Goal: Task Accomplishment & Management: Manage account settings

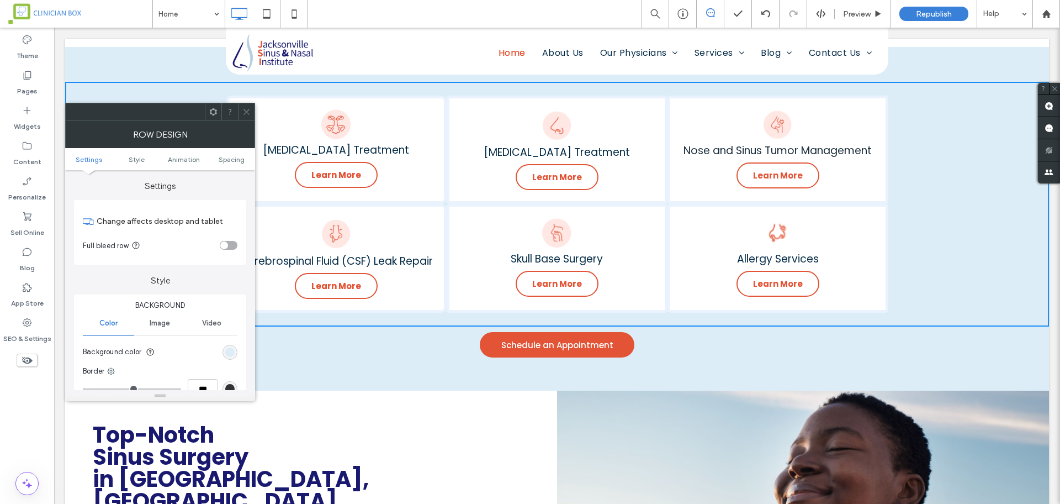
scroll to position [828, 0]
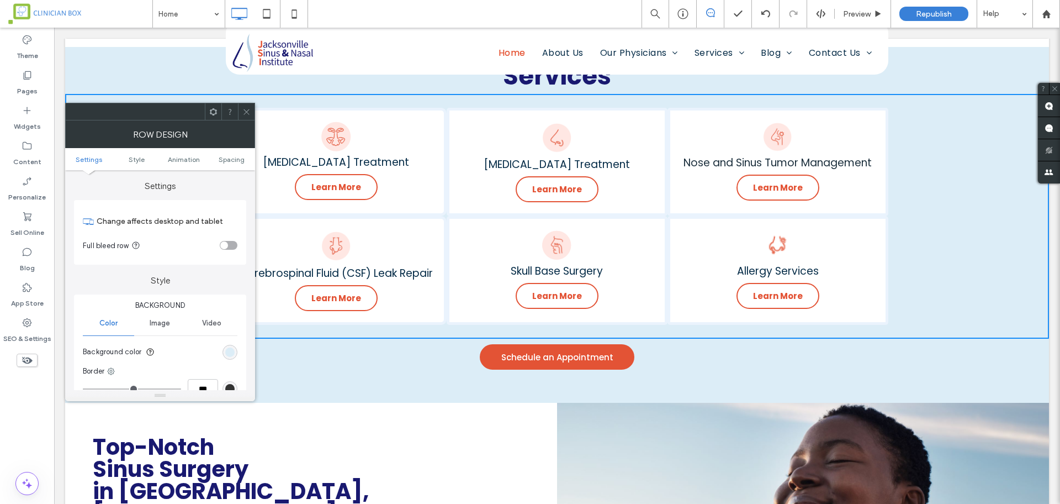
click at [247, 113] on icon at bounding box center [246, 112] width 8 height 8
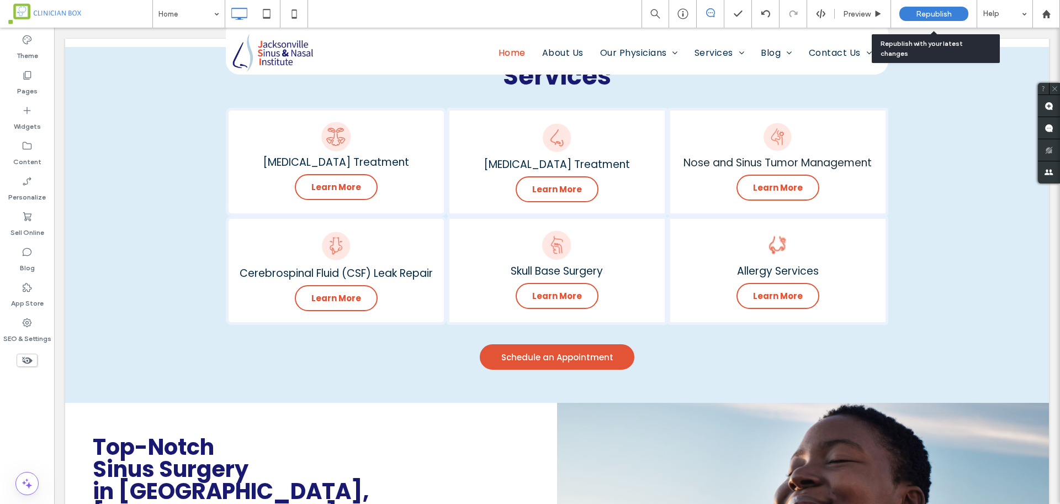
click at [936, 12] on span "Republish" at bounding box center [934, 13] width 36 height 9
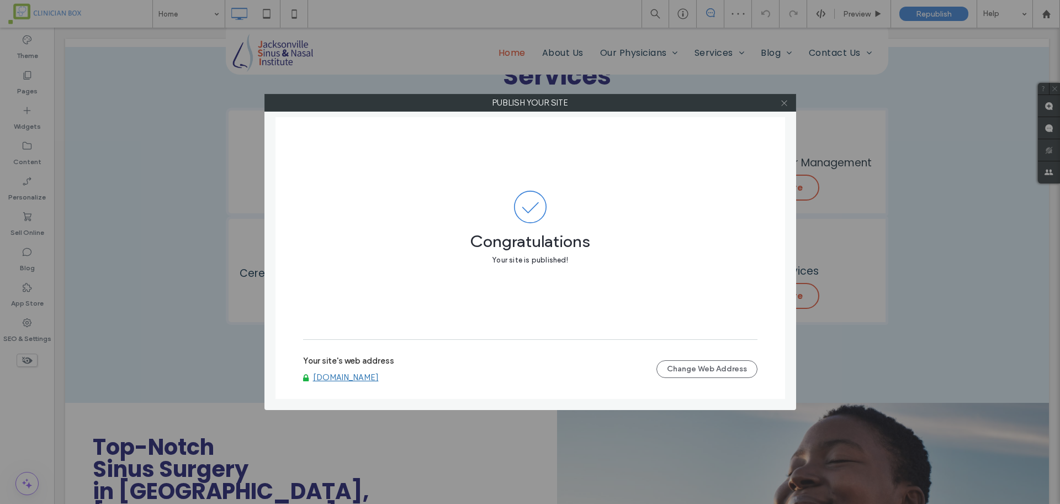
click at [786, 104] on use at bounding box center [784, 103] width 6 height 6
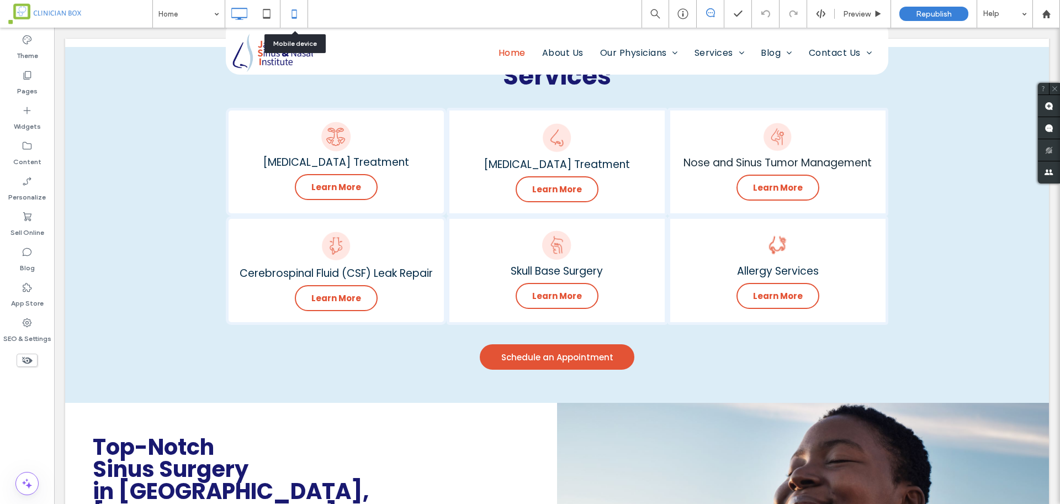
click at [293, 17] on icon at bounding box center [294, 14] width 22 height 22
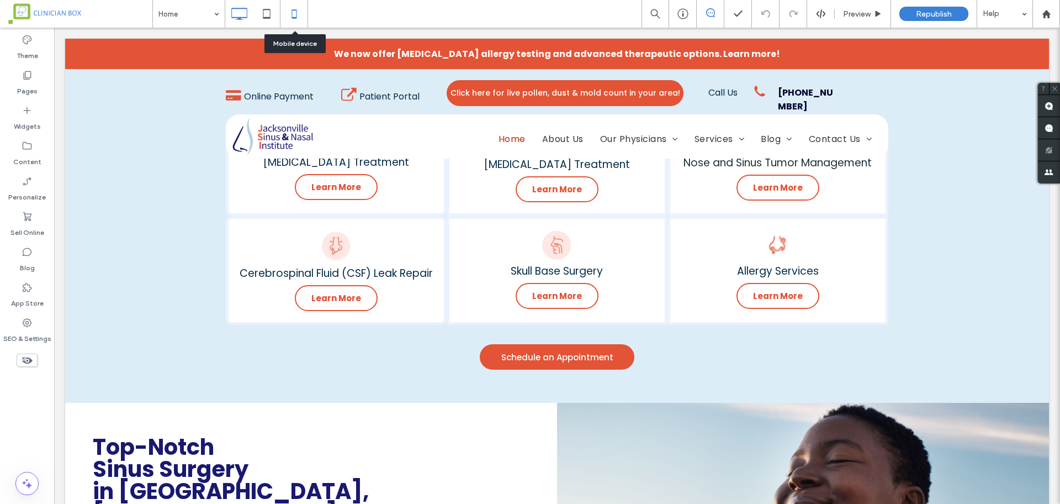
scroll to position [0, 0]
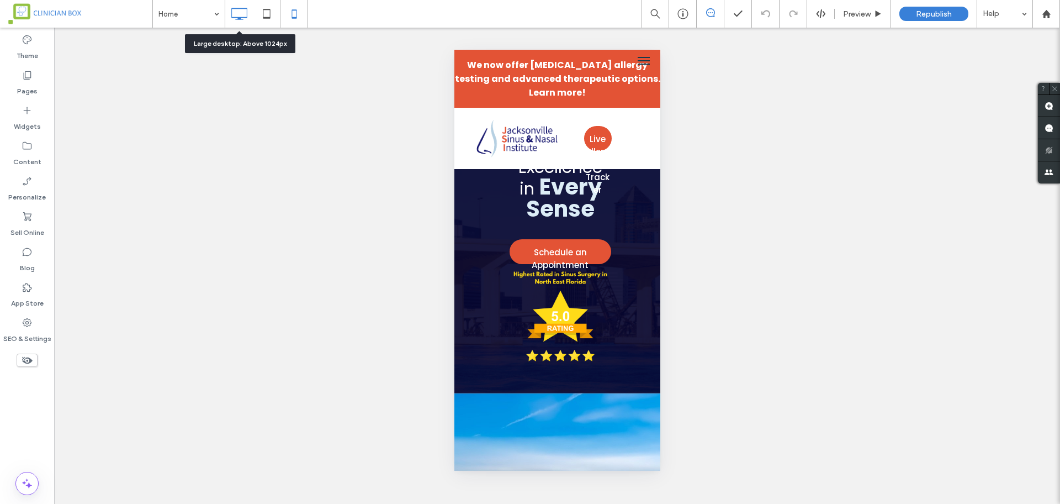
click at [242, 15] on icon at bounding box center [239, 14] width 22 height 22
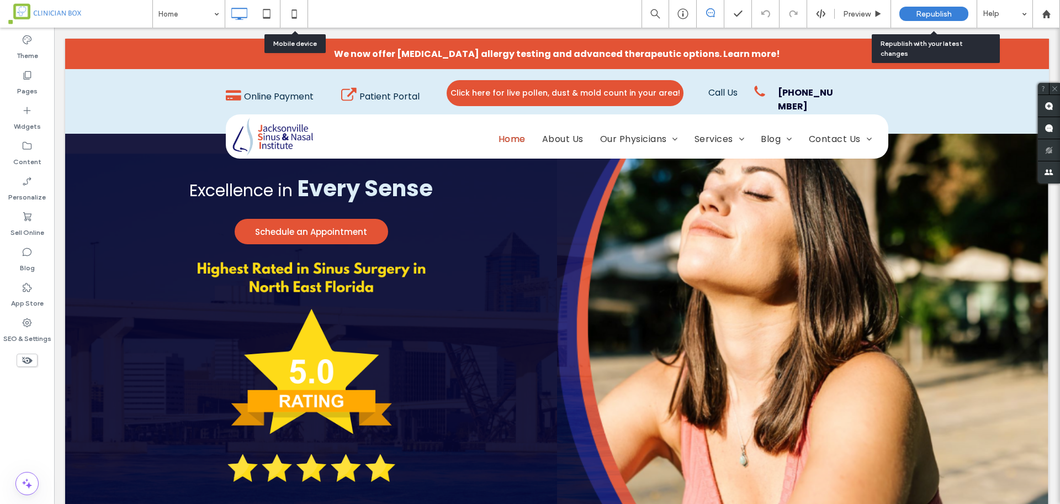
click at [932, 13] on span "Republish" at bounding box center [934, 13] width 36 height 9
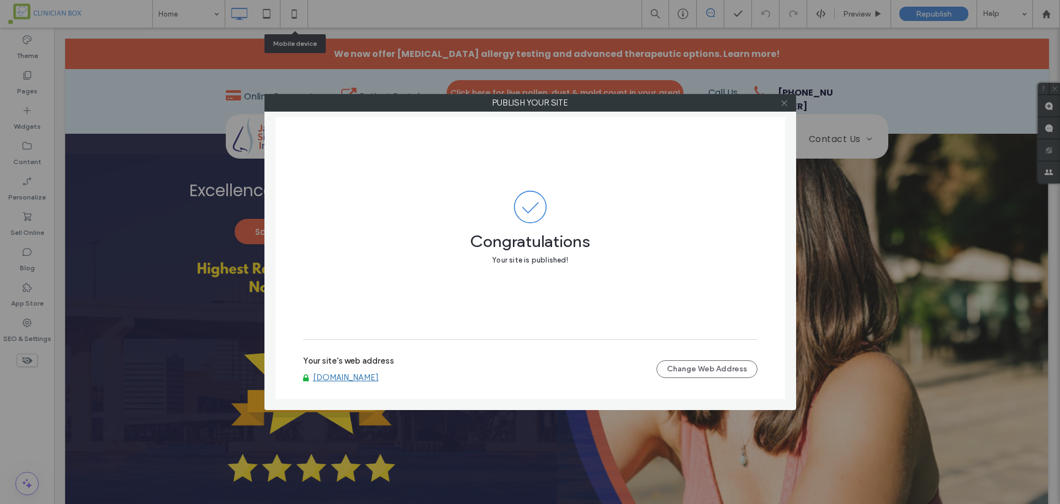
click at [784, 102] on use at bounding box center [784, 103] width 6 height 6
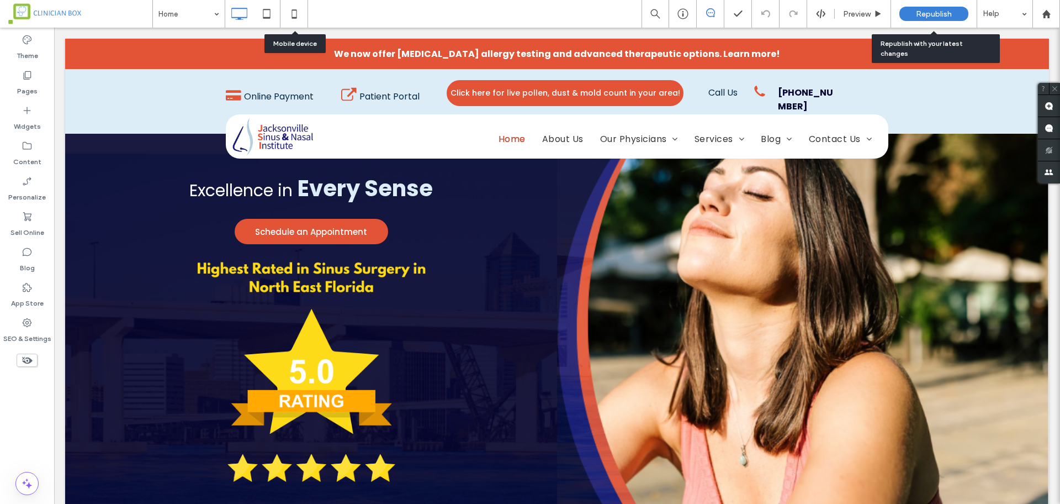
click at [941, 8] on div "Republish" at bounding box center [934, 14] width 69 height 14
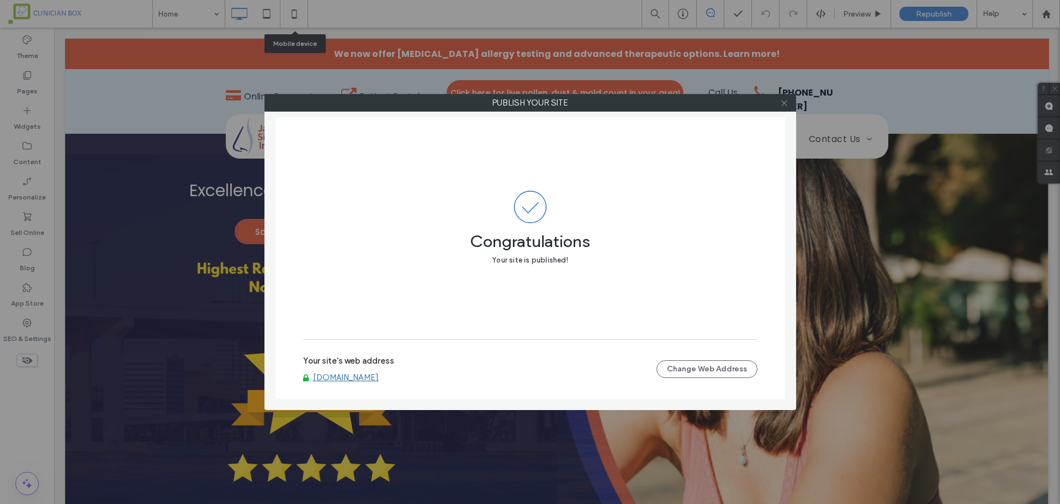
click at [784, 107] on span at bounding box center [784, 102] width 8 height 17
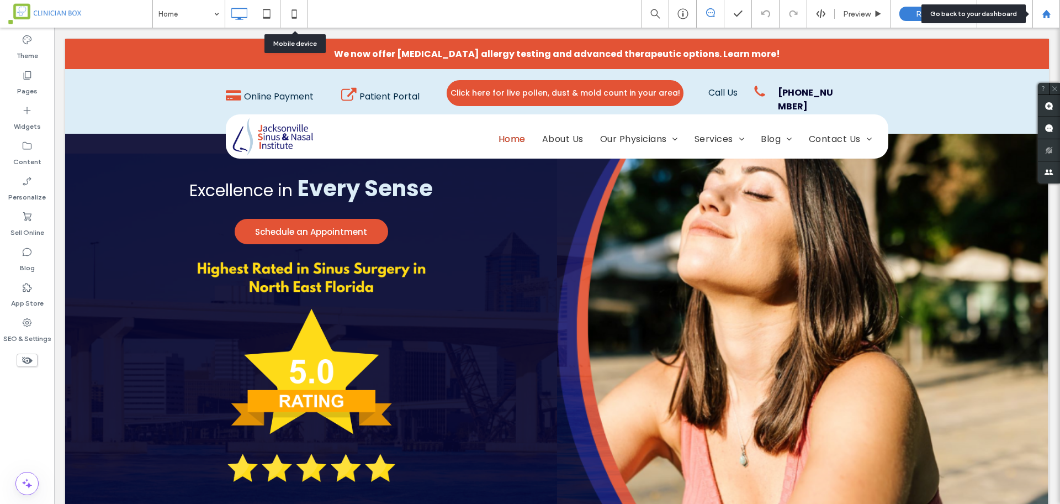
click at [1044, 14] on use at bounding box center [1046, 13] width 8 height 8
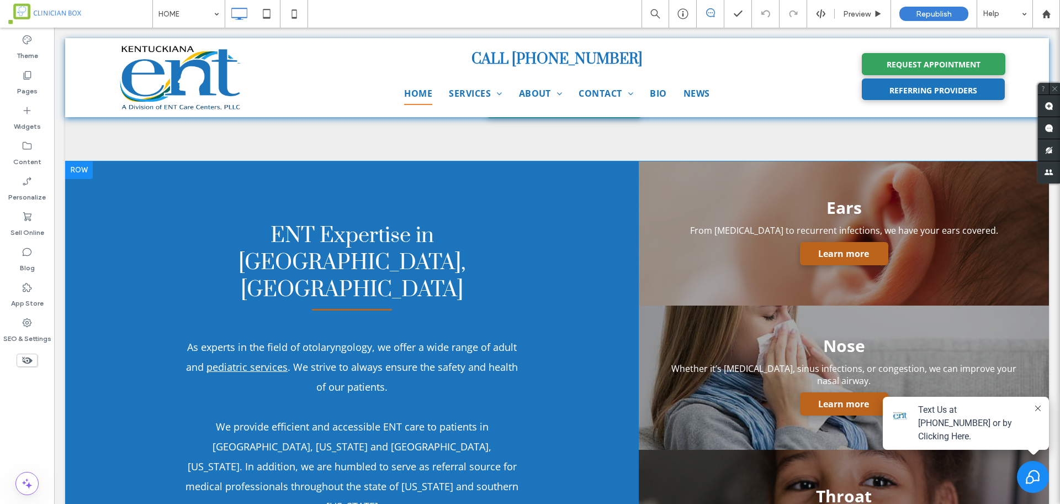
scroll to position [975, 0]
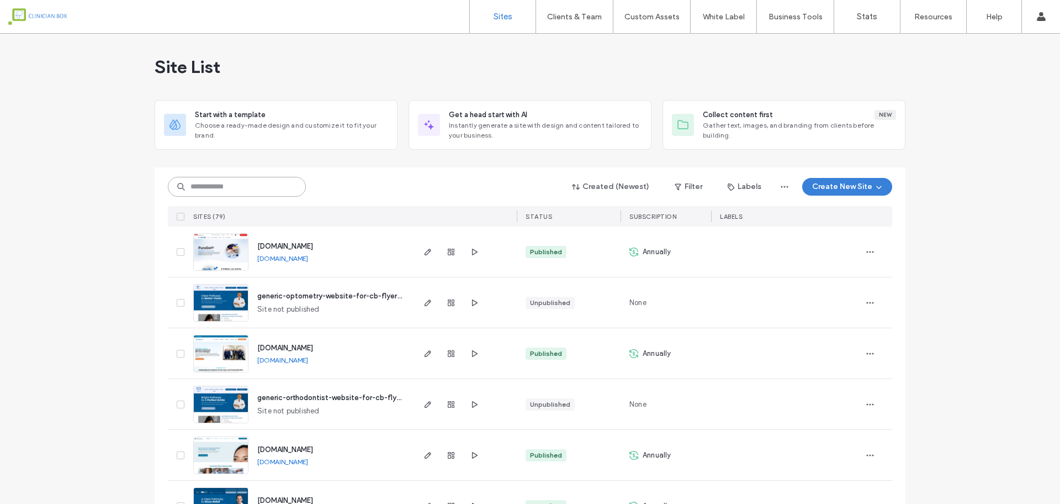
click at [265, 181] on input at bounding box center [237, 187] width 138 height 20
type input "**********"
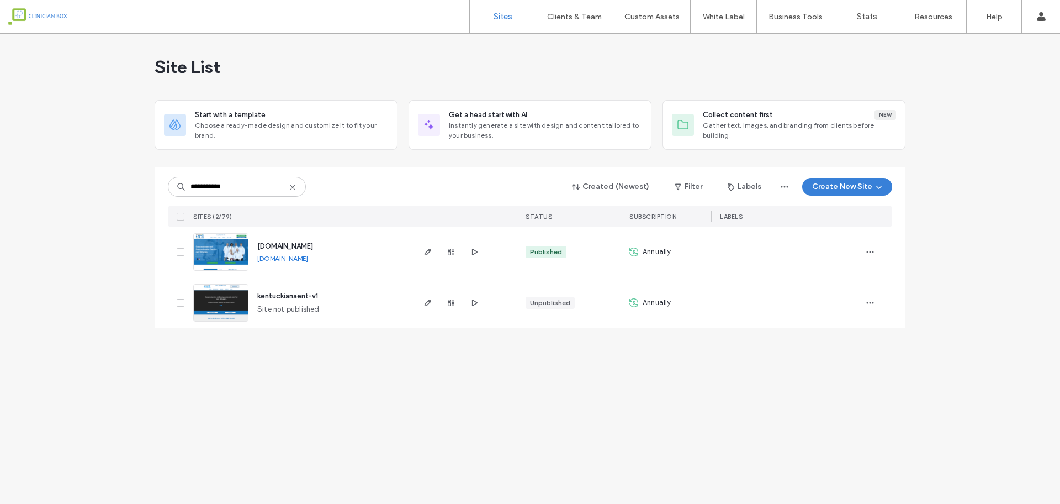
click at [215, 261] on img at bounding box center [221, 271] width 54 height 75
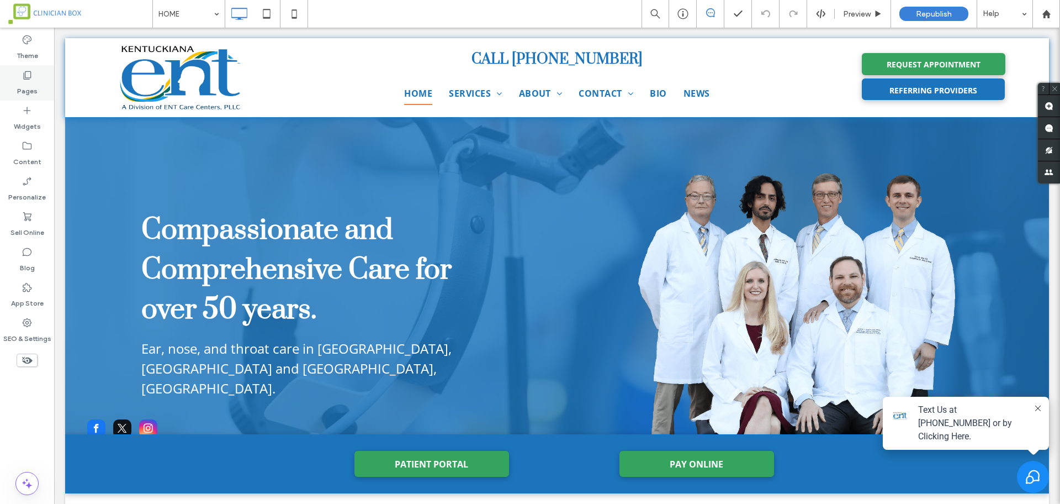
click at [24, 71] on icon at bounding box center [27, 75] width 11 height 11
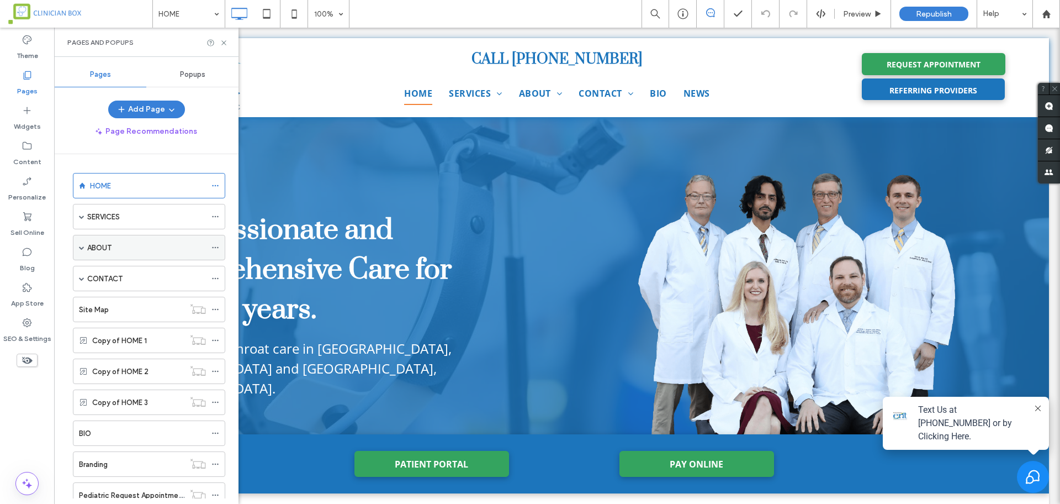
click at [79, 247] on span at bounding box center [82, 248] width 6 height 6
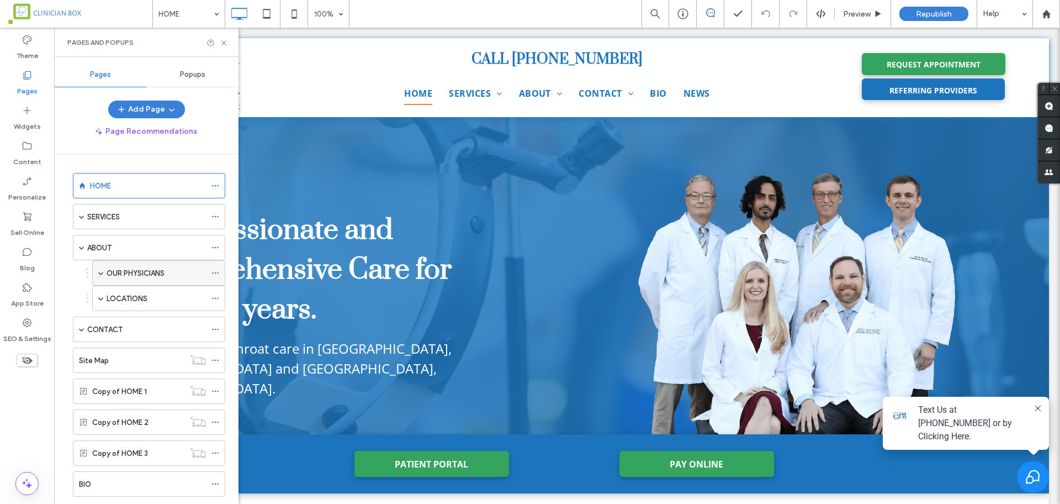
click at [99, 271] on span at bounding box center [101, 273] width 6 height 6
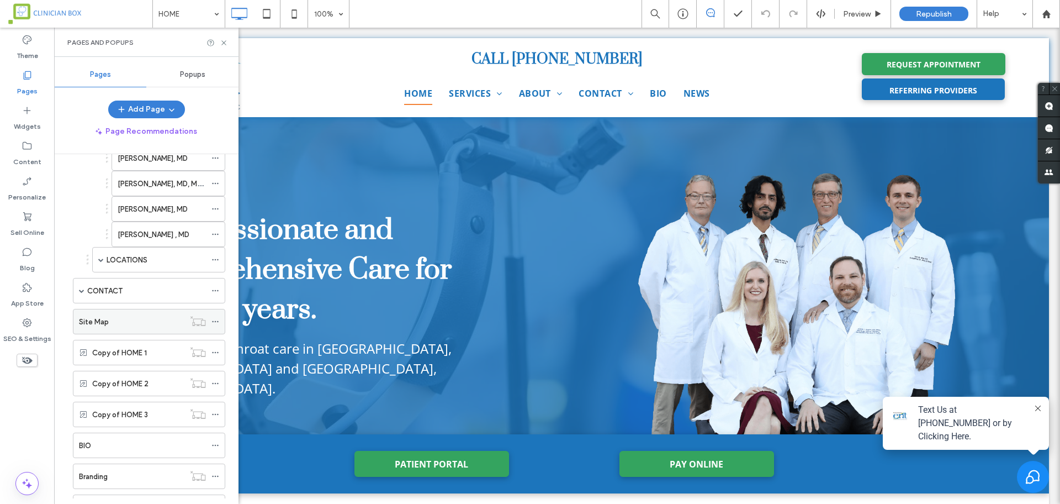
scroll to position [207, 0]
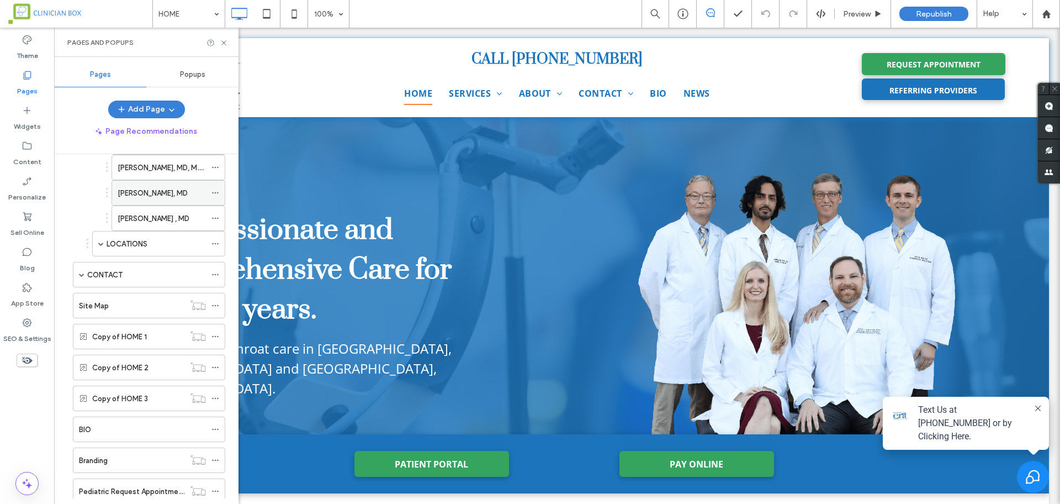
click at [165, 190] on label "Sean M. Miller, MD" at bounding box center [153, 192] width 70 height 19
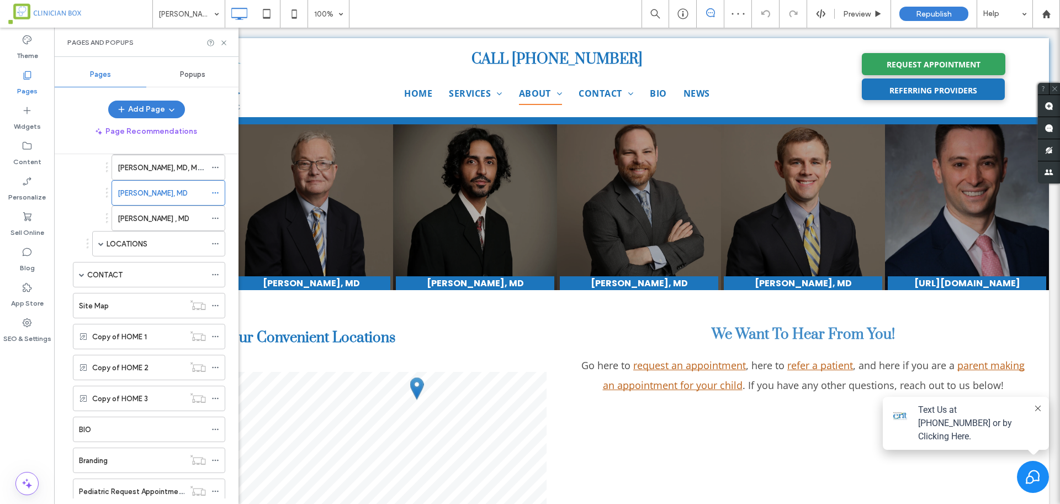
scroll to position [759, 0]
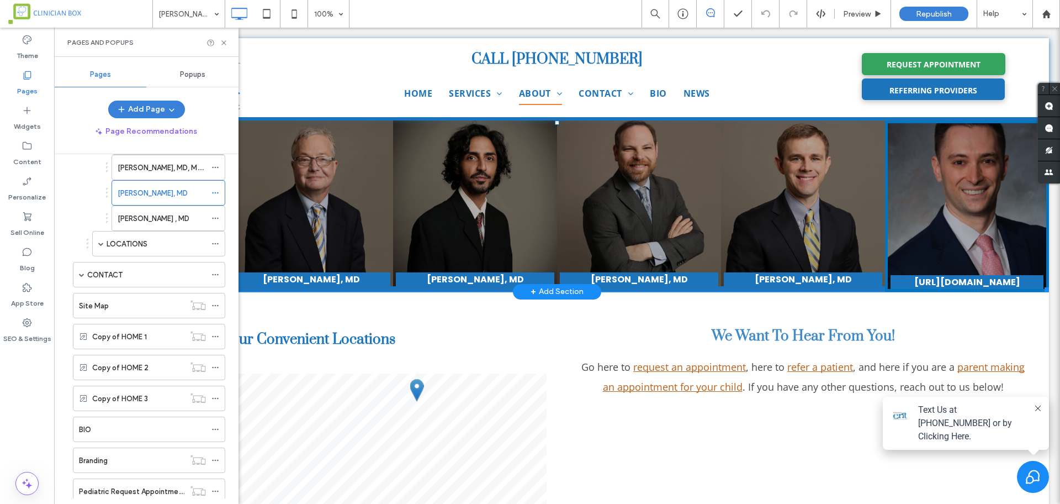
click at [959, 218] on link at bounding box center [967, 206] width 168 height 176
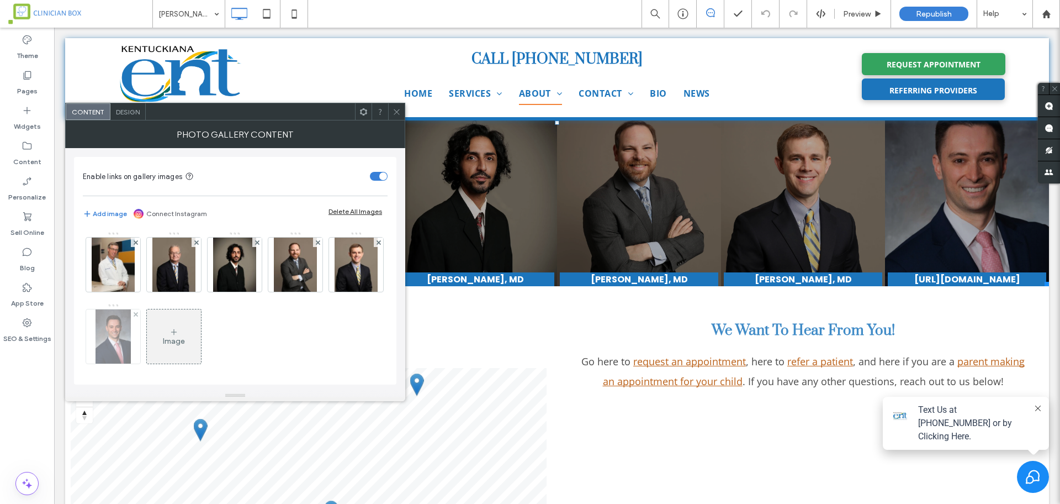
click at [131, 346] on img at bounding box center [114, 336] width 36 height 54
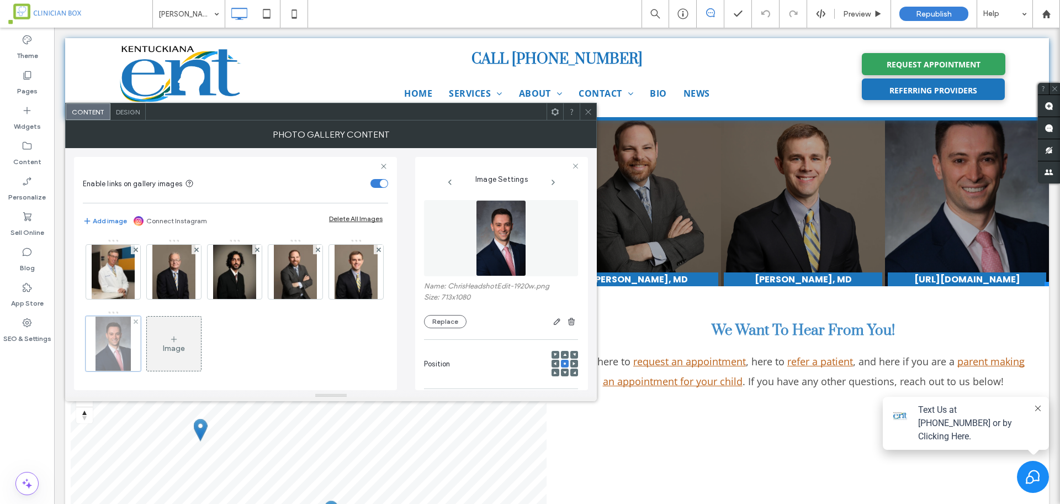
scroll to position [0, 123]
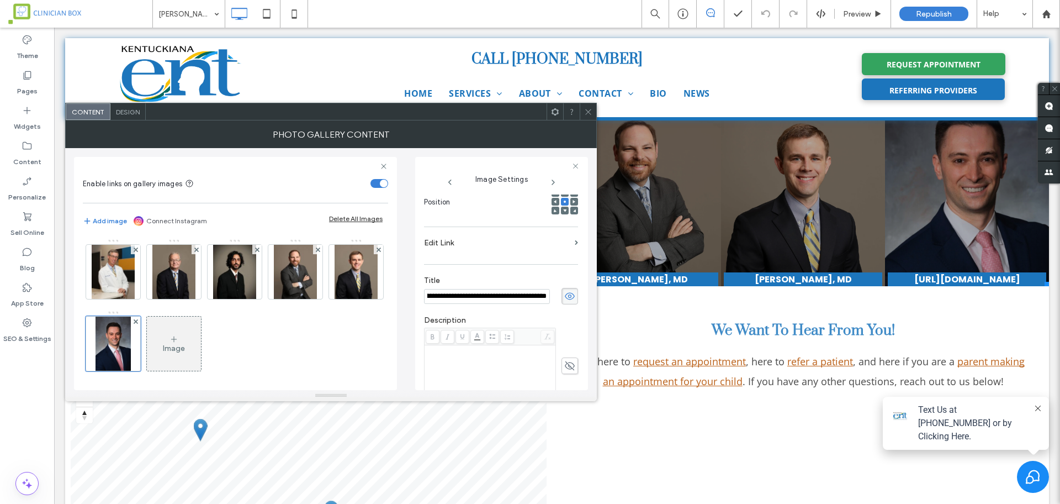
click at [443, 294] on input "**********" at bounding box center [487, 296] width 126 height 15
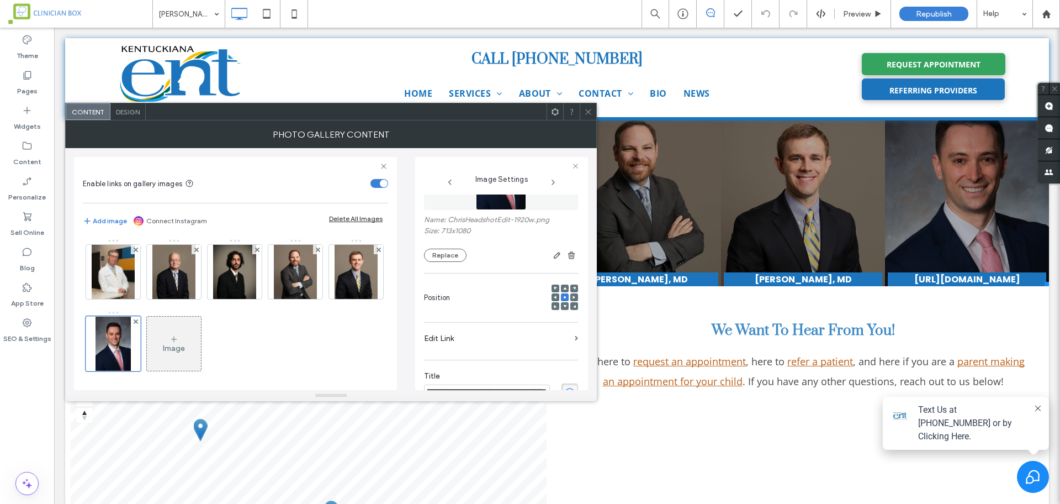
scroll to position [69, 0]
click at [456, 333] on label "Edit Link" at bounding box center [497, 335] width 146 height 20
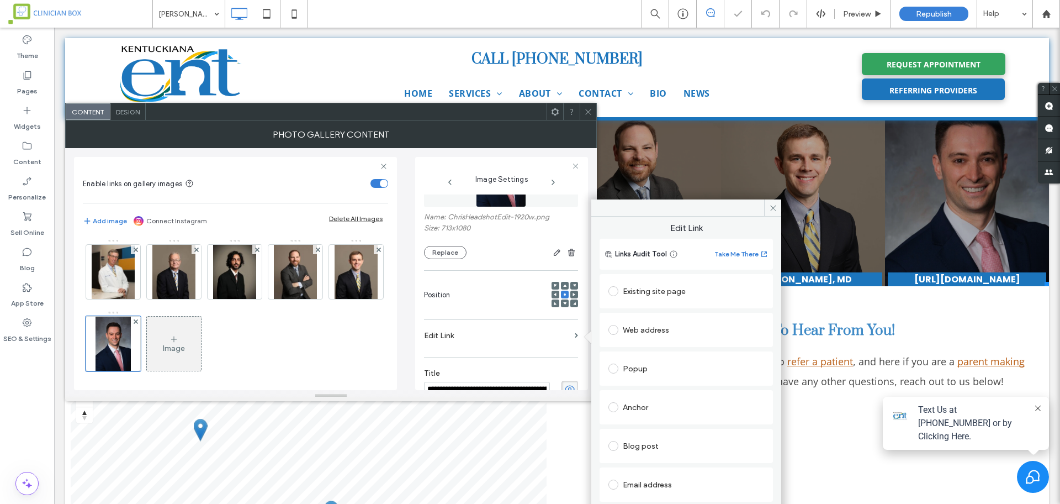
click at [619, 329] on label at bounding box center [616, 330] width 14 height 10
click at [630, 352] on input "url" at bounding box center [687, 351] width 156 height 14
paste input "**********"
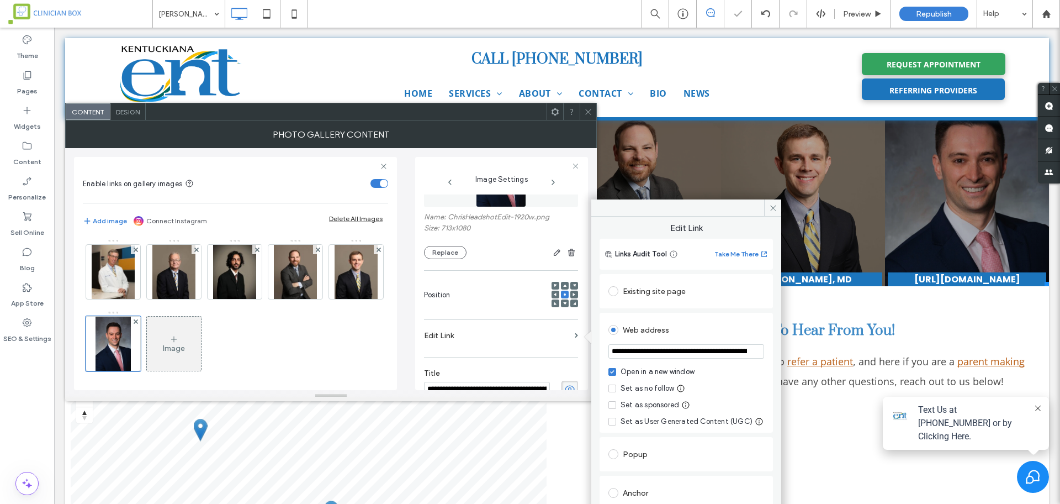
scroll to position [0, 113]
type input "**********"
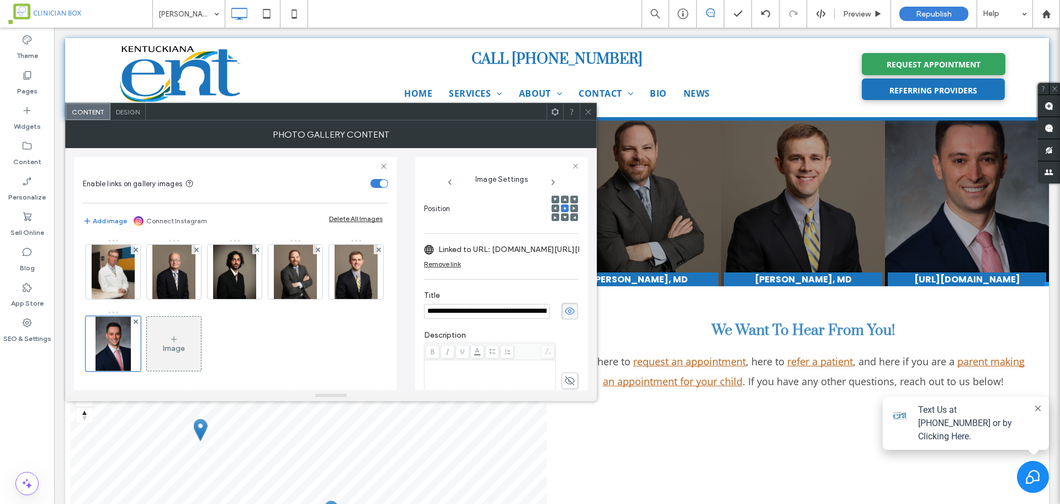
scroll to position [207, 0]
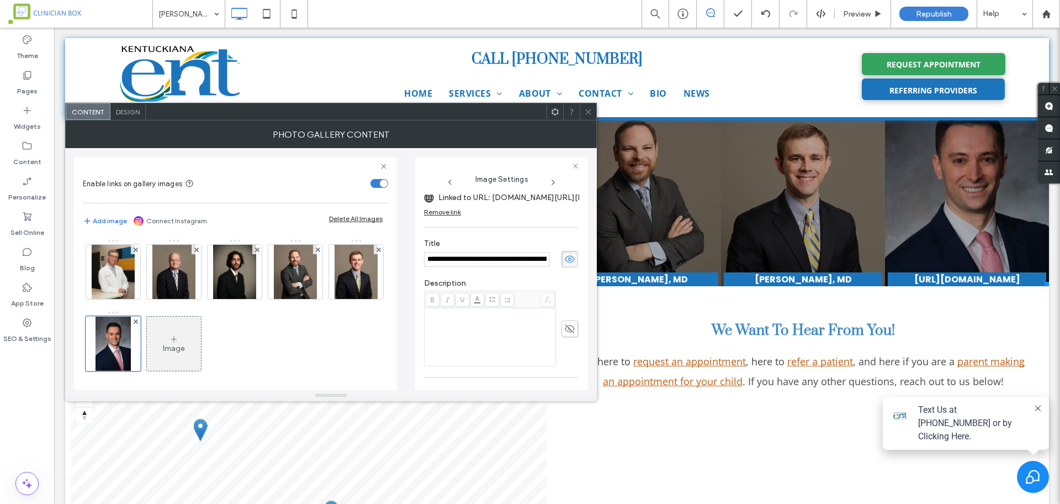
click at [440, 260] on input "**********" at bounding box center [487, 259] width 126 height 15
paste input
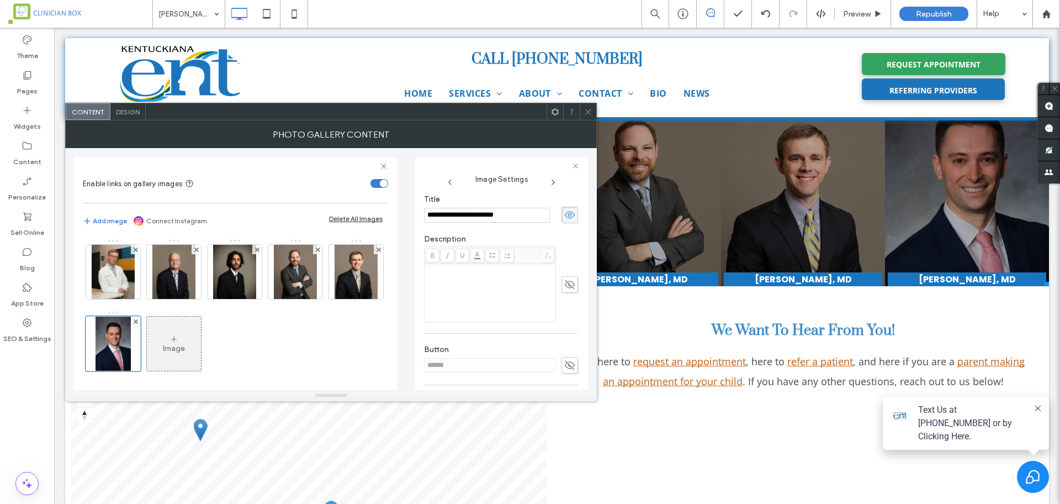
scroll to position [175, 0]
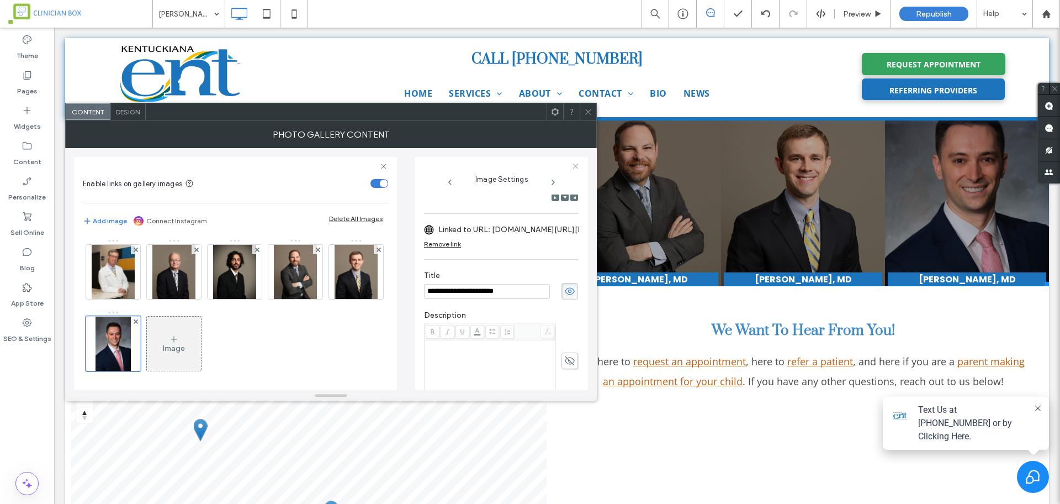
type input "**********"
click at [476, 141] on div "Photo Gallery Content" at bounding box center [331, 134] width 532 height 28
click at [931, 16] on span "Republish" at bounding box center [934, 13] width 36 height 9
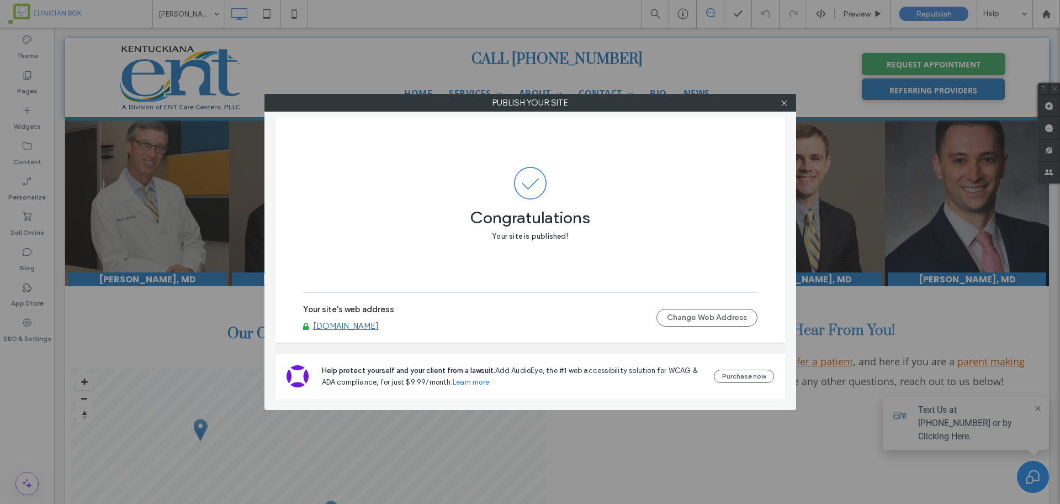
click at [737, 109] on label "Publish your site" at bounding box center [530, 102] width 531 height 17
click at [785, 103] on use at bounding box center [784, 103] width 6 height 6
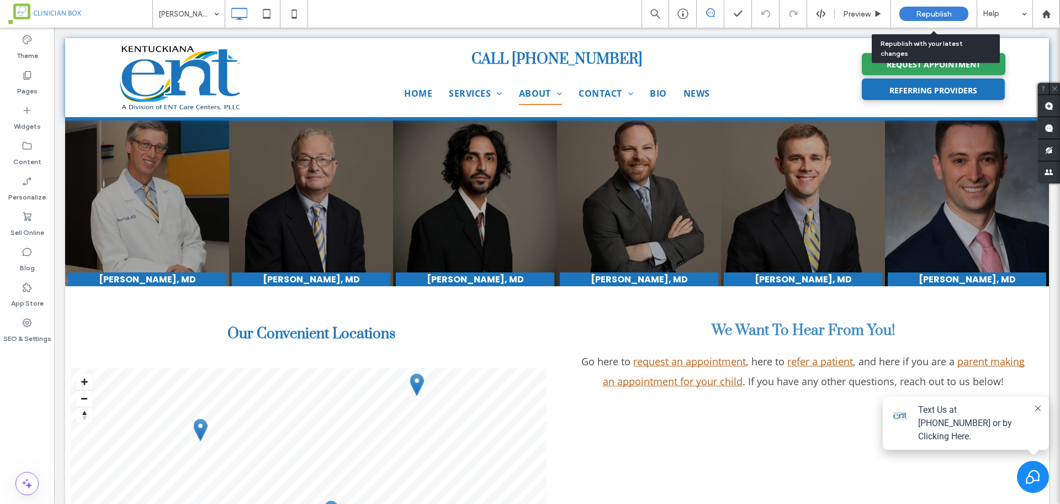
click at [927, 16] on span "Republish" at bounding box center [934, 13] width 36 height 9
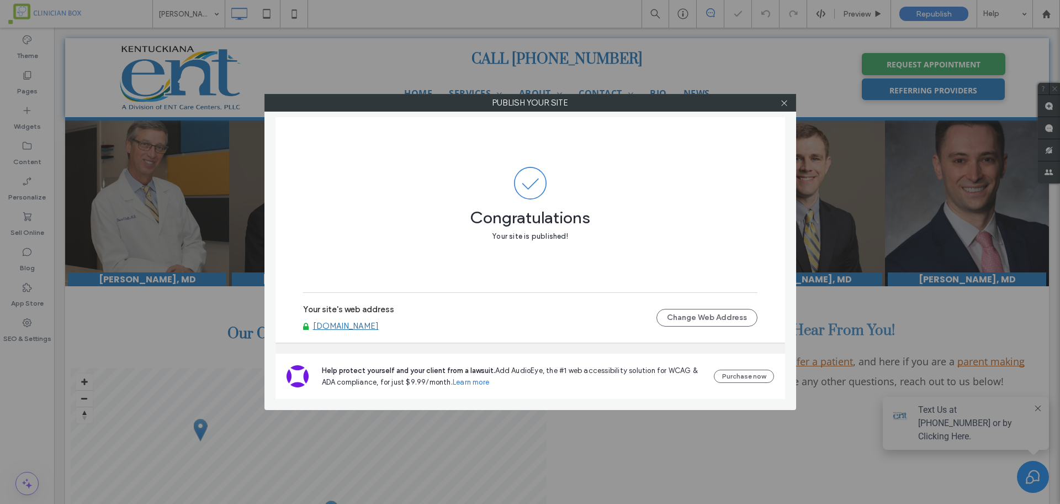
click at [779, 105] on div at bounding box center [784, 102] width 17 height 17
click at [784, 103] on icon at bounding box center [784, 103] width 8 height 8
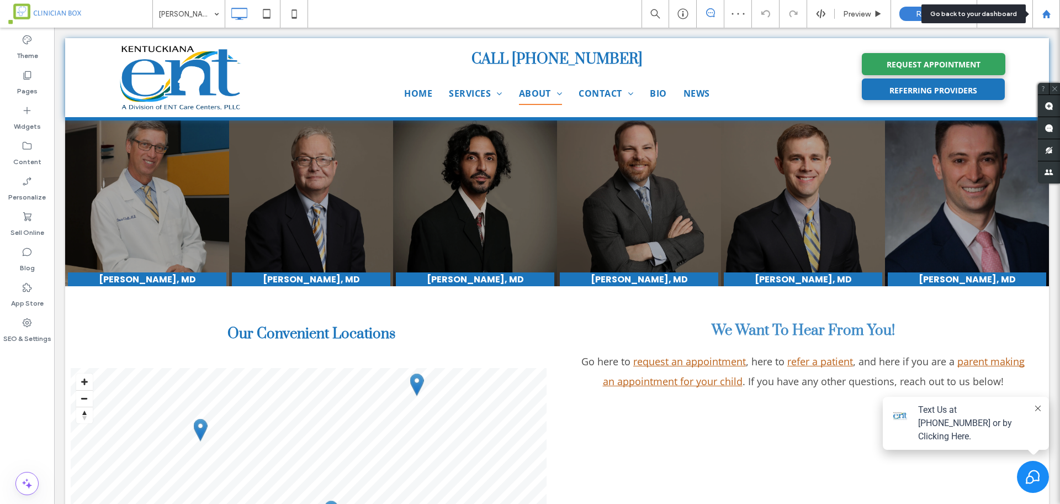
click at [1044, 15] on use at bounding box center [1046, 13] width 8 height 8
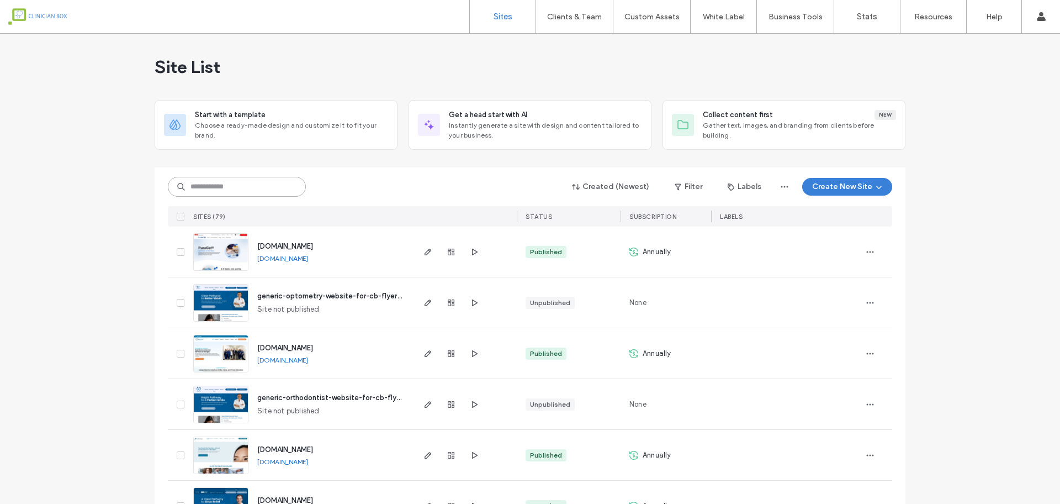
click at [273, 194] on input at bounding box center [237, 187] width 138 height 20
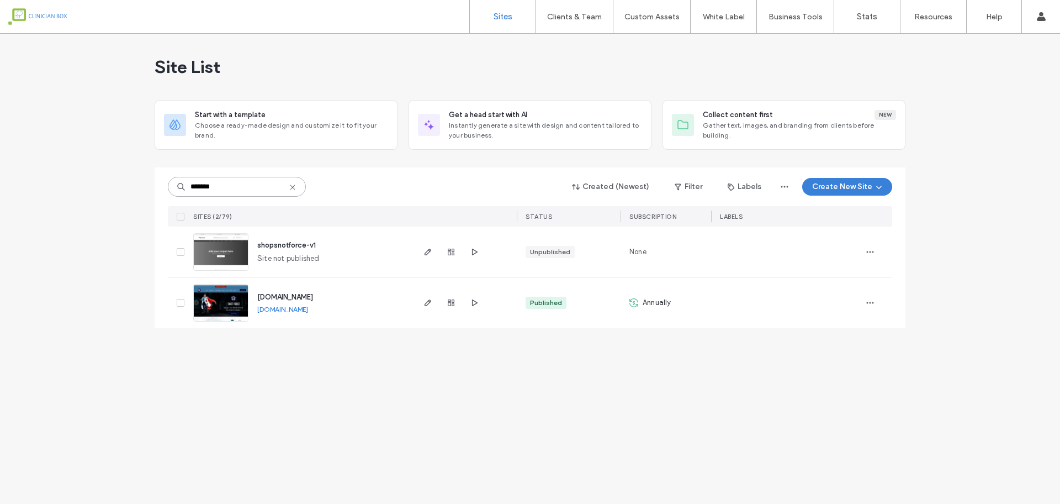
type input "*******"
click at [235, 307] on img at bounding box center [221, 321] width 54 height 75
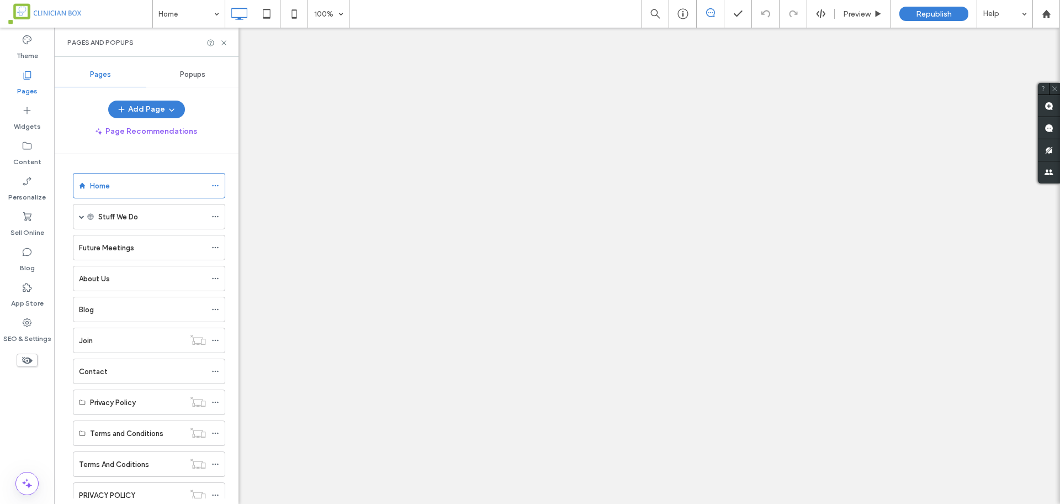
click at [80, 216] on span at bounding box center [82, 217] width 6 height 6
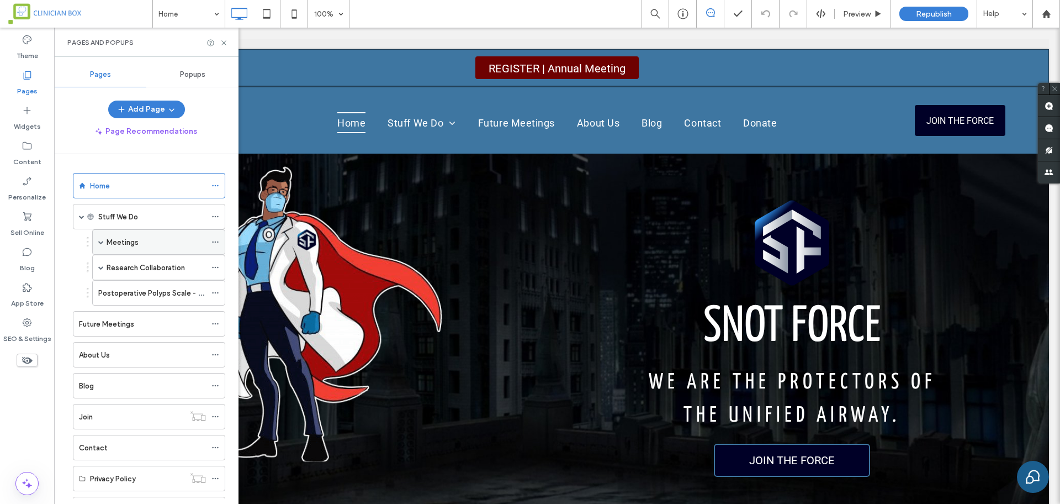
click at [103, 239] on span at bounding box center [101, 242] width 6 height 6
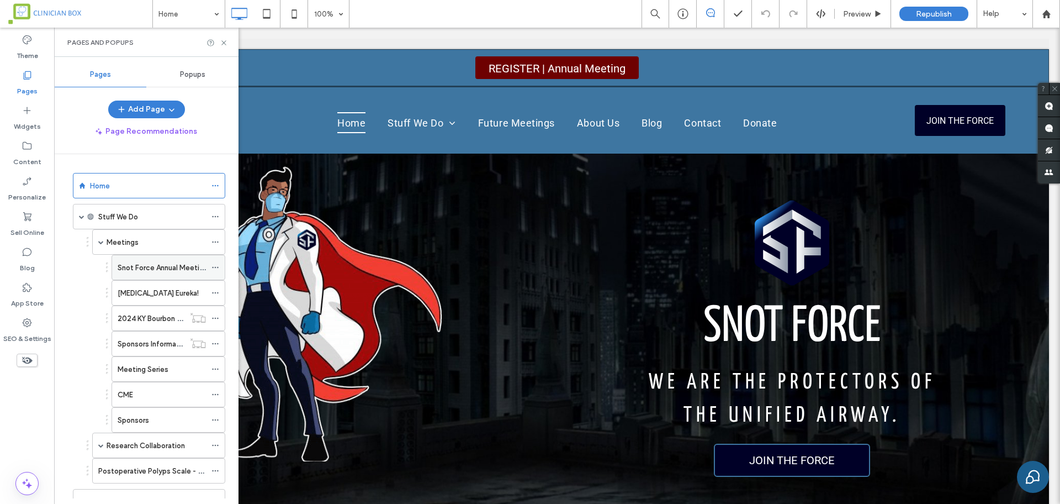
click at [145, 271] on label "Snot Force Annual Meeting 2025" at bounding box center [173, 267] width 110 height 19
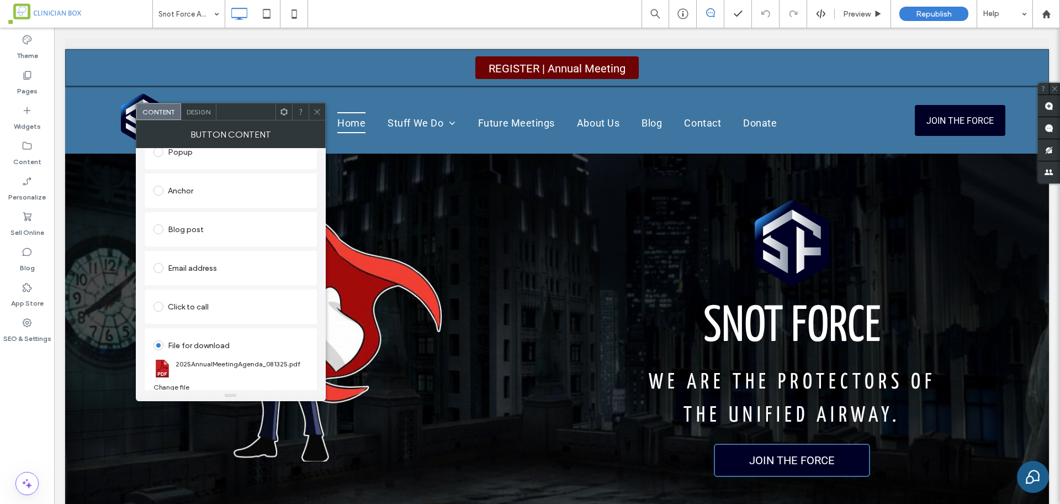
scroll to position [214, 0]
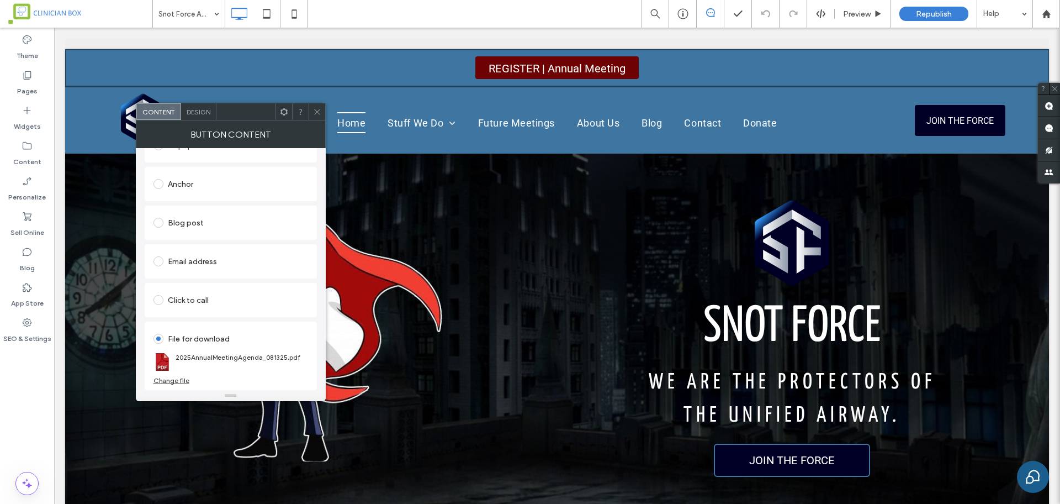
click at [178, 379] on div "Change file" at bounding box center [172, 380] width 36 height 8
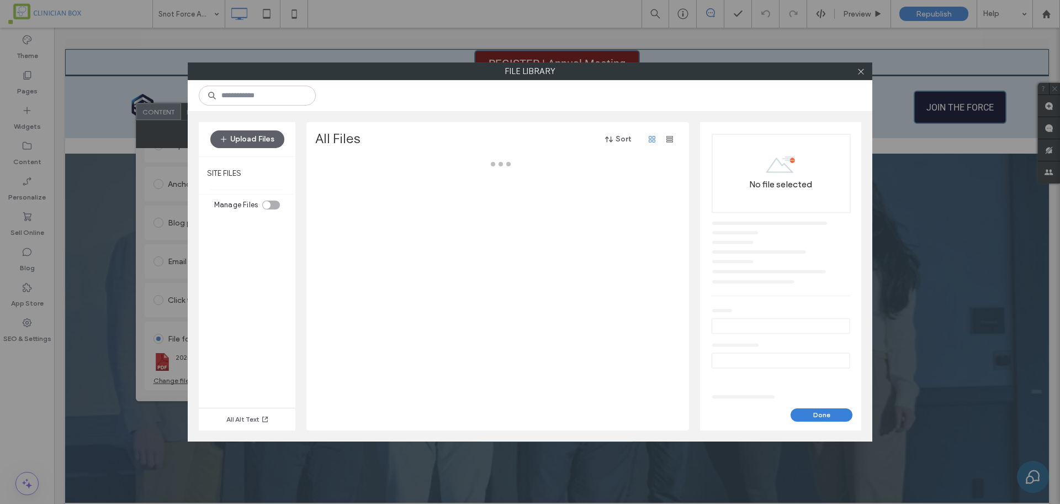
scroll to position [276, 0]
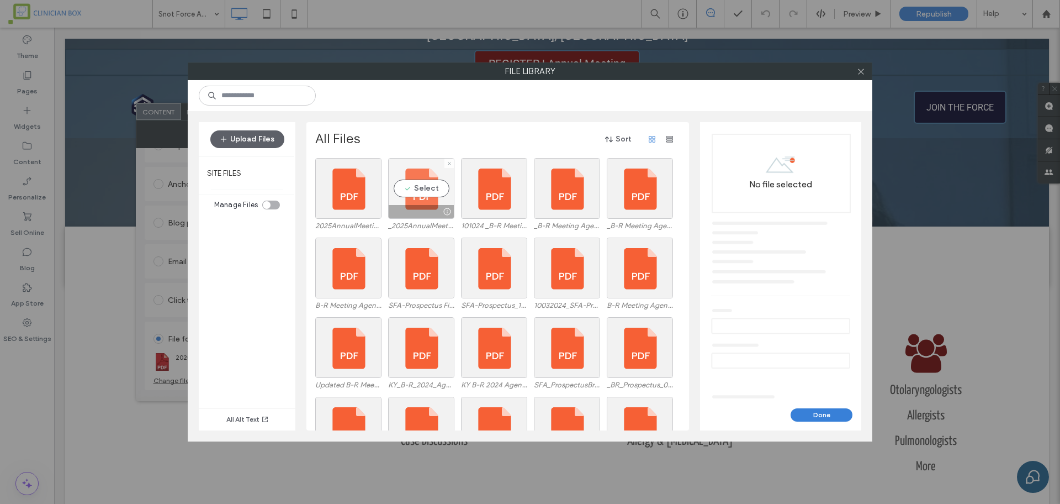
click at [431, 211] on div at bounding box center [421, 211] width 65 height 13
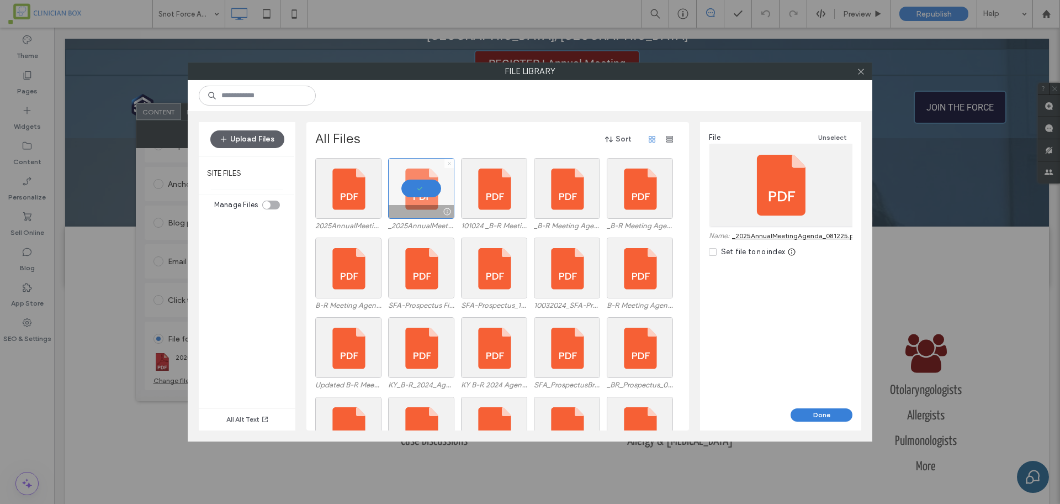
click at [447, 161] on icon at bounding box center [449, 163] width 4 height 4
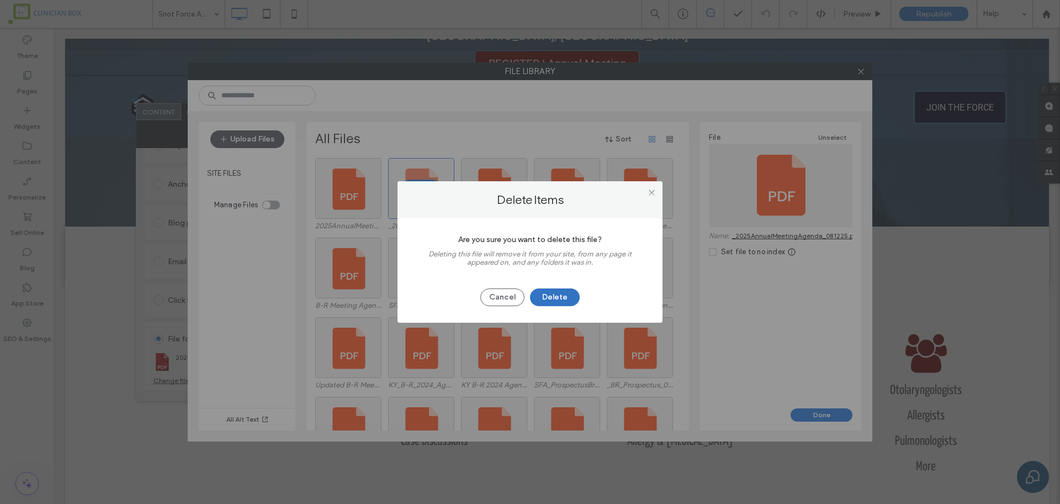
click at [556, 298] on button "Delete" at bounding box center [555, 297] width 50 height 18
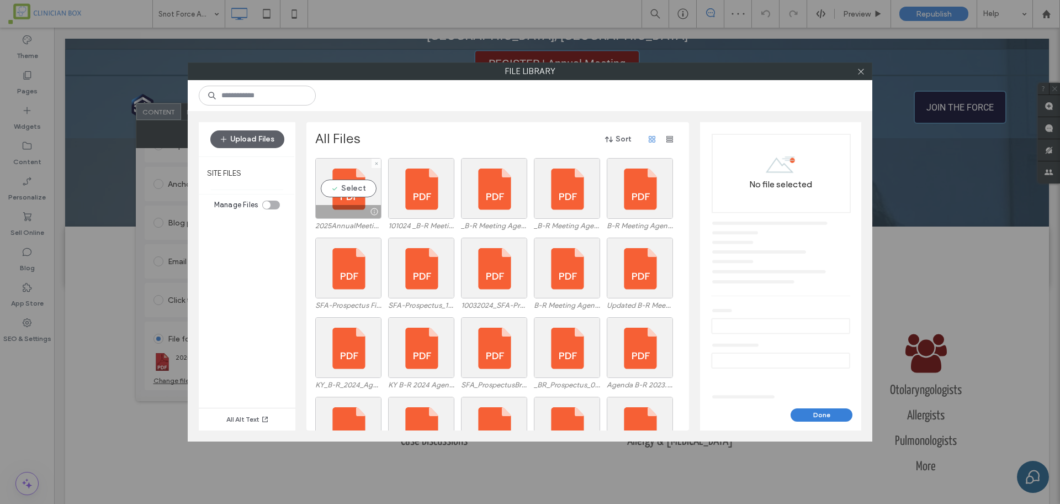
click at [350, 219] on div "Select 2025AnnualMeetingAgenda_081325.pdf" at bounding box center [348, 195] width 66 height 74
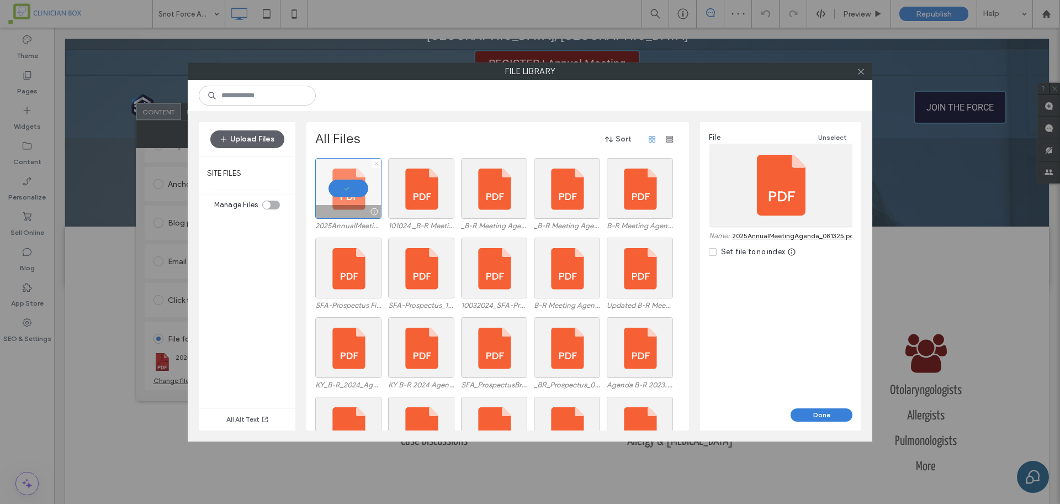
click at [376, 163] on use at bounding box center [376, 163] width 3 height 3
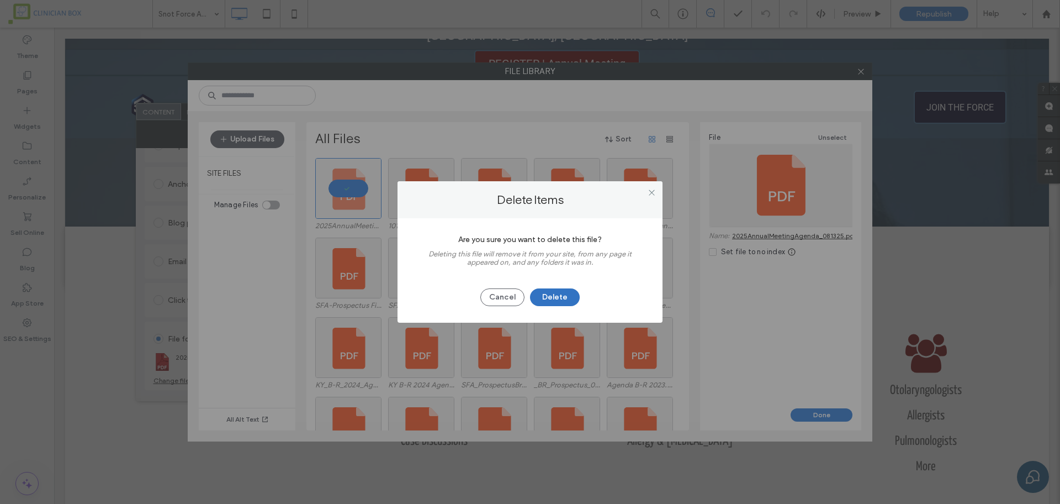
click at [547, 297] on button "Delete" at bounding box center [555, 297] width 50 height 18
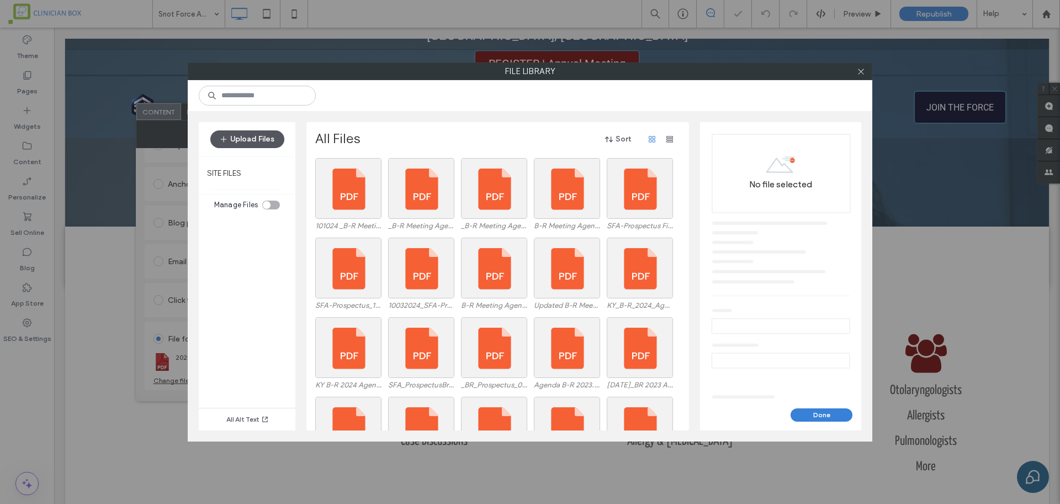
click at [251, 141] on button "Upload Files" at bounding box center [247, 139] width 74 height 18
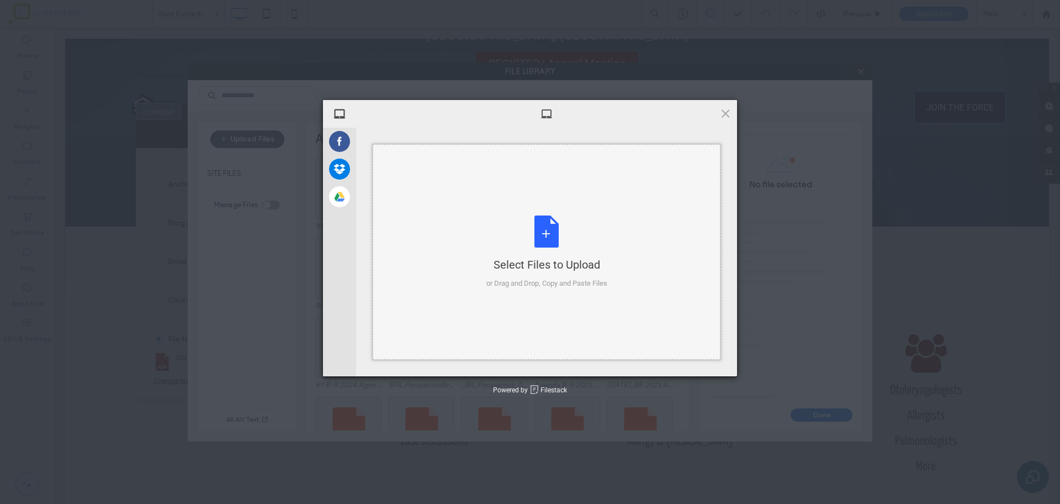
click at [543, 242] on div "Select Files to Upload or Drag and Drop, Copy and Paste Files" at bounding box center [547, 251] width 121 height 73
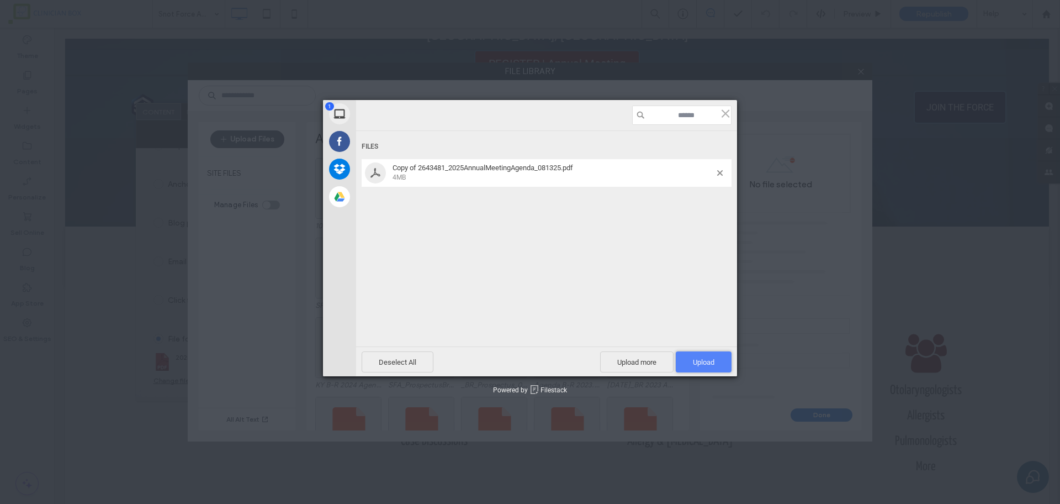
click at [697, 362] on span "Upload 1" at bounding box center [704, 362] width 22 height 8
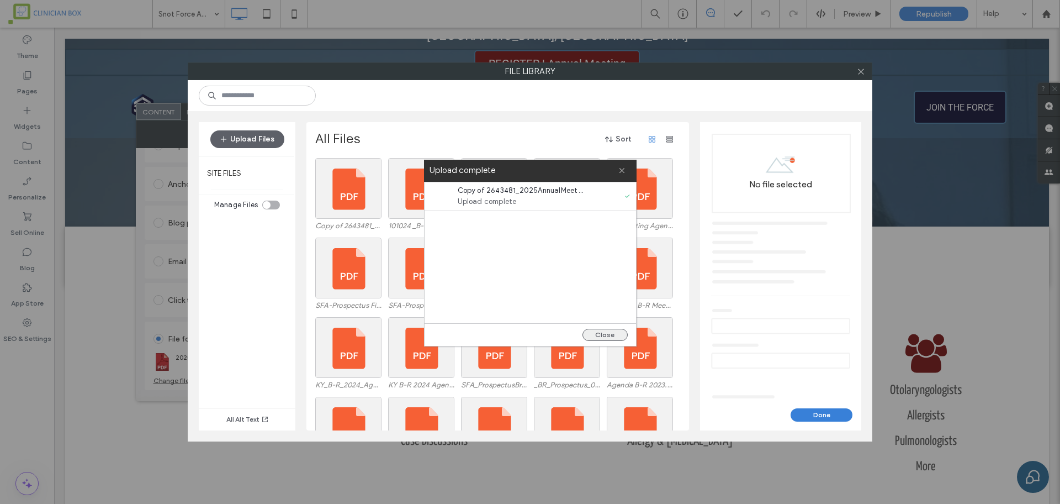
click at [603, 332] on button "Close" at bounding box center [605, 335] width 45 height 12
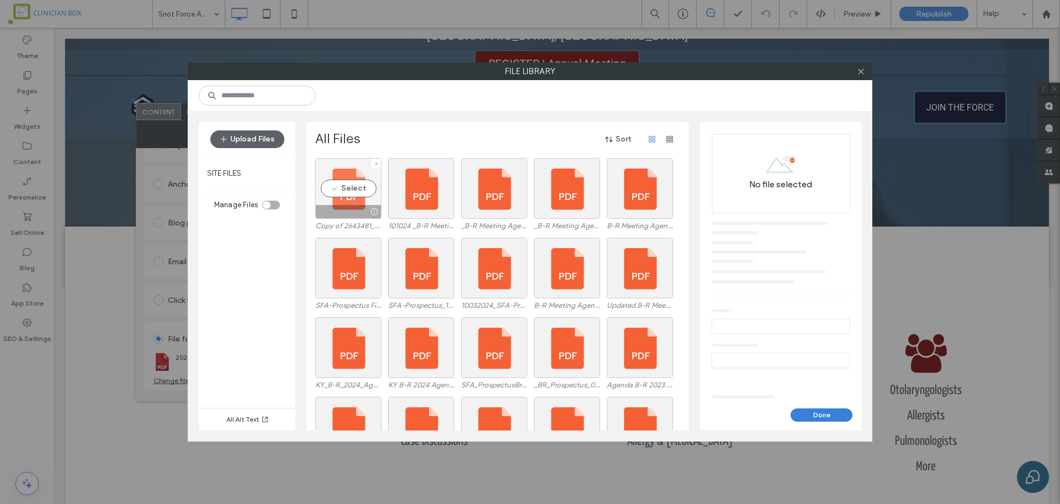
click at [355, 196] on div "Select" at bounding box center [348, 188] width 66 height 61
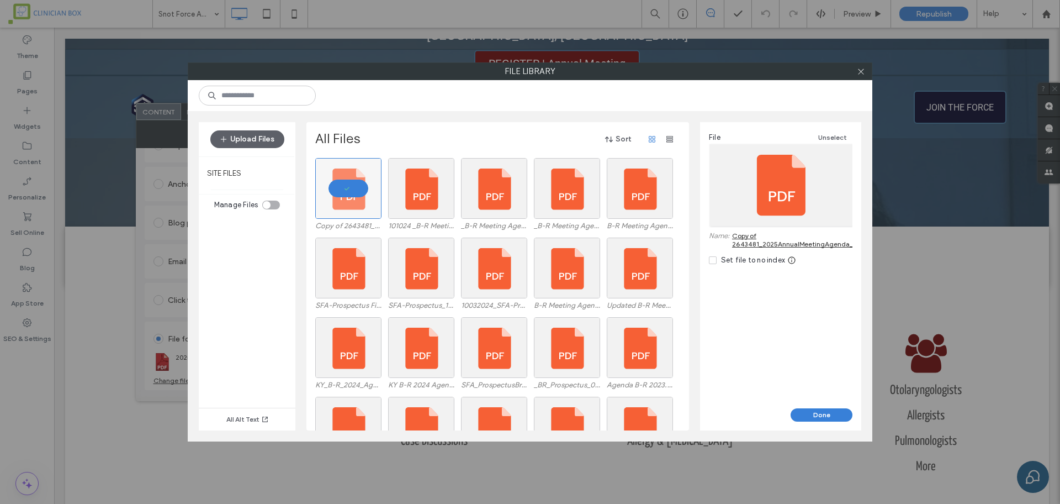
click at [832, 246] on link "Copy of 2643481_2025AnnualMeetingAgenda_081325.pdf" at bounding box center [809, 239] width 155 height 17
click at [379, 226] on label "Copy of 2643481_2025AnnualMeetingAgenda_081325.pdf" at bounding box center [348, 225] width 66 height 8
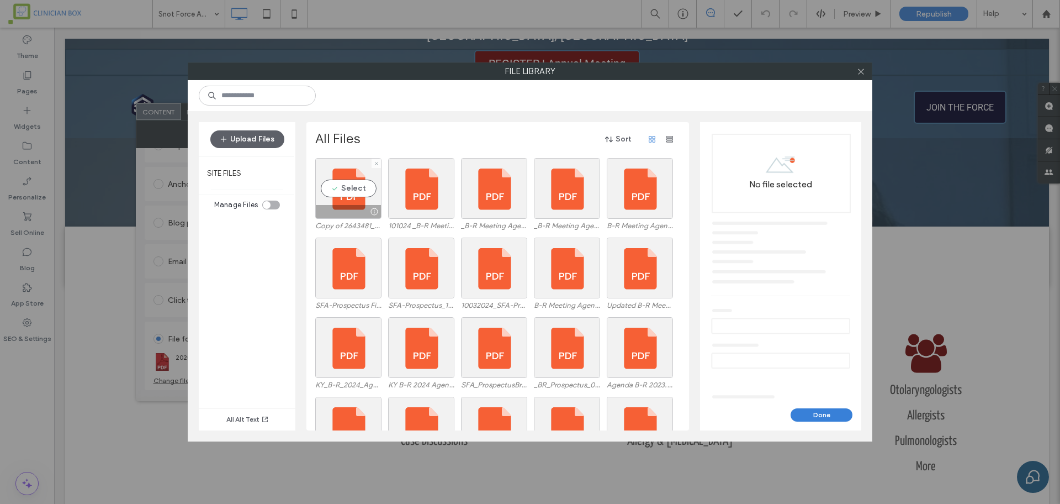
click at [376, 229] on label "Copy of 2643481_2025AnnualMeetingAgenda_081325.pdf" at bounding box center [348, 225] width 66 height 8
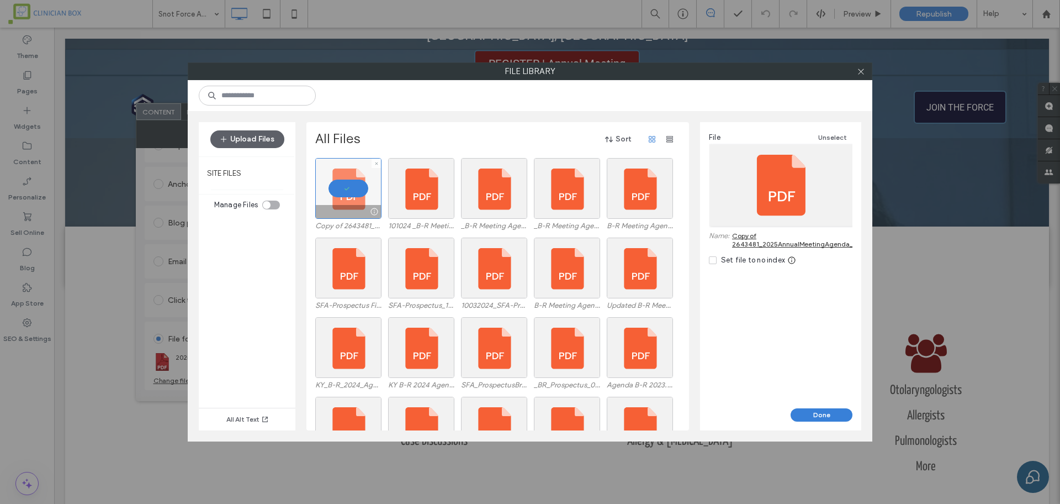
click at [376, 226] on label "Copy of 2643481_2025AnnualMeetingAgenda_081325.pdf" at bounding box center [348, 225] width 66 height 8
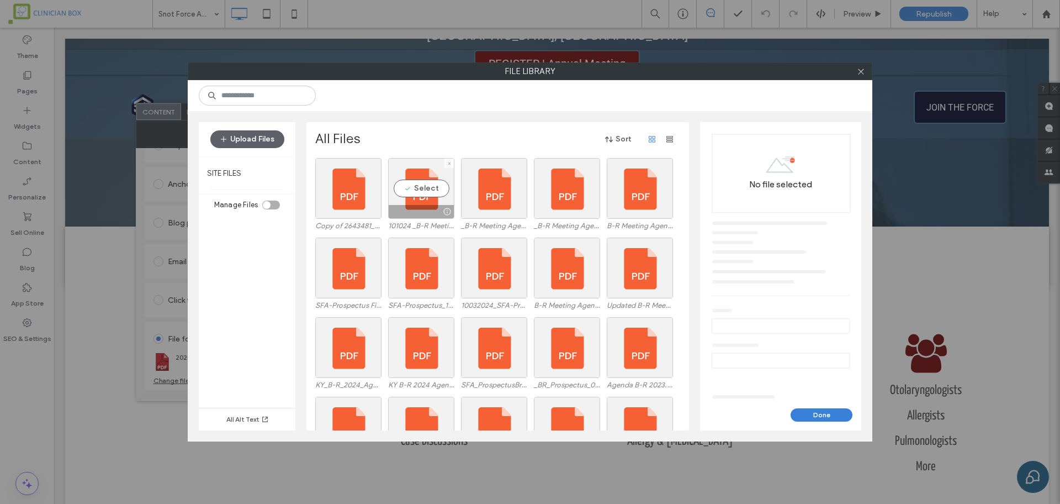
click at [427, 226] on label "101024 _B-R Meeting Agenda 2024_.pdf" at bounding box center [421, 225] width 66 height 8
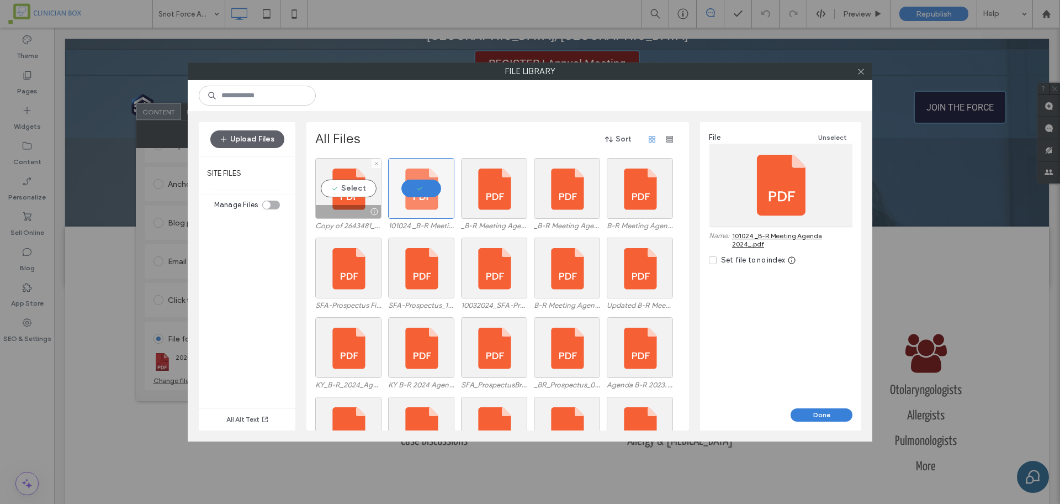
click at [355, 224] on label "Copy of 2643481_2025AnnualMeetingAgenda_081325.pdf" at bounding box center [348, 225] width 66 height 8
click at [378, 165] on icon at bounding box center [376, 163] width 4 height 4
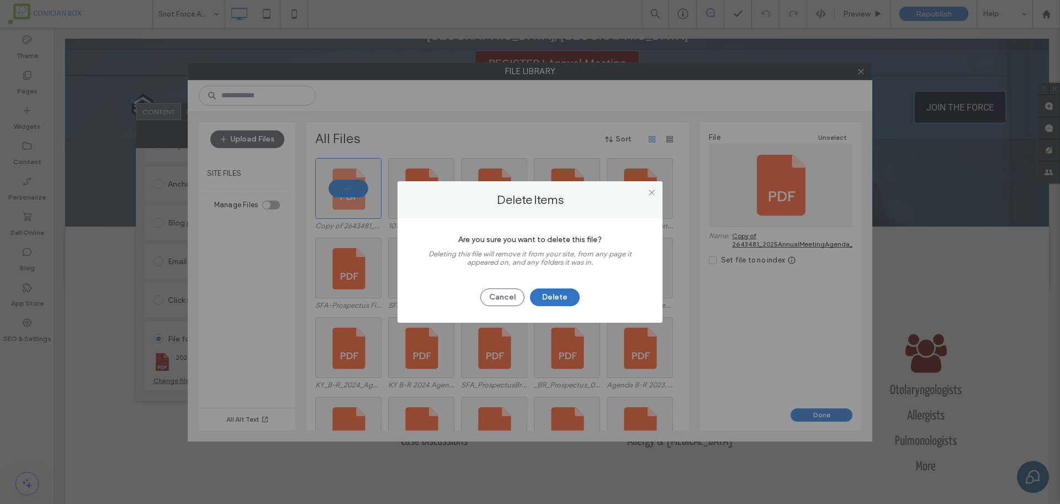
click at [556, 296] on button "Delete" at bounding box center [555, 297] width 50 height 18
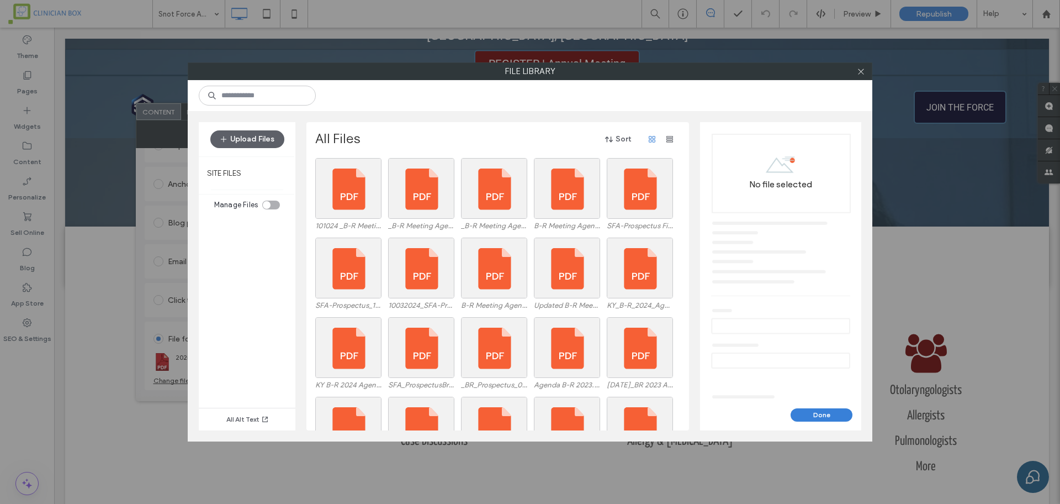
click at [771, 418] on div "Done" at bounding box center [780, 414] width 161 height 13
click at [238, 140] on button "Upload Files" at bounding box center [247, 139] width 74 height 18
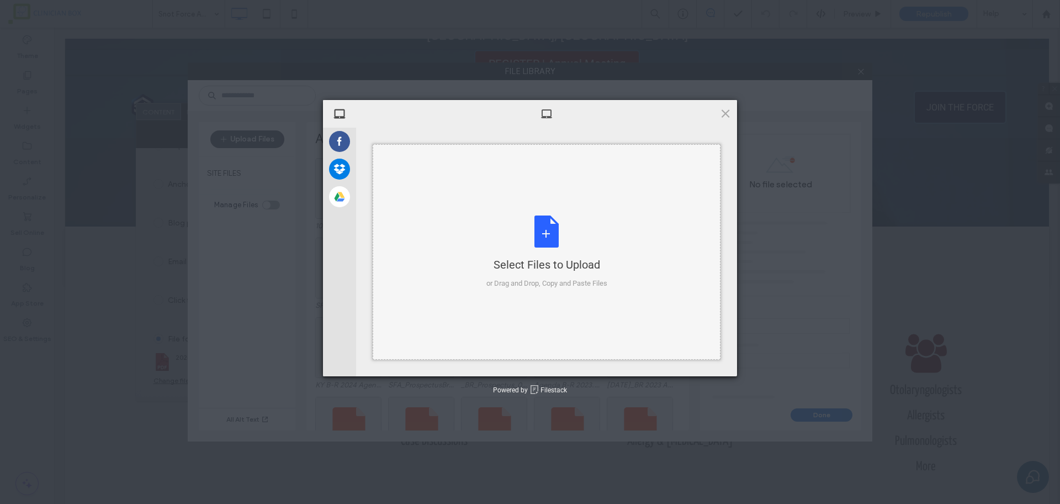
click at [543, 233] on div "Select Files to Upload or Drag and Drop, Copy and Paste Files" at bounding box center [547, 251] width 121 height 73
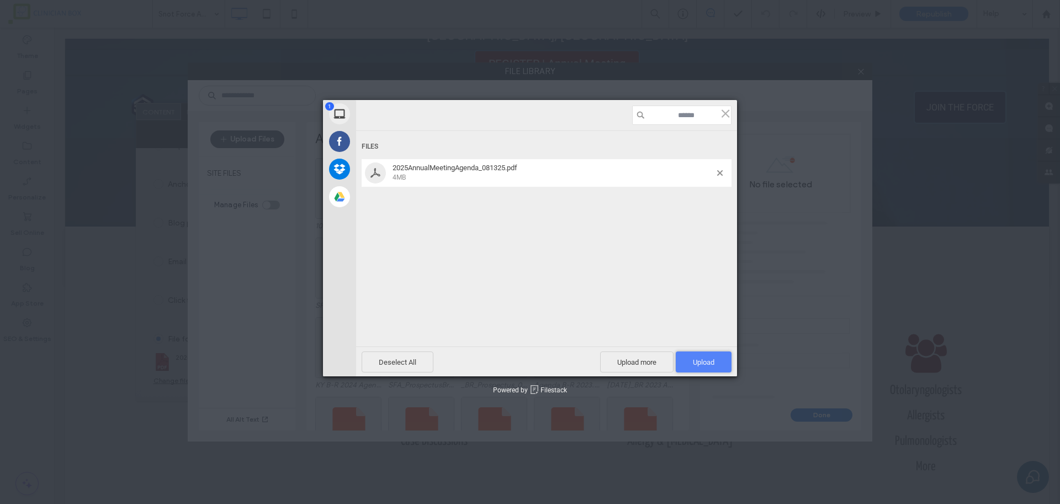
click at [698, 361] on span "Upload 1" at bounding box center [704, 362] width 22 height 8
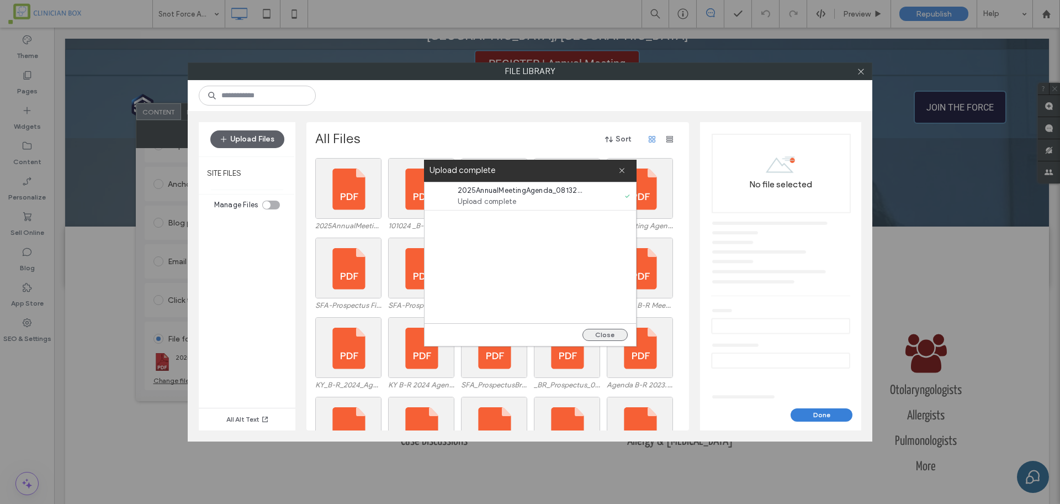
click at [601, 333] on button "Close" at bounding box center [605, 335] width 45 height 12
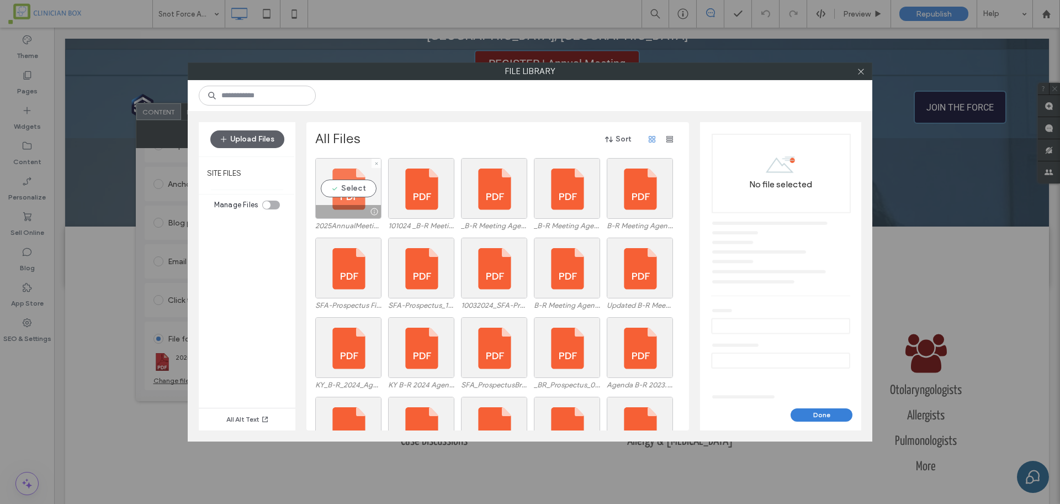
click at [345, 216] on div at bounding box center [348, 211] width 65 height 13
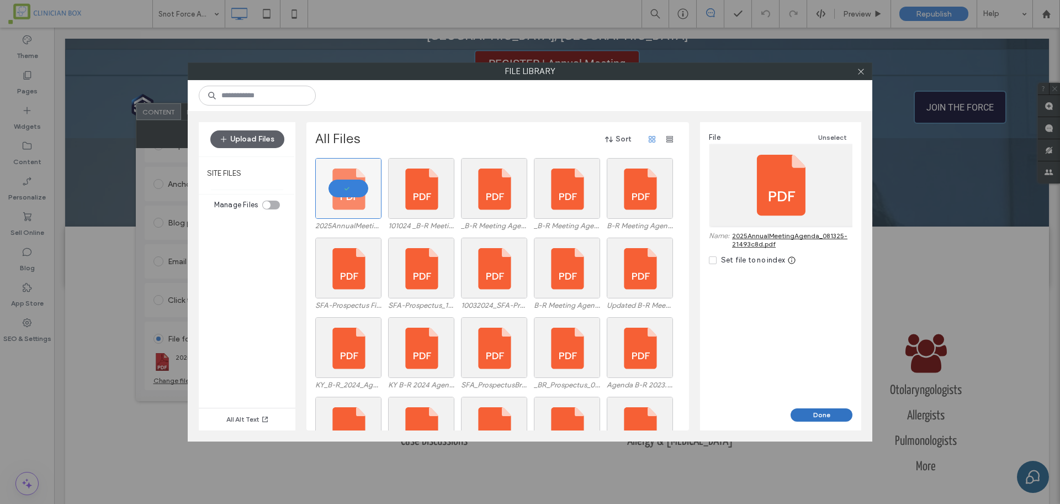
click at [833, 411] on button "Done" at bounding box center [822, 414] width 62 height 13
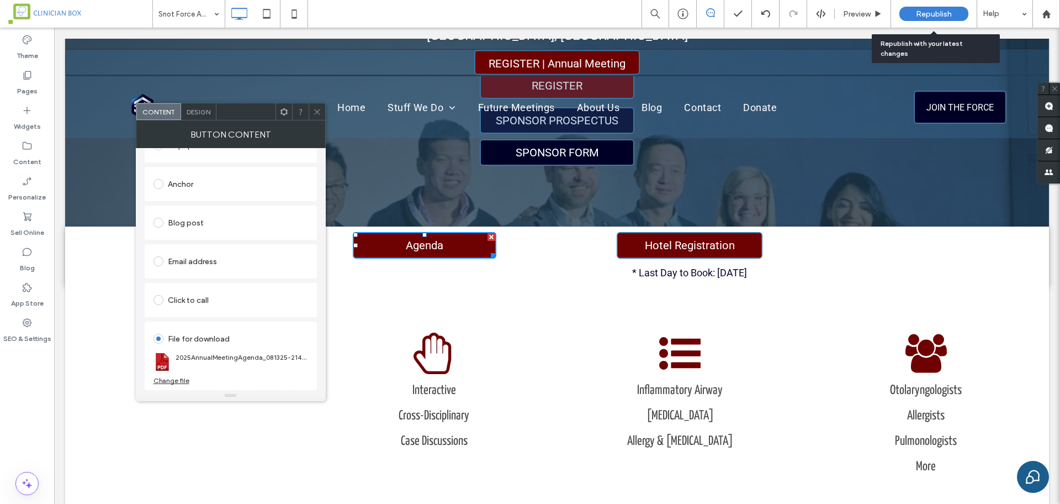
click at [938, 14] on span "Republish" at bounding box center [934, 13] width 36 height 9
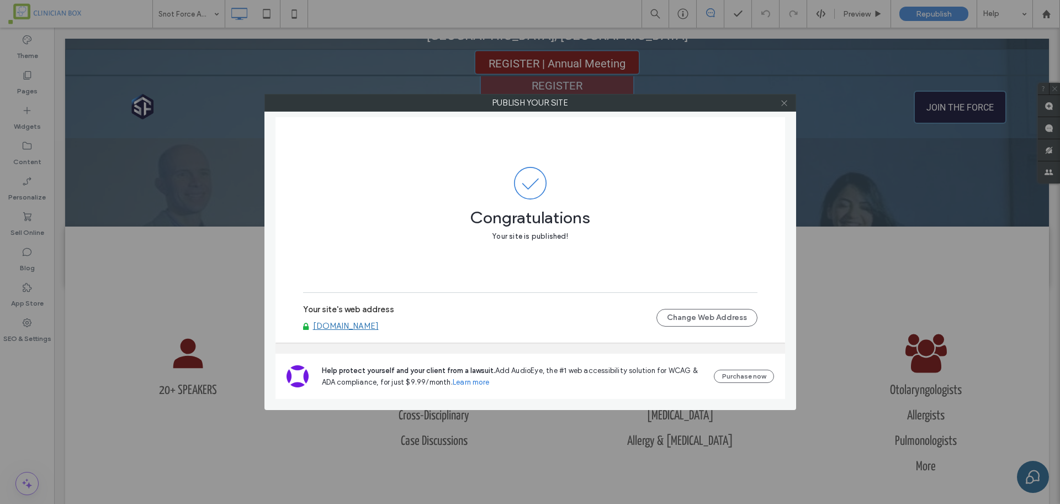
click at [783, 105] on icon at bounding box center [784, 103] width 8 height 8
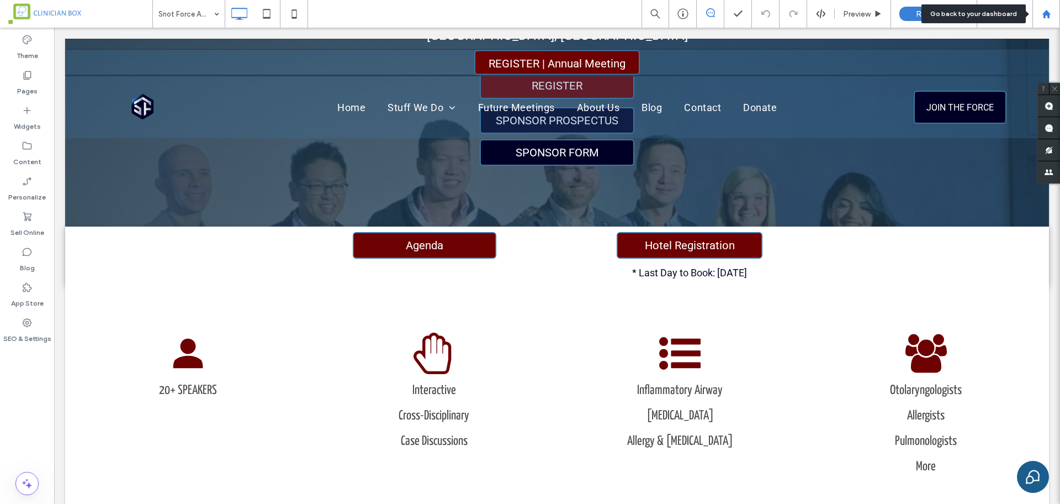
click at [1047, 16] on icon at bounding box center [1046, 13] width 9 height 9
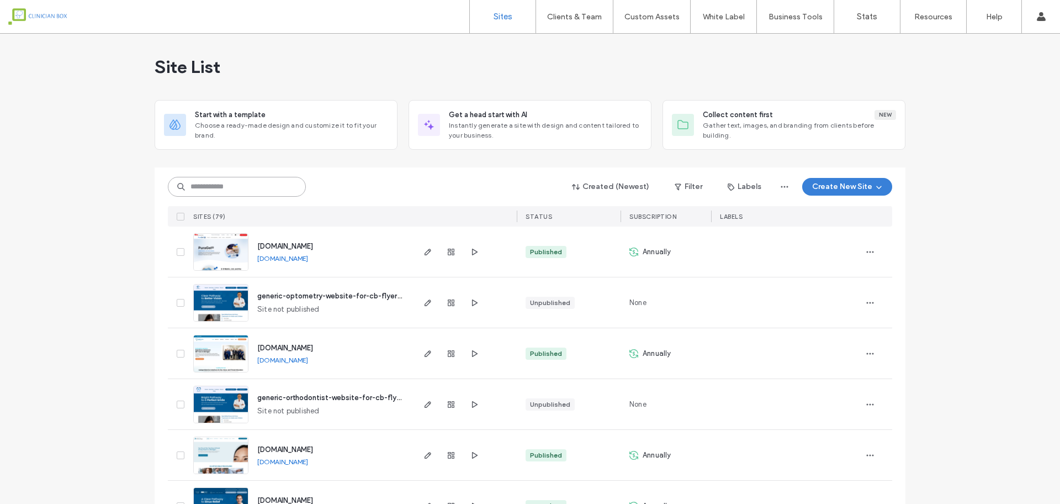
click at [256, 183] on input at bounding box center [237, 187] width 138 height 20
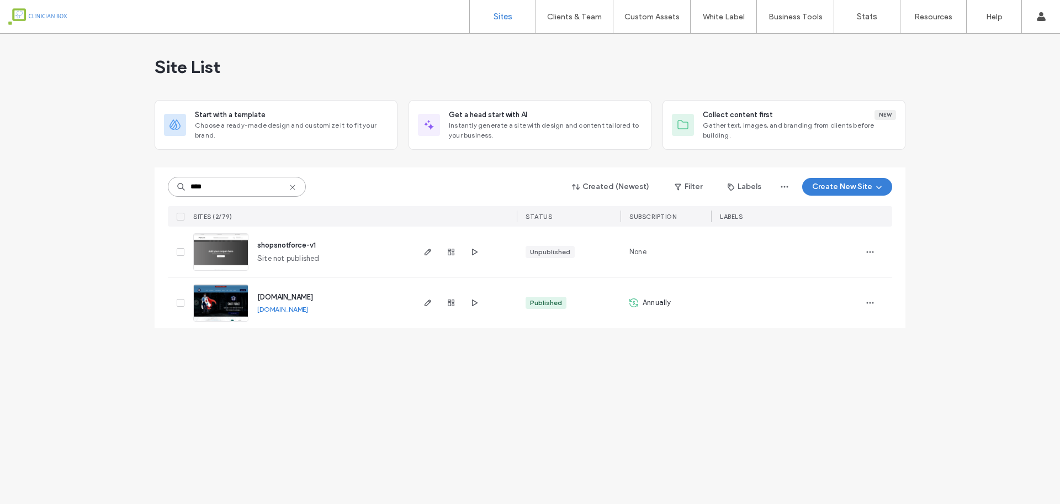
type input "****"
click at [237, 307] on img at bounding box center [221, 321] width 54 height 75
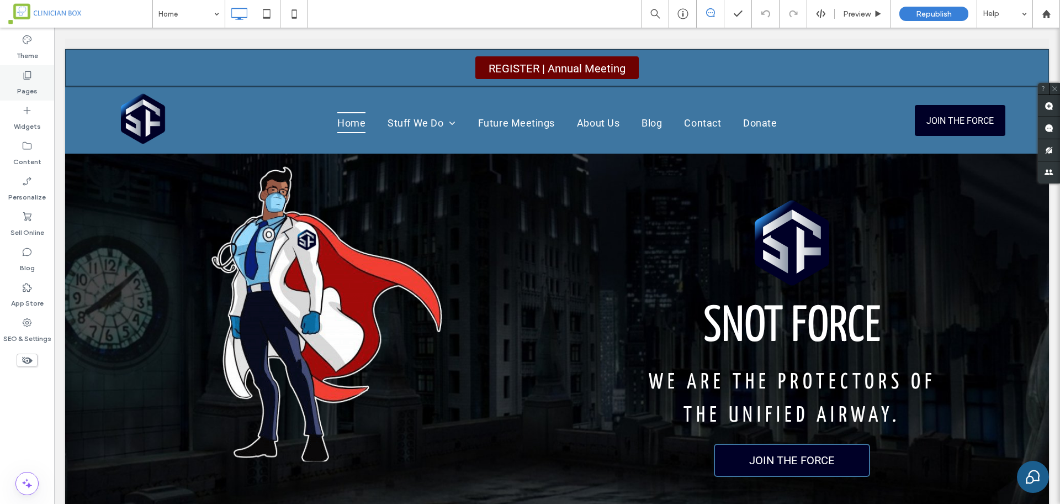
click at [28, 80] on icon at bounding box center [27, 75] width 11 height 11
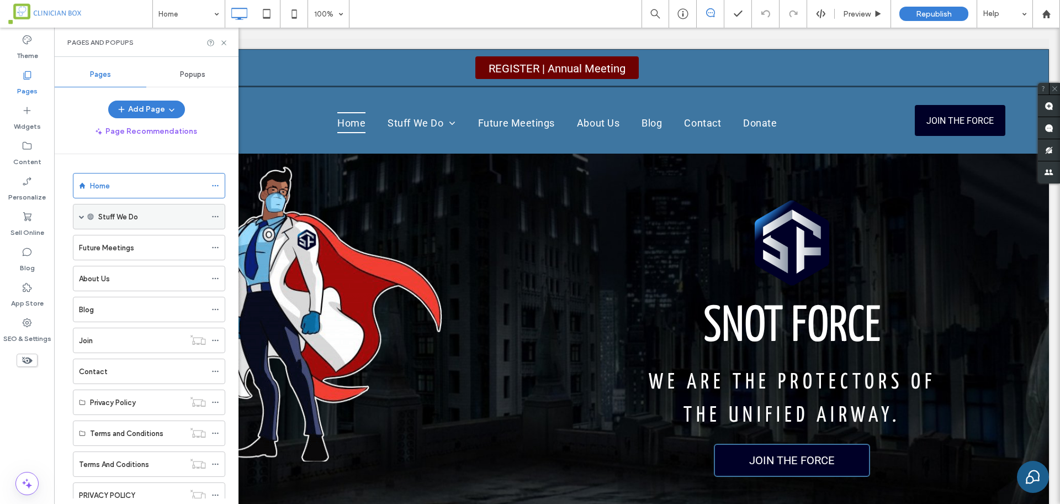
click at [124, 217] on label "Stuff We Do" at bounding box center [118, 216] width 40 height 19
click at [76, 215] on div "Stuff We Do" at bounding box center [149, 216] width 152 height 25
click at [94, 218] on div "Stuff We Do" at bounding box center [149, 216] width 152 height 25
click at [124, 220] on label "Stuff We Do" at bounding box center [118, 216] width 40 height 19
click at [97, 249] on label "Future Meetings" at bounding box center [106, 247] width 55 height 19
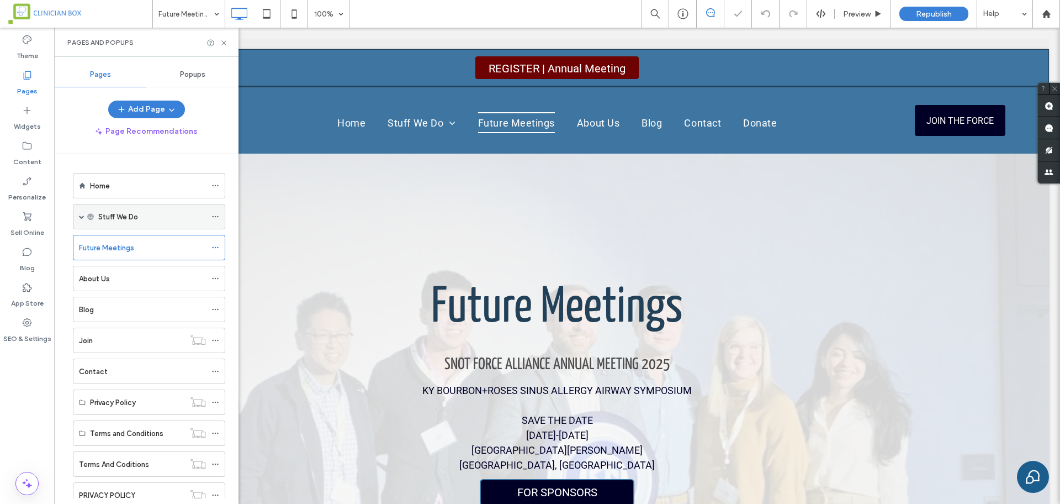
click at [81, 216] on span at bounding box center [82, 217] width 6 height 6
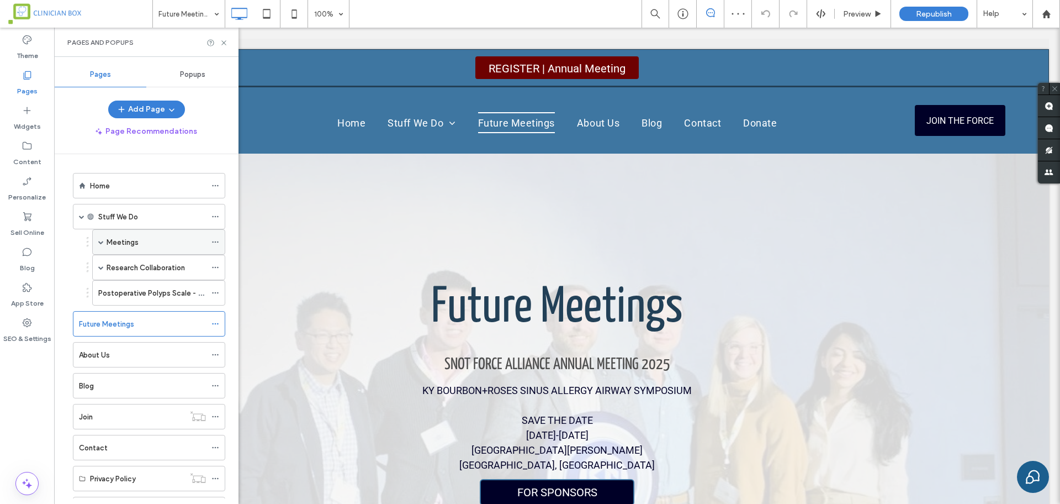
click at [123, 240] on label "Meetings" at bounding box center [123, 242] width 32 height 19
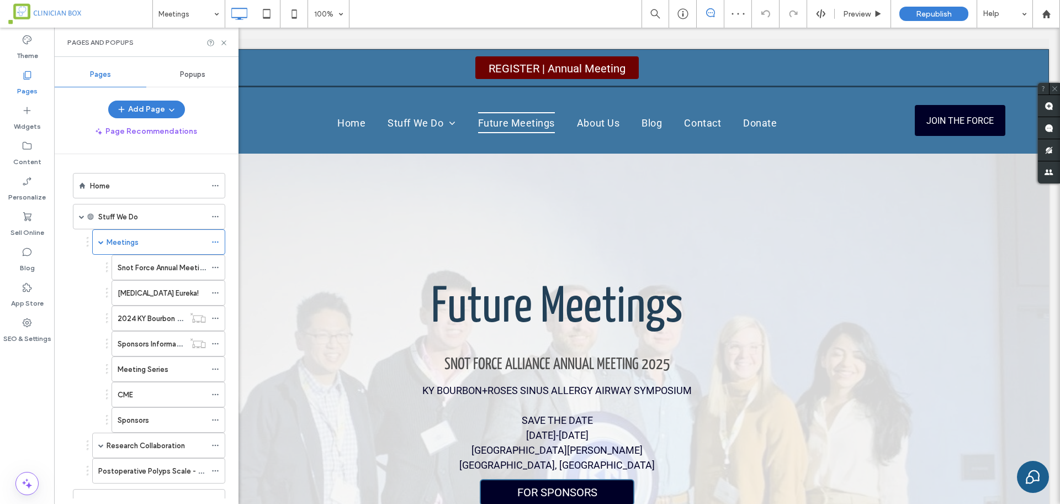
click at [140, 266] on div at bounding box center [530, 252] width 1060 height 504
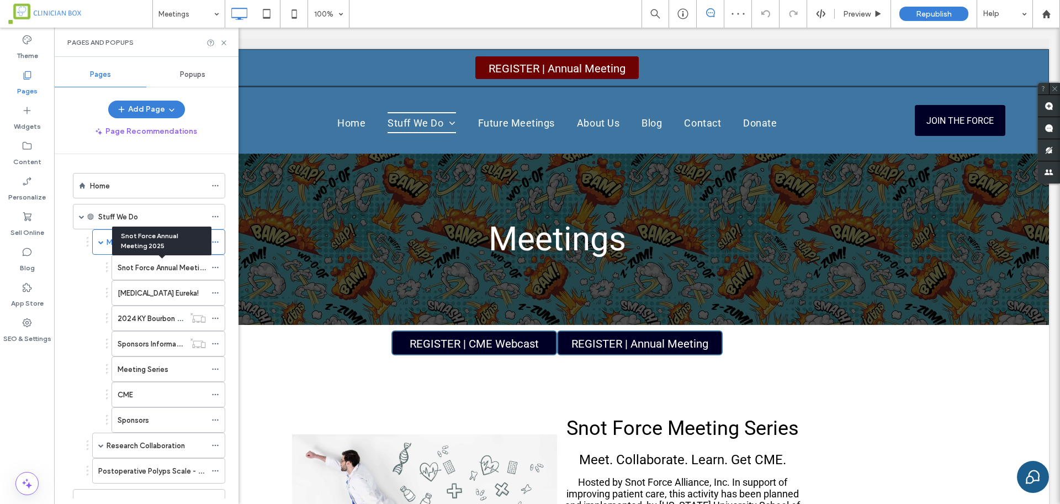
click at [140, 266] on label "Snot Force Annual Meeting 2025" at bounding box center [173, 267] width 110 height 19
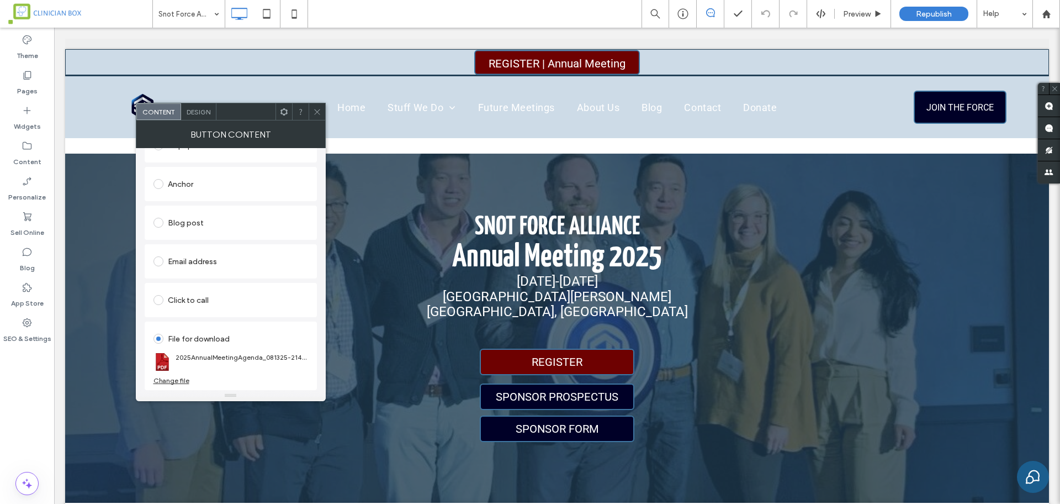
scroll to position [138, 0]
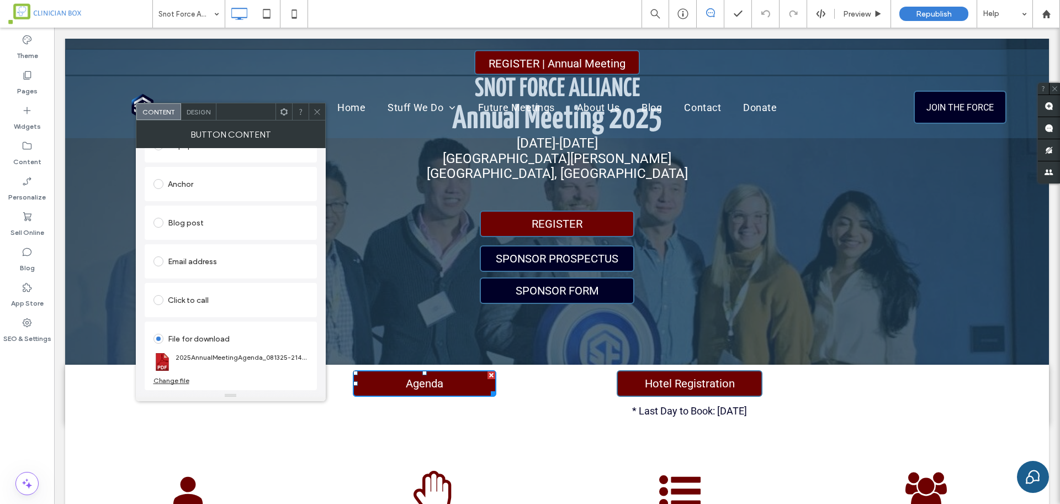
click at [175, 380] on div "Change file" at bounding box center [172, 380] width 36 height 8
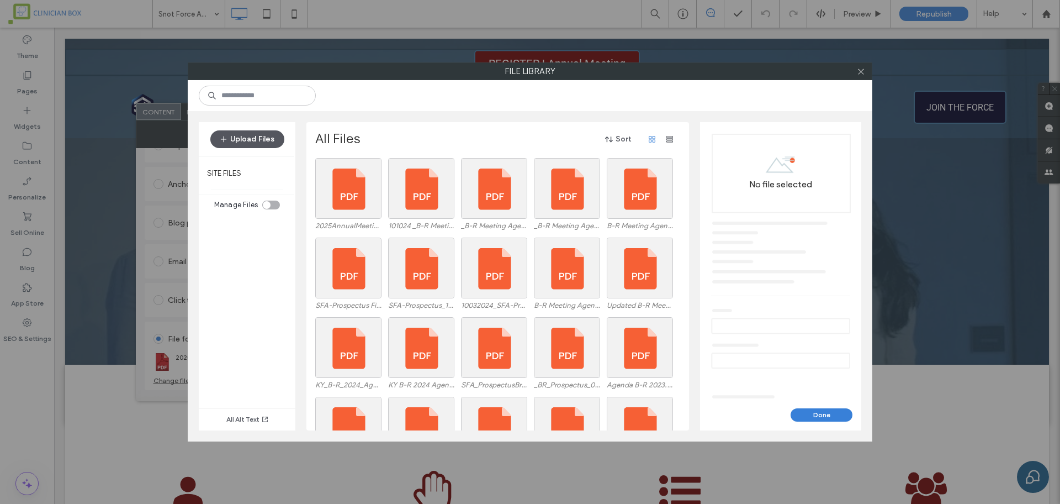
click at [250, 143] on button "Upload Files" at bounding box center [247, 139] width 74 height 18
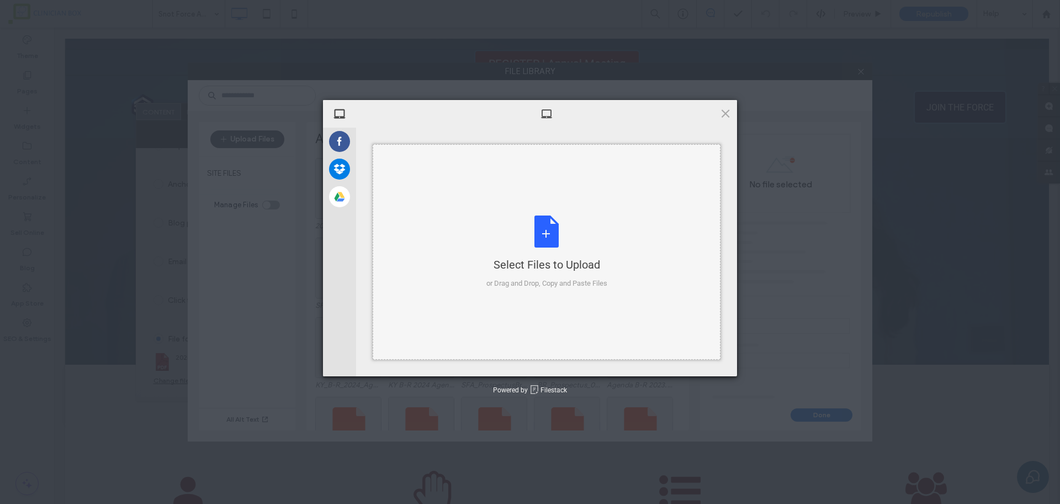
click at [555, 239] on div "Select Files to Upload or Drag and Drop, Copy and Paste Files" at bounding box center [547, 251] width 121 height 73
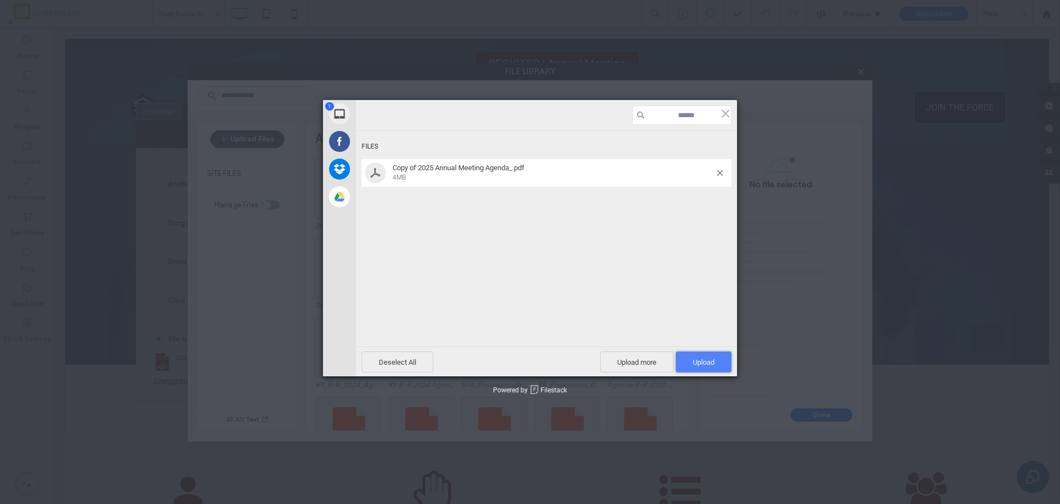
click at [708, 363] on span "Upload 1" at bounding box center [704, 362] width 22 height 8
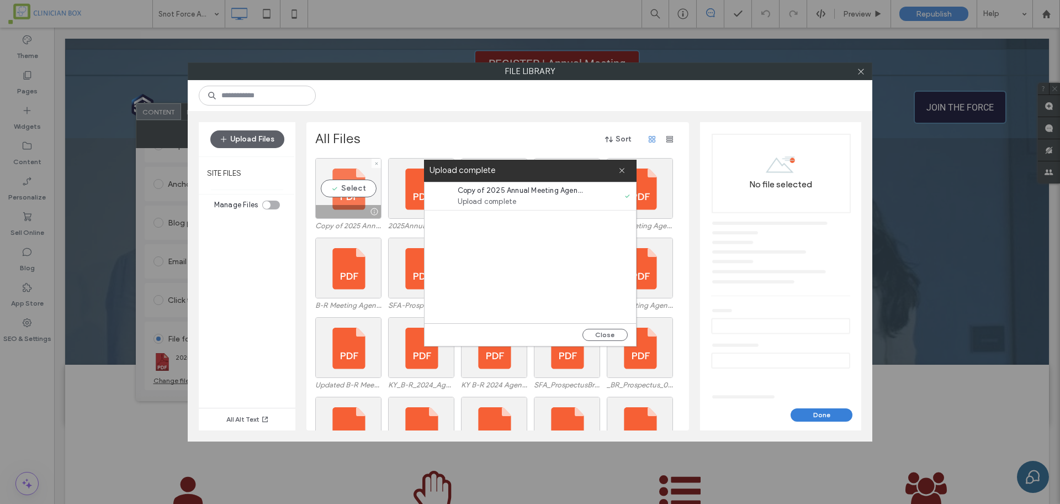
click at [341, 194] on div "Select" at bounding box center [348, 188] width 66 height 61
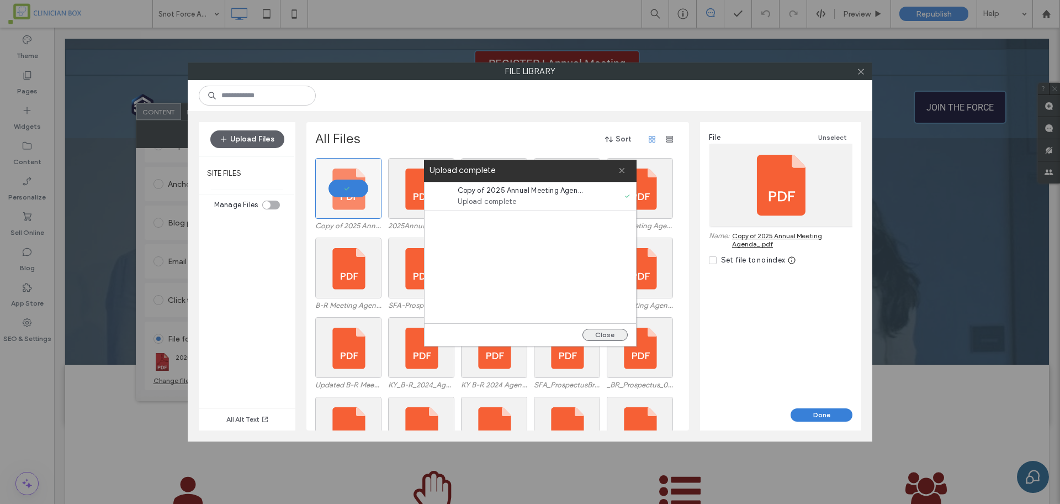
click at [607, 334] on button "Close" at bounding box center [605, 335] width 45 height 12
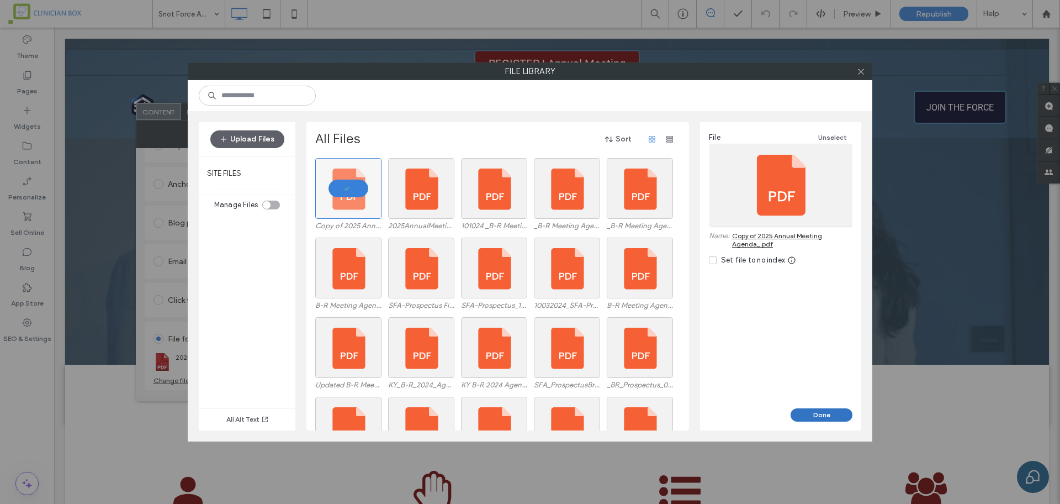
click at [818, 410] on button "Done" at bounding box center [822, 414] width 62 height 13
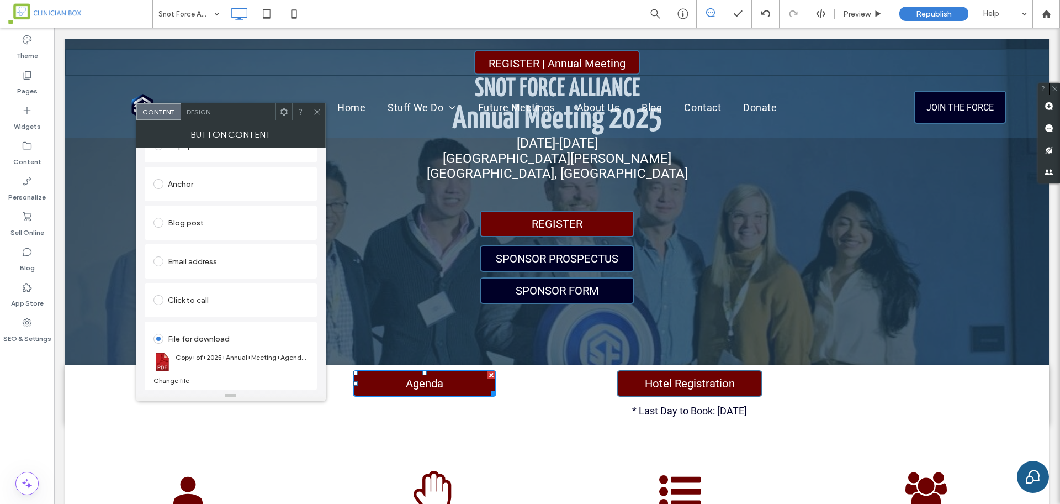
click at [316, 112] on icon at bounding box center [317, 112] width 8 height 8
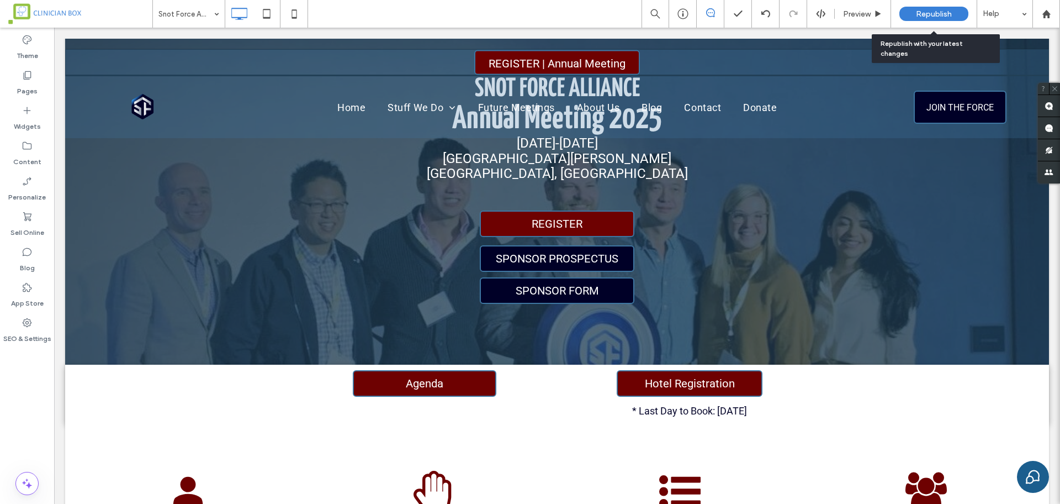
click at [920, 15] on span "Republish" at bounding box center [934, 13] width 36 height 9
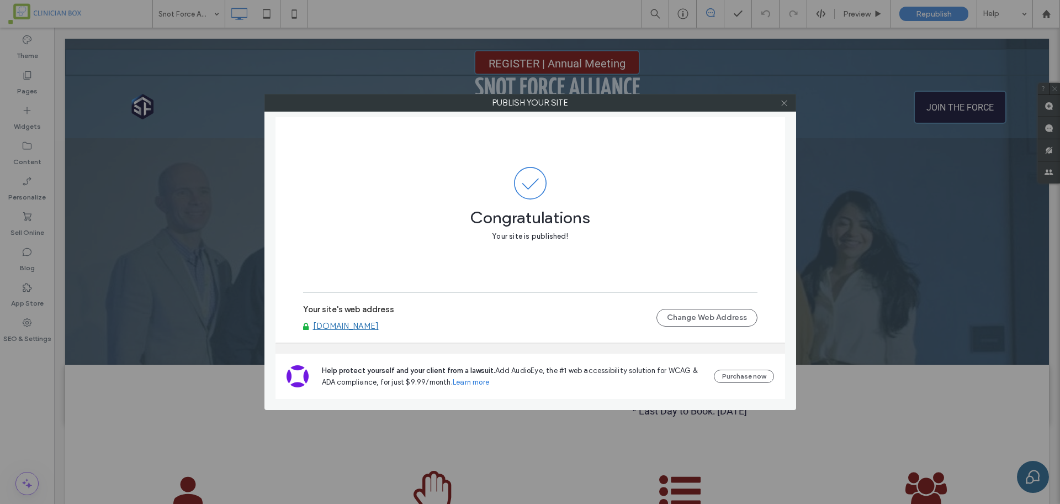
click at [785, 110] on span at bounding box center [784, 102] width 8 height 17
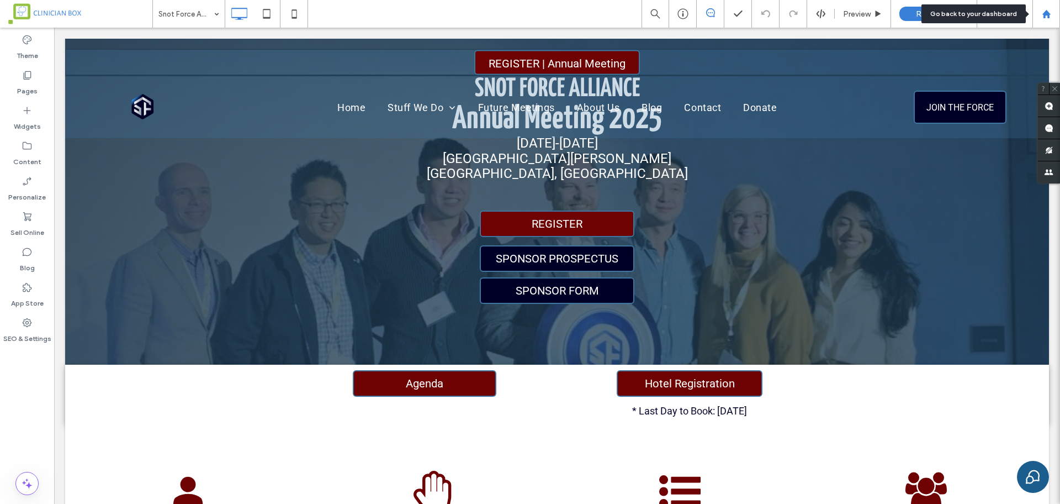
click at [1048, 14] on use at bounding box center [1046, 13] width 8 height 8
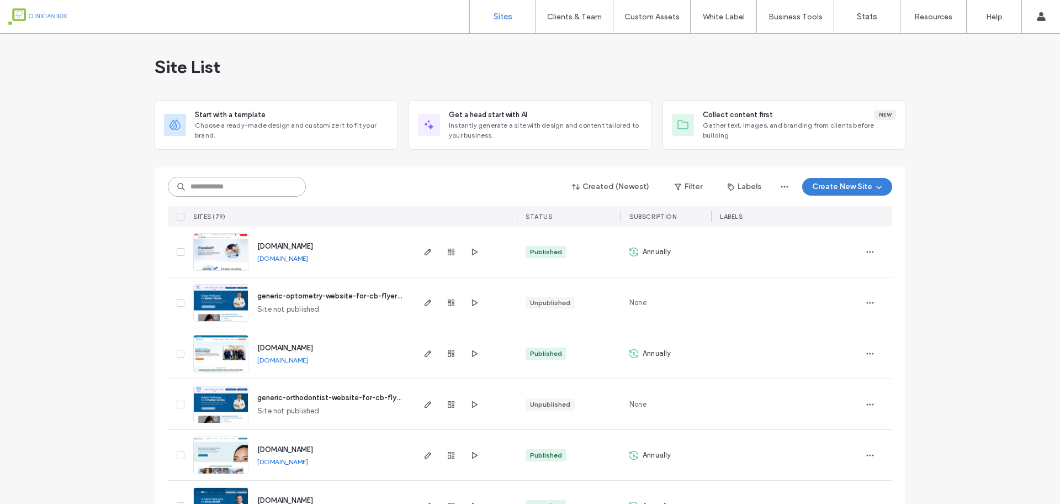
click at [242, 190] on input at bounding box center [237, 187] width 138 height 20
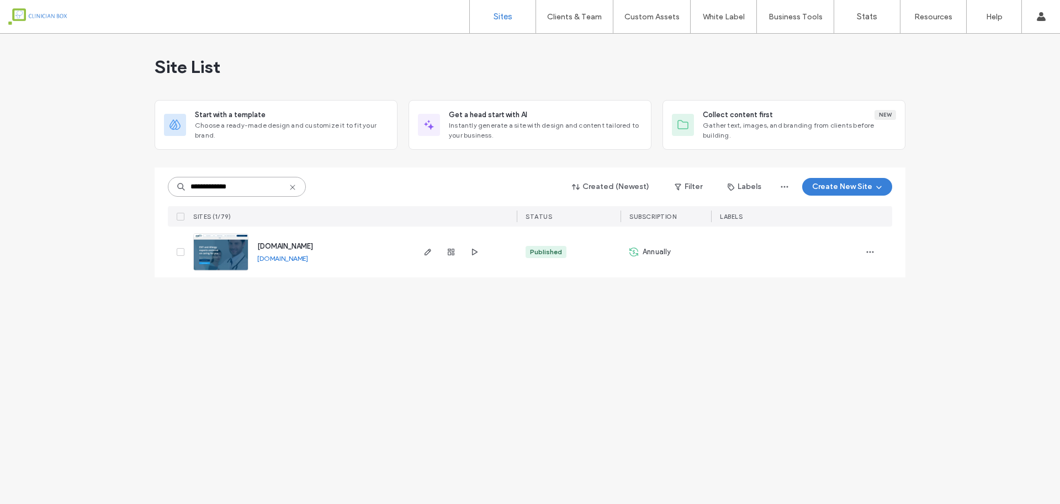
type input "**********"
click at [234, 248] on img at bounding box center [221, 271] width 54 height 75
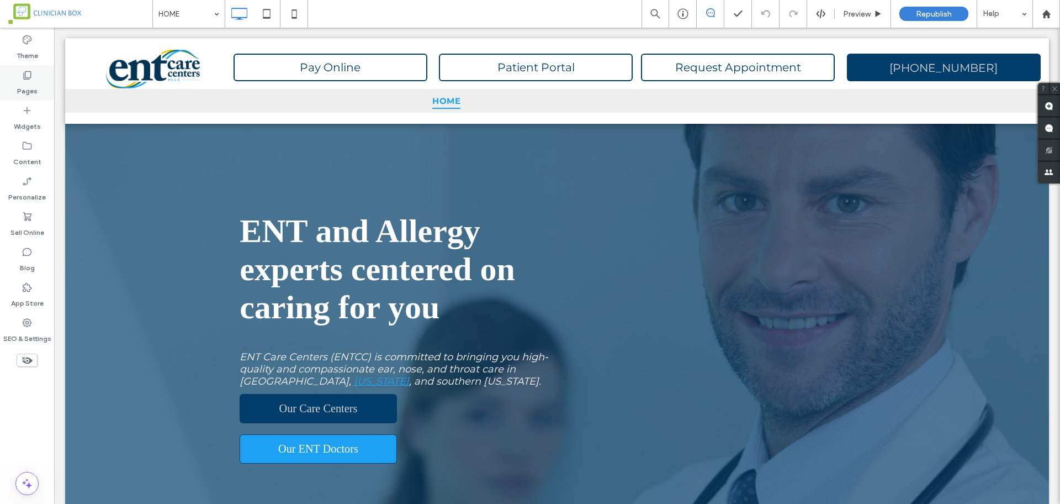
drag, startPoint x: 29, startPoint y: 77, endPoint x: 40, endPoint y: 89, distance: 16.8
click at [29, 77] on icon at bounding box center [27, 75] width 11 height 11
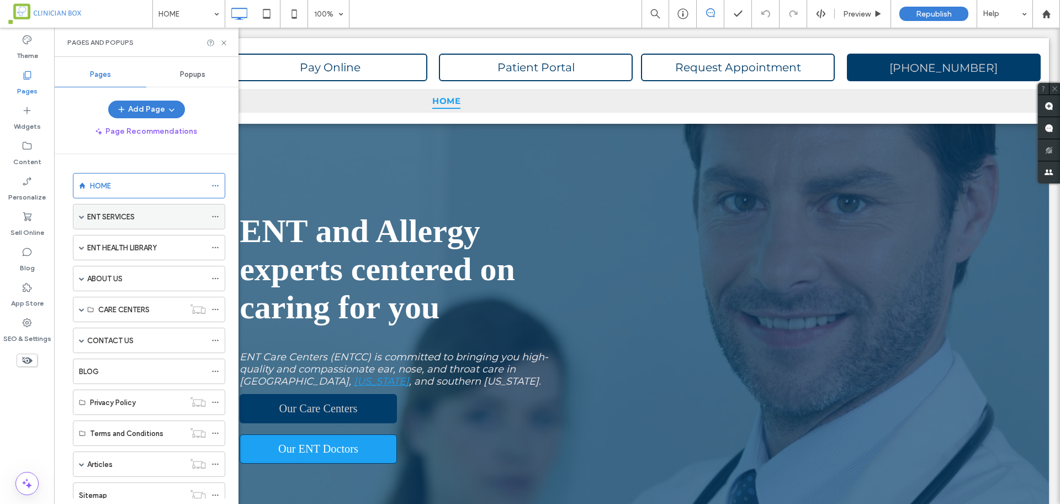
click at [83, 214] on span at bounding box center [82, 217] width 6 height 6
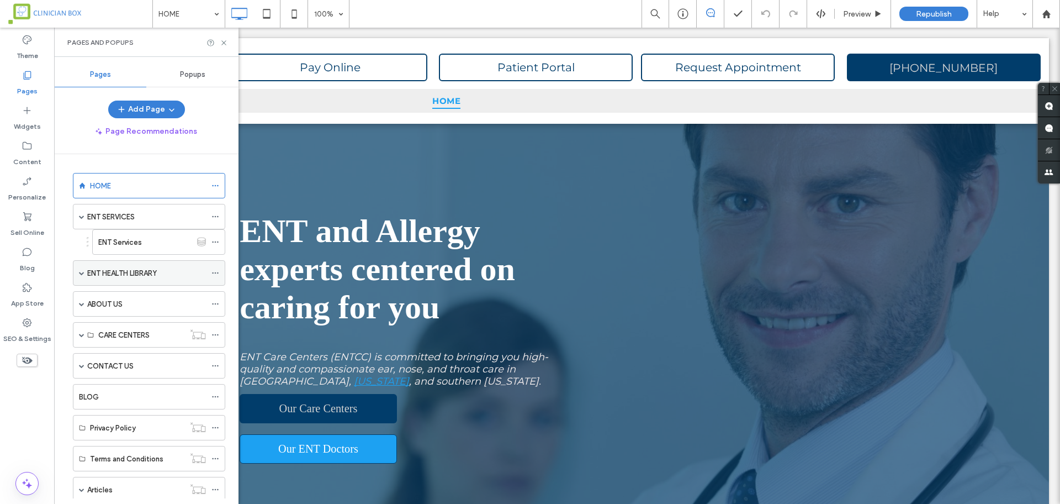
click at [82, 272] on span at bounding box center [82, 273] width 6 height 6
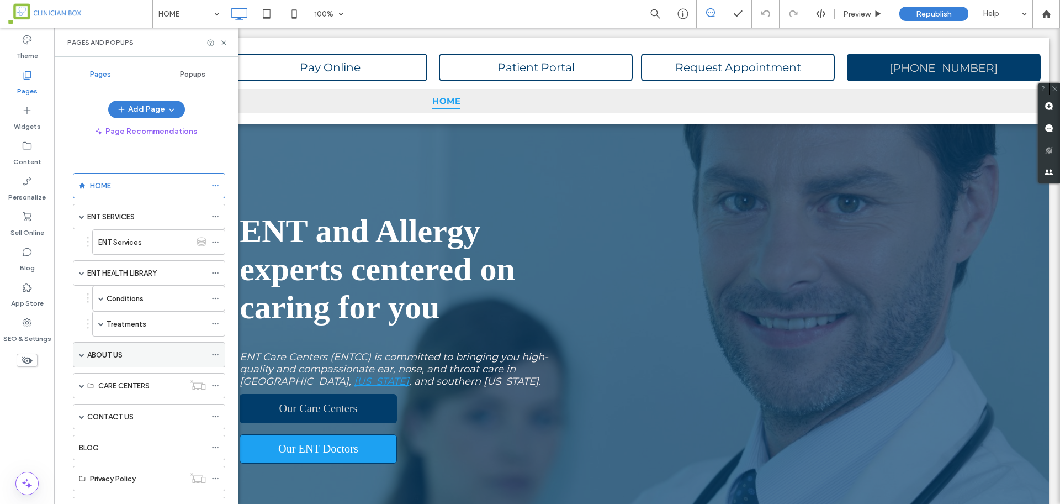
click at [82, 359] on span at bounding box center [82, 354] width 6 height 24
click at [110, 350] on label "ABOUT US" at bounding box center [104, 354] width 35 height 19
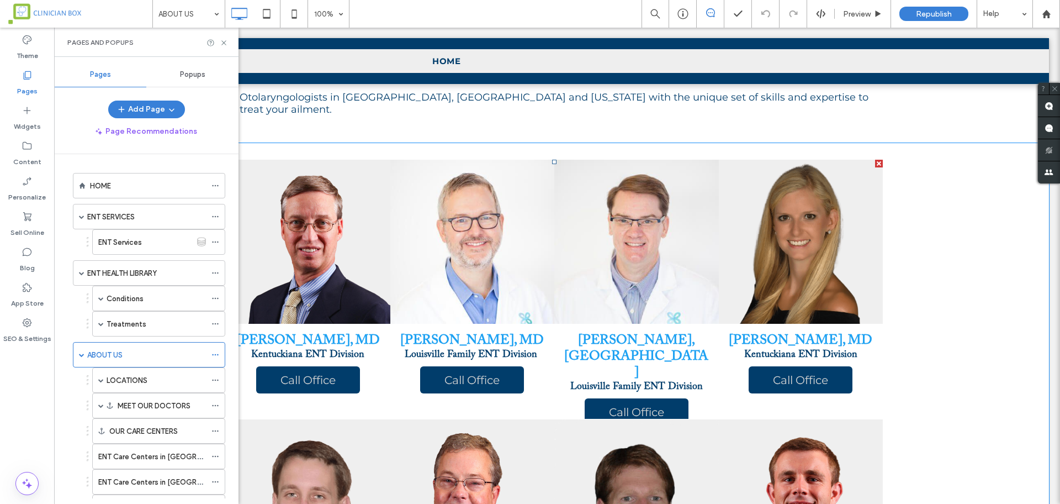
scroll to position [886, 0]
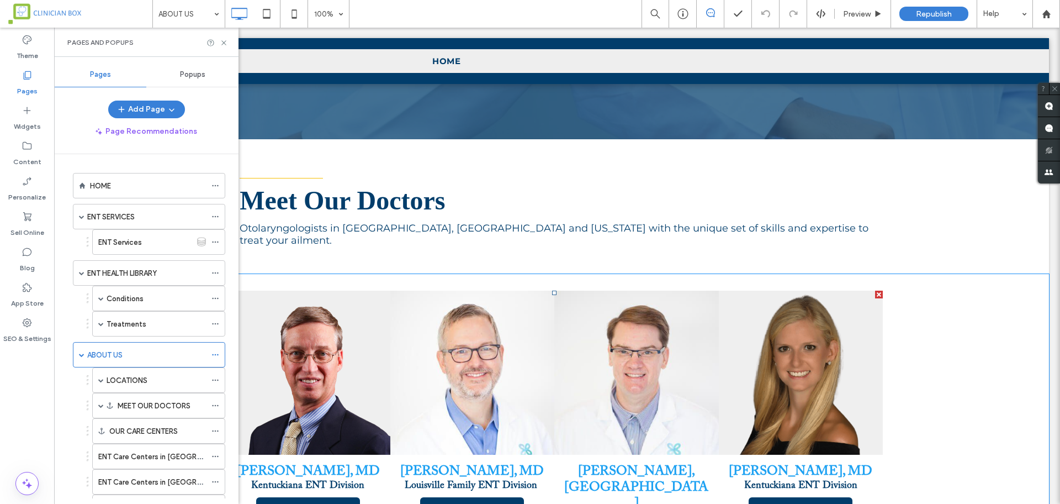
click at [803, 286] on link at bounding box center [801, 373] width 174 height 174
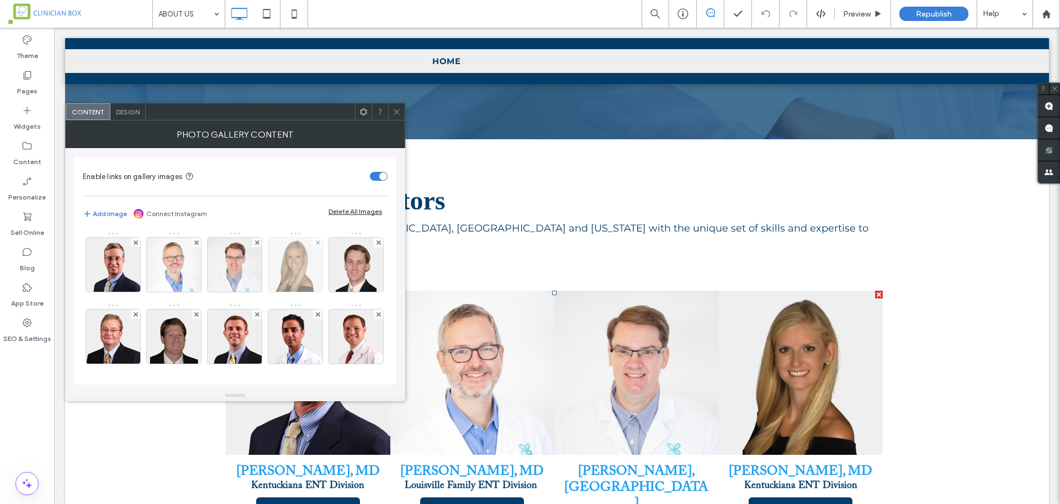
click at [291, 270] on img at bounding box center [295, 264] width 54 height 54
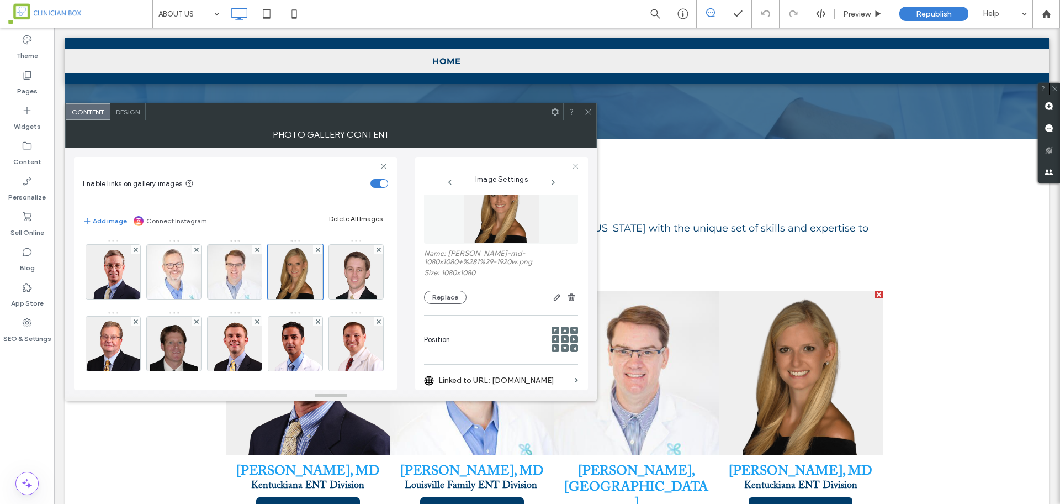
scroll to position [32, 0]
click at [453, 297] on button "Replace" at bounding box center [445, 297] width 43 height 13
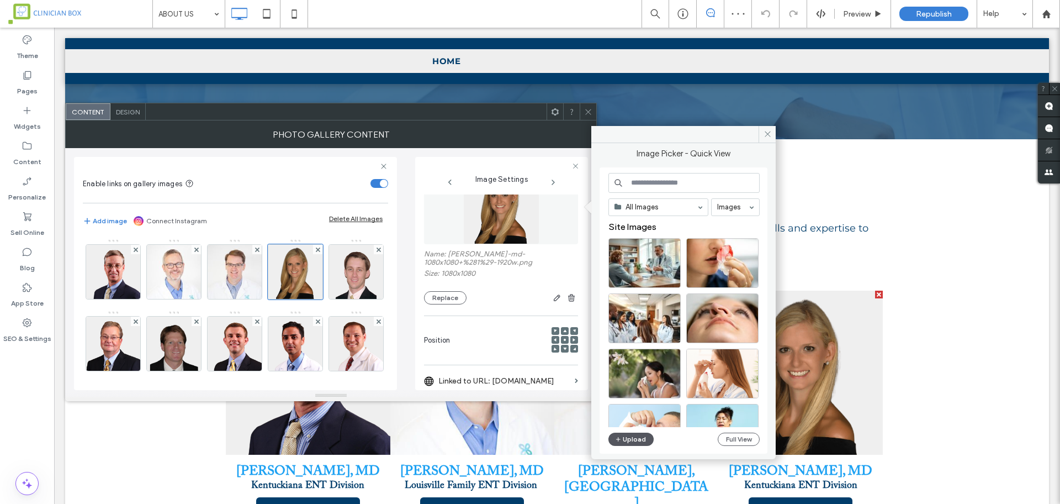
click at [637, 442] on button "Upload" at bounding box center [631, 438] width 45 height 13
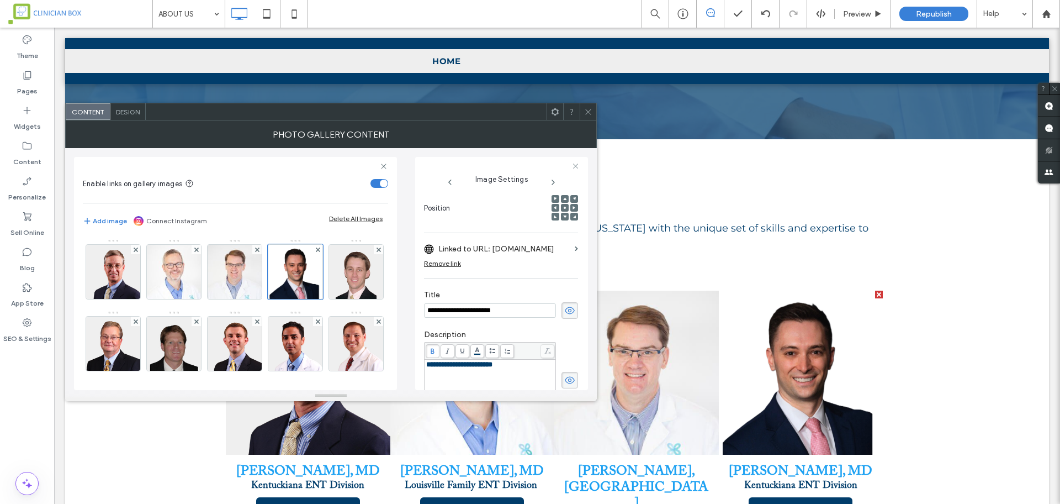
scroll to position [170, 0]
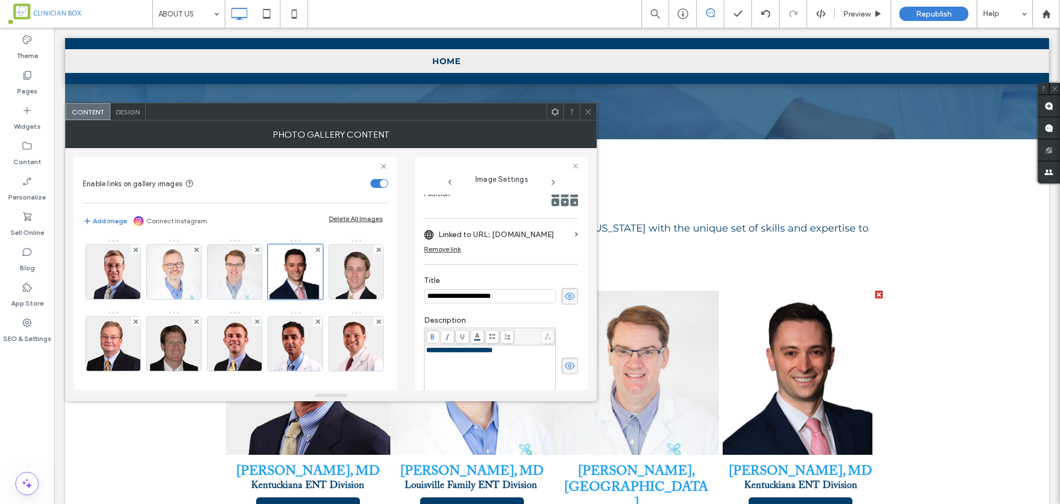
drag, startPoint x: 526, startPoint y: 293, endPoint x: 409, endPoint y: 295, distance: 116.6
click at [409, 295] on div "**********" at bounding box center [331, 269] width 514 height 242
paste input "*"
type input "**********"
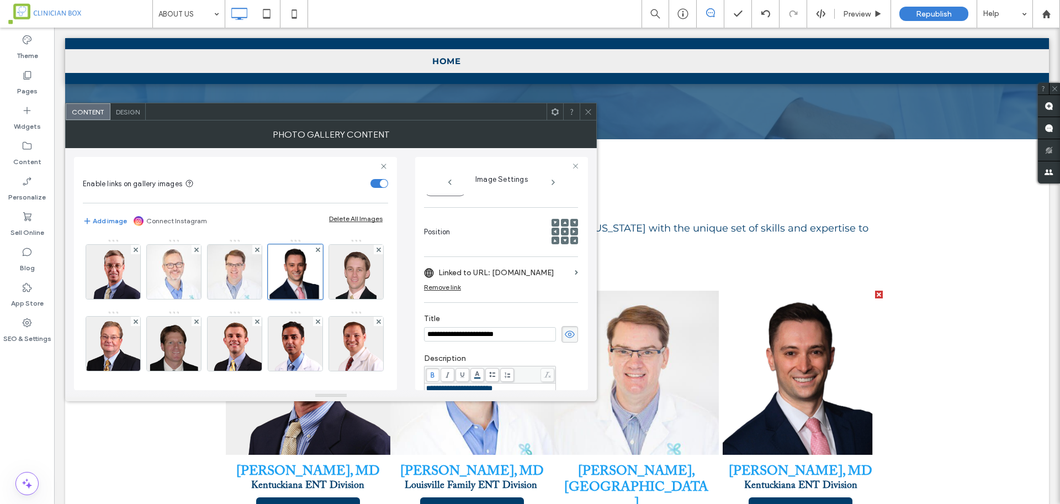
scroll to position [101, 0]
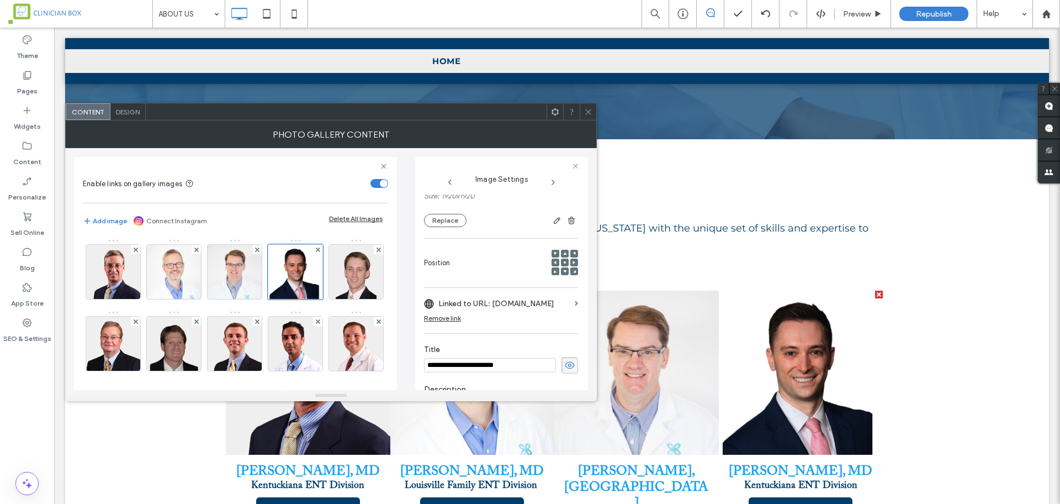
click at [451, 316] on div "Remove link" at bounding box center [442, 318] width 37 height 8
click at [466, 305] on label "Edit Link" at bounding box center [497, 303] width 146 height 20
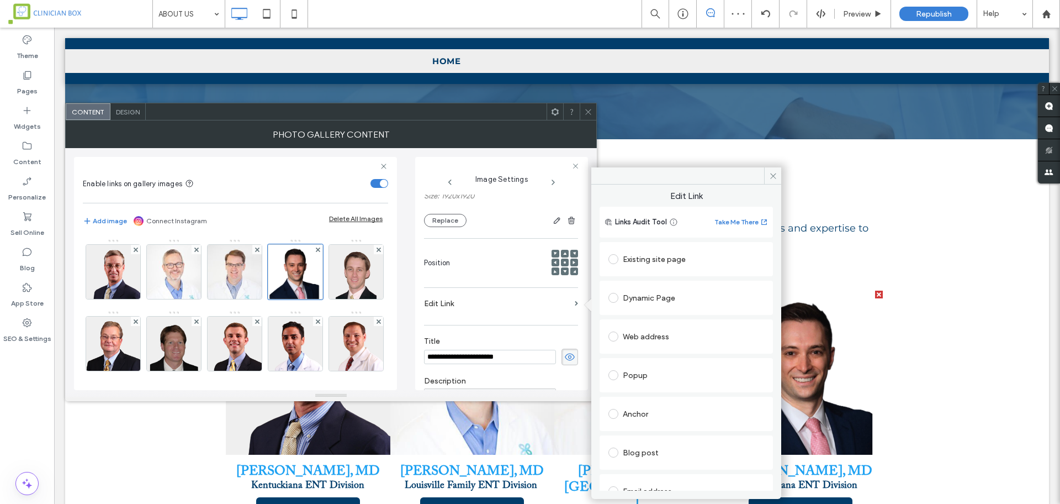
click at [617, 335] on span at bounding box center [614, 336] width 10 height 10
click at [635, 357] on input "url" at bounding box center [687, 358] width 156 height 14
paste input "**********"
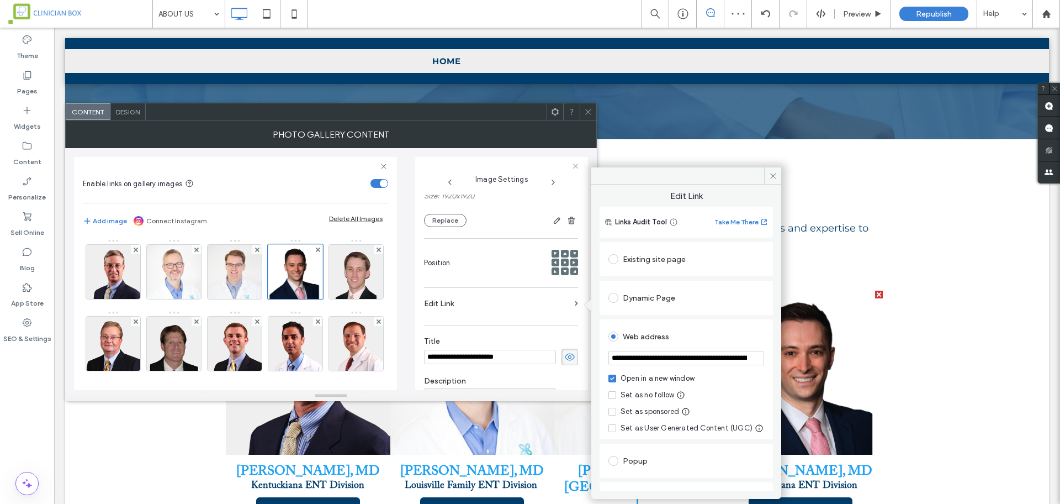
scroll to position [0, 113]
type input "**********"
click at [771, 176] on icon at bounding box center [773, 176] width 8 height 8
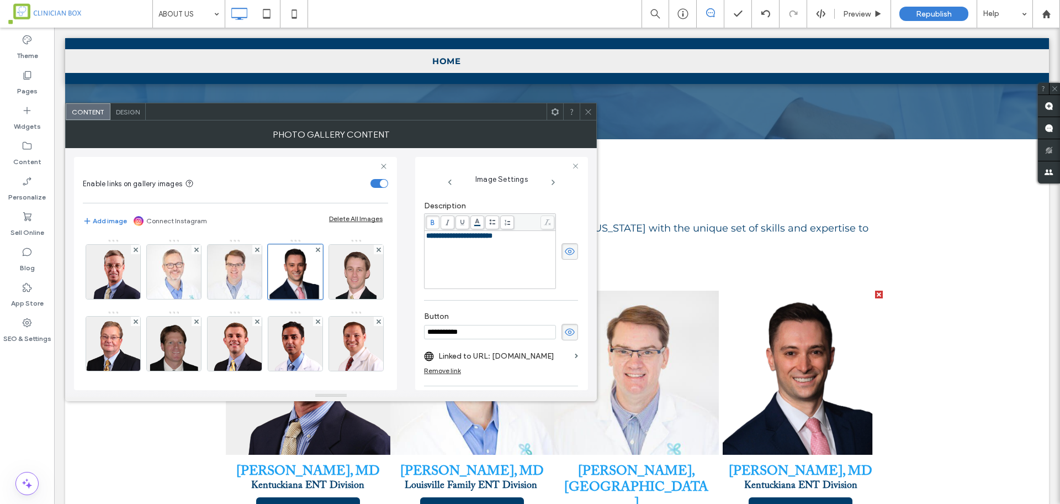
scroll to position [308, 0]
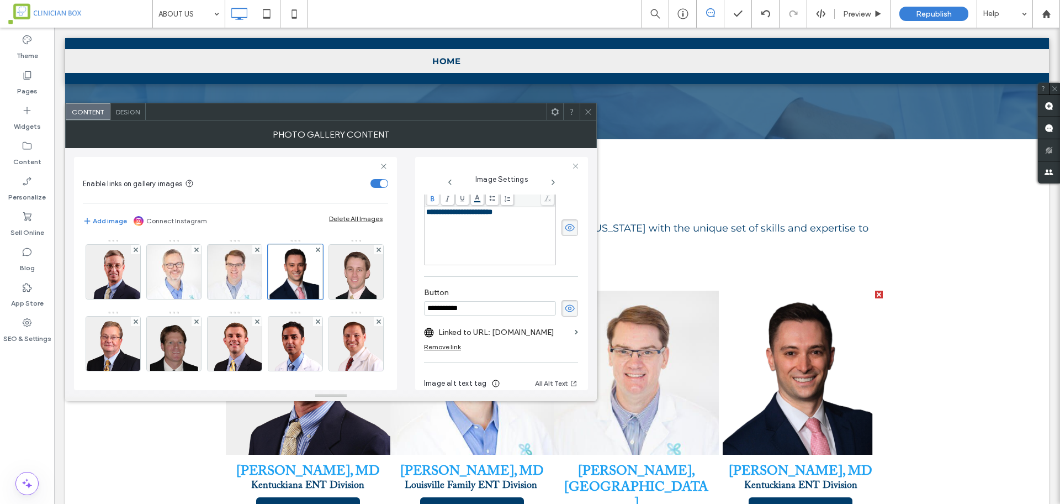
click at [454, 348] on div "Remove link" at bounding box center [442, 346] width 37 height 8
click at [480, 329] on label "Add link to button" at bounding box center [497, 332] width 146 height 20
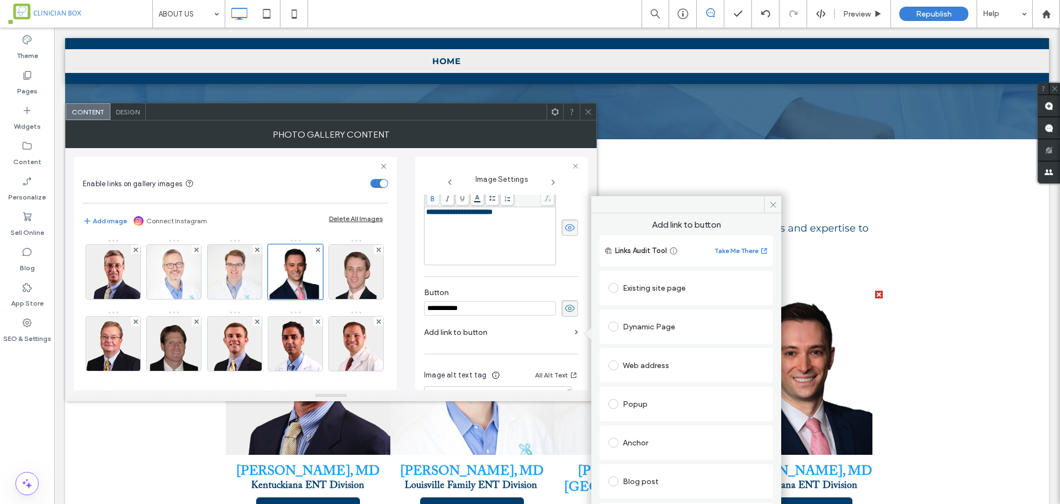
click at [612, 366] on span at bounding box center [614, 365] width 10 height 10
click at [651, 385] on input "url" at bounding box center [687, 386] width 156 height 14
paste input "**********"
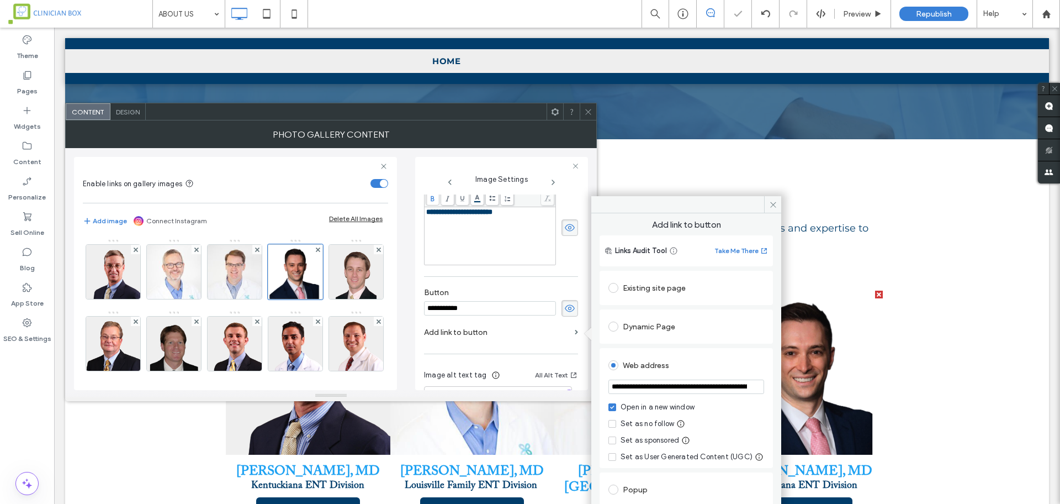
scroll to position [0, 113]
type input "**********"
click at [769, 204] on icon at bounding box center [773, 204] width 8 height 8
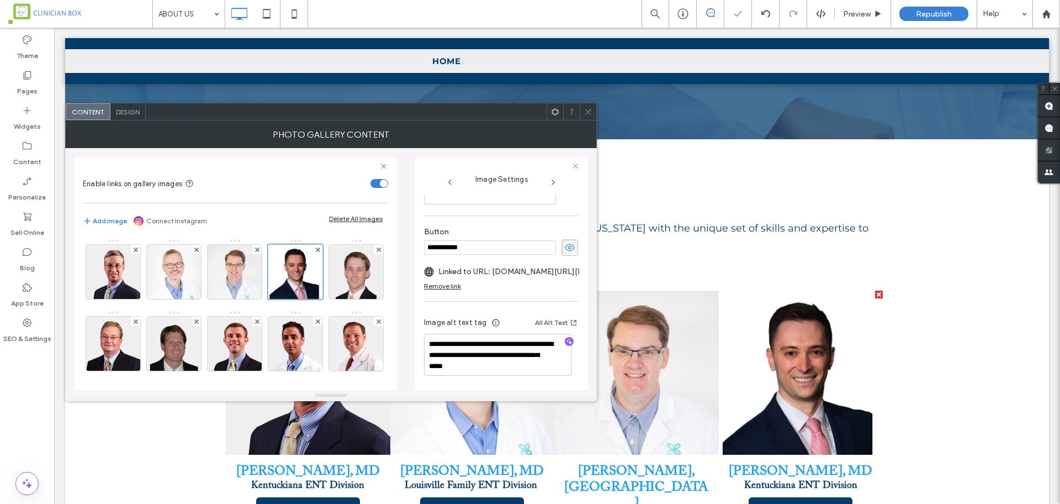
scroll to position [375, 0]
drag, startPoint x: 524, startPoint y: 337, endPoint x: 402, endPoint y: 335, distance: 122.6
click at [402, 335] on div "**********" at bounding box center [331, 269] width 514 height 242
paste textarea
drag, startPoint x: 473, startPoint y: 348, endPoint x: 424, endPoint y: 348, distance: 49.7
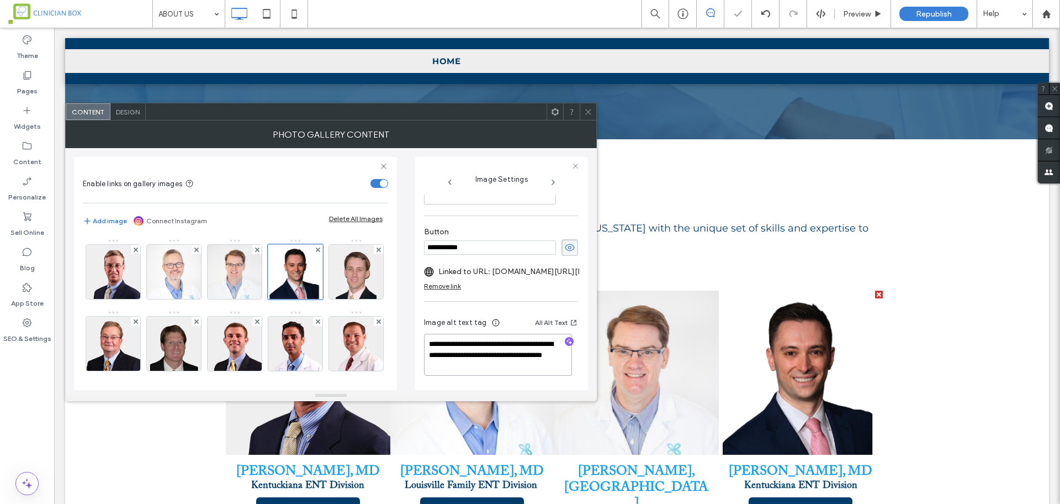
click at [424, 348] on div "**********" at bounding box center [501, 273] width 173 height 233
type textarea "**********"
click at [525, 137] on div "Photo Gallery Content" at bounding box center [331, 134] width 532 height 28
click at [496, 113] on div at bounding box center [346, 111] width 401 height 17
click at [588, 112] on icon at bounding box center [588, 112] width 8 height 8
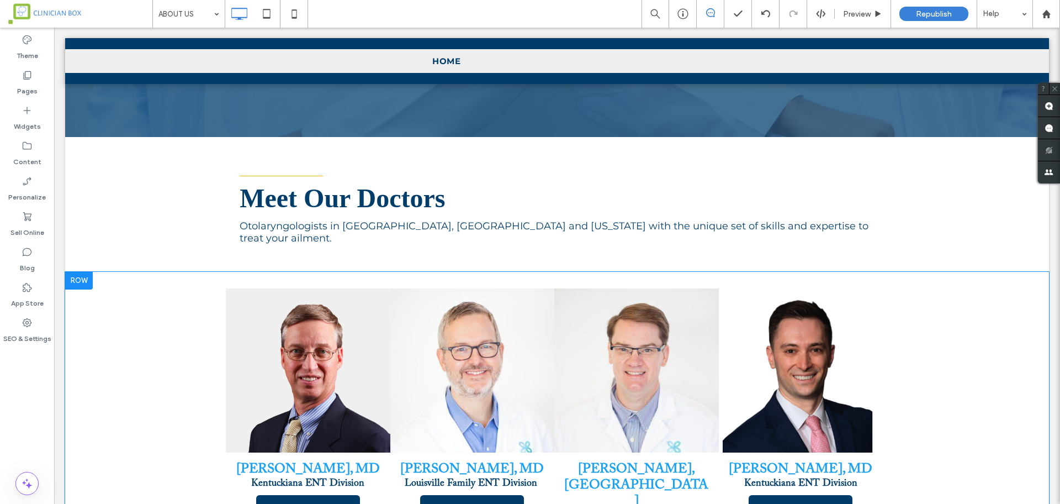
scroll to position [886, 0]
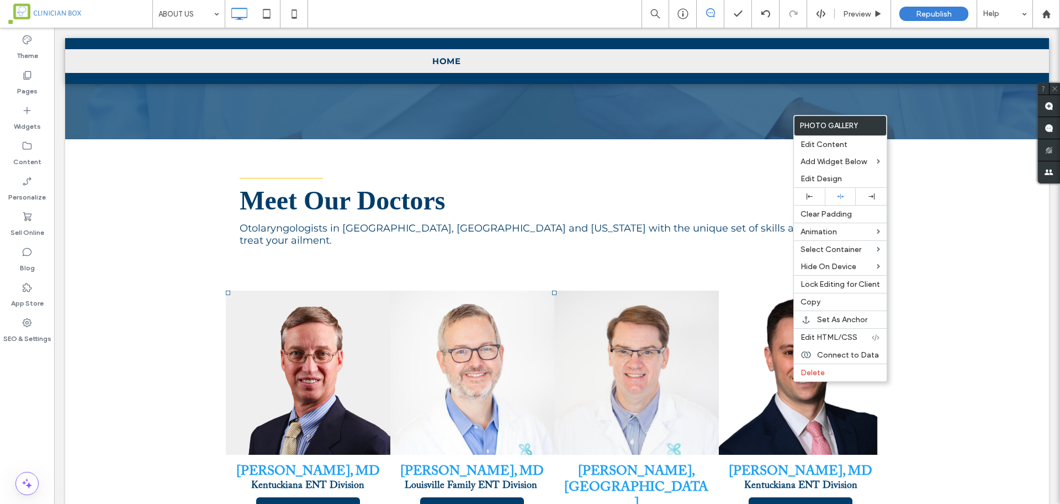
click at [754, 357] on link at bounding box center [801, 373] width 174 height 174
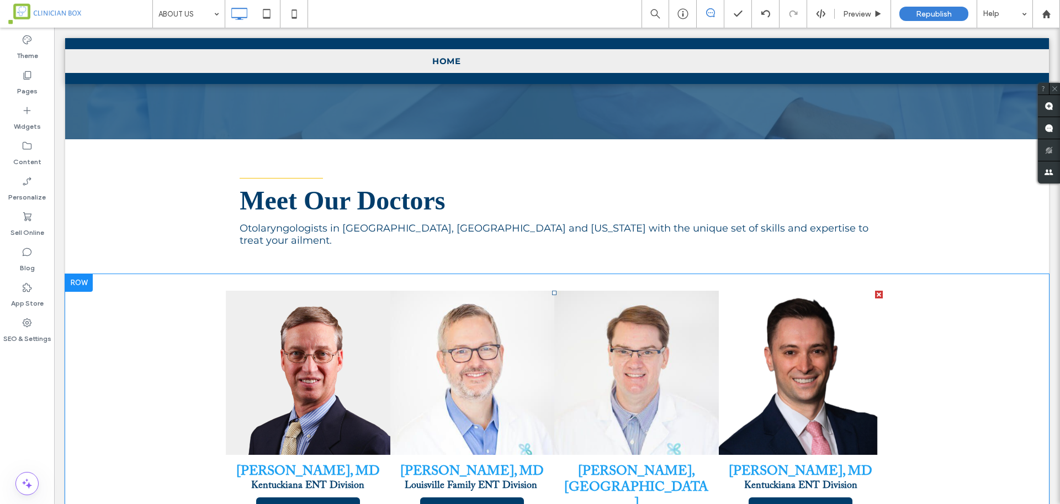
click at [784, 339] on link at bounding box center [801, 373] width 174 height 174
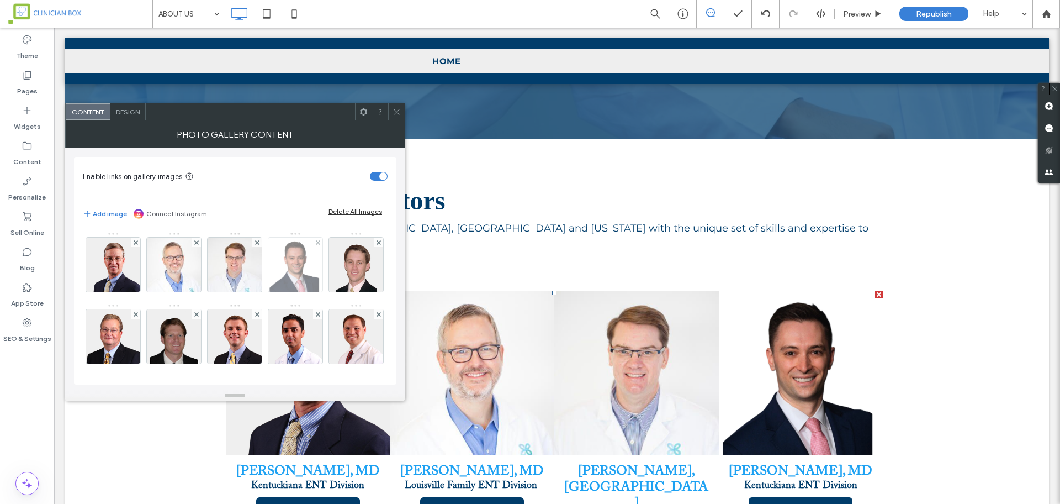
click at [300, 274] on img at bounding box center [295, 264] width 54 height 54
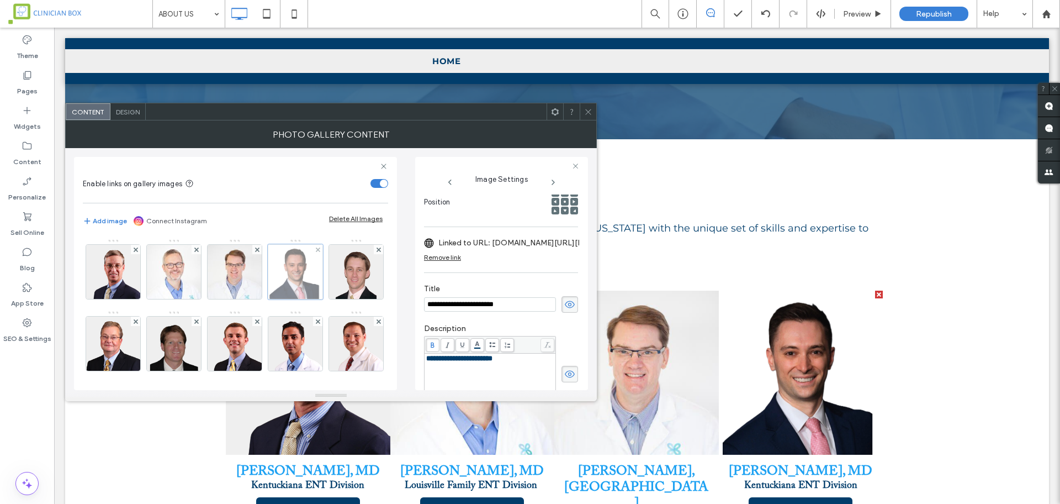
scroll to position [0, 0]
drag, startPoint x: 517, startPoint y: 299, endPoint x: 401, endPoint y: 299, distance: 116.5
click at [401, 299] on div "**********" at bounding box center [331, 269] width 514 height 242
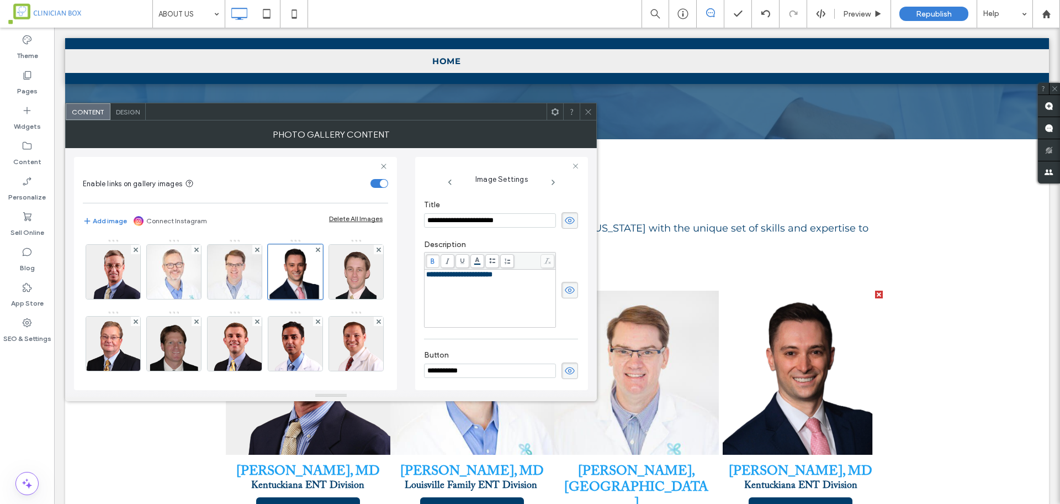
scroll to position [237, 0]
click at [135, 113] on span "Design" at bounding box center [128, 112] width 24 height 8
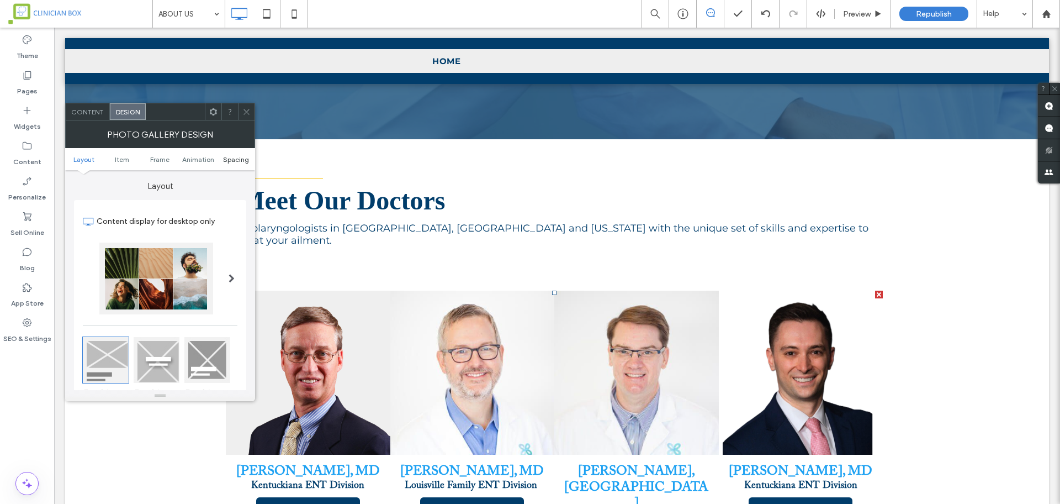
click at [240, 162] on span "Spacing" at bounding box center [236, 159] width 26 height 8
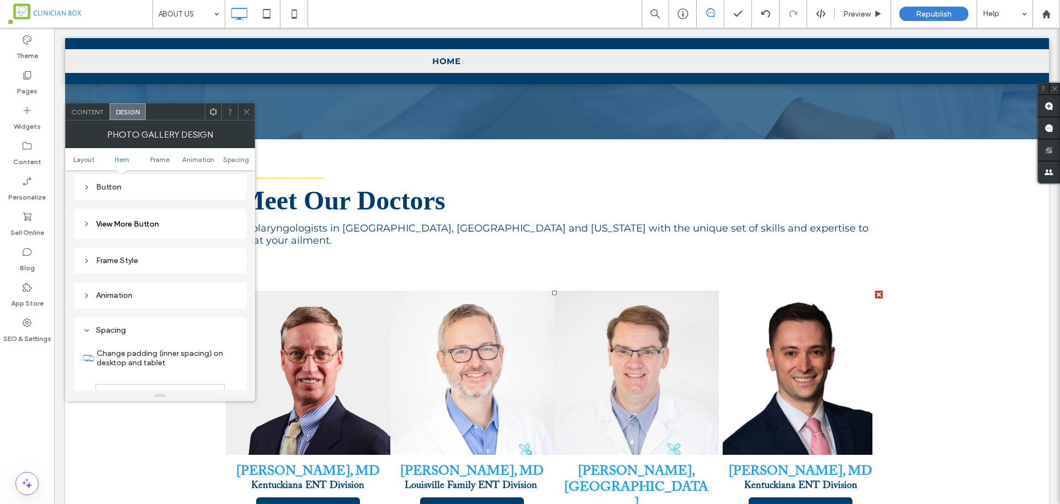
scroll to position [418, 0]
click at [85, 220] on icon at bounding box center [87, 222] width 8 height 8
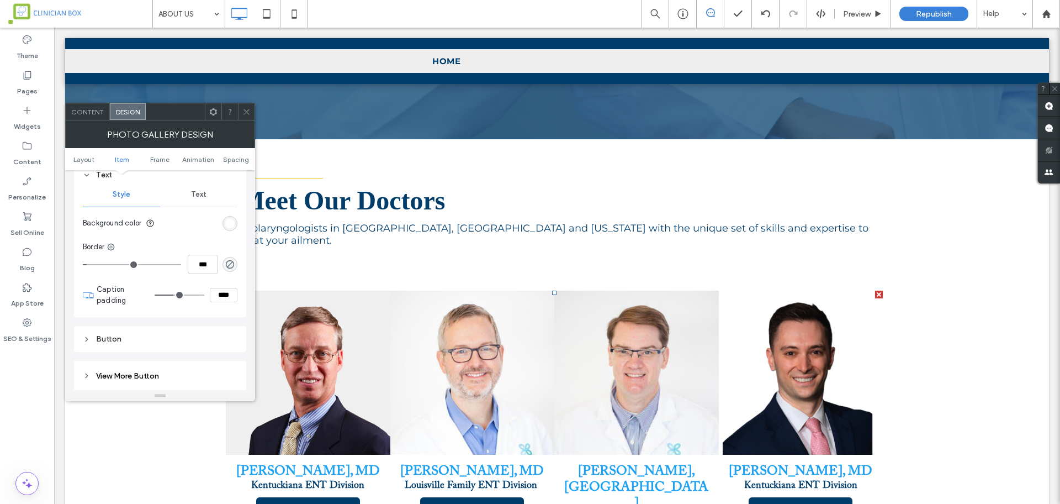
scroll to position [487, 0]
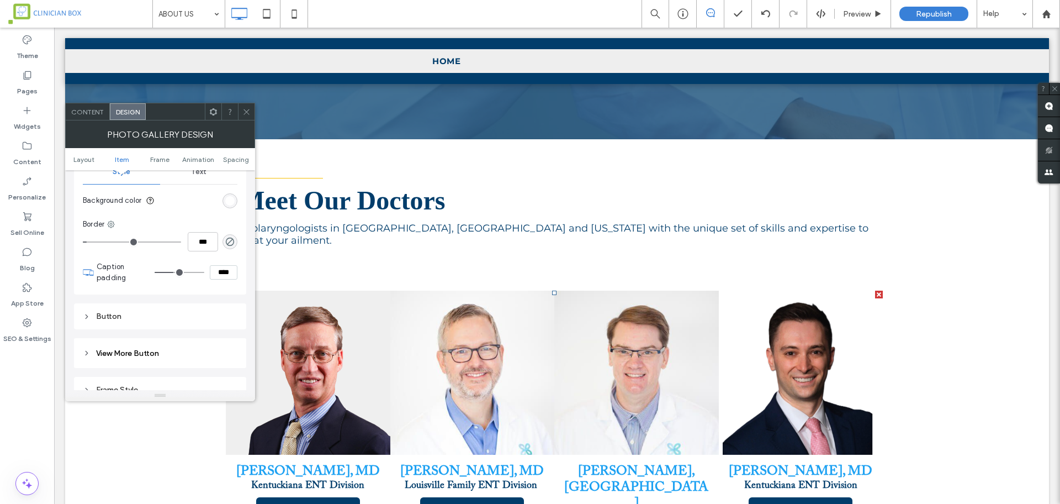
click at [219, 270] on input "****" at bounding box center [224, 272] width 28 height 14
type input "****"
type input "**"
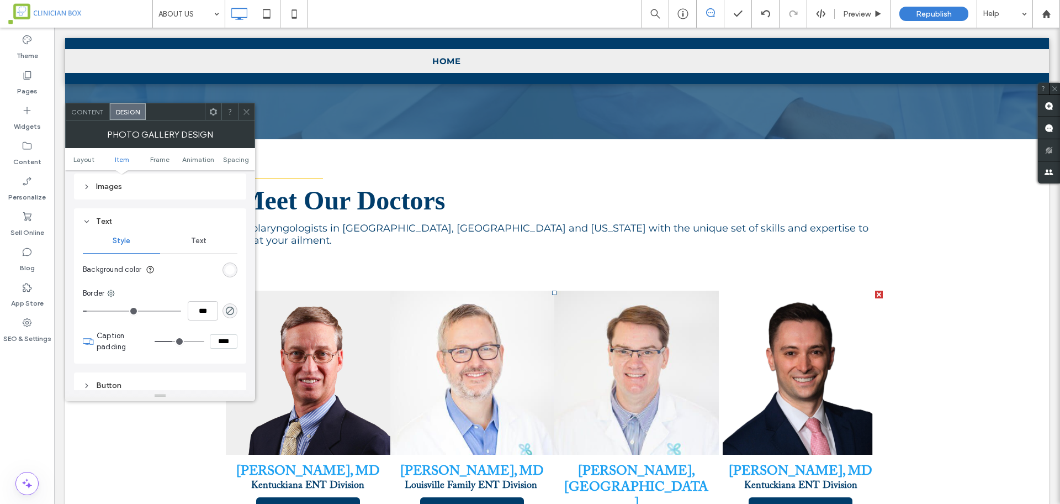
type input "****"
type input "**"
click at [201, 234] on div "Text" at bounding box center [198, 241] width 77 height 24
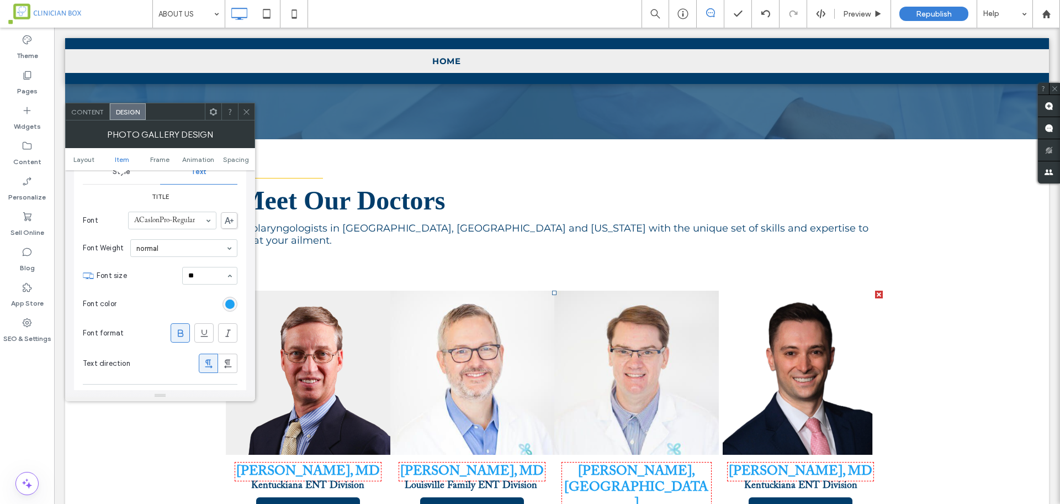
click at [206, 276] on input "**" at bounding box center [207, 276] width 38 height 8
drag, startPoint x: 206, startPoint y: 273, endPoint x: 179, endPoint y: 271, distance: 27.1
click at [179, 271] on section "Font size **" at bounding box center [167, 275] width 141 height 29
type input "**"
click at [178, 331] on use at bounding box center [181, 332] width 6 height 7
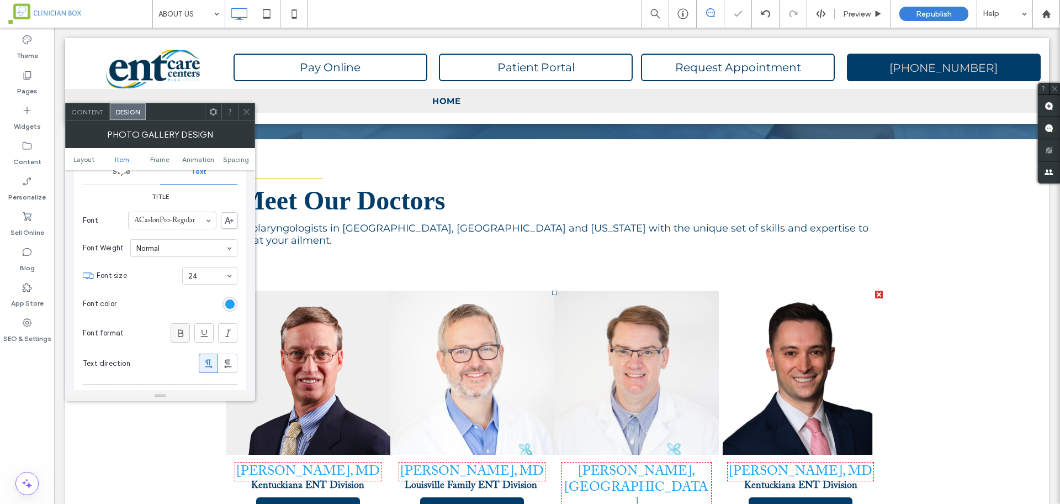
click at [181, 335] on icon at bounding box center [180, 332] width 11 height 11
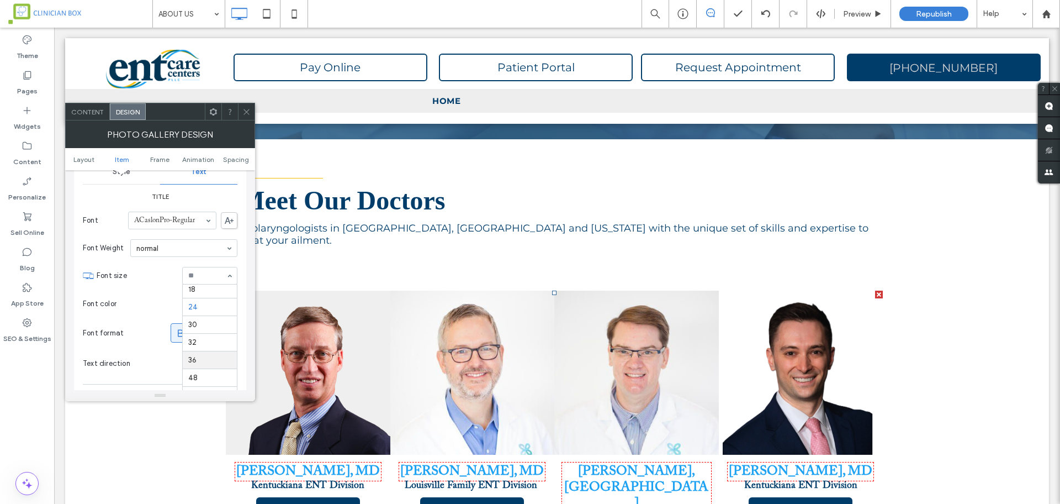
scroll to position [113, 0]
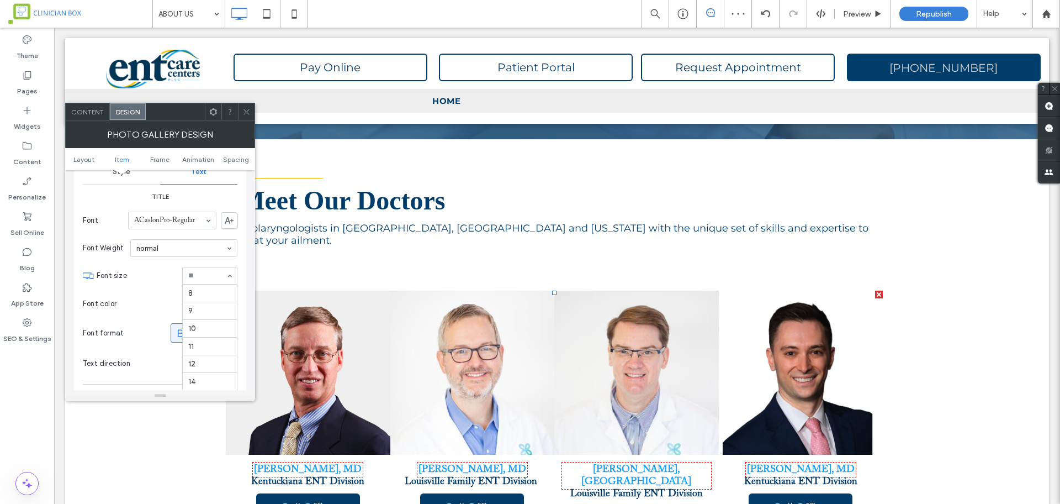
click at [212, 274] on input at bounding box center [207, 276] width 38 height 8
type input "**"
click at [161, 296] on section "Font color" at bounding box center [160, 304] width 155 height 28
click at [167, 294] on section "Font color" at bounding box center [160, 304] width 155 height 28
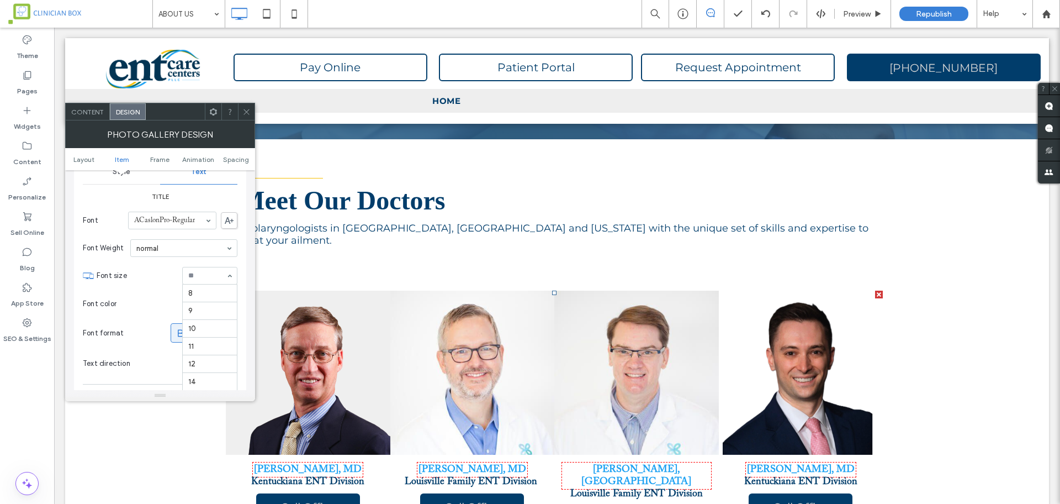
scroll to position [124, 0]
click at [157, 268] on section "Font size 18" at bounding box center [167, 275] width 141 height 29
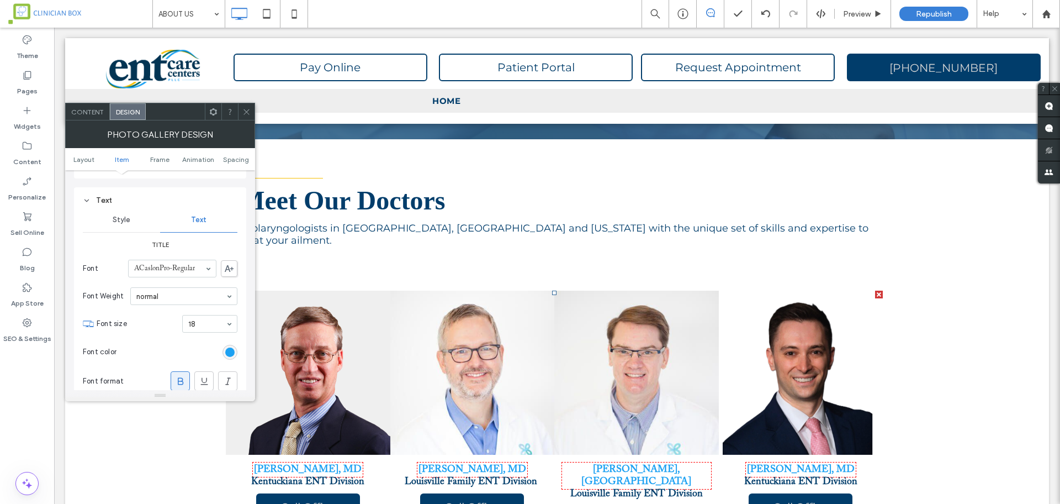
scroll to position [418, 0]
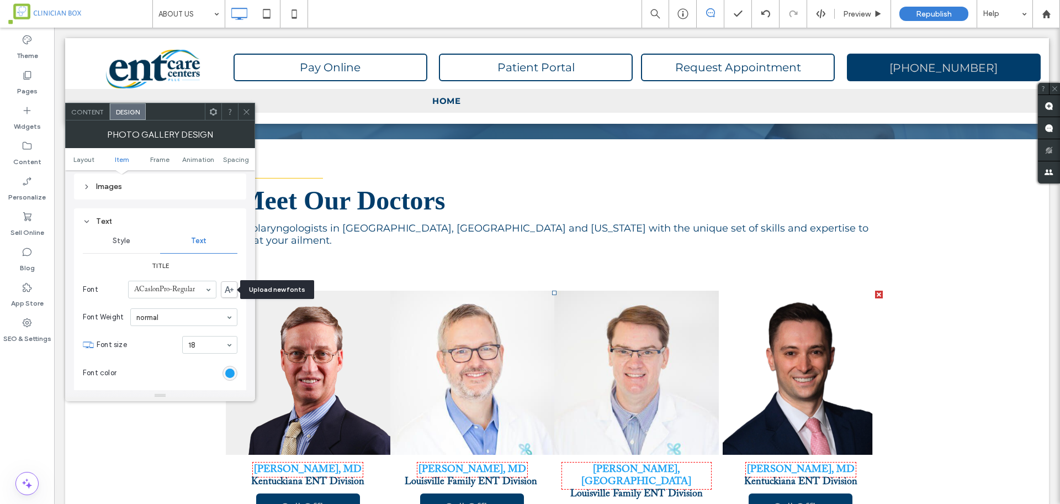
click at [233, 287] on icon at bounding box center [229, 289] width 9 height 7
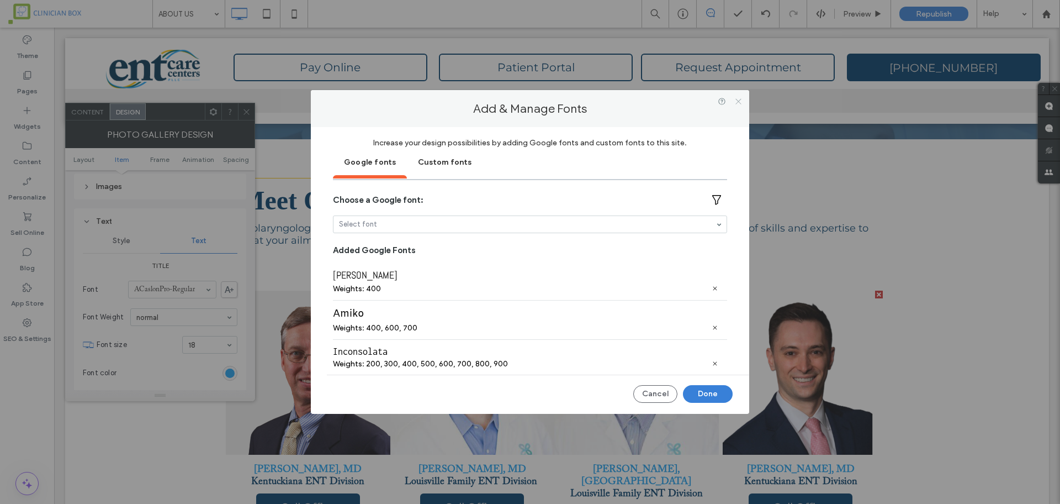
click at [739, 104] on icon at bounding box center [739, 101] width 8 height 8
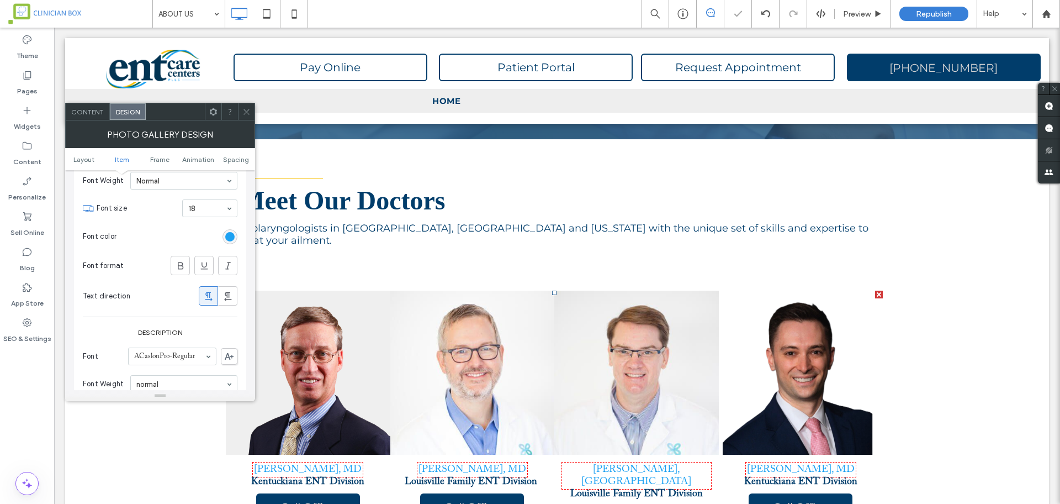
scroll to position [556, 0]
click at [249, 113] on icon at bounding box center [246, 112] width 8 height 8
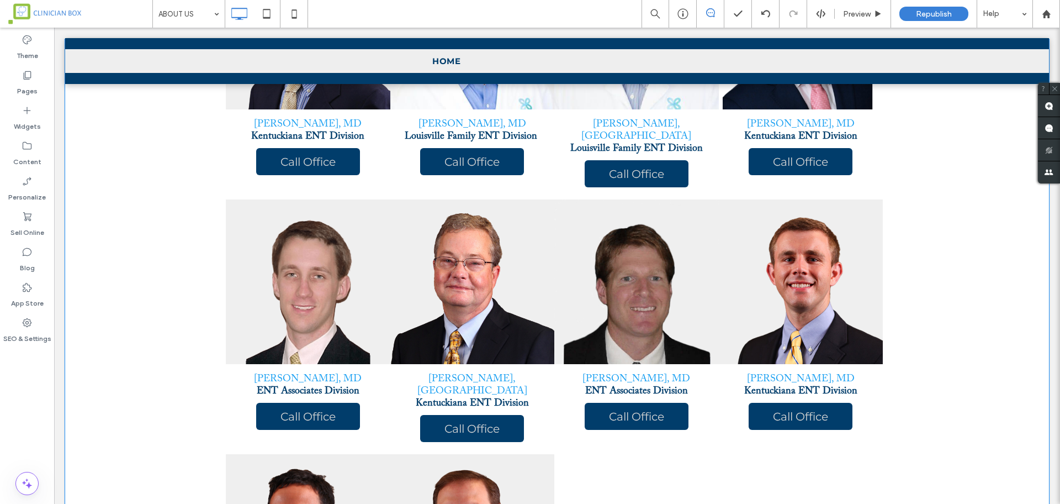
scroll to position [1024, 0]
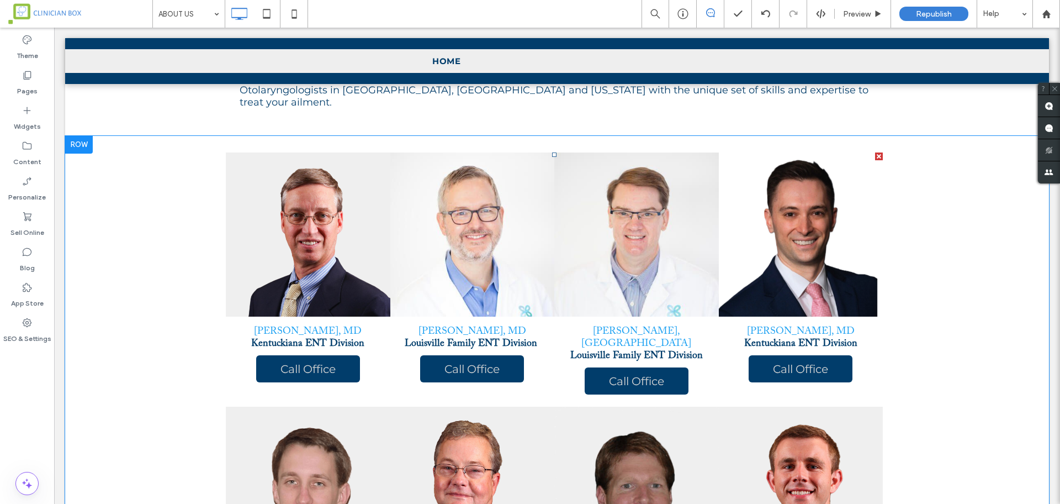
click at [791, 194] on link at bounding box center [801, 234] width 174 height 174
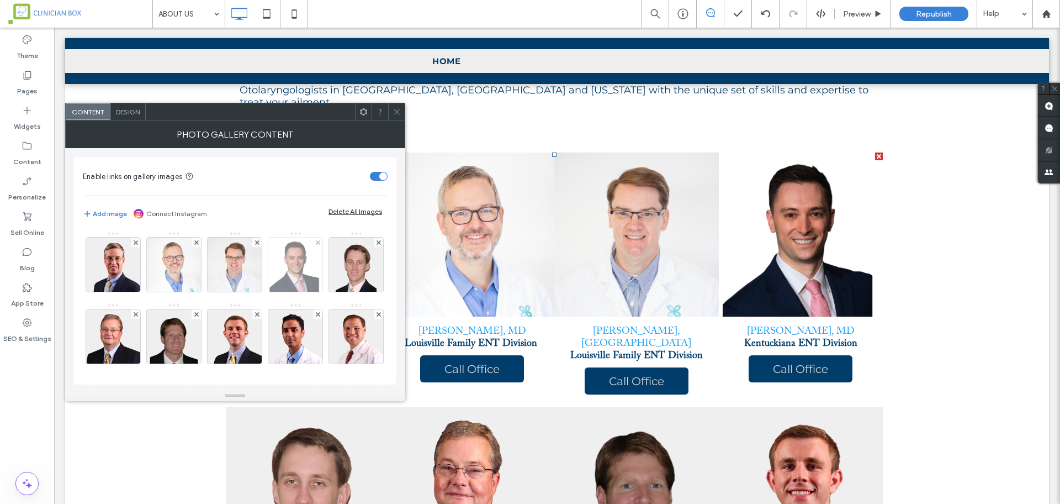
click at [300, 259] on img at bounding box center [295, 264] width 54 height 54
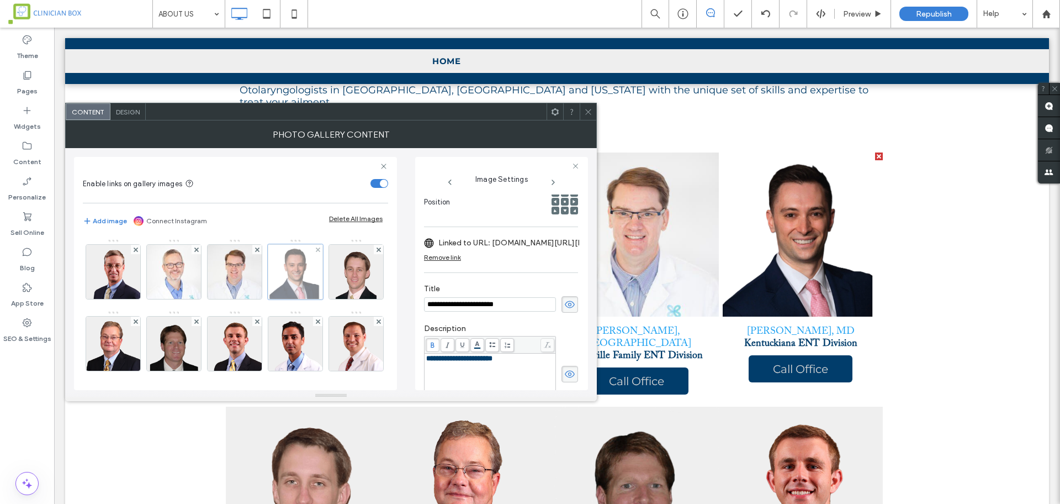
scroll to position [0, 0]
click at [128, 112] on span "Design" at bounding box center [128, 112] width 24 height 8
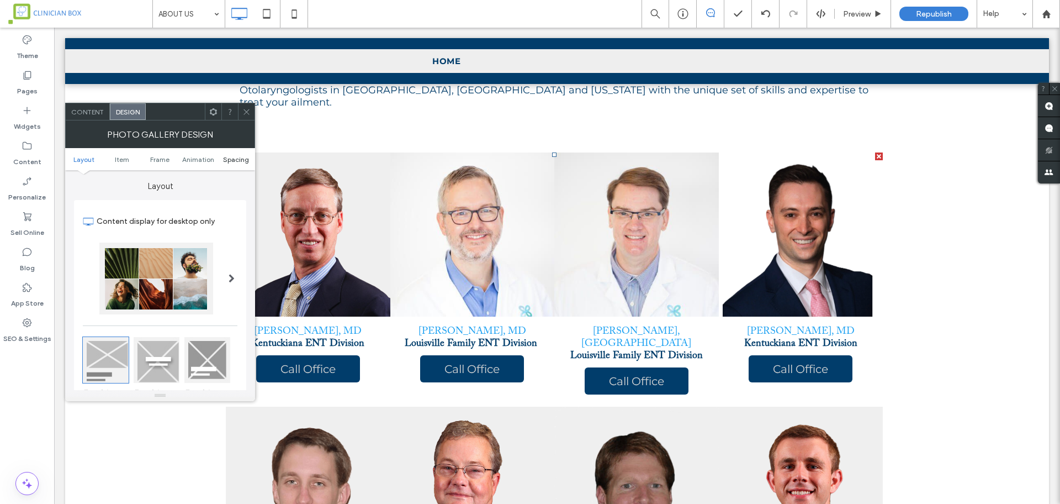
click at [242, 155] on span "Spacing" at bounding box center [236, 159] width 26 height 8
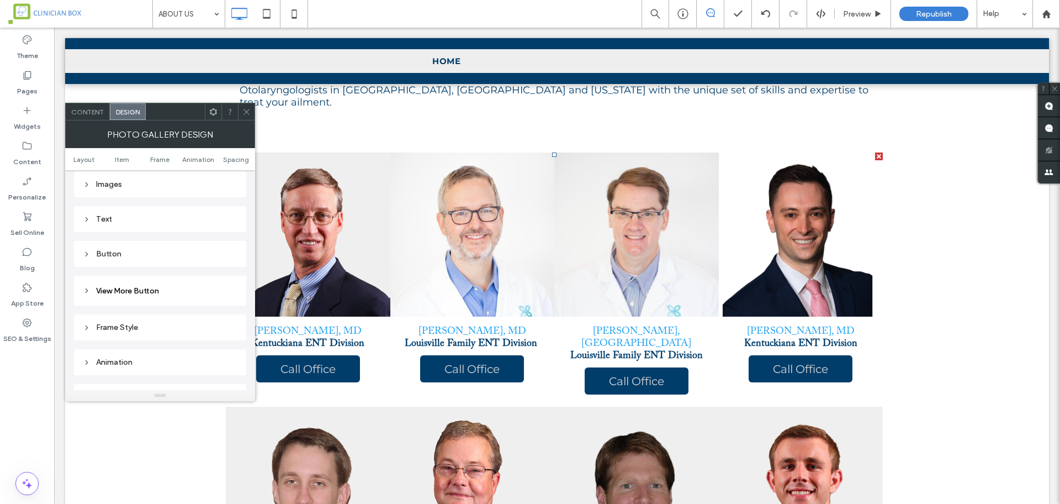
scroll to position [418, 0]
click at [107, 219] on div "Text" at bounding box center [160, 220] width 155 height 9
click at [200, 241] on span "Text" at bounding box center [198, 240] width 15 height 9
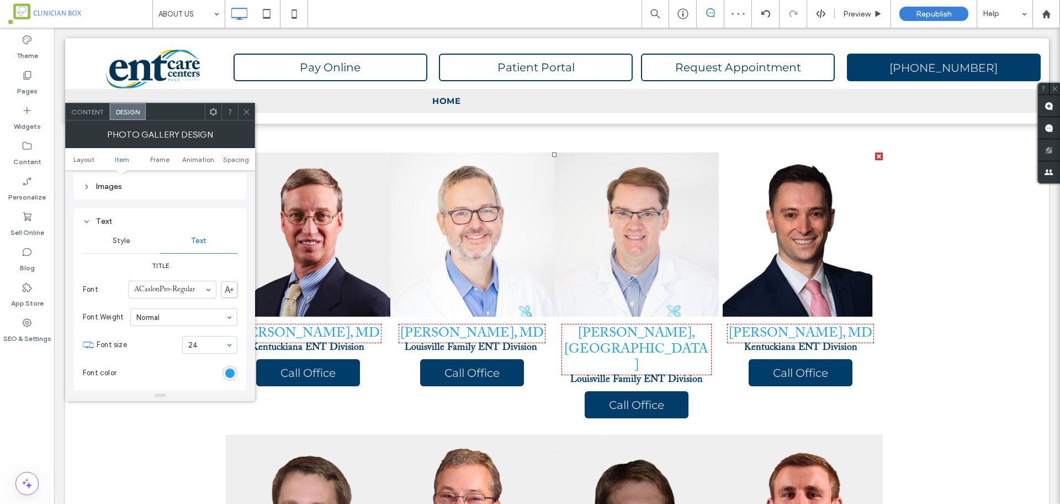
click at [195, 345] on input at bounding box center [207, 345] width 38 height 8
type input "**"
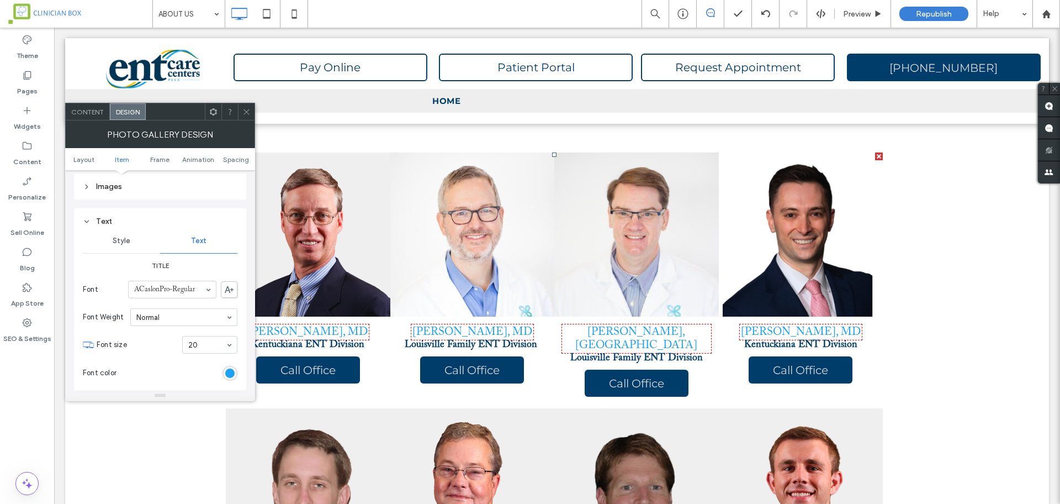
scroll to position [487, 0]
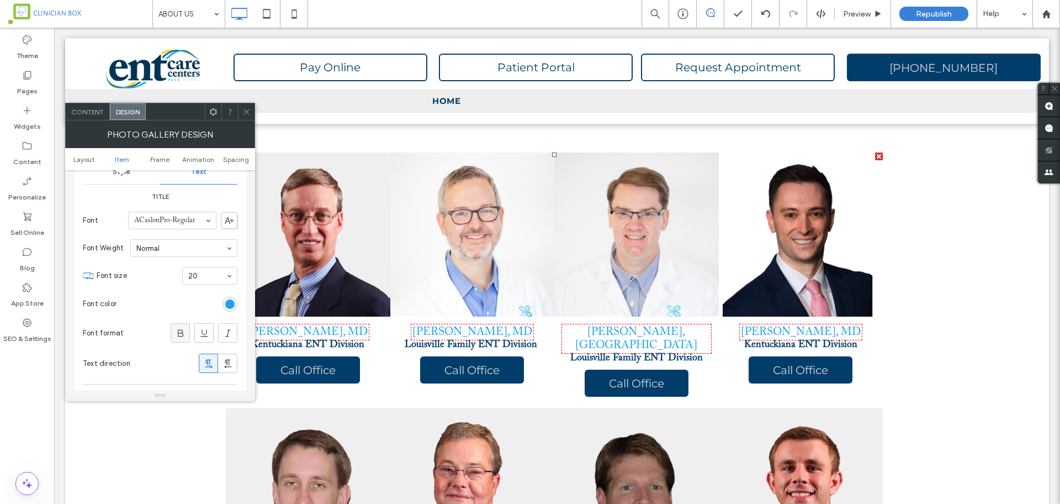
click at [176, 335] on icon at bounding box center [180, 332] width 11 height 11
click at [248, 112] on icon at bounding box center [246, 112] width 8 height 8
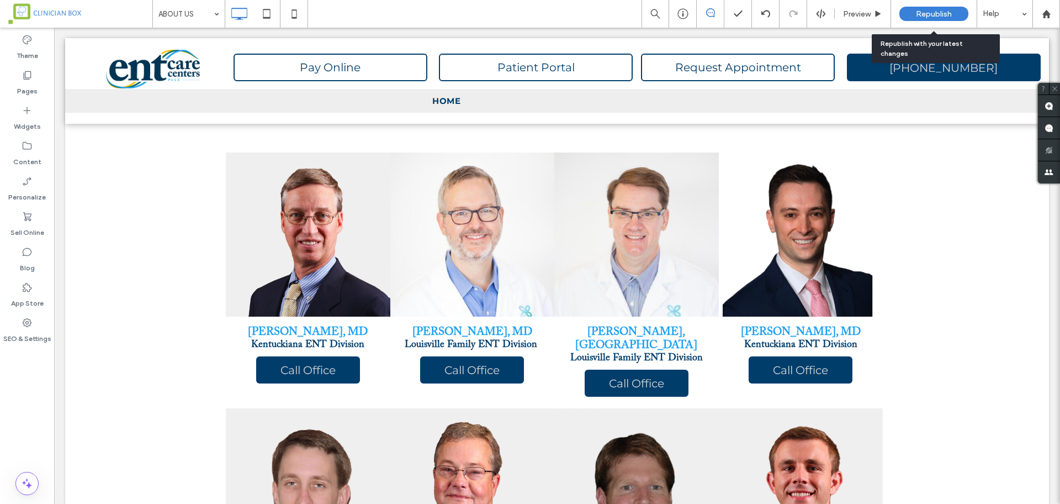
click at [941, 8] on div "Republish" at bounding box center [934, 14] width 69 height 14
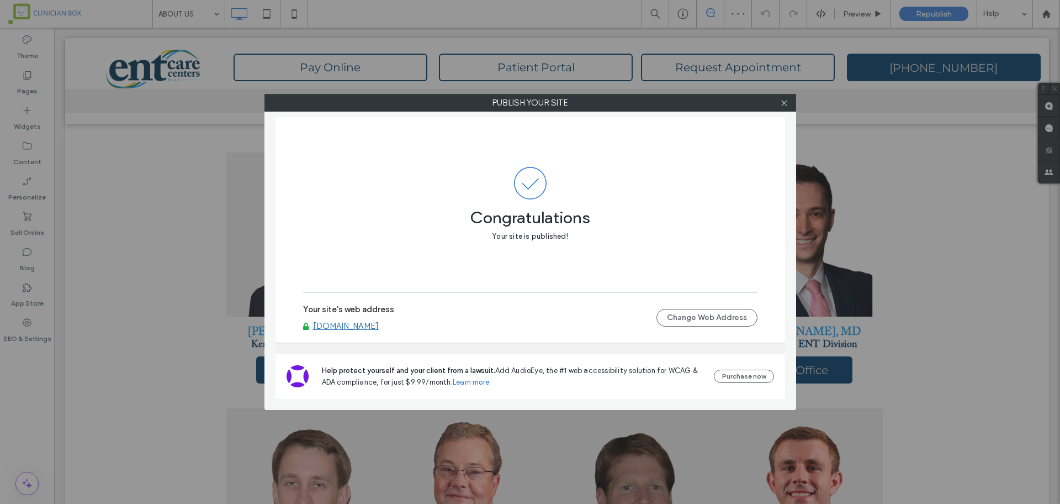
click at [779, 102] on div at bounding box center [784, 102] width 17 height 17
click at [784, 101] on icon at bounding box center [784, 103] width 8 height 8
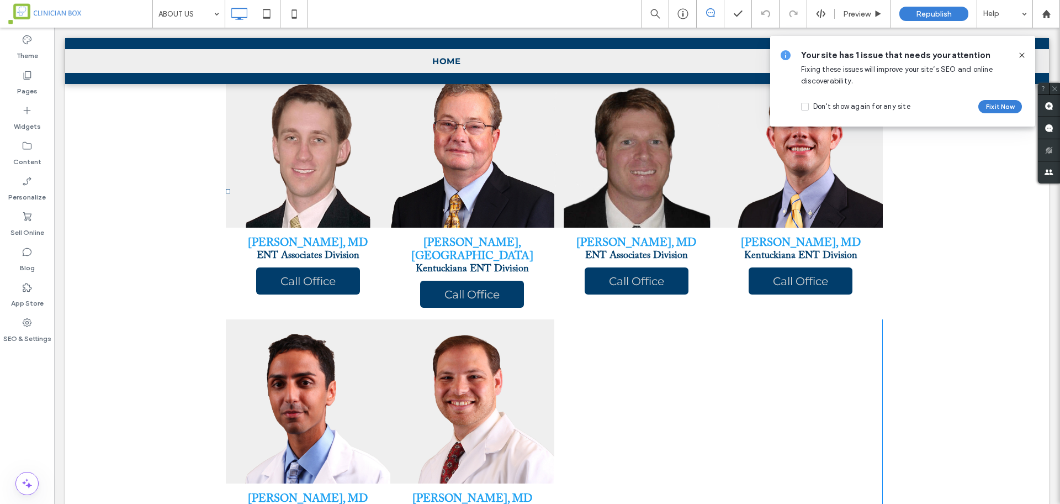
scroll to position [1646, 0]
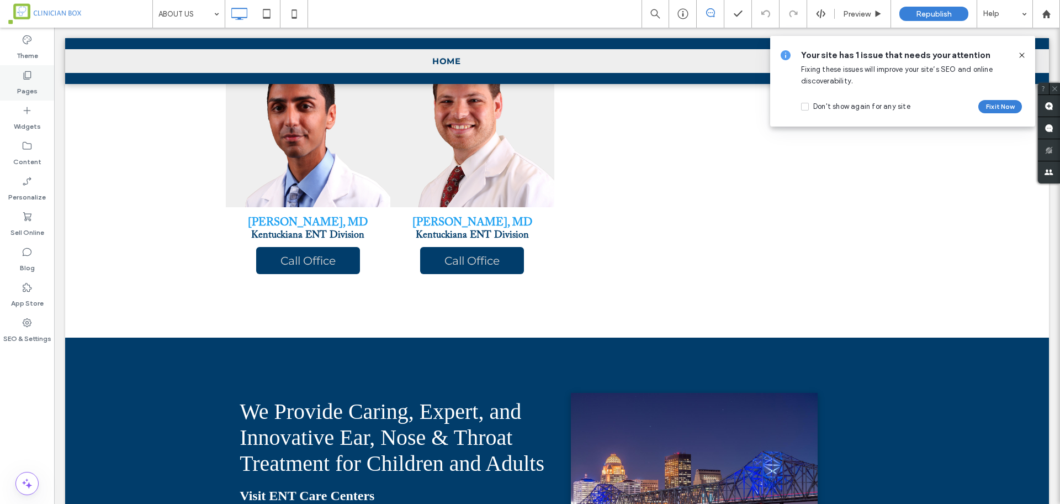
click at [28, 73] on icon at bounding box center [27, 75] width 11 height 11
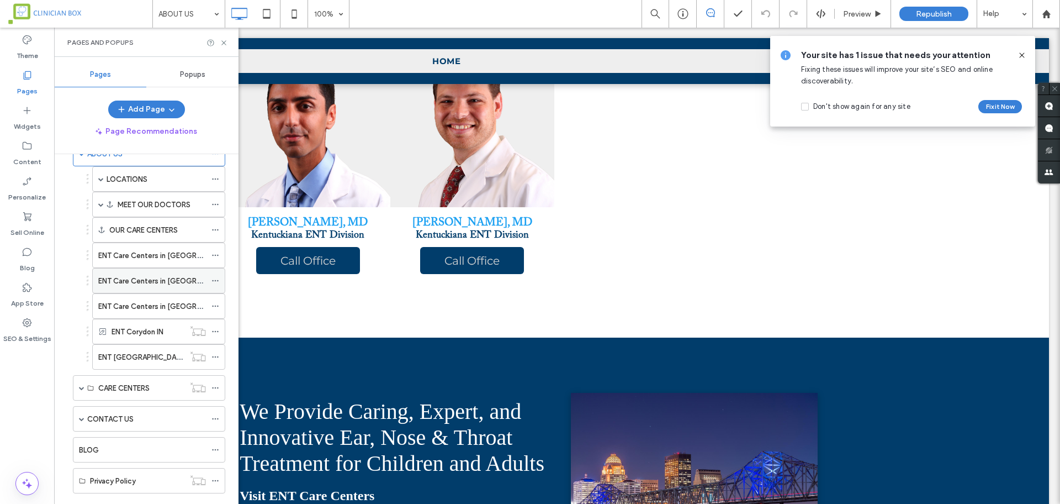
scroll to position [207, 0]
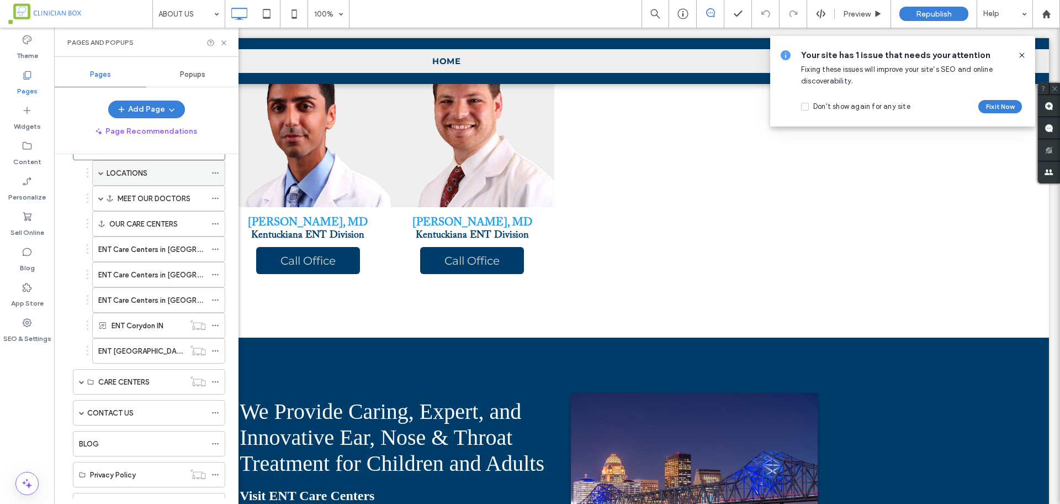
click at [134, 172] on label "LOCATIONS" at bounding box center [127, 172] width 41 height 19
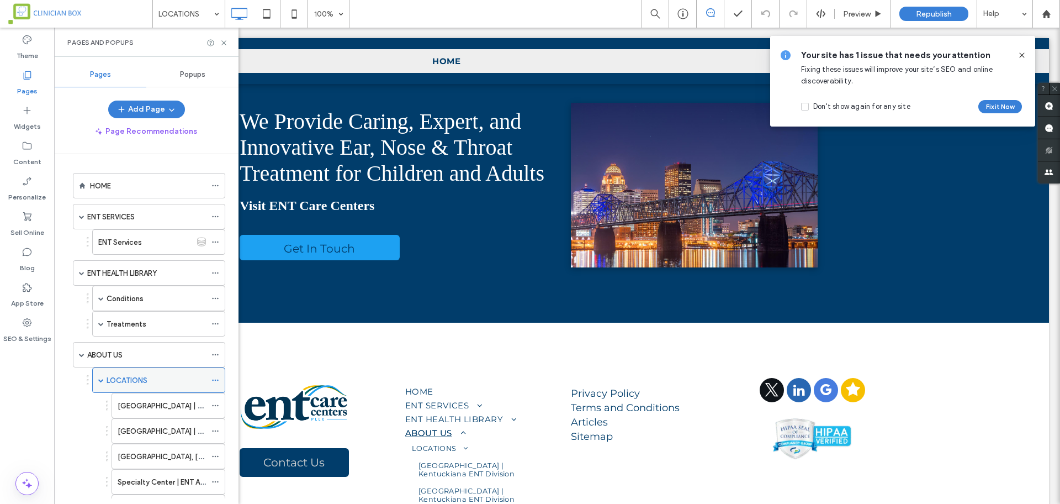
click at [102, 380] on span at bounding box center [101, 380] width 6 height 6
click at [146, 408] on label "MEET OUR DOCTORS" at bounding box center [154, 405] width 73 height 19
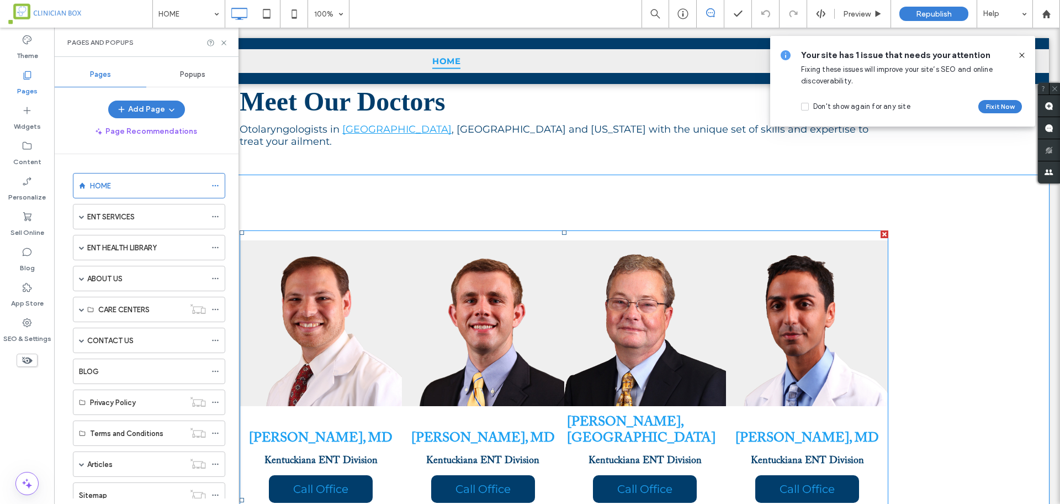
scroll to position [2588, 0]
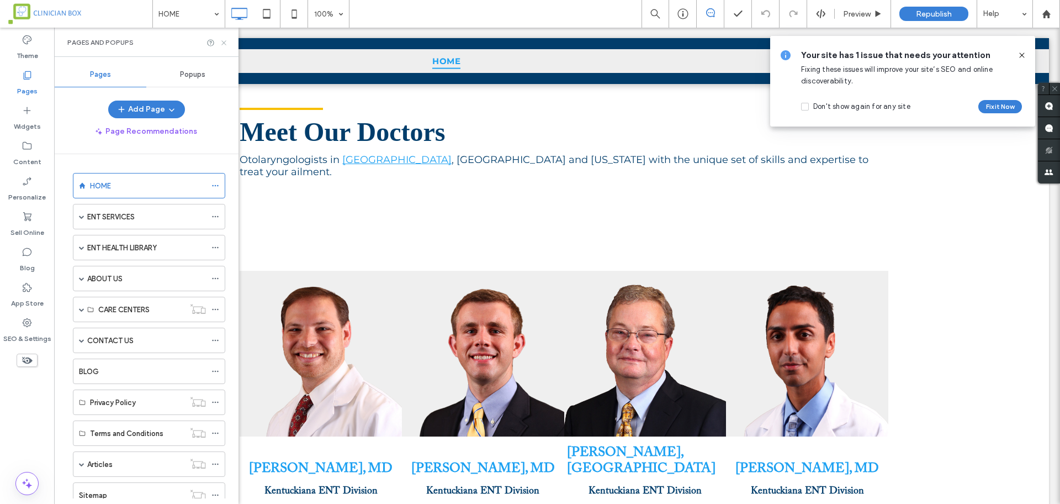
click at [224, 40] on icon at bounding box center [224, 43] width 8 height 8
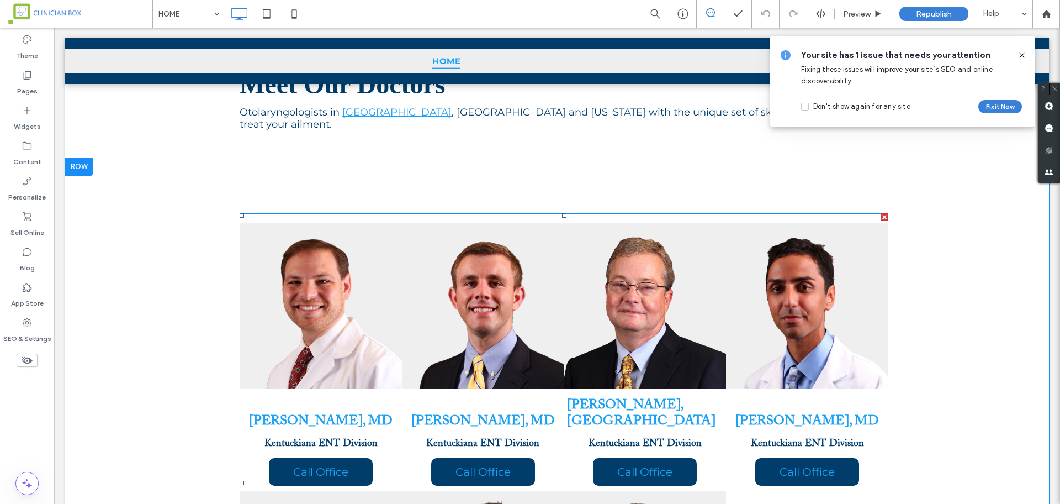
scroll to position [2726, 0]
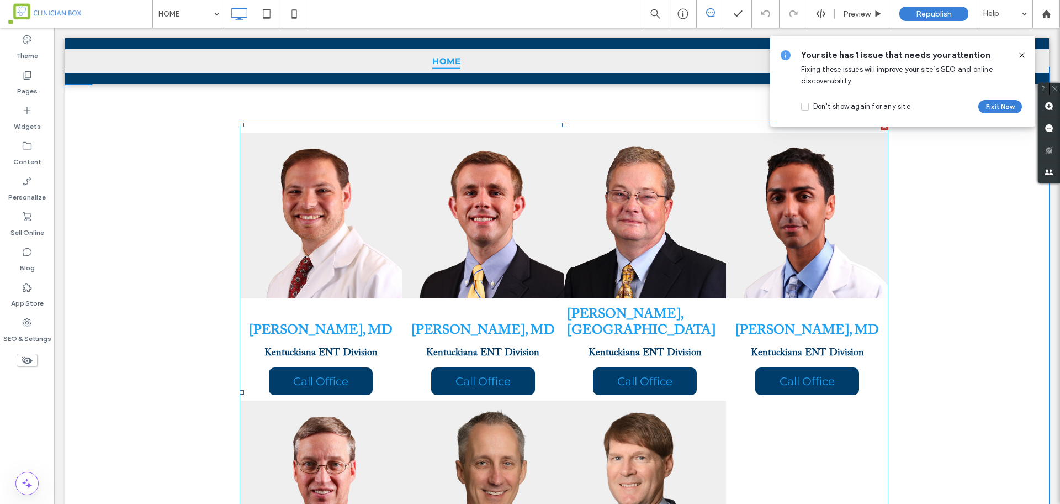
click at [687, 337] on span at bounding box center [564, 393] width 649 height 540
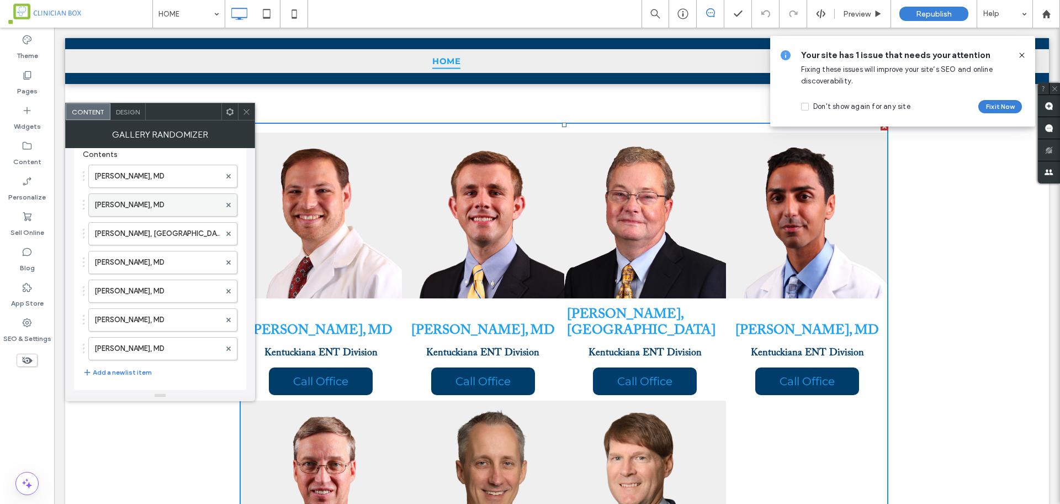
scroll to position [101, 0]
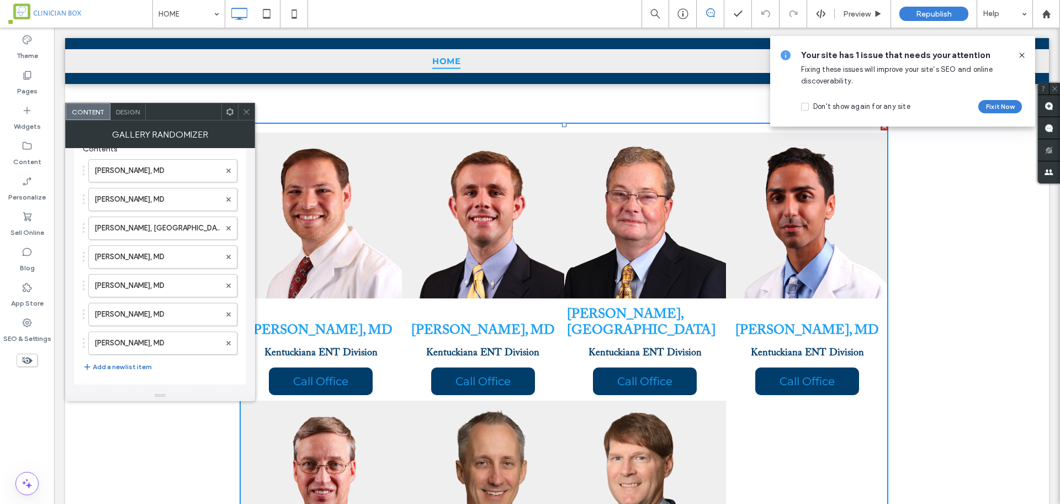
click at [124, 368] on button "Add a new list item" at bounding box center [117, 366] width 69 height 13
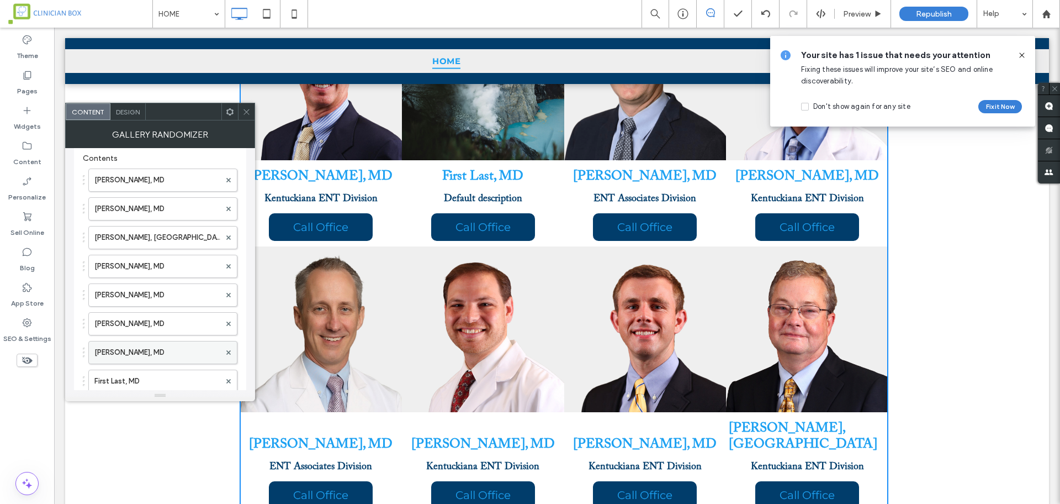
scroll to position [130, 0]
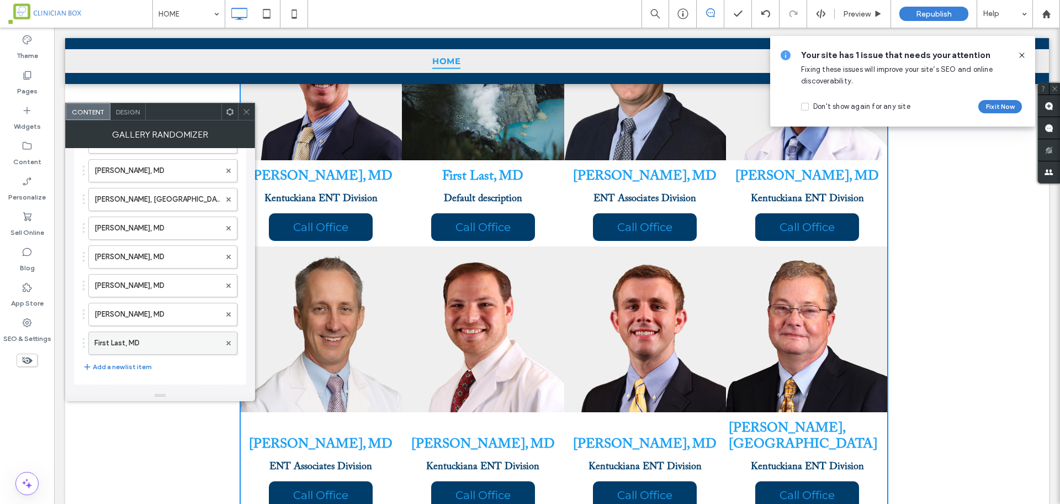
click at [155, 339] on label "First Last, MD" at bounding box center [157, 343] width 126 height 22
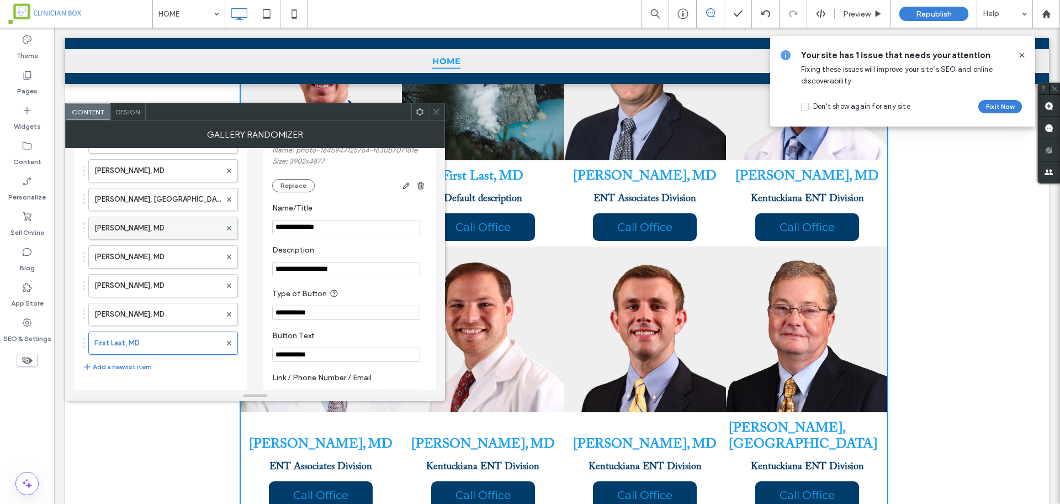
drag, startPoint x: 346, startPoint y: 222, endPoint x: 205, endPoint y: 222, distance: 140.3
click at [205, 222] on div "**********" at bounding box center [255, 243] width 362 height 450
click at [336, 229] on input "**********" at bounding box center [346, 227] width 148 height 14
drag, startPoint x: 346, startPoint y: 225, endPoint x: 252, endPoint y: 221, distance: 94.0
click at [252, 221] on div "**********" at bounding box center [255, 243] width 362 height 450
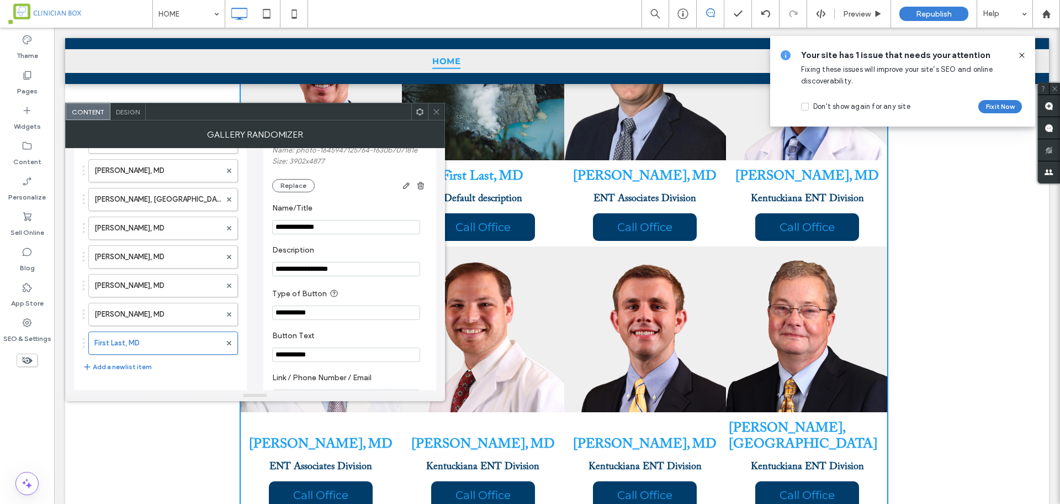
paste input "**********"
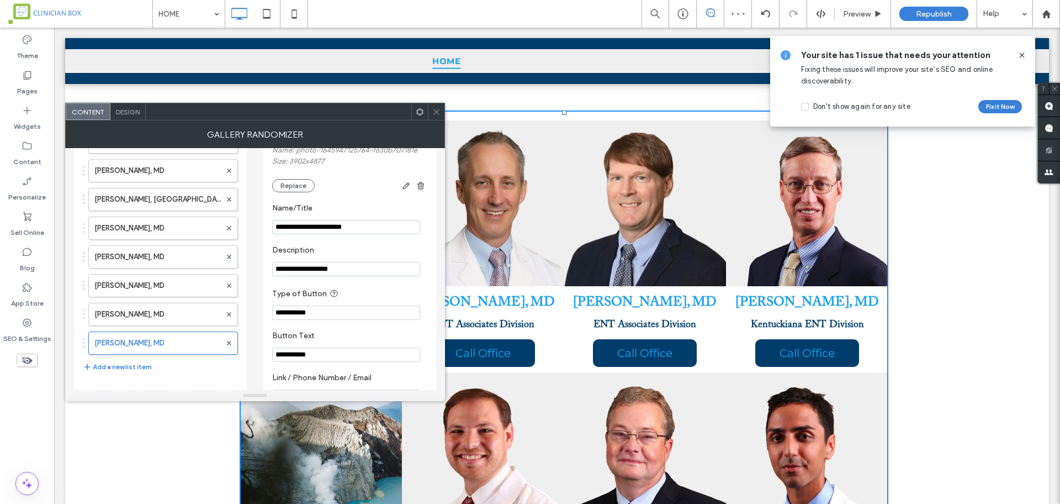
scroll to position [2726, 0]
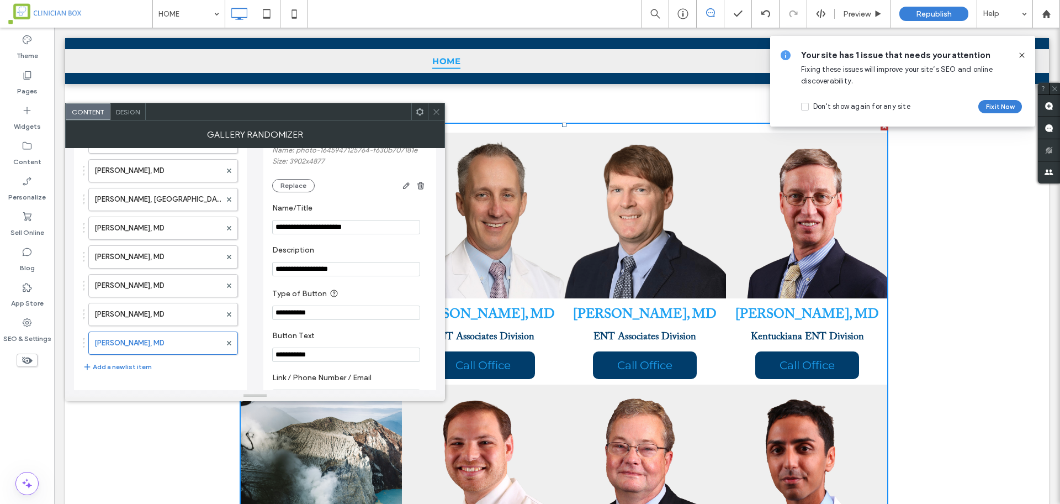
type input "**********"
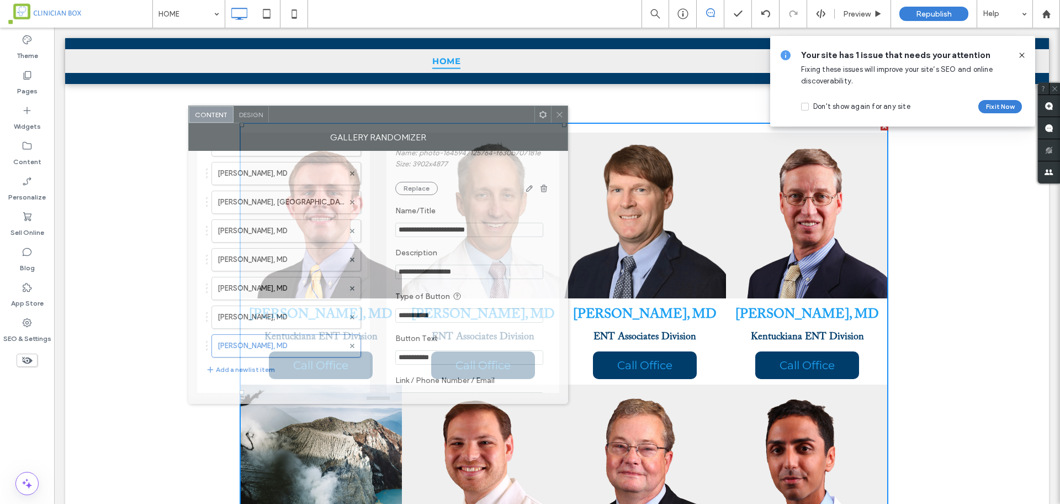
drag, startPoint x: 341, startPoint y: 122, endPoint x: 464, endPoint y: 124, distance: 123.2
click at [464, 124] on div "Gallery Randomizer" at bounding box center [378, 137] width 380 height 28
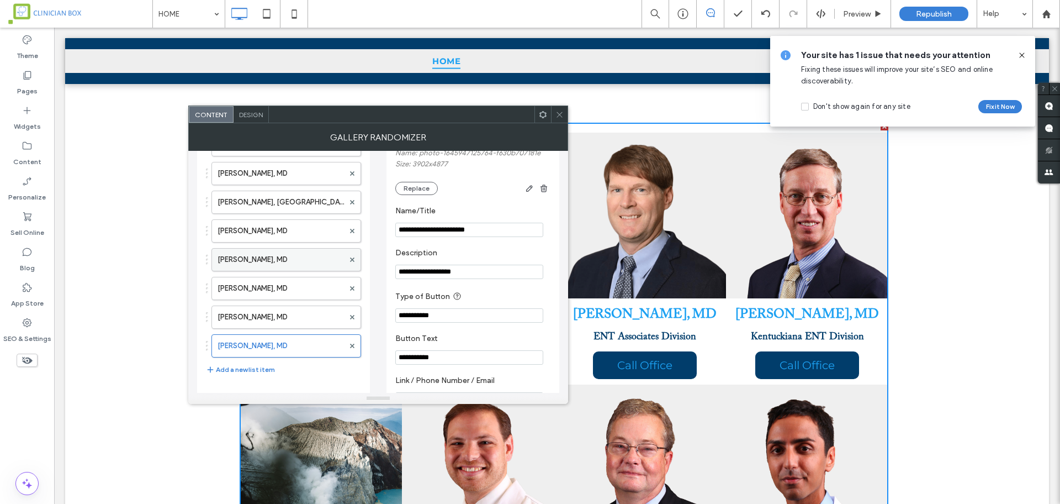
drag, startPoint x: 478, startPoint y: 273, endPoint x: 361, endPoint y: 264, distance: 117.5
click at [361, 264] on div "**********" at bounding box center [378, 246] width 362 height 450
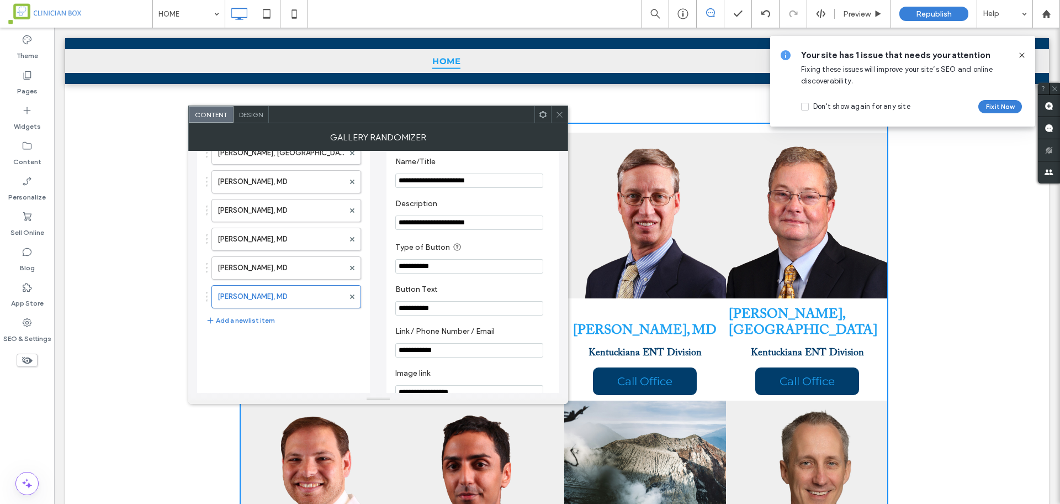
scroll to position [199, 0]
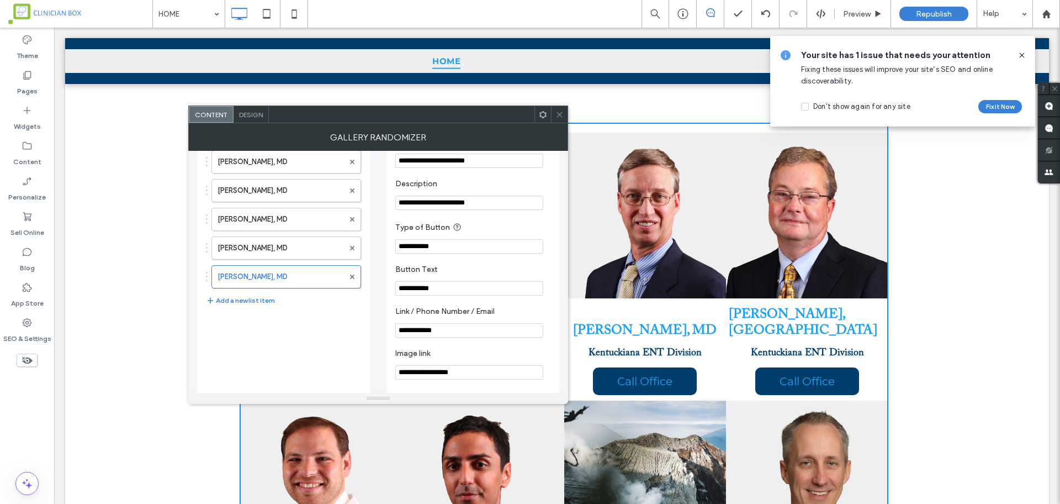
type input "**********"
drag, startPoint x: 463, startPoint y: 330, endPoint x: 356, endPoint y: 325, distance: 107.8
click at [356, 325] on div "**********" at bounding box center [378, 177] width 362 height 450
paste input "**"
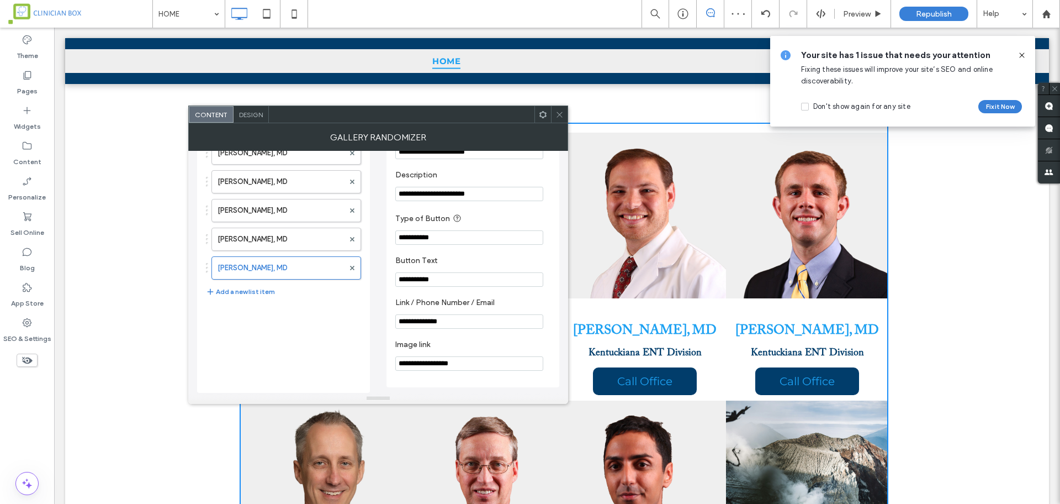
scroll to position [211, 0]
type input "**********"
drag, startPoint x: 486, startPoint y: 364, endPoint x: 388, endPoint y: 360, distance: 98.4
click at [388, 360] on div "**********" at bounding box center [473, 169] width 173 height 435
paste input "**********"
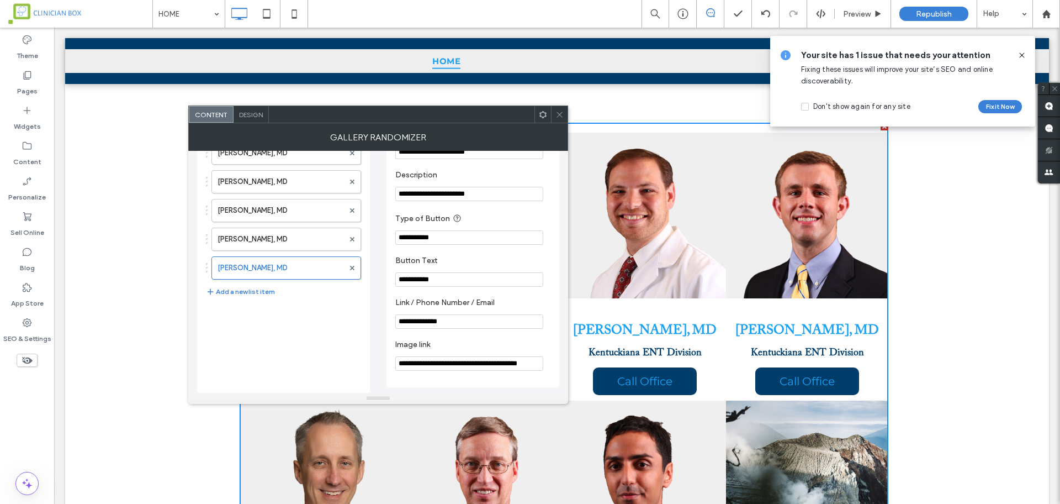
scroll to position [0, 20]
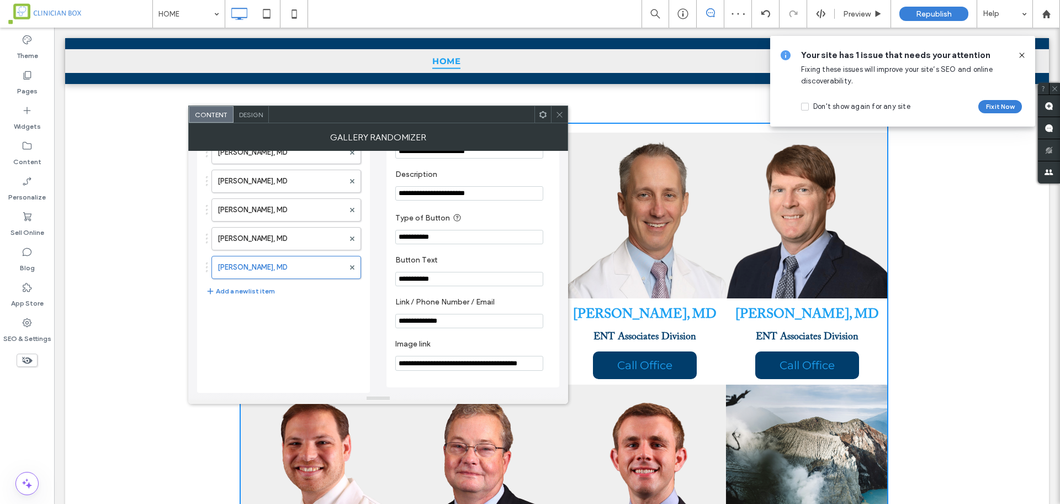
type input "**********"
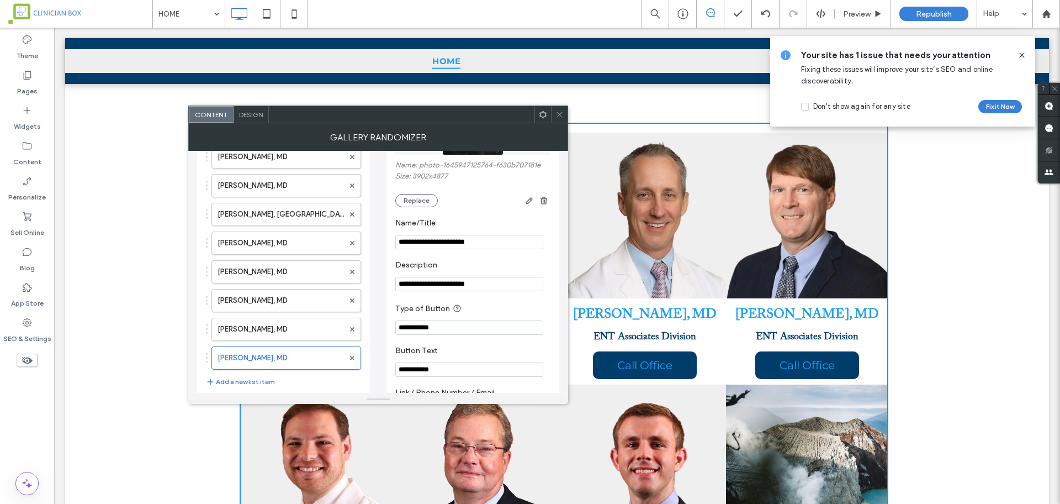
scroll to position [211, 0]
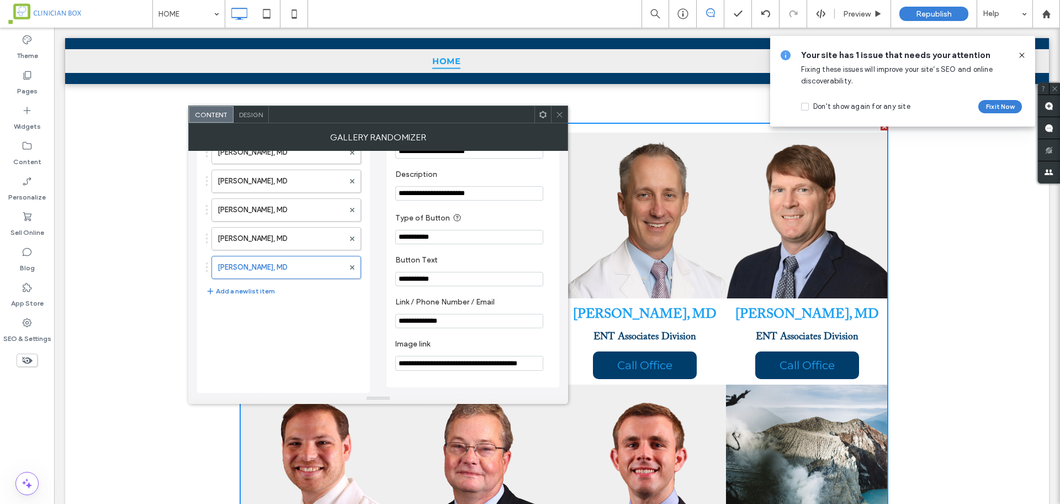
click at [491, 138] on div "Gallery Randomizer" at bounding box center [378, 137] width 380 height 28
click at [562, 114] on icon at bounding box center [560, 114] width 8 height 8
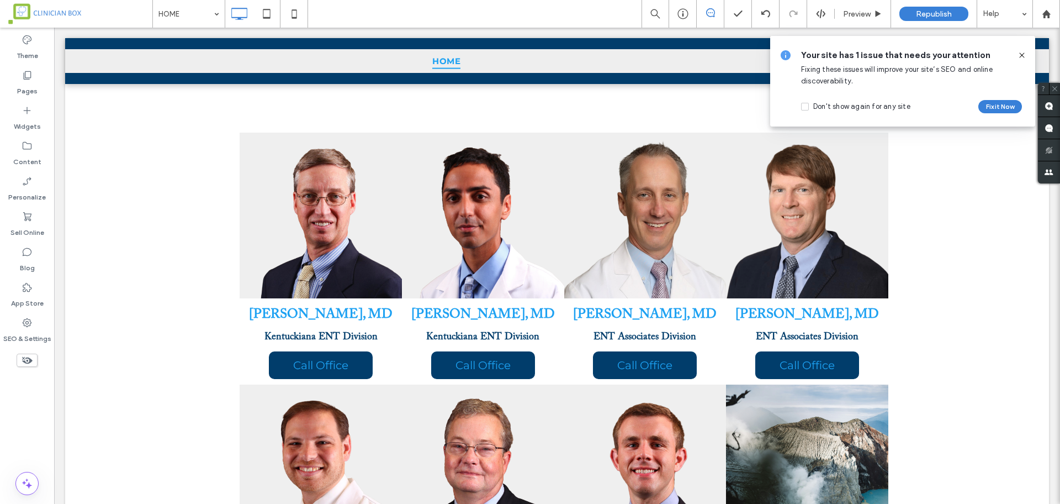
click at [1022, 54] on icon at bounding box center [1022, 55] width 9 height 9
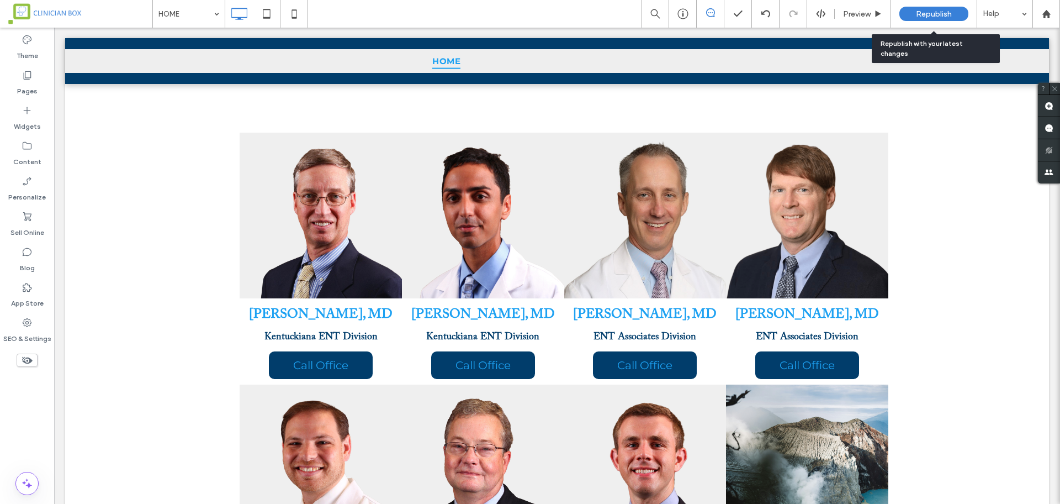
click at [936, 17] on span "Republish" at bounding box center [934, 13] width 36 height 9
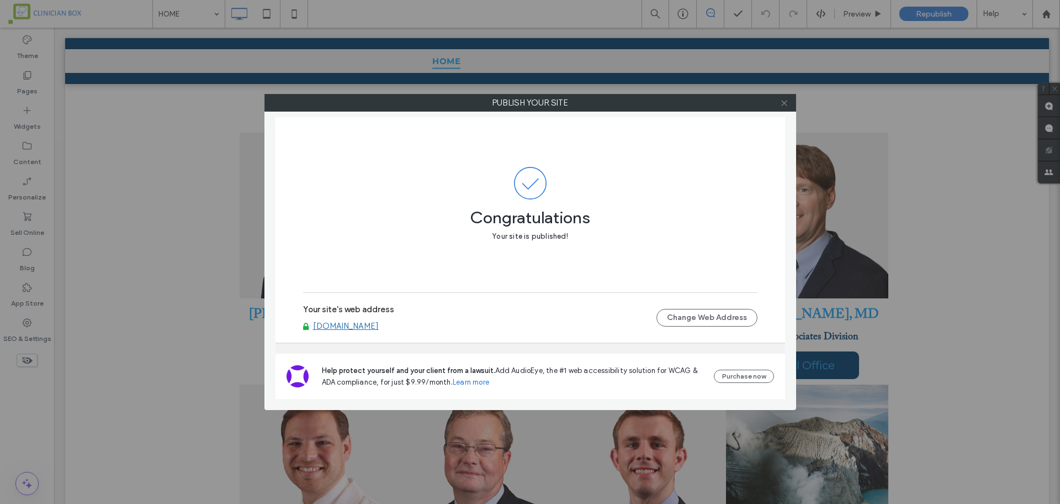
click at [785, 105] on icon at bounding box center [784, 103] width 8 height 8
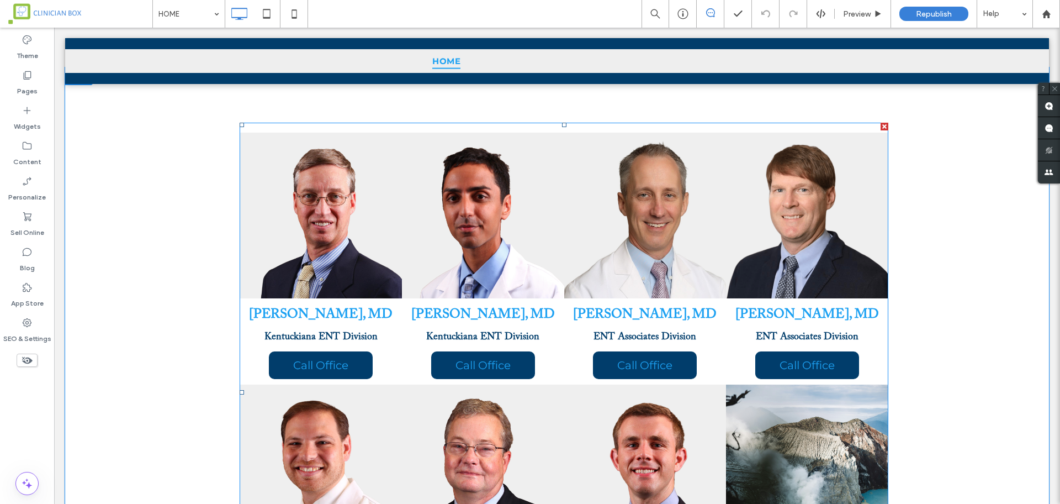
click at [784, 290] on span at bounding box center [564, 393] width 649 height 540
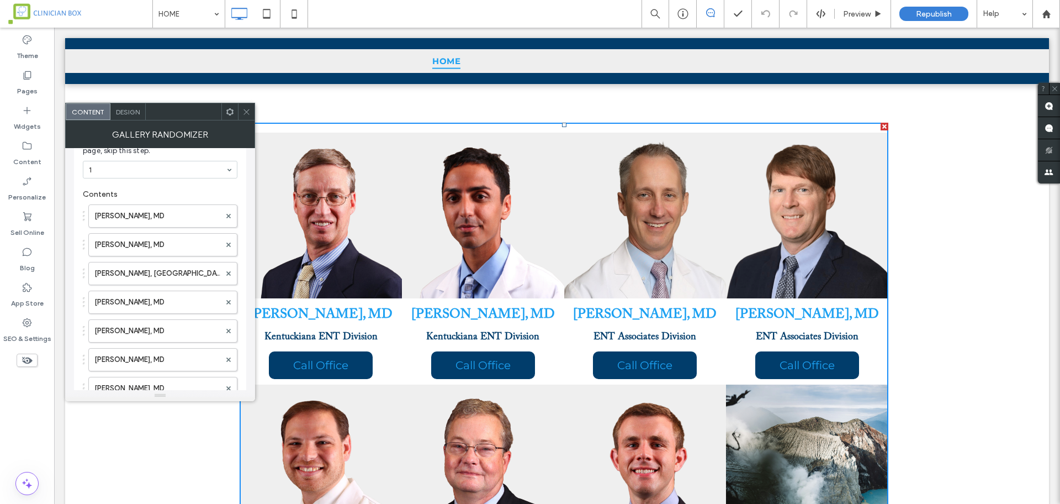
scroll to position [130, 0]
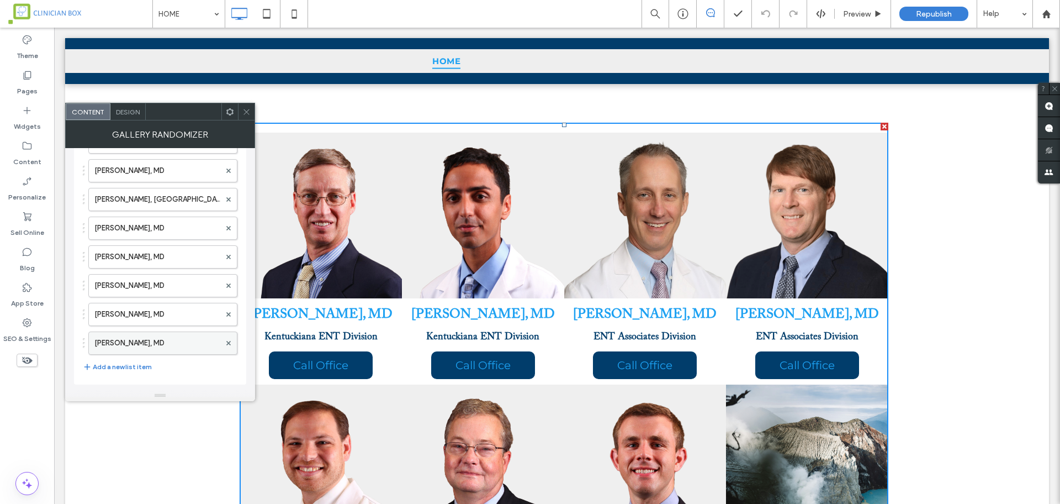
click at [157, 340] on label "Christopher Harryman, MD" at bounding box center [157, 343] width 126 height 22
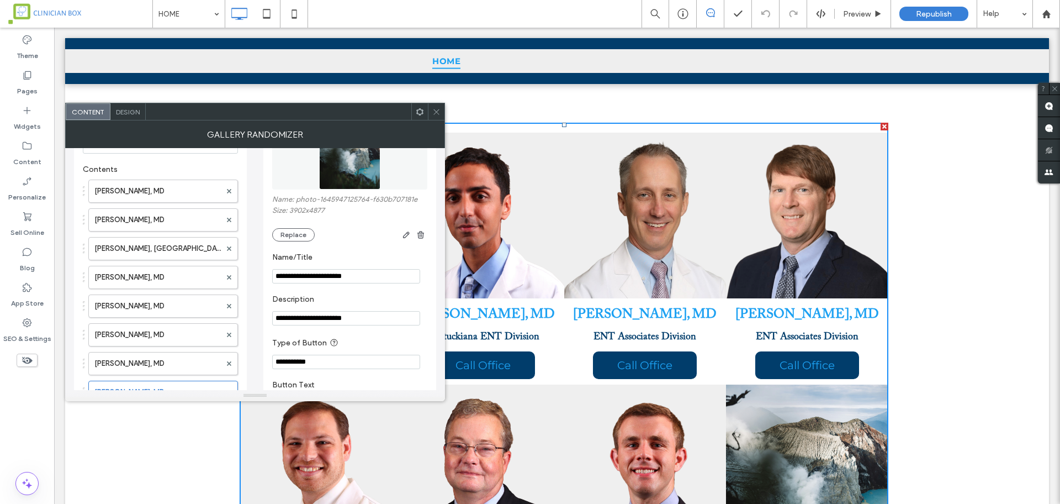
scroll to position [0, 0]
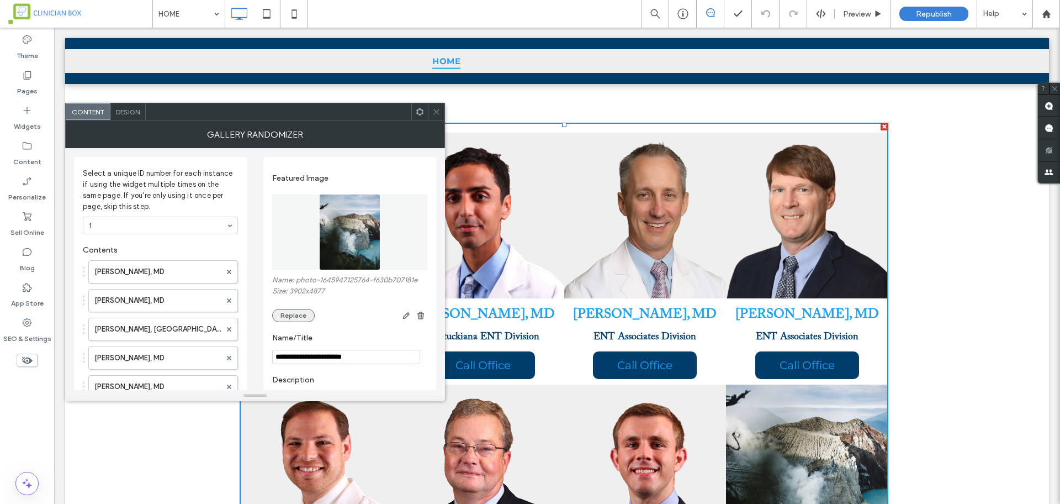
click at [302, 315] on button "Replace" at bounding box center [293, 315] width 43 height 13
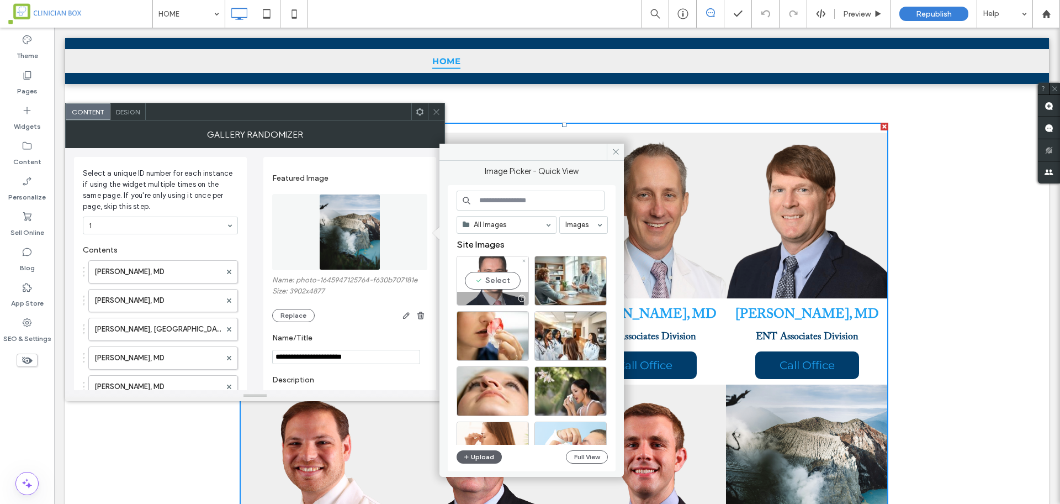
click at [498, 279] on div "Select" at bounding box center [493, 281] width 72 height 50
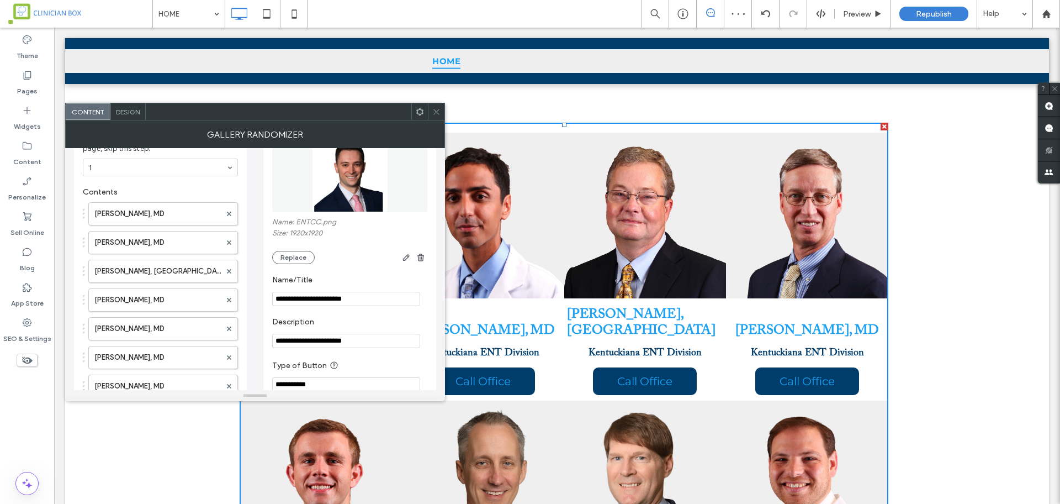
scroll to position [138, 0]
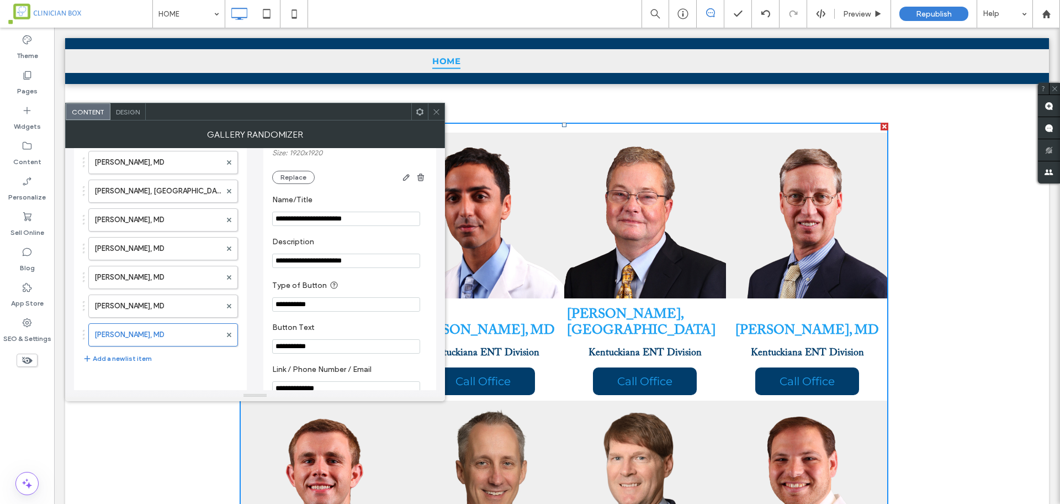
click at [402, 136] on div "Gallery Randomizer" at bounding box center [255, 134] width 380 height 28
drag, startPoint x: 437, startPoint y: 115, endPoint x: 525, endPoint y: 126, distance: 88.4
click at [437, 115] on icon at bounding box center [436, 112] width 8 height 8
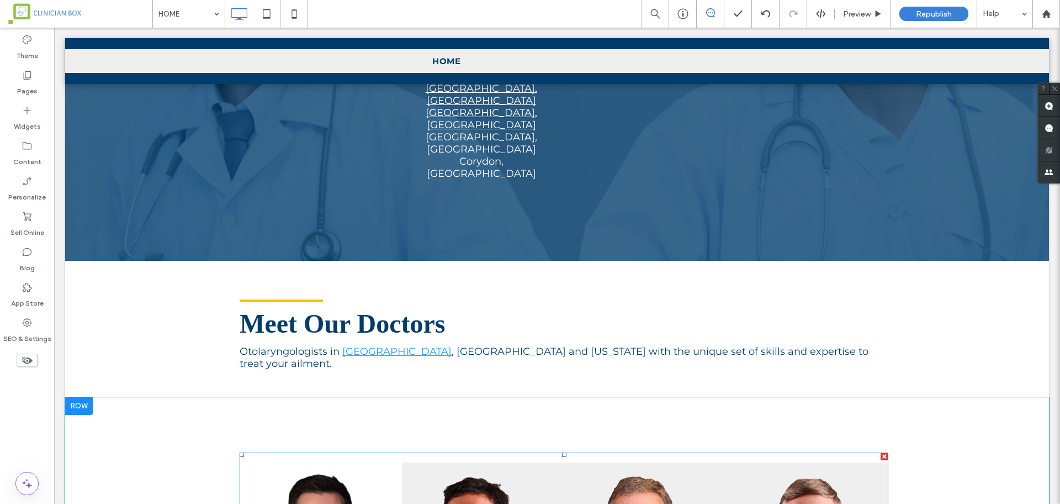
scroll to position [2381, 0]
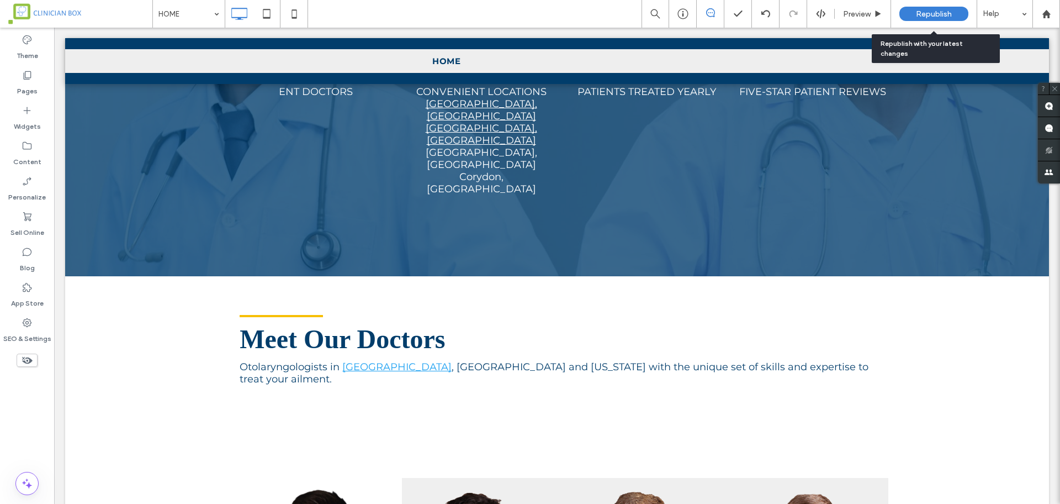
click at [942, 12] on span "Republish" at bounding box center [934, 13] width 36 height 9
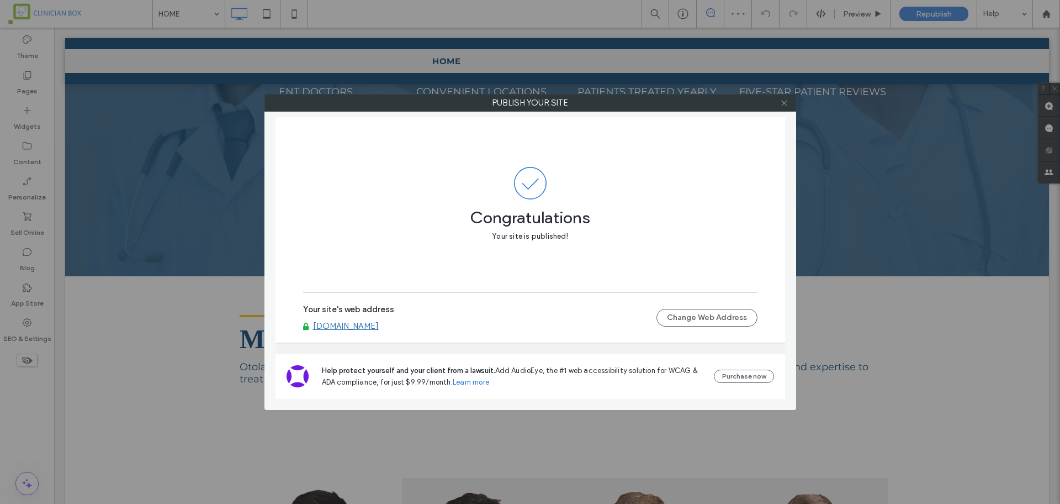
click at [784, 101] on icon at bounding box center [784, 103] width 8 height 8
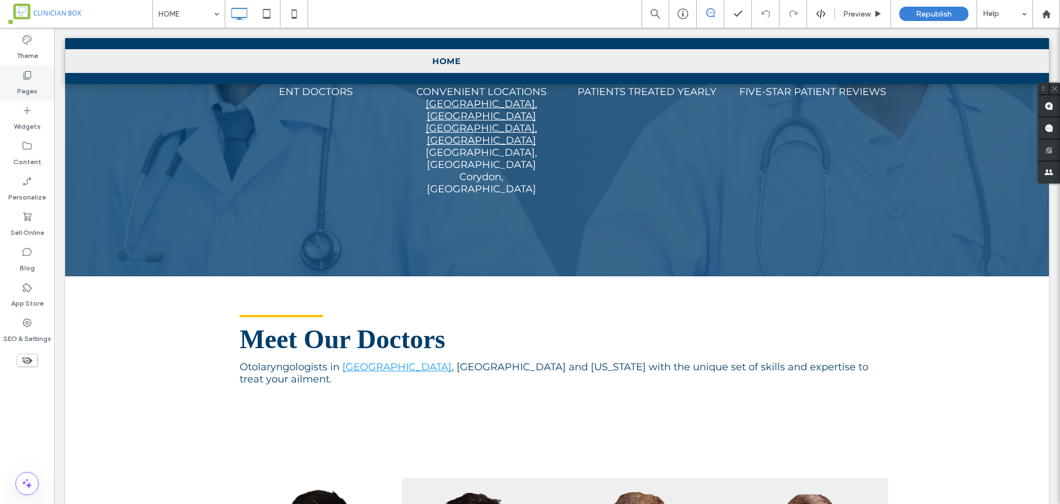
click at [27, 73] on icon at bounding box center [27, 75] width 11 height 11
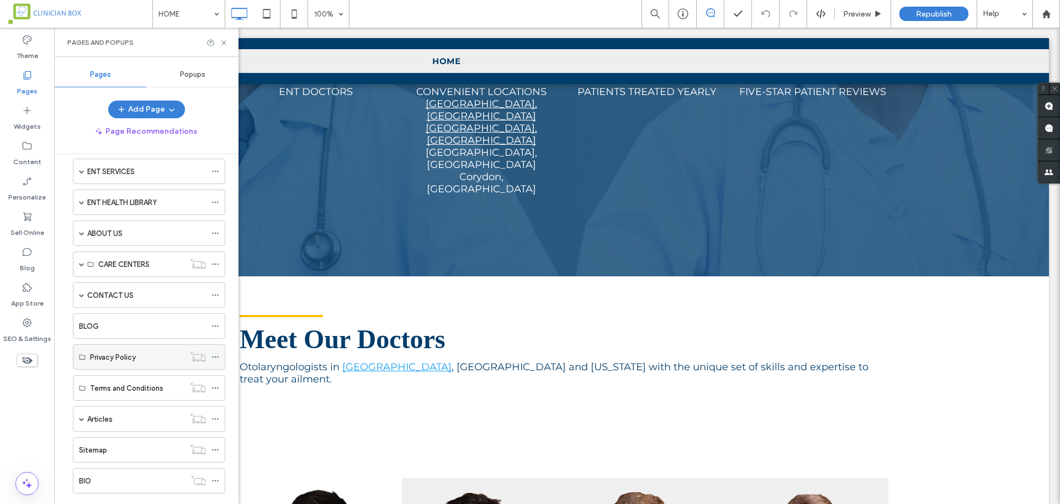
scroll to position [23, 0]
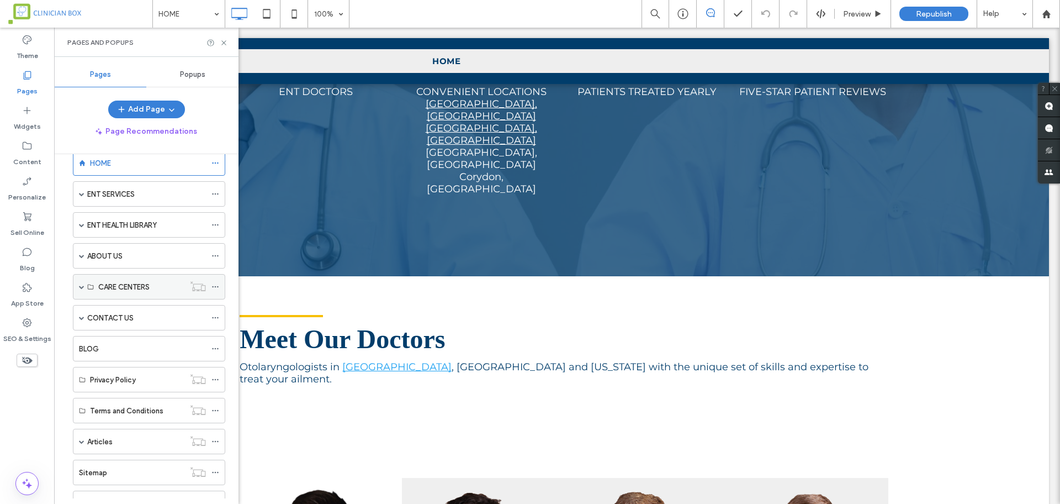
click at [84, 286] on span at bounding box center [82, 287] width 6 height 6
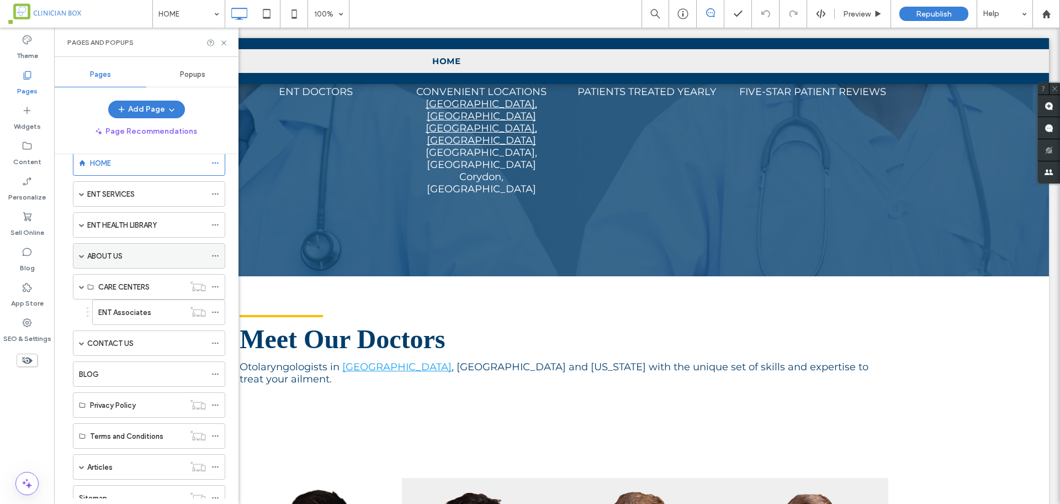
click at [78, 253] on div "ABOUT US" at bounding box center [149, 255] width 152 height 25
click at [83, 257] on span at bounding box center [82, 256] width 6 height 6
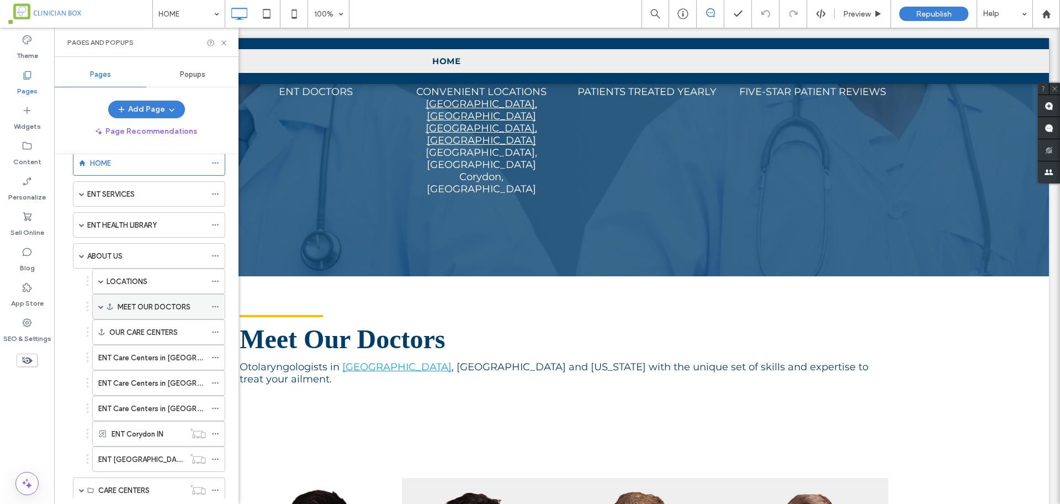
click at [147, 307] on label "MEET OUR DOCTORS" at bounding box center [154, 306] width 73 height 19
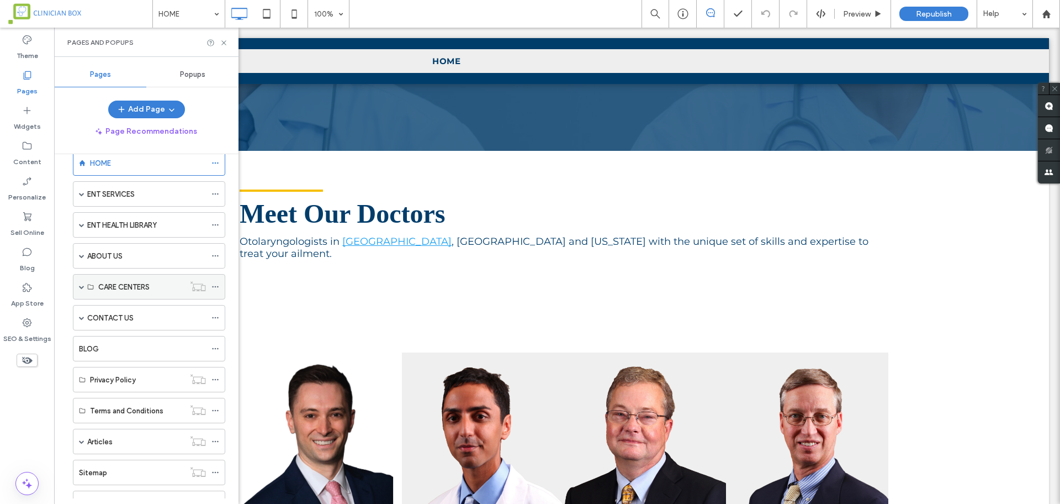
click at [80, 289] on span at bounding box center [82, 287] width 6 height 6
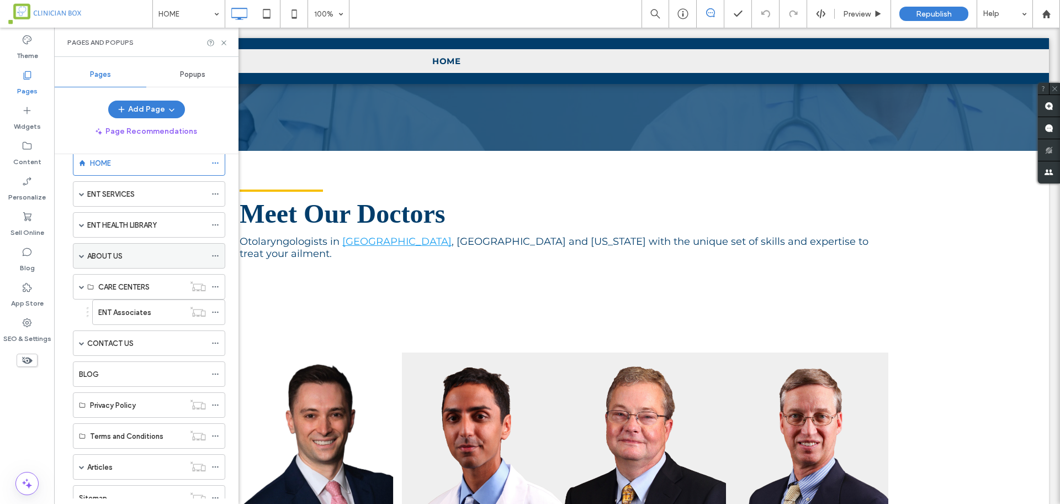
click at [78, 258] on div "ABOUT US" at bounding box center [149, 255] width 152 height 25
click at [82, 254] on span at bounding box center [82, 256] width 6 height 6
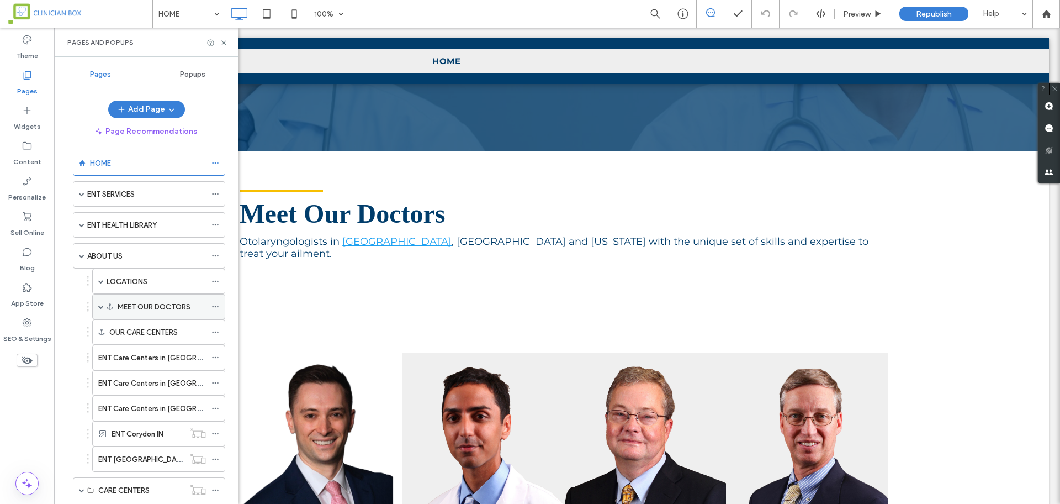
click at [101, 308] on span at bounding box center [101, 307] width 6 height 6
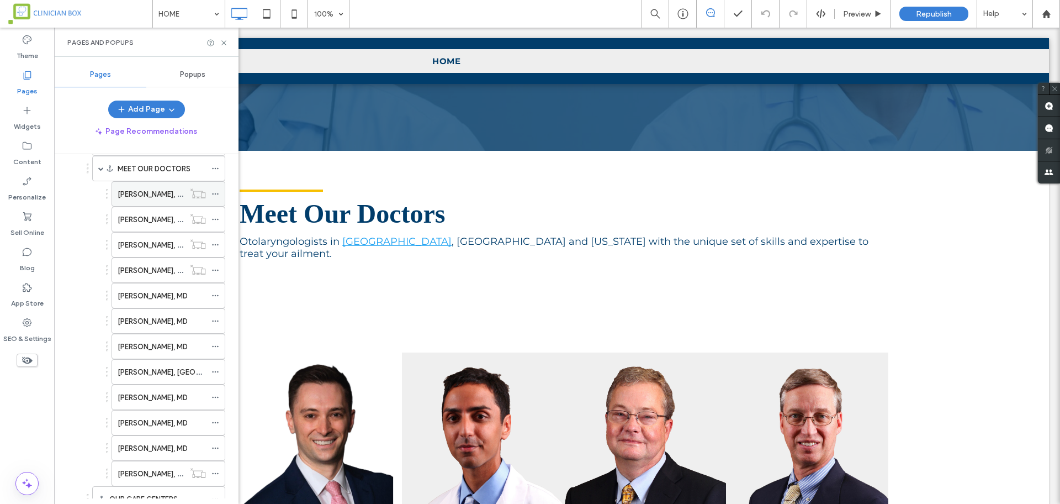
scroll to position [230, 0]
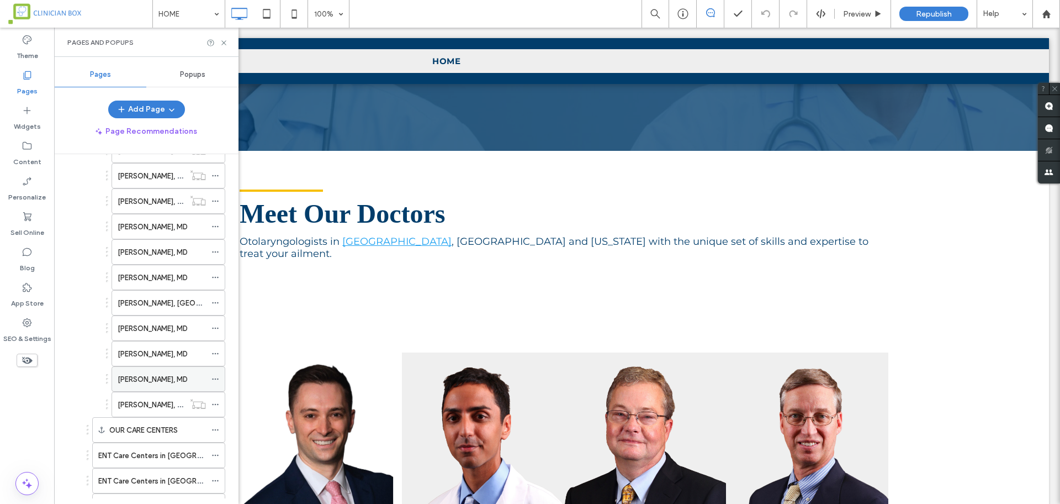
click at [148, 377] on label "Sean Miller, MD" at bounding box center [153, 378] width 70 height 19
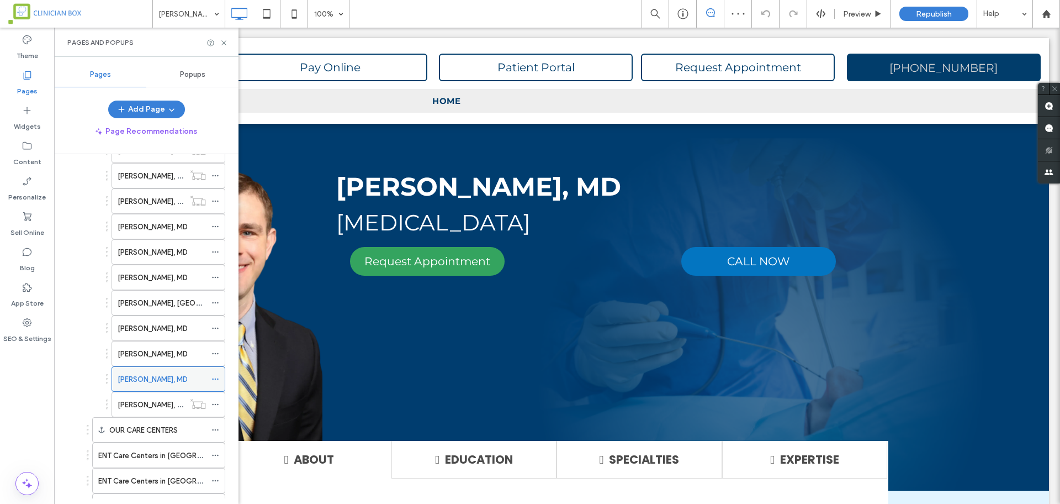
click at [213, 377] on icon at bounding box center [216, 379] width 8 height 8
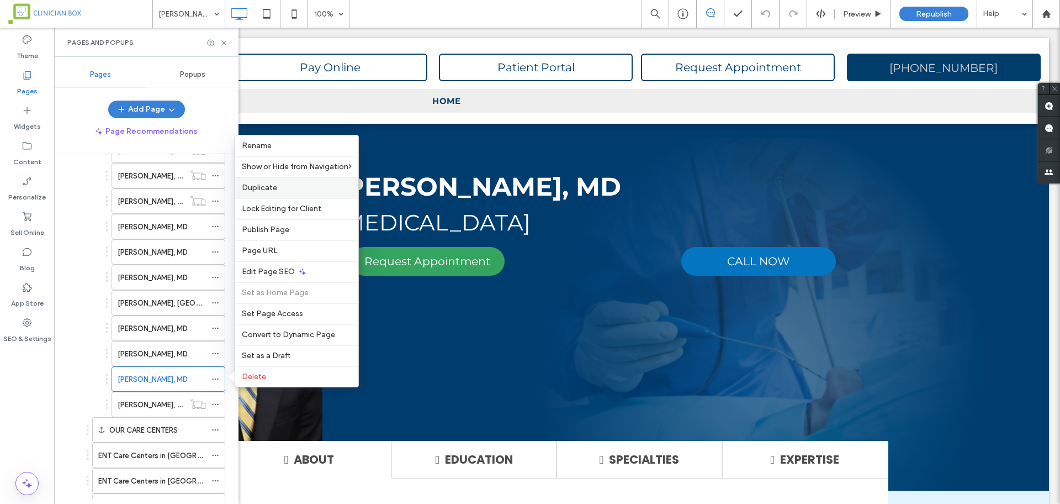
click at [278, 189] on label "Duplicate" at bounding box center [297, 187] width 110 height 9
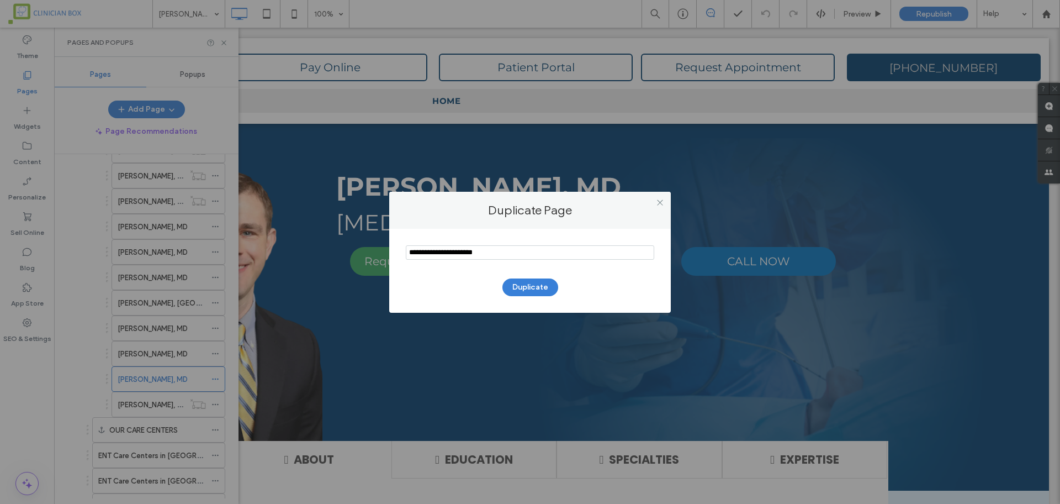
drag, startPoint x: 538, startPoint y: 250, endPoint x: 337, endPoint y: 223, distance: 203.3
click at [337, 223] on div "Duplicate Page Duplicate" at bounding box center [530, 252] width 1060 height 504
paste input "**********"
type input "**********"
click at [539, 289] on button "Duplicate" at bounding box center [531, 287] width 56 height 18
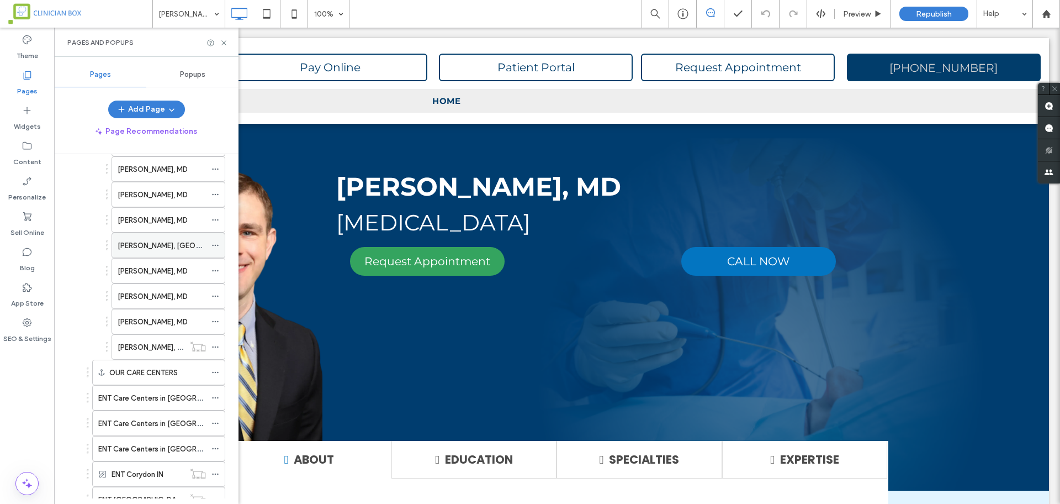
scroll to position [299, 0]
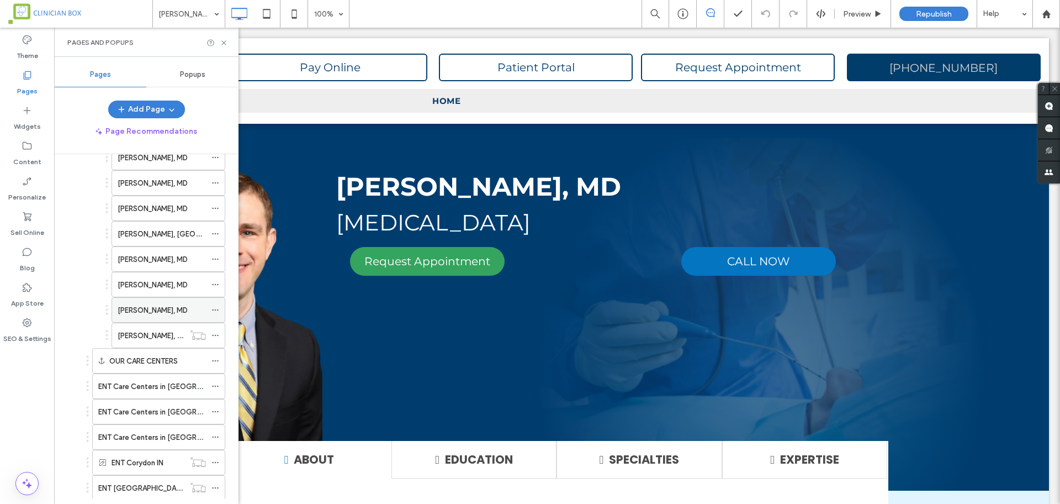
click at [157, 311] on label "Sean Miller, MD" at bounding box center [153, 309] width 70 height 19
click at [152, 283] on label "Thomas Higgins, MD" at bounding box center [153, 284] width 70 height 19
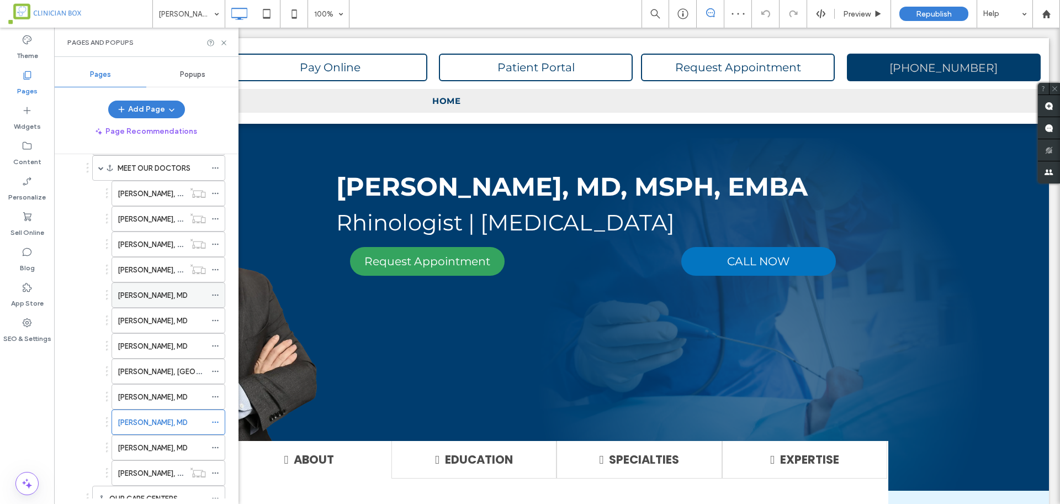
scroll to position [161, 0]
click at [149, 194] on label "Brian L. Hawkins, MD" at bounding box center [153, 193] width 70 height 19
click at [142, 220] on label "Joseph Creely, MD" at bounding box center [153, 219] width 70 height 19
click at [145, 247] on label "Chad Secor, MD" at bounding box center [184, 244] width 133 height 19
click at [145, 271] on div "Chad Secor, MD 100% Preview Republish Help Site Comments Team & Clients Automat…" at bounding box center [530, 252] width 1060 height 504
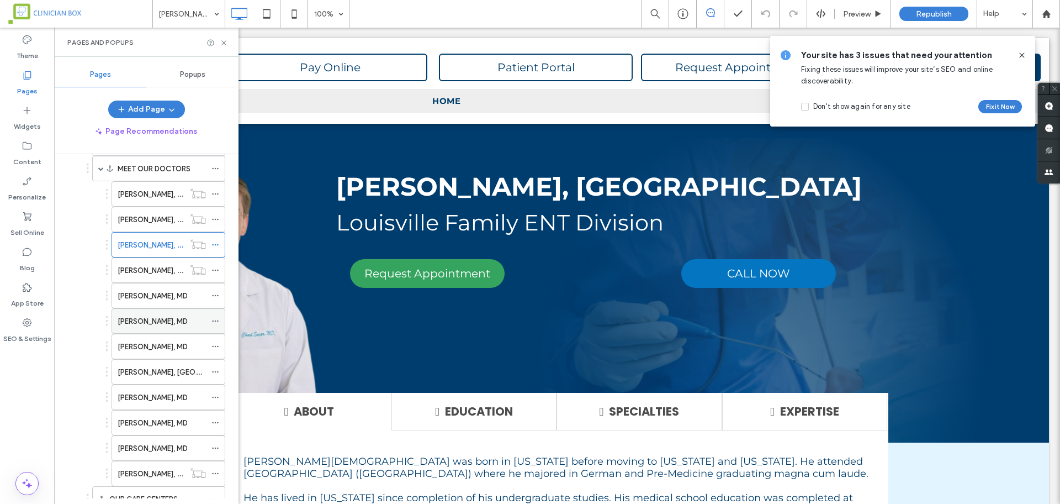
click at [150, 319] on label "Michael Brown, MD" at bounding box center [153, 320] width 70 height 19
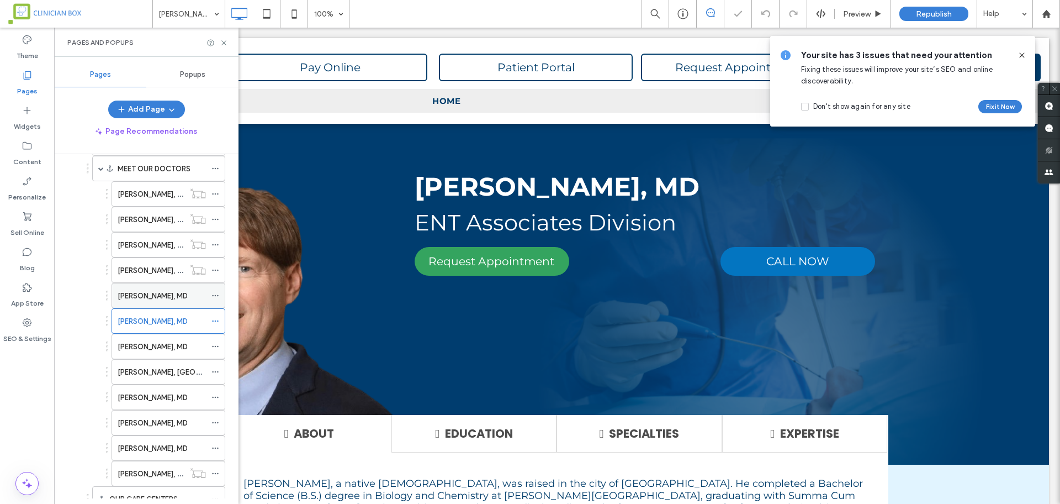
click at [156, 290] on label "Jeffrey Nau, MD" at bounding box center [153, 295] width 70 height 19
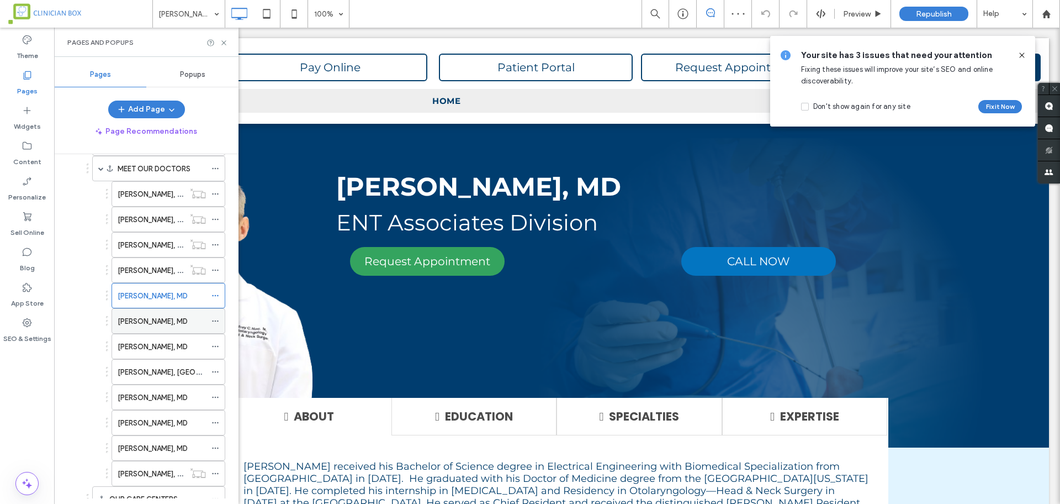
click at [178, 323] on label "Michael Brown, MD" at bounding box center [153, 320] width 70 height 19
click at [167, 348] on div at bounding box center [530, 252] width 1060 height 504
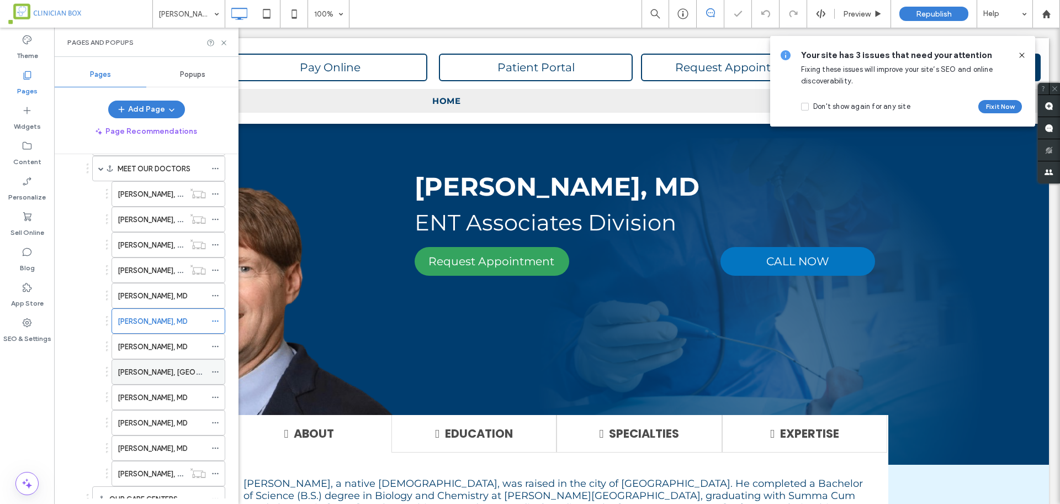
click at [167, 371] on label "Mark Severtson, MD" at bounding box center [184, 371] width 133 height 19
click at [162, 398] on label "Sammy Sohi, MD" at bounding box center [153, 397] width 70 height 19
click at [175, 417] on label "Thomas Higgins, MD" at bounding box center [153, 422] width 70 height 19
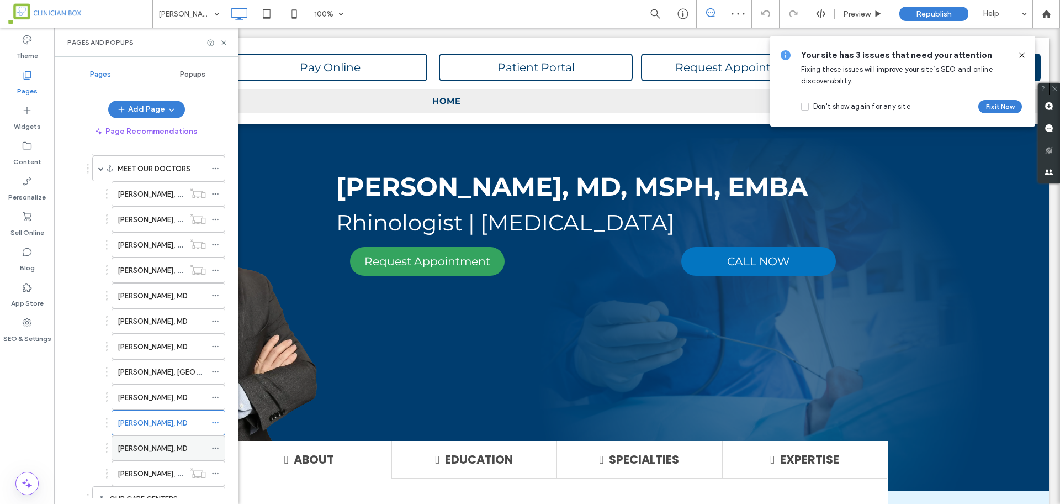
click at [170, 451] on div "Sean Miller, MD" at bounding box center [162, 448] width 88 height 12
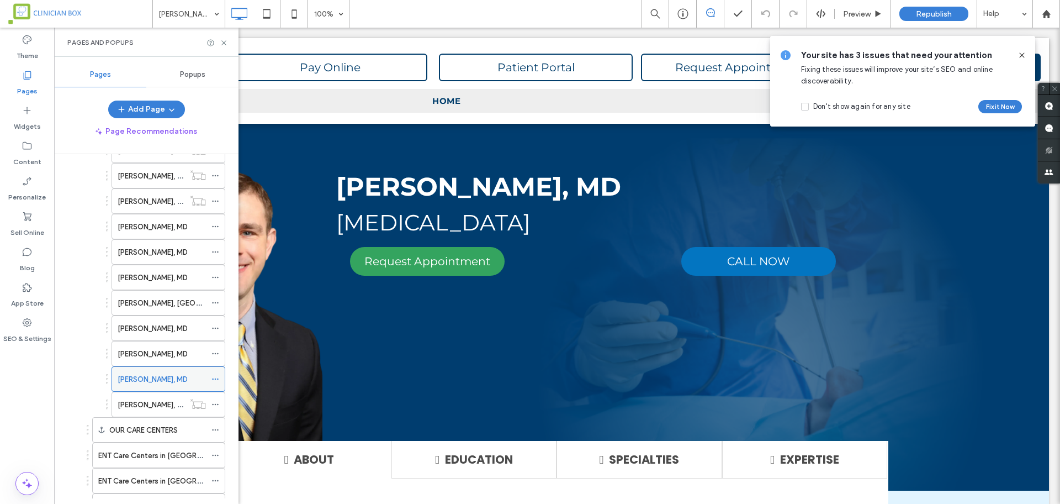
click at [212, 379] on icon at bounding box center [216, 379] width 8 height 8
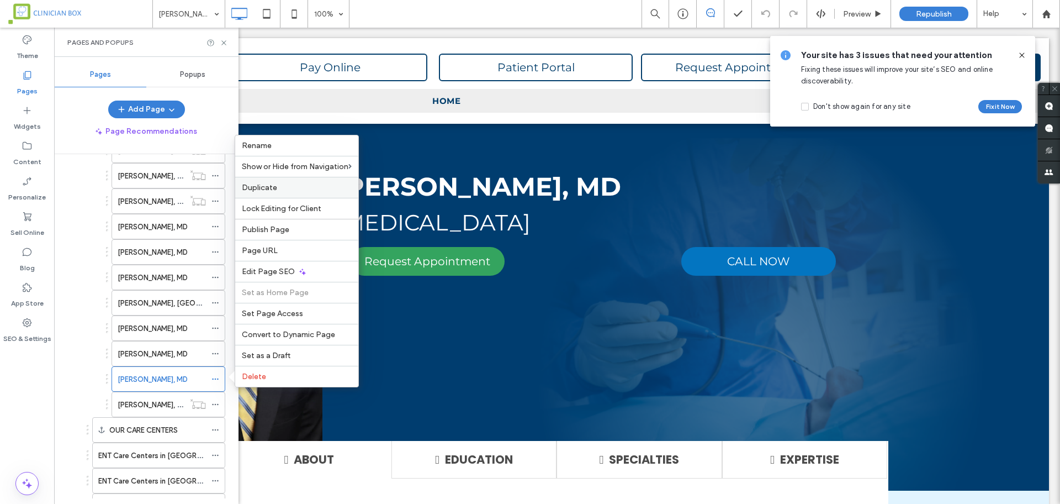
click at [284, 188] on label "Duplicate" at bounding box center [297, 187] width 110 height 9
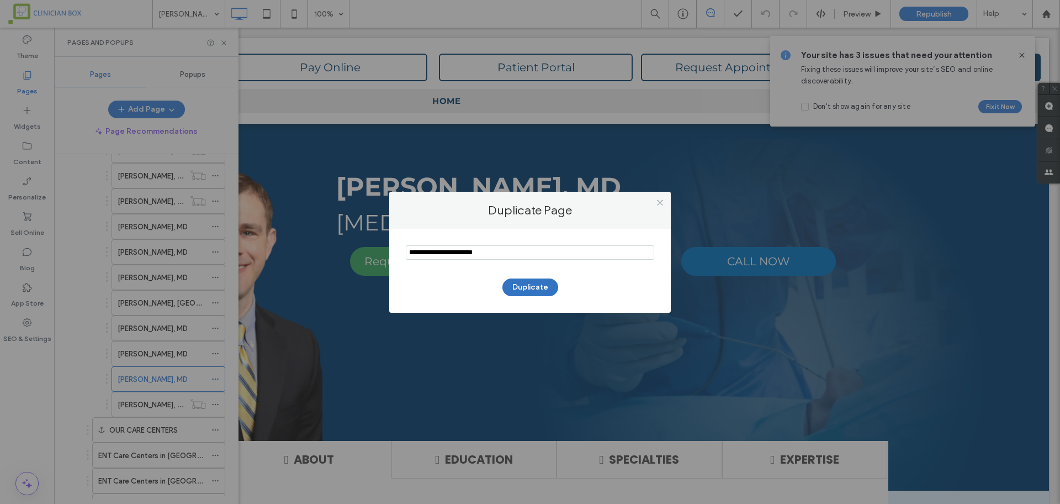
click at [524, 286] on button "Duplicate" at bounding box center [531, 287] width 56 height 18
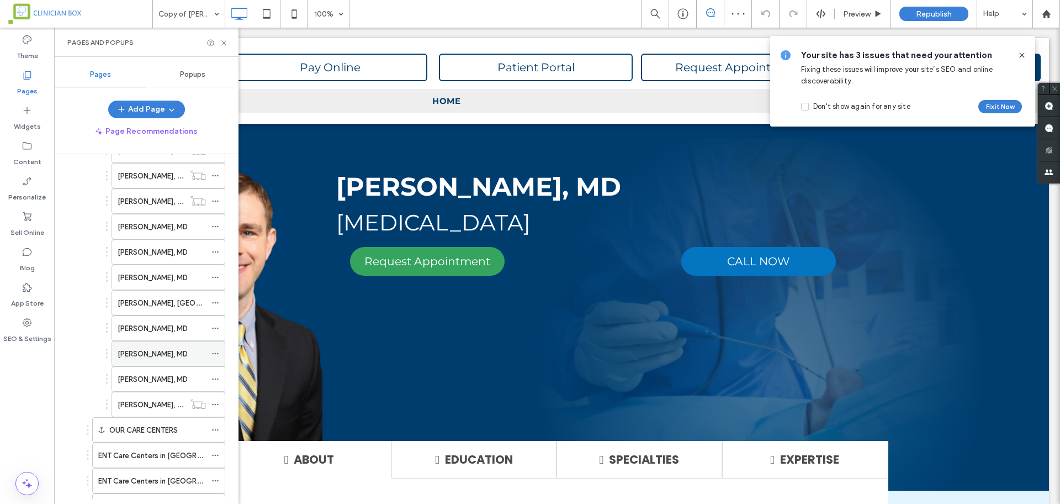
click at [156, 351] on label "Thomas Higgins, MD" at bounding box center [153, 353] width 70 height 19
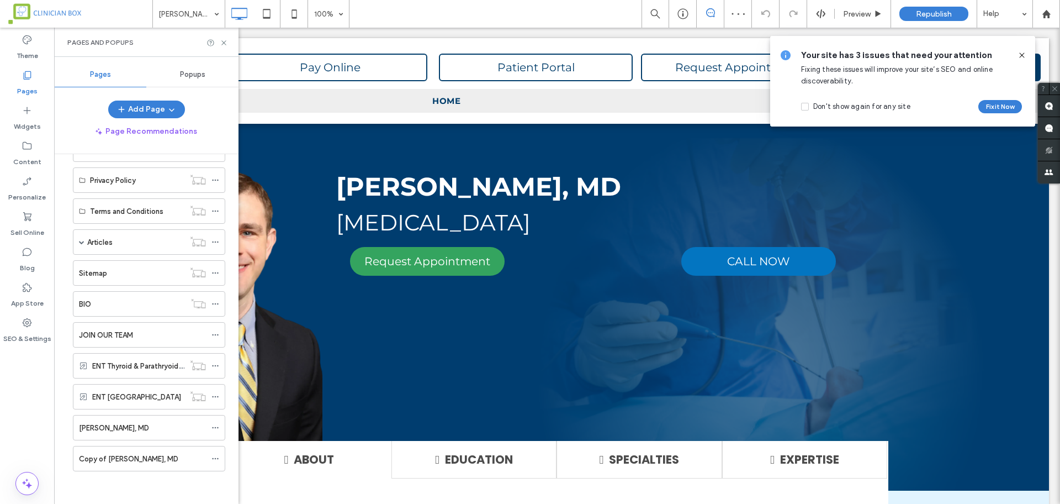
scroll to position [756, 0]
click at [212, 456] on icon at bounding box center [216, 458] width 8 height 8
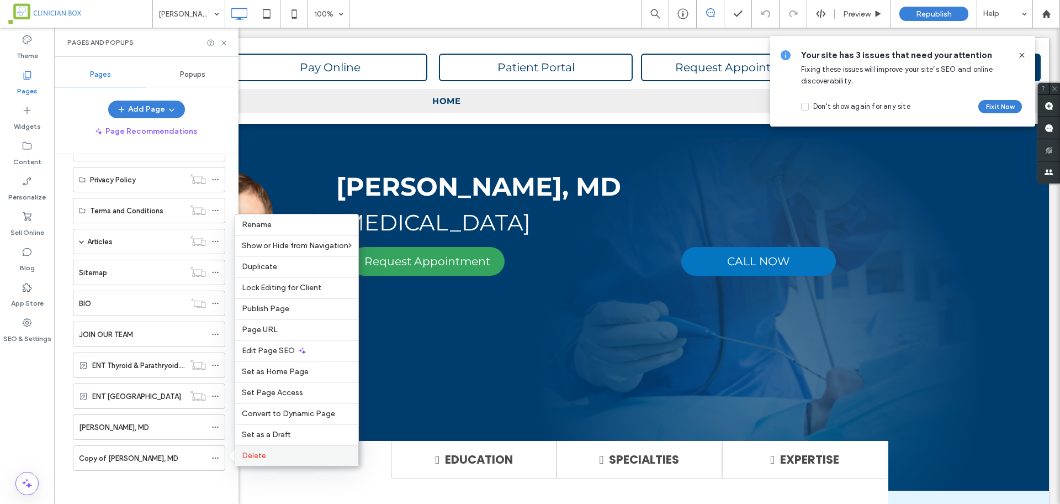
click at [264, 457] on span "Delete" at bounding box center [254, 455] width 24 height 9
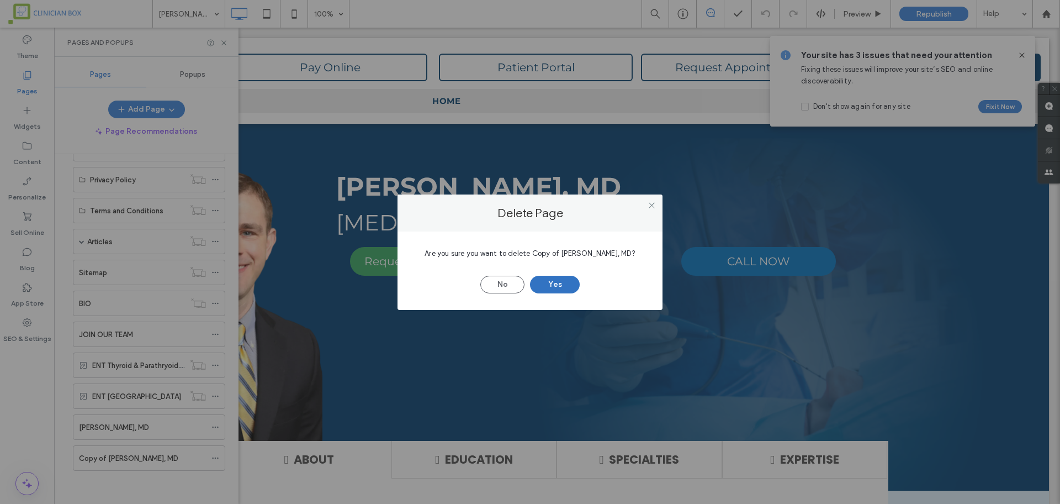
click at [558, 284] on button "Yes" at bounding box center [555, 285] width 50 height 18
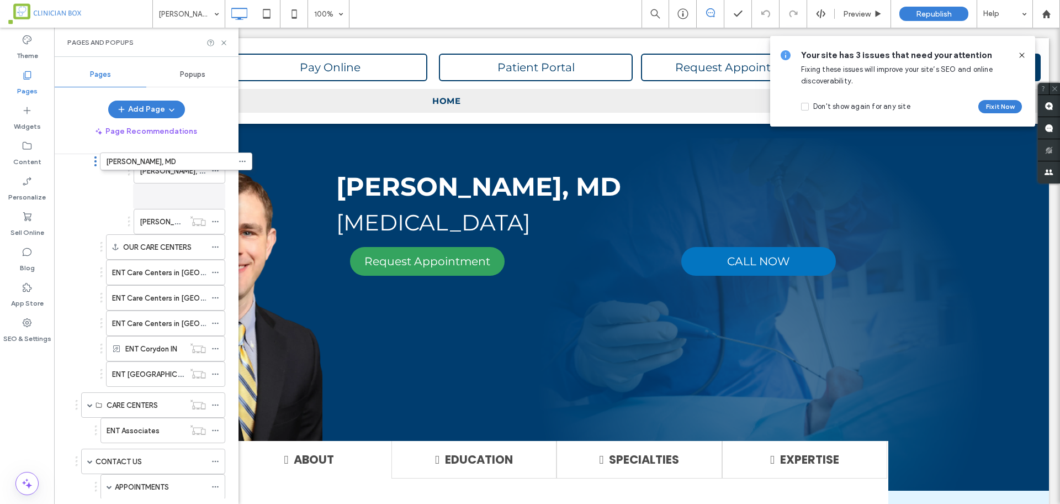
scroll to position [427, 0]
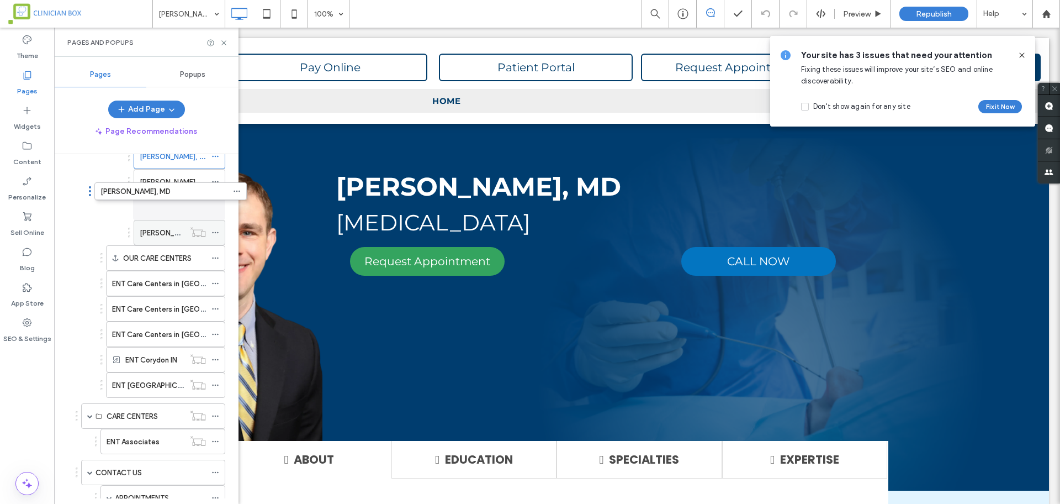
drag, startPoint x: 150, startPoint y: 455, endPoint x: 171, endPoint y: 219, distance: 236.8
click at [175, 203] on label "Christopher Harryman, MD" at bounding box center [175, 207] width 70 height 19
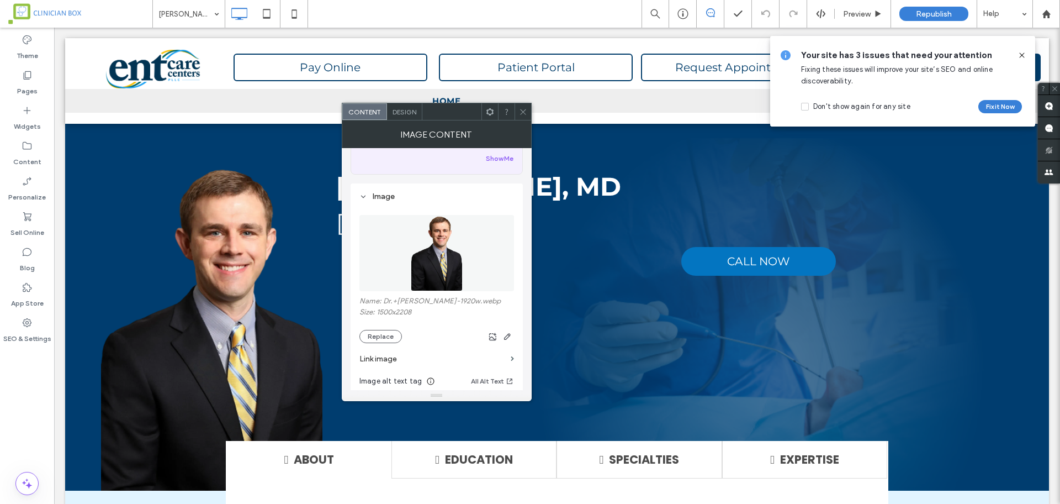
scroll to position [207, 0]
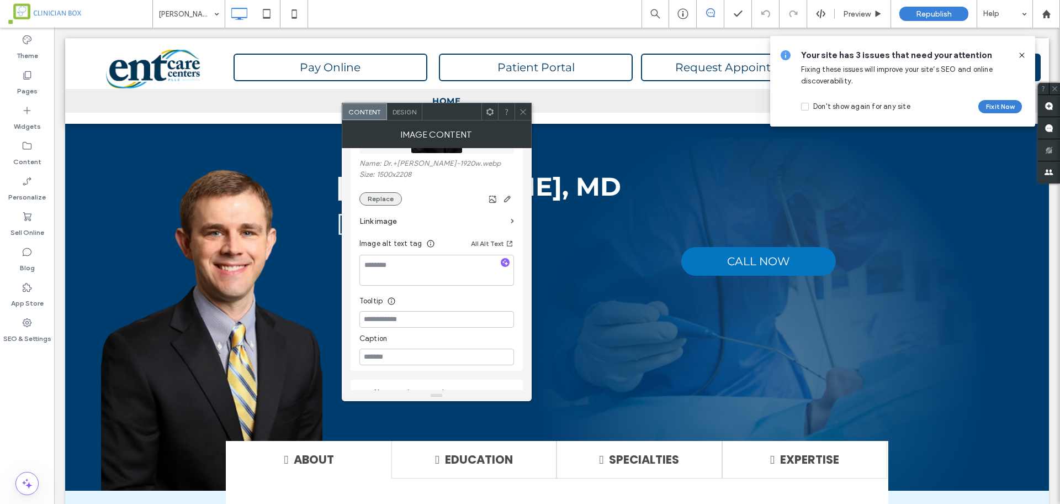
click at [388, 198] on button "Replace" at bounding box center [381, 198] width 43 height 13
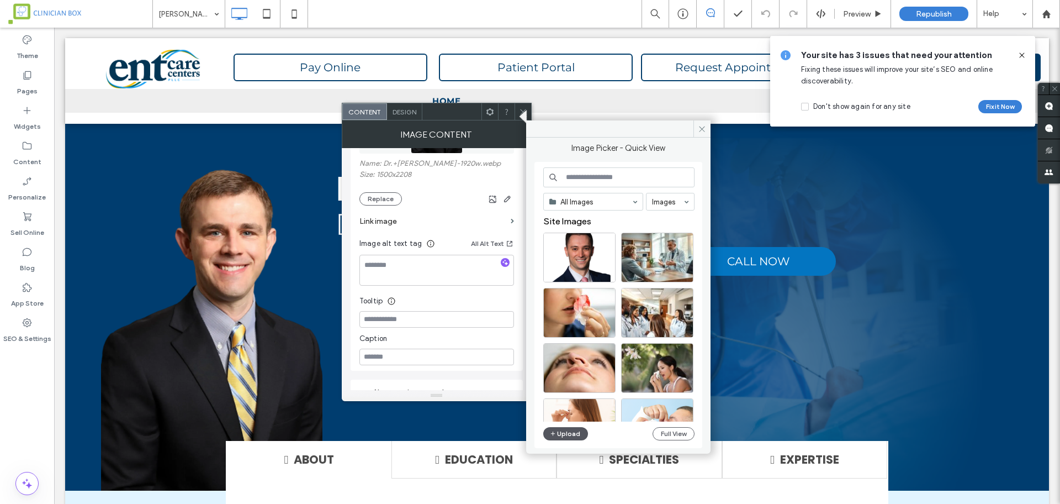
click at [567, 427] on button "Upload" at bounding box center [565, 433] width 45 height 13
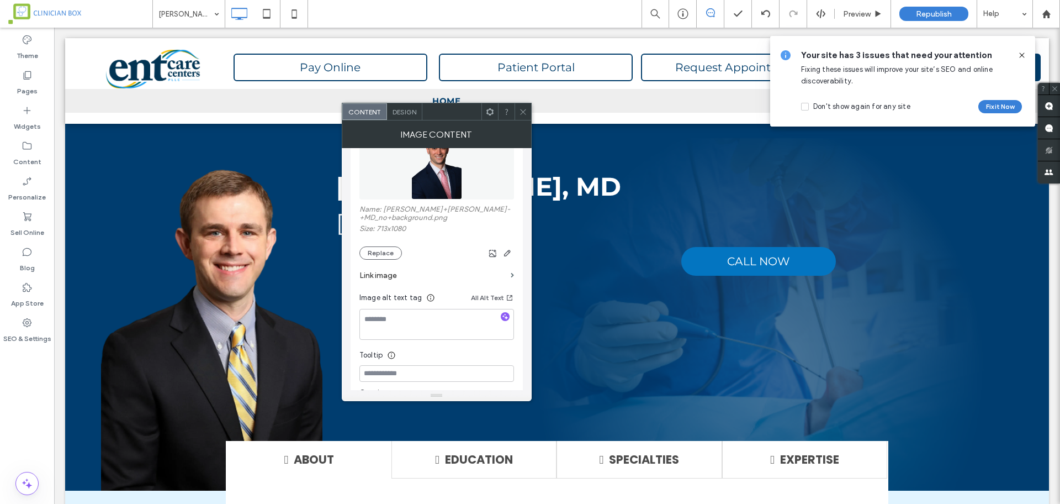
scroll to position [138, 0]
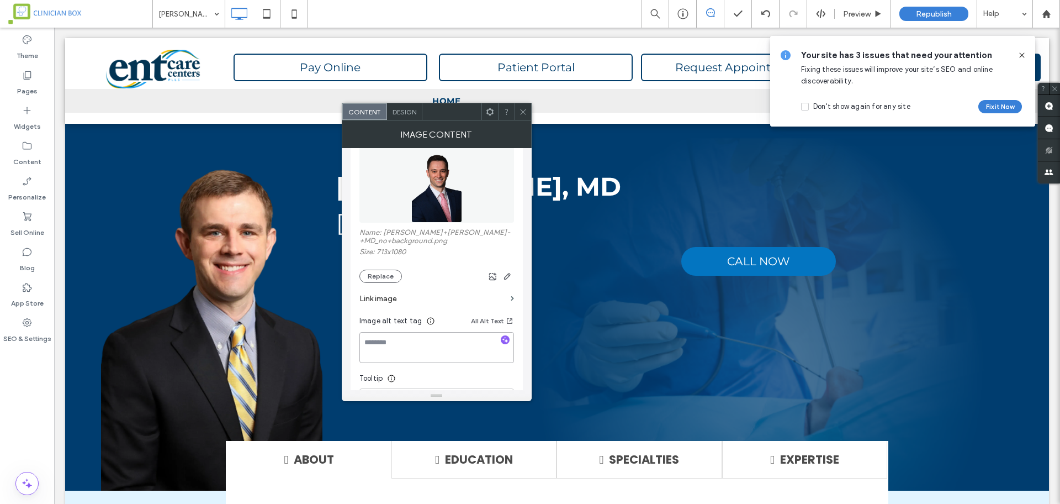
click at [408, 348] on textarea at bounding box center [437, 347] width 155 height 31
click at [399, 346] on textarea at bounding box center [437, 347] width 155 height 31
paste textarea "**********"
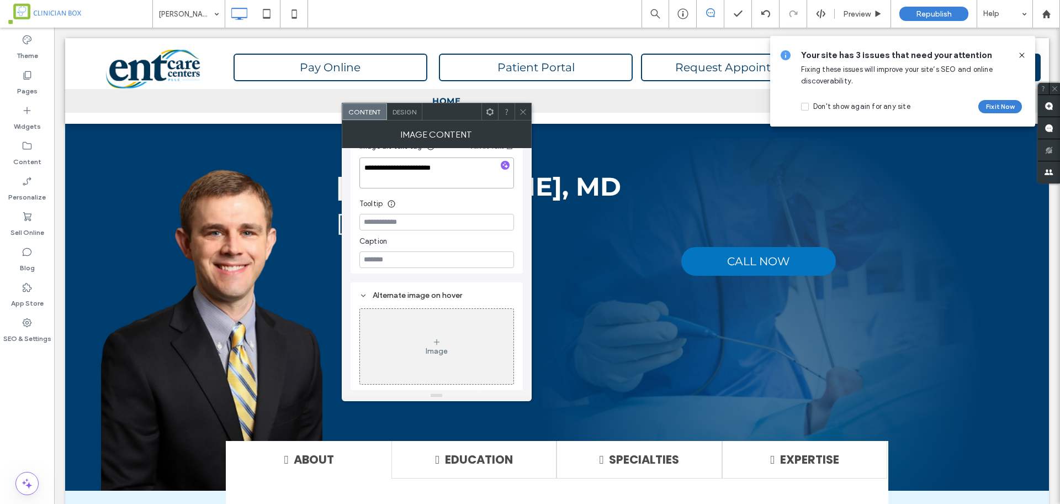
scroll to position [175, 0]
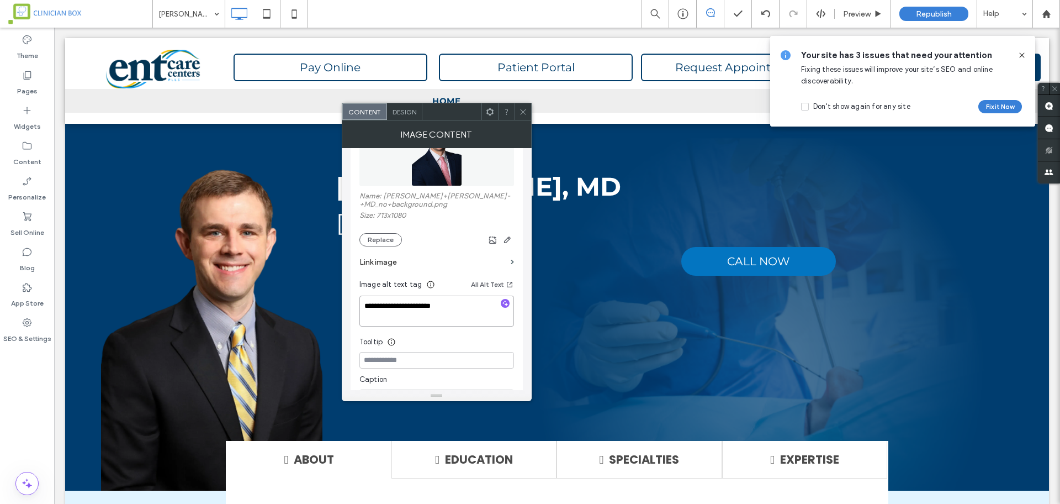
type textarea "**********"
click at [494, 206] on label "Name: Christopher+Harryman-+MD_no+background.png" at bounding box center [437, 201] width 155 height 19
click at [406, 113] on span "Design" at bounding box center [405, 112] width 24 height 8
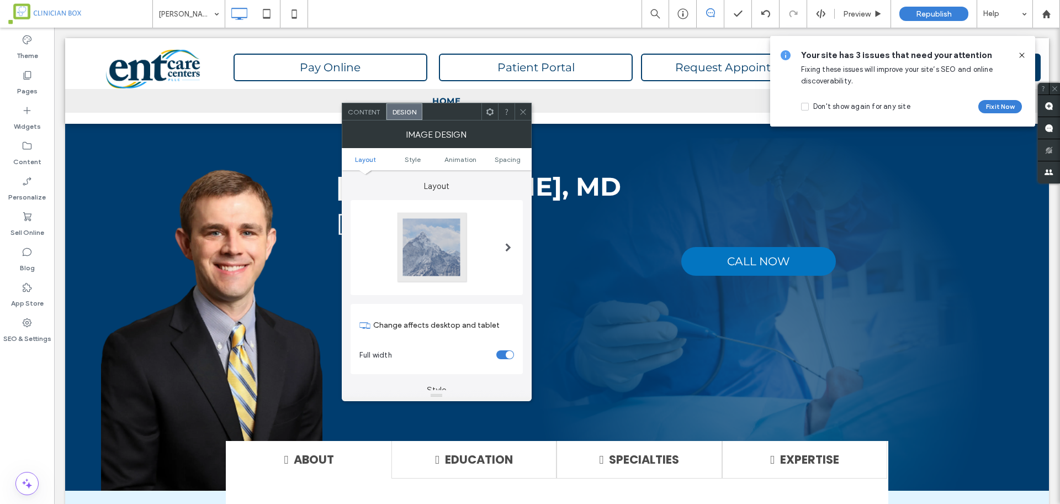
click at [522, 115] on icon at bounding box center [523, 112] width 8 height 8
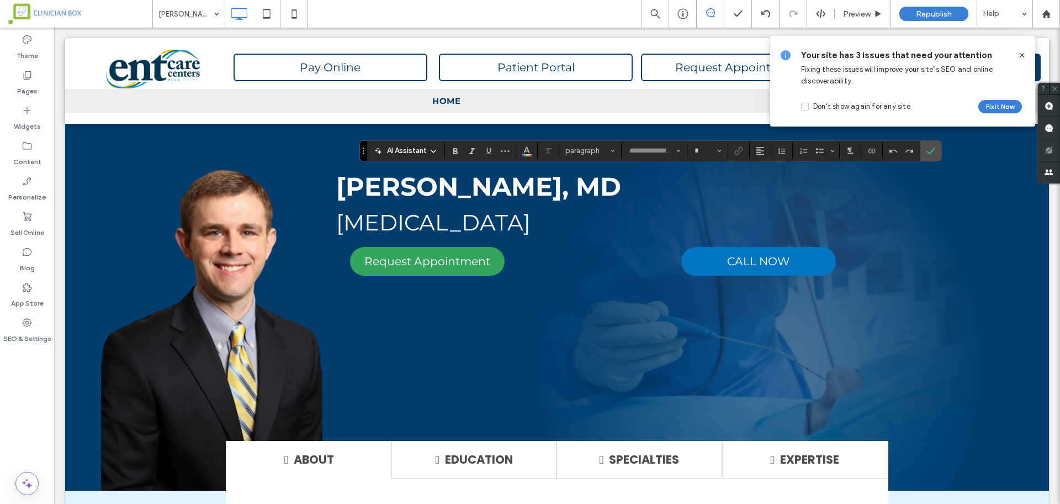
type input "**********"
type input "**"
click at [931, 151] on icon "Confirm" at bounding box center [931, 150] width 9 height 9
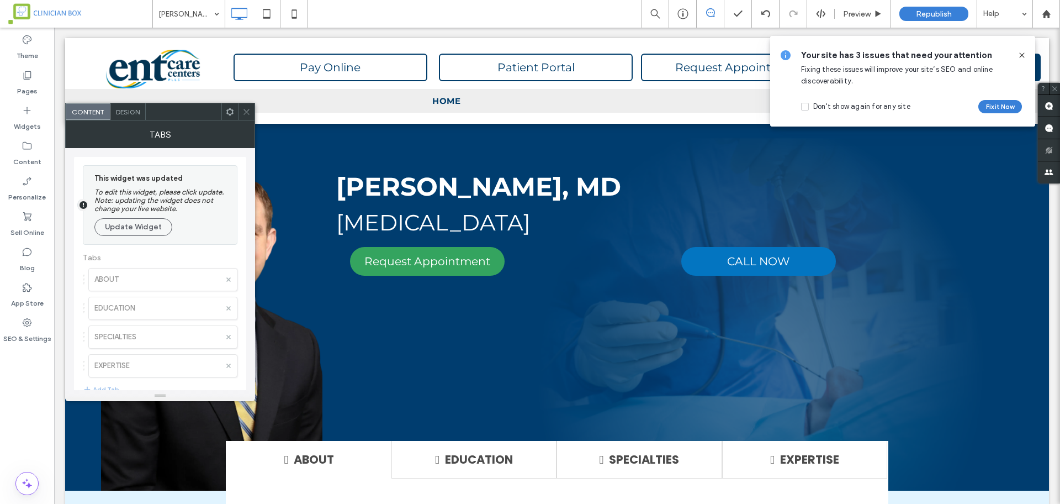
click at [139, 278] on div at bounding box center [160, 301] width 172 height 289
click at [125, 281] on div at bounding box center [160, 301] width 172 height 289
click at [153, 229] on button "Update Widget" at bounding box center [133, 227] width 78 height 18
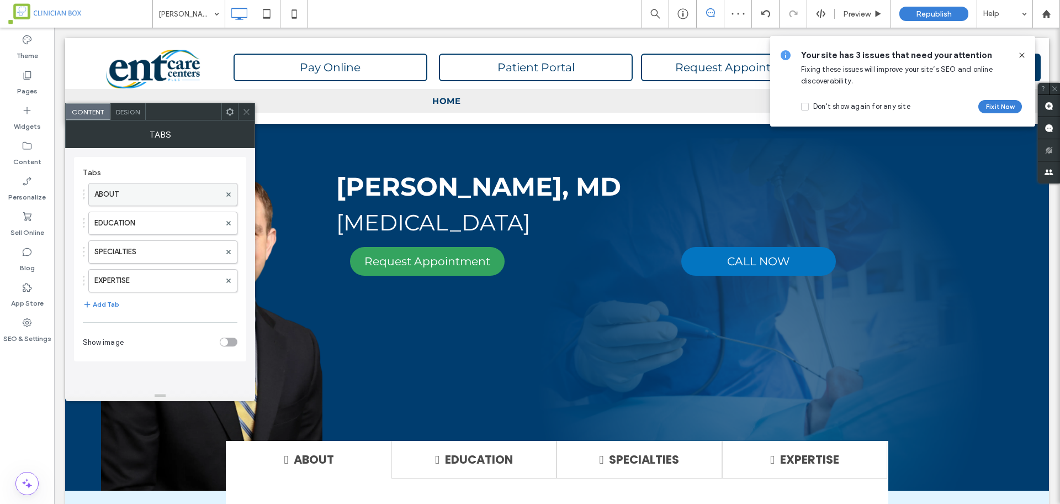
click at [136, 198] on label "ABOUT" at bounding box center [157, 194] width 126 height 22
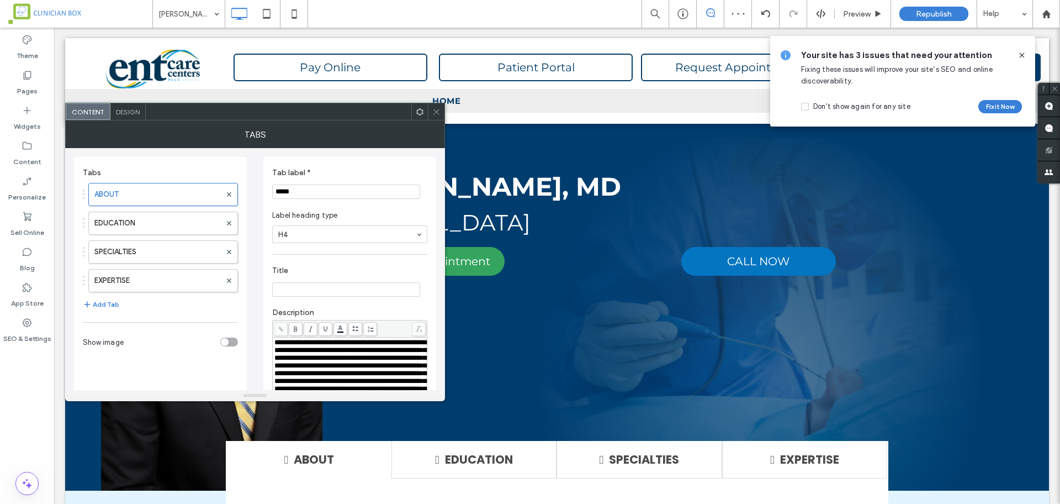
click at [311, 358] on span "**********" at bounding box center [350, 369] width 152 height 61
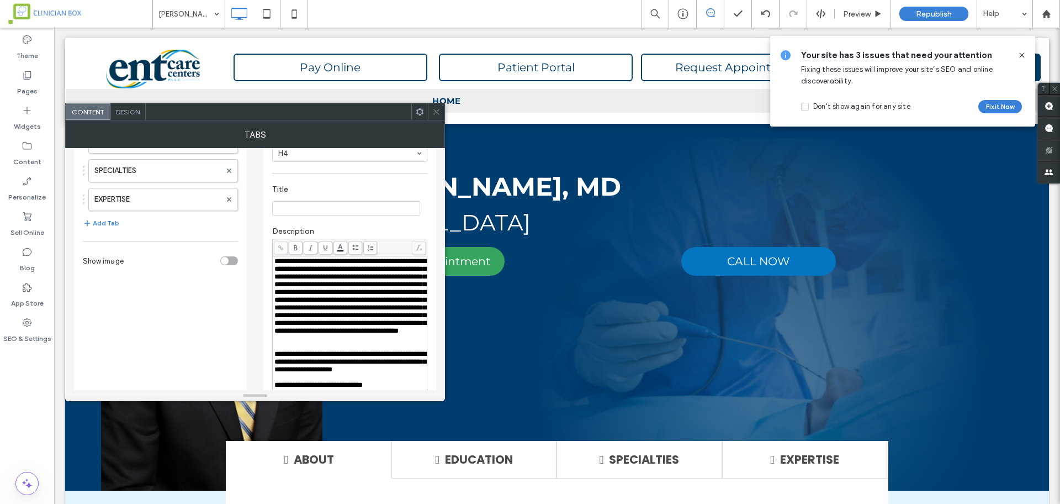
scroll to position [0, 0]
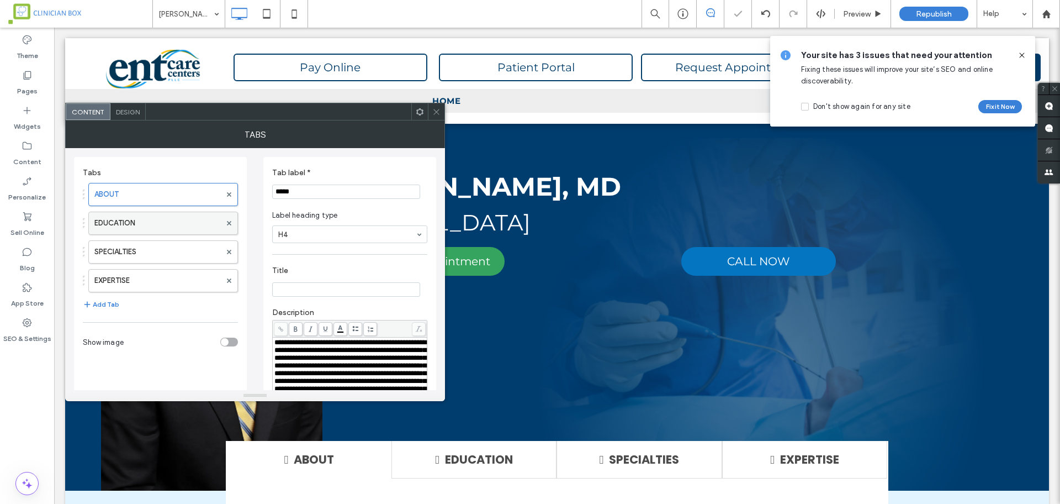
click at [152, 224] on label "EDUCATION" at bounding box center [157, 223] width 126 height 22
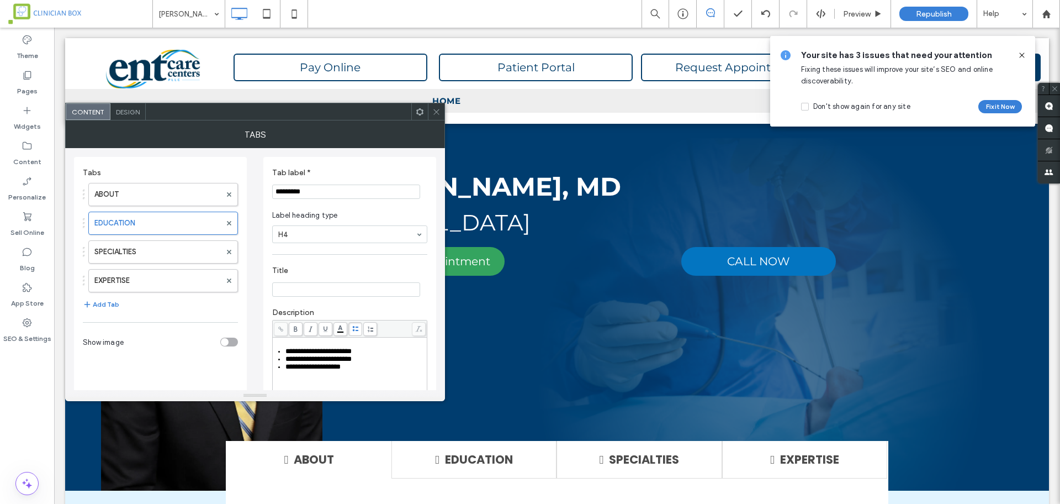
click at [374, 351] on div "**********" at bounding box center [356, 351] width 141 height 8
drag, startPoint x: 373, startPoint y: 351, endPoint x: 282, endPoint y: 352, distance: 91.1
click at [282, 352] on ul "**********" at bounding box center [349, 358] width 151 height 23
drag, startPoint x: 385, startPoint y: 360, endPoint x: 373, endPoint y: 361, distance: 11.7
click at [383, 360] on div "**********" at bounding box center [356, 359] width 141 height 8
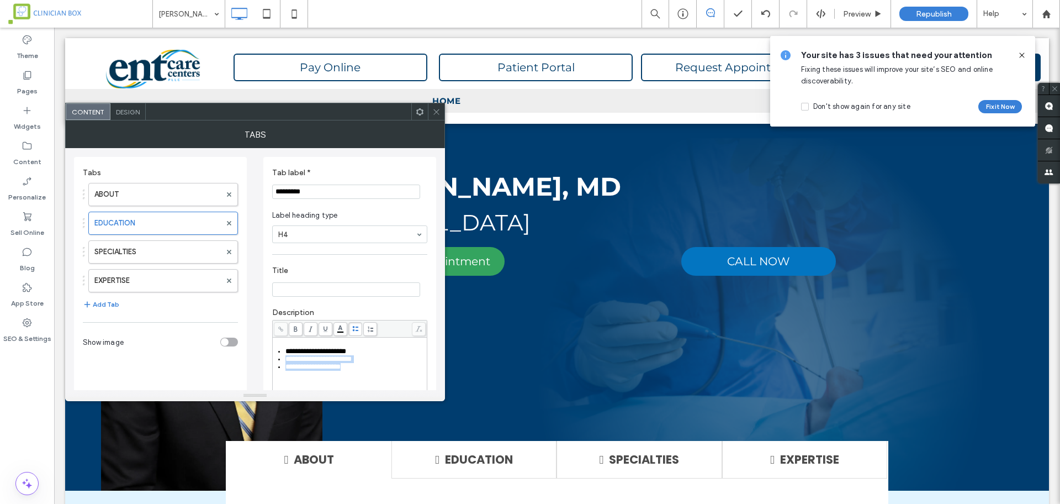
drag, startPoint x: 366, startPoint y: 367, endPoint x: 287, endPoint y: 357, distance: 79.6
click at [287, 357] on ul "**********" at bounding box center [349, 358] width 151 height 23
click at [173, 253] on label "SPECIALTIES" at bounding box center [157, 252] width 126 height 22
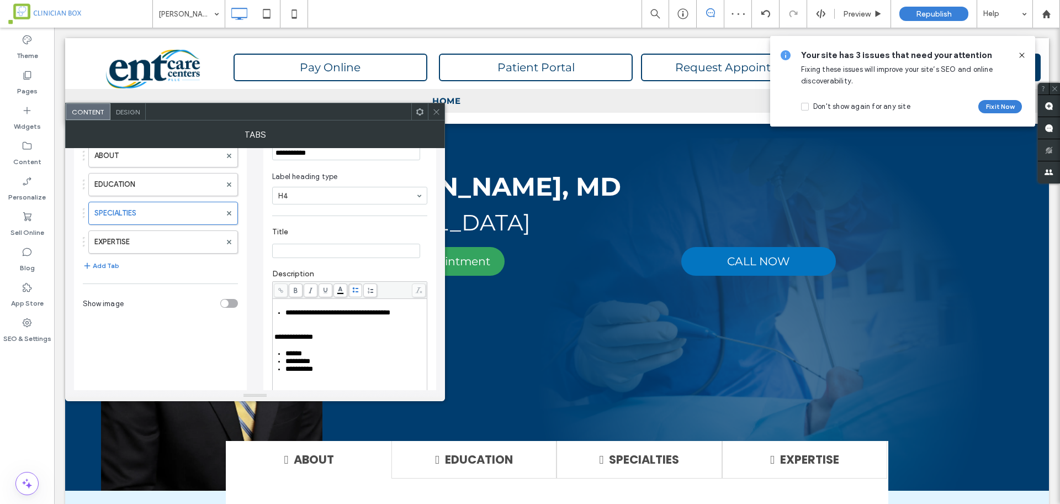
scroll to position [69, 0]
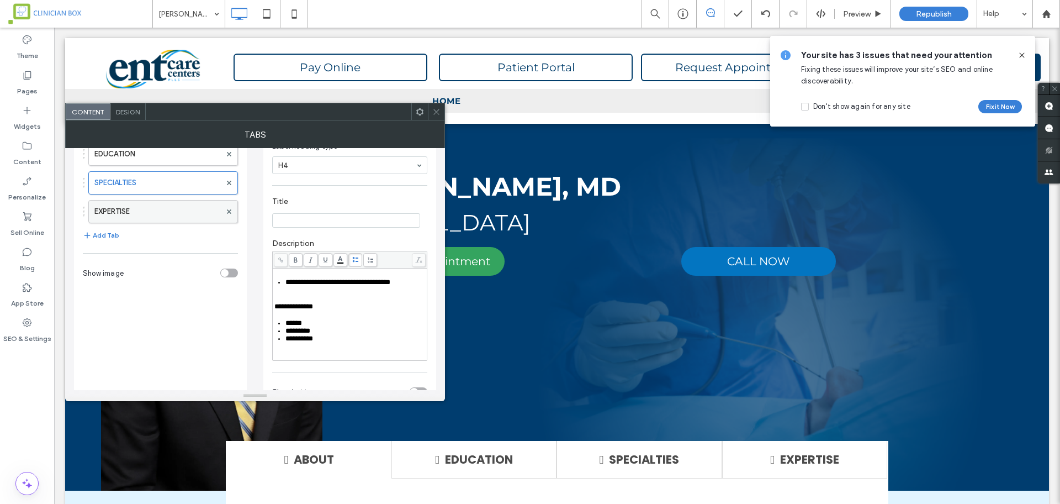
click at [165, 209] on label "EXPERTISE" at bounding box center [157, 211] width 126 height 22
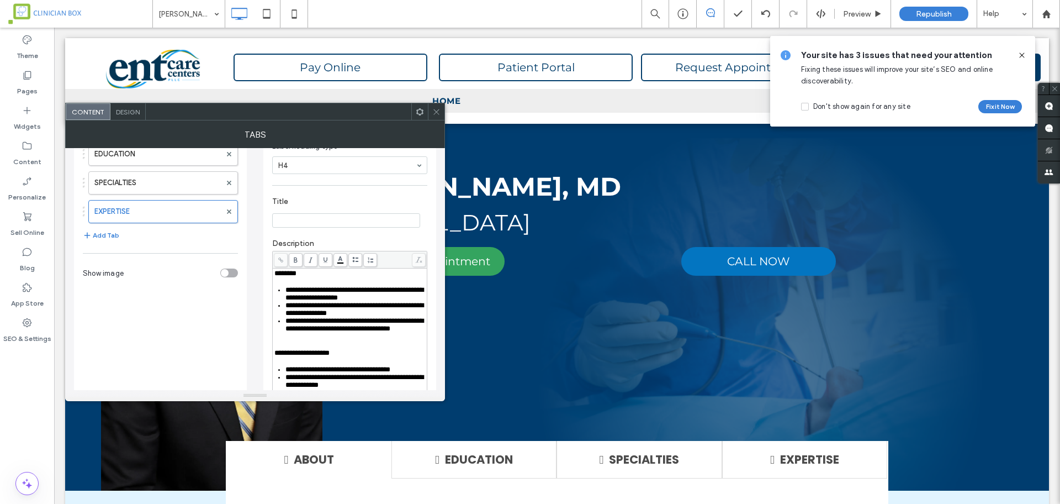
click at [351, 332] on div "**********" at bounding box center [356, 324] width 141 height 15
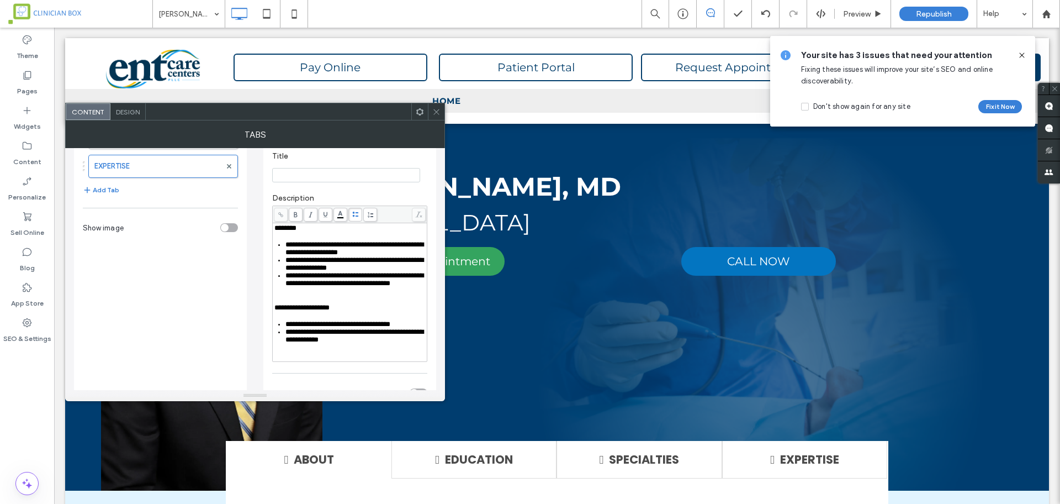
scroll to position [138, 0]
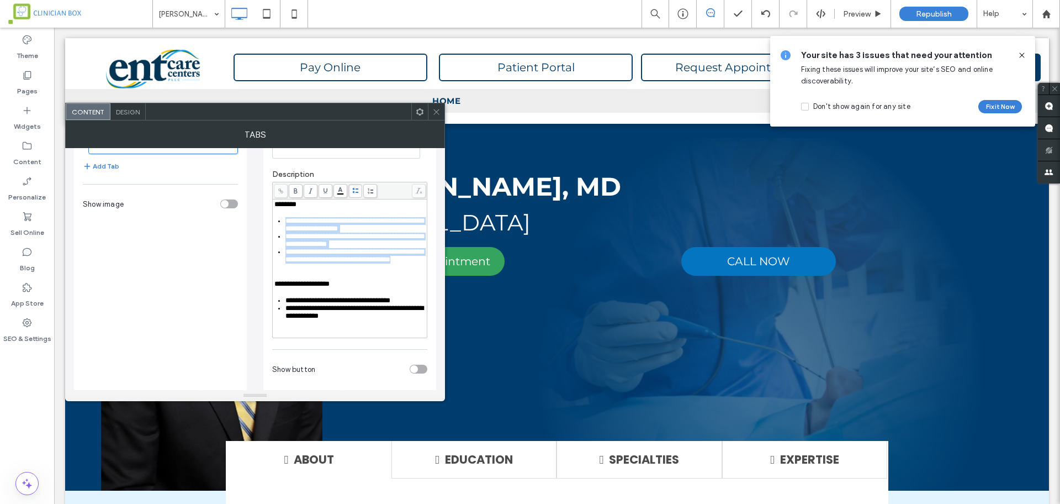
drag, startPoint x: 311, startPoint y: 281, endPoint x: 279, endPoint y: 222, distance: 67.5
click at [279, 222] on div "**********" at bounding box center [349, 268] width 151 height 136
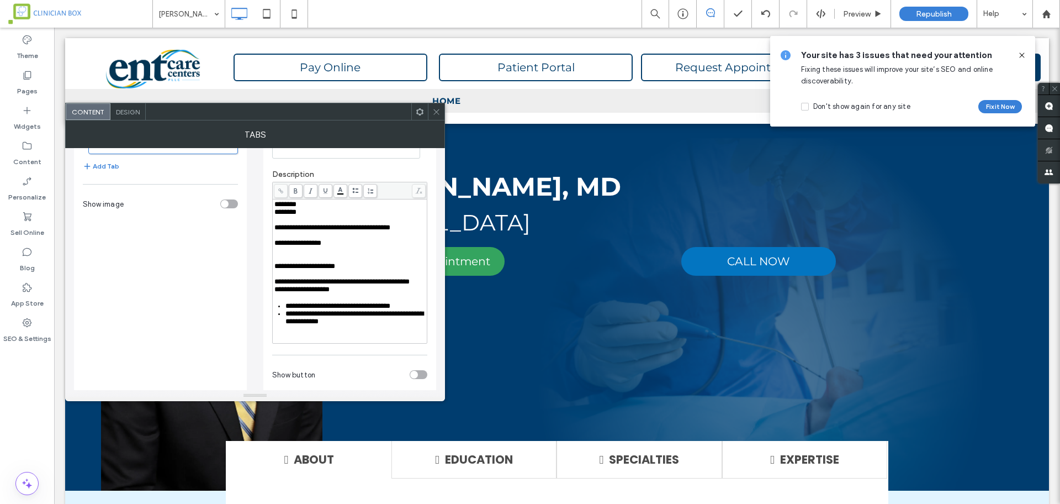
drag, startPoint x: 321, startPoint y: 216, endPoint x: 253, endPoint y: 218, distance: 67.9
click at [253, 218] on div "**********" at bounding box center [255, 229] width 362 height 439
click at [287, 215] on span "********" at bounding box center [285, 211] width 22 height 7
click at [281, 285] on span "**********" at bounding box center [341, 281] width 135 height 7
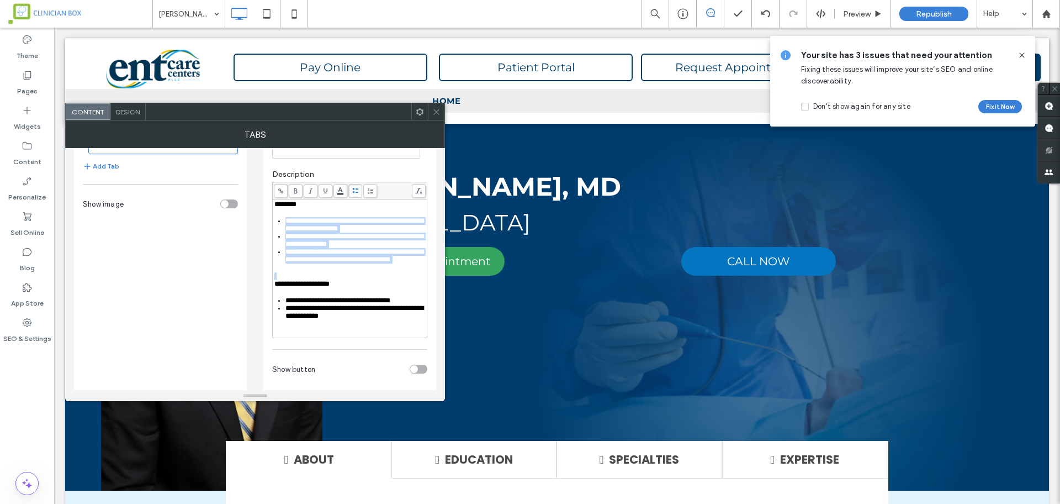
click at [348, 227] on span "**********" at bounding box center [355, 224] width 138 height 15
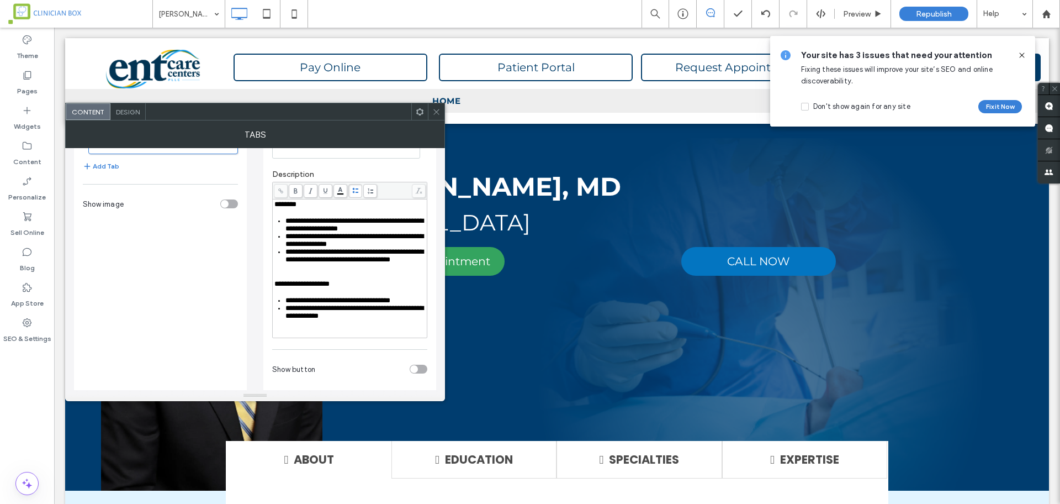
click at [414, 225] on span "**********" at bounding box center [355, 224] width 138 height 15
drag, startPoint x: 425, startPoint y: 224, endPoint x: 287, endPoint y: 221, distance: 137.6
click at [287, 221] on span "**********" at bounding box center [355, 224] width 138 height 15
click at [395, 230] on span "**********" at bounding box center [355, 224] width 138 height 15
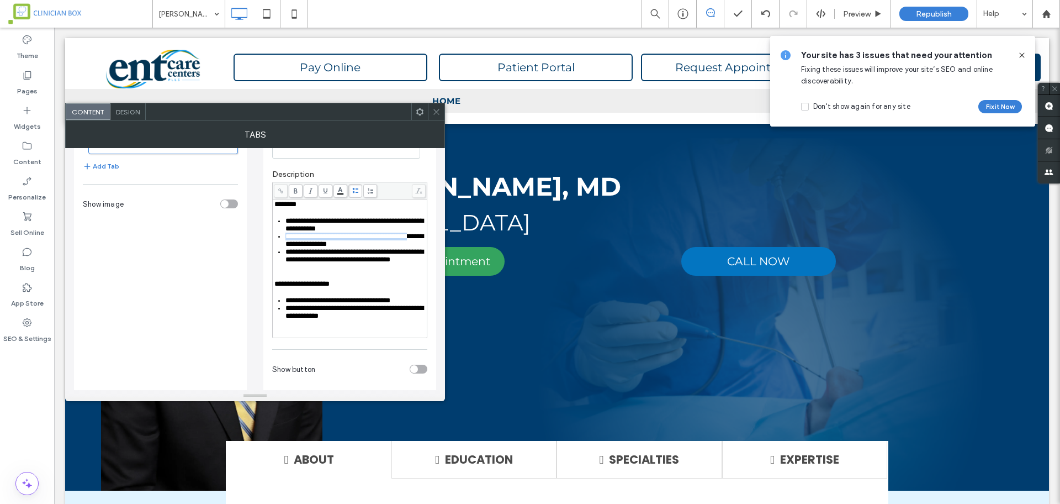
drag, startPoint x: 418, startPoint y: 238, endPoint x: 287, endPoint y: 238, distance: 130.9
click at [287, 238] on span "**********" at bounding box center [355, 240] width 138 height 15
paste div "Rich Text Editor"
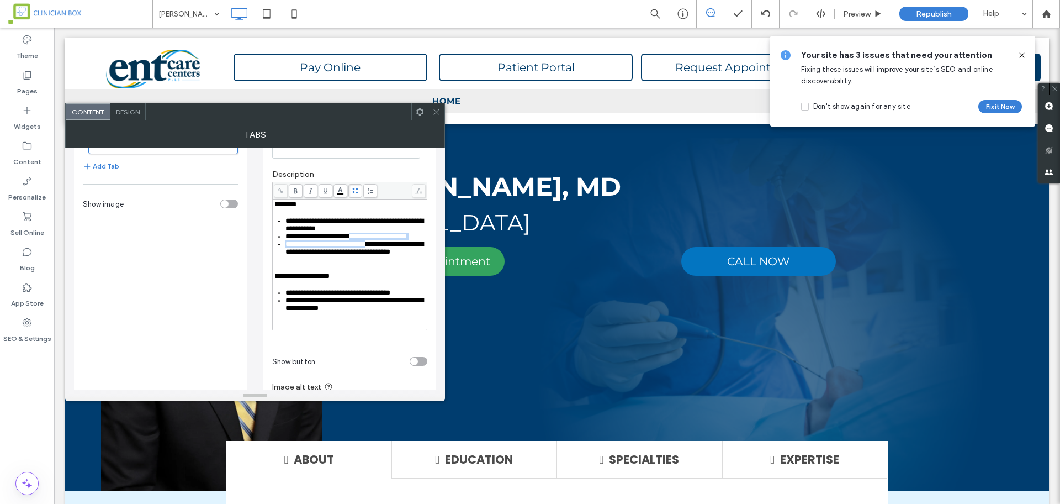
click at [377, 254] on span "**********" at bounding box center [355, 247] width 138 height 15
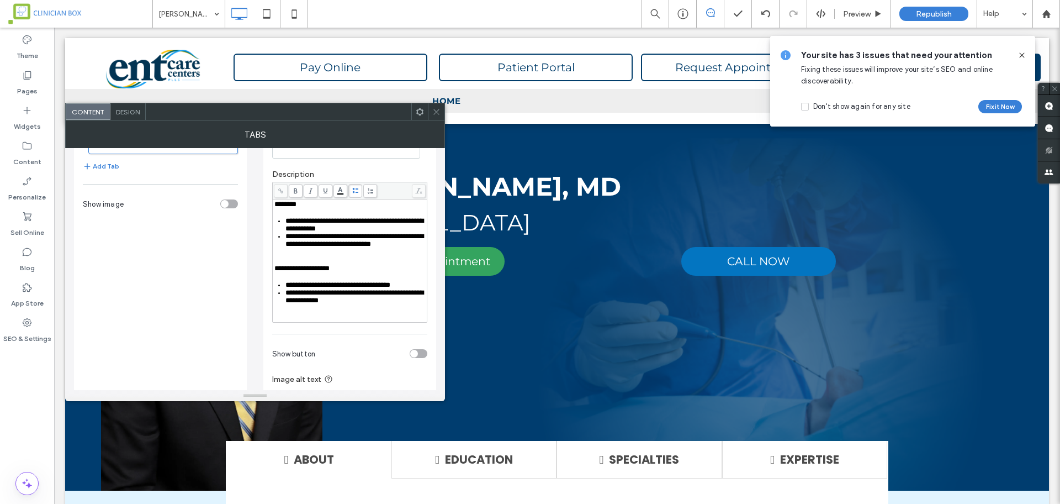
click at [295, 247] on span "**********" at bounding box center [355, 240] width 138 height 15
drag, startPoint x: 376, startPoint y: 311, endPoint x: 256, endPoint y: 263, distance: 129.3
click at [256, 263] on div "**********" at bounding box center [255, 219] width 362 height 418
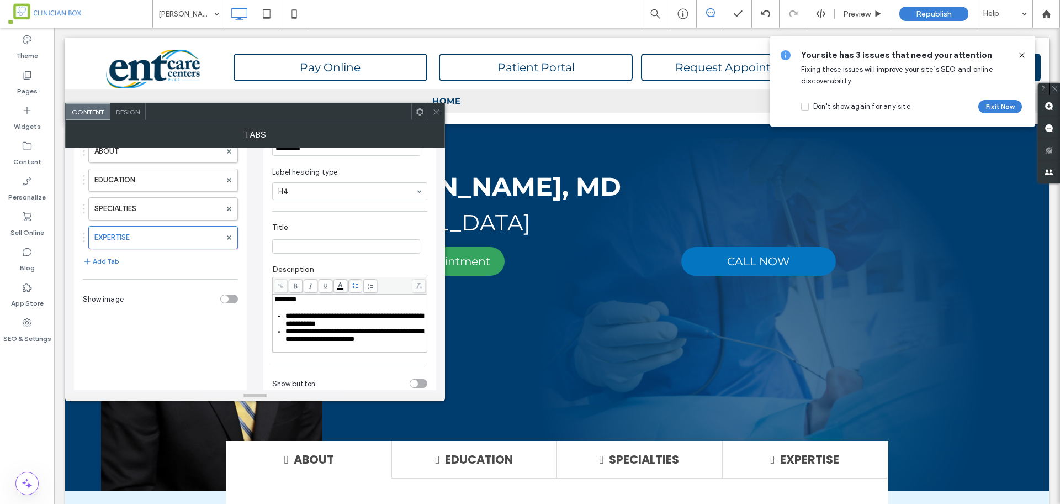
scroll to position [0, 0]
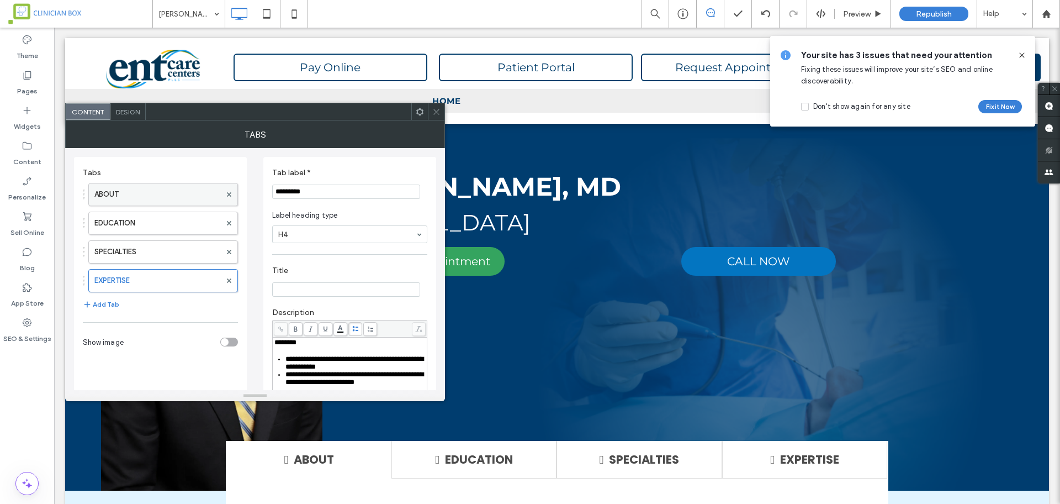
click at [165, 194] on label "ABOUT" at bounding box center [157, 194] width 126 height 22
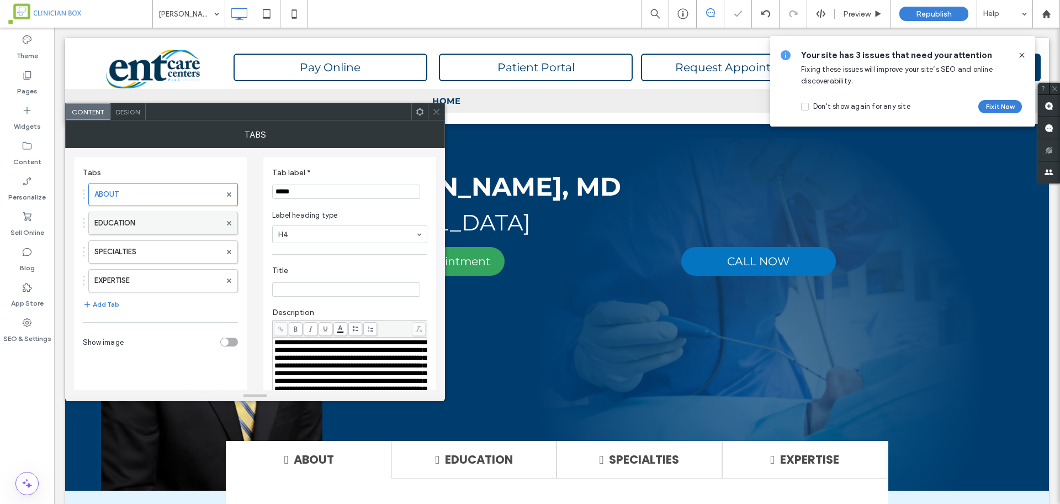
click at [156, 216] on label "EDUCATION" at bounding box center [157, 223] width 126 height 22
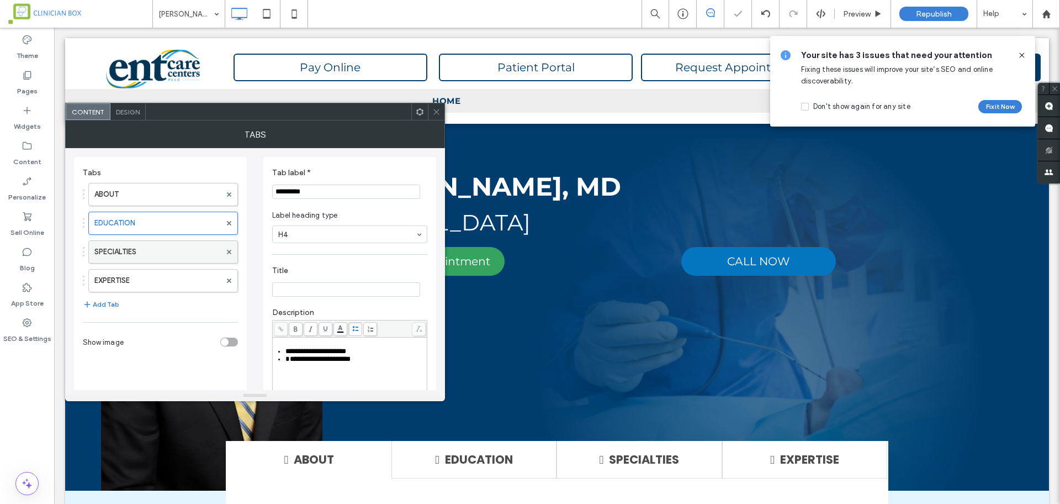
click at [151, 250] on label "SPECIALTIES" at bounding box center [157, 252] width 126 height 22
click at [158, 289] on label "EXPERTISE" at bounding box center [157, 281] width 126 height 22
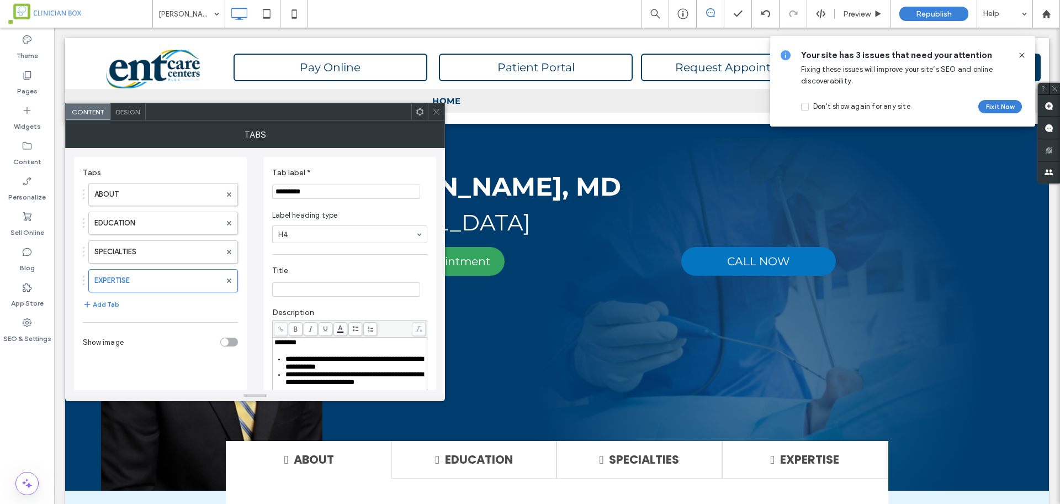
click at [437, 109] on icon at bounding box center [436, 112] width 8 height 8
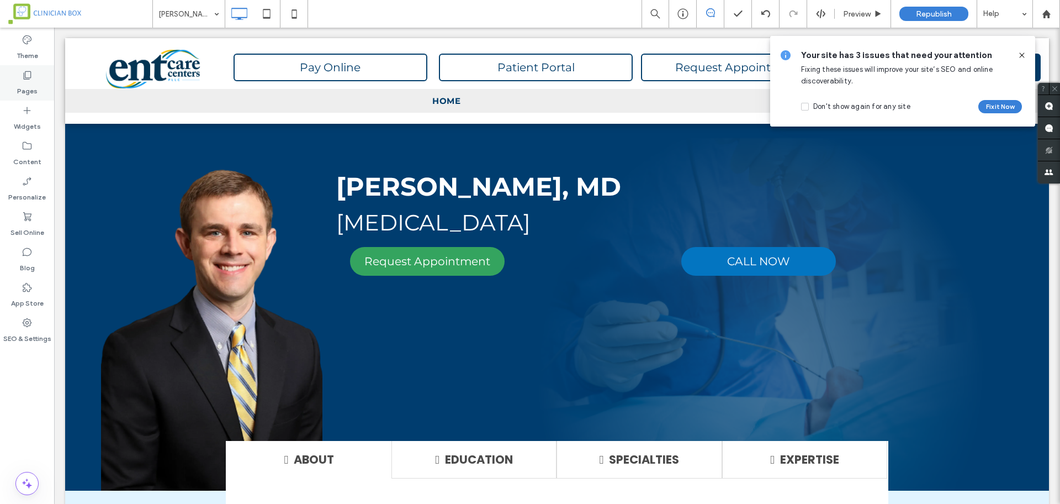
click at [27, 78] on use at bounding box center [28, 75] width 8 height 8
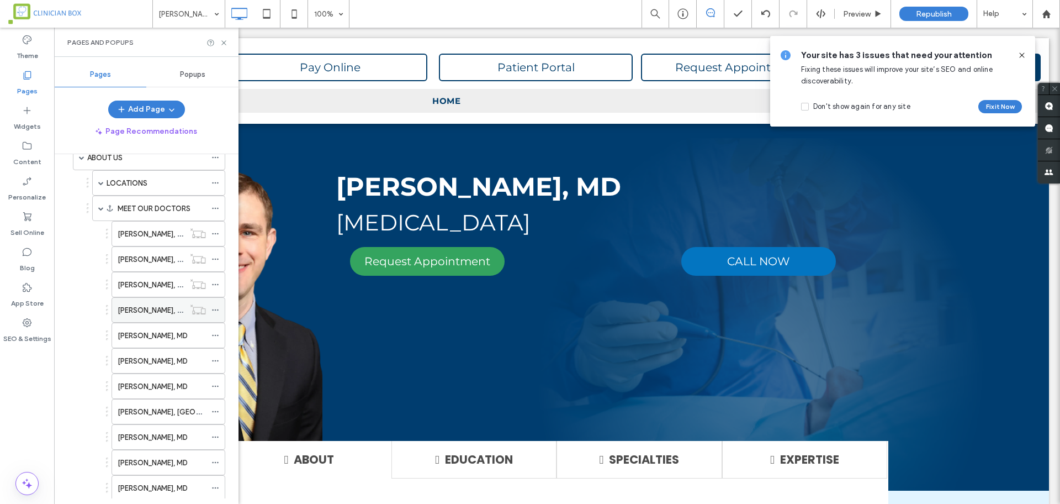
scroll to position [207, 0]
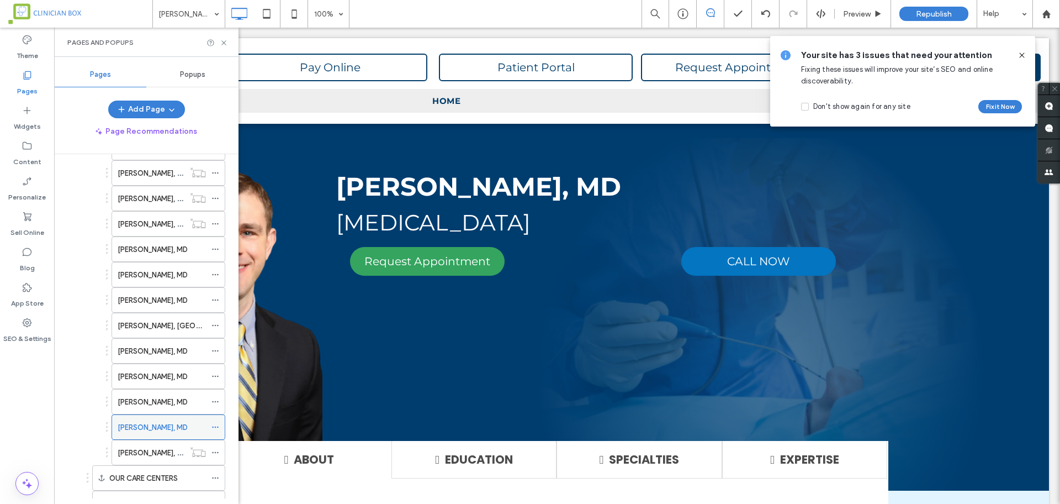
click at [217, 427] on icon at bounding box center [216, 427] width 8 height 8
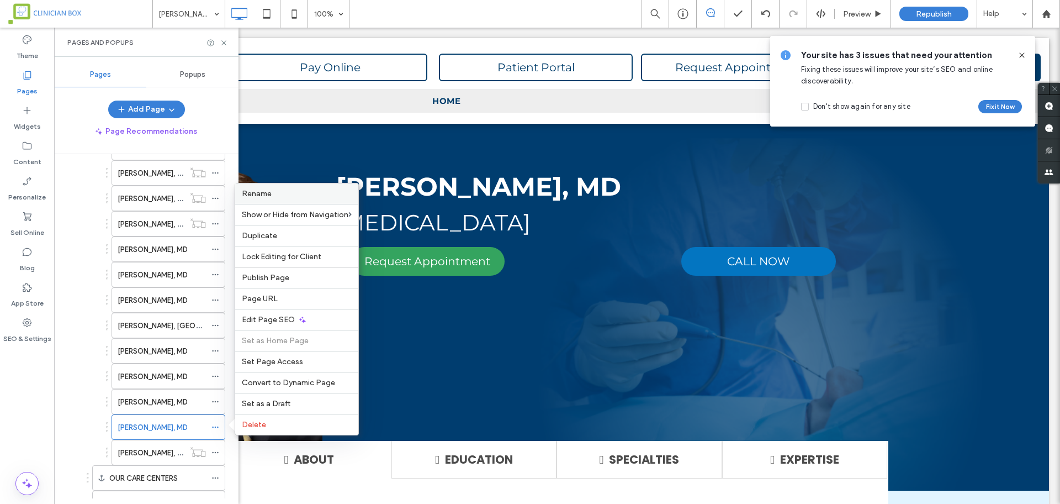
click at [287, 193] on label "Rename" at bounding box center [297, 193] width 110 height 9
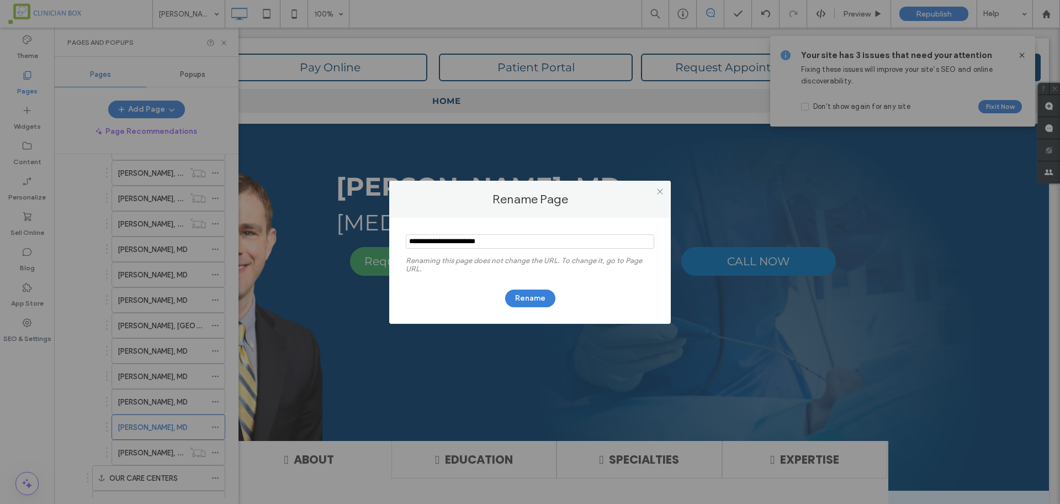
drag, startPoint x: 522, startPoint y: 244, endPoint x: 408, endPoint y: 237, distance: 114.5
click at [408, 237] on input "notEmpty" at bounding box center [530, 241] width 249 height 14
click at [661, 192] on icon at bounding box center [660, 191] width 8 height 8
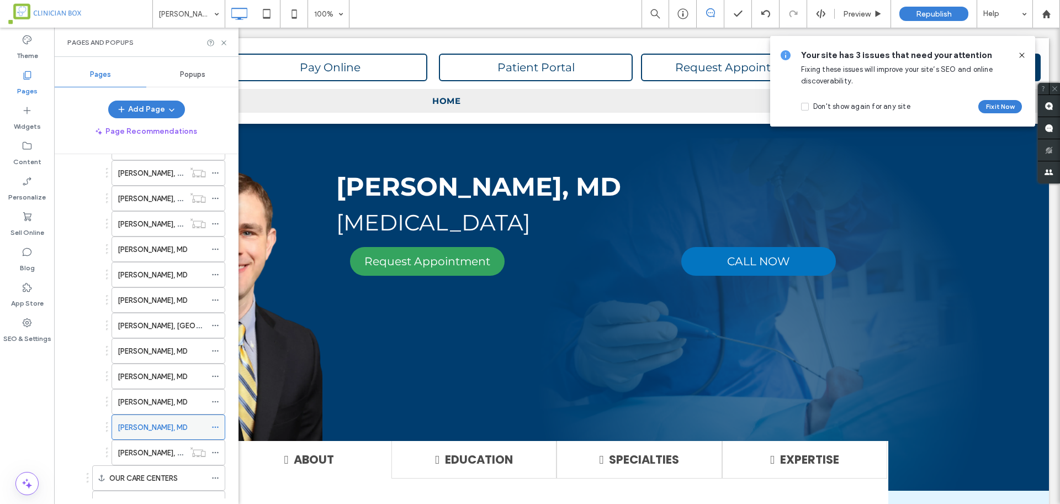
click at [218, 427] on icon at bounding box center [216, 427] width 8 height 8
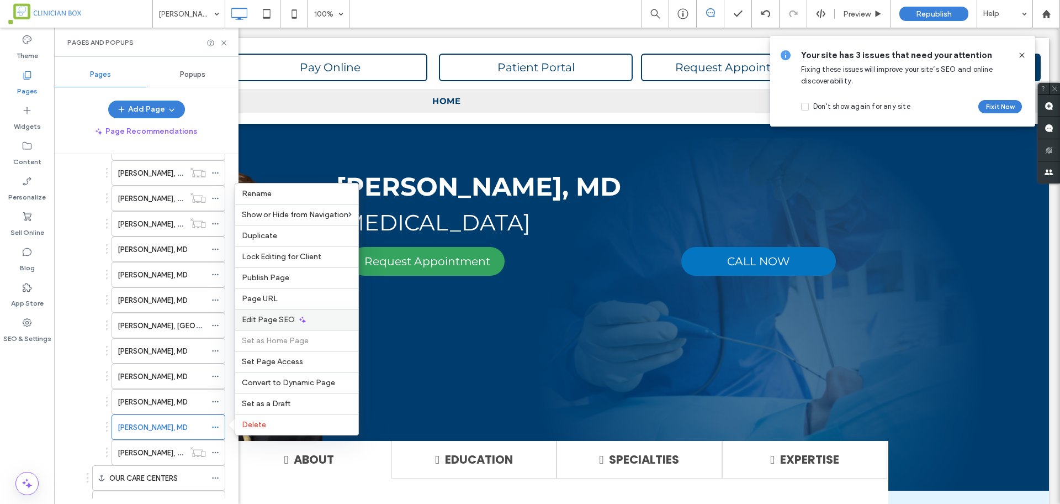
click at [280, 318] on span "Edit Page SEO" at bounding box center [268, 319] width 53 height 9
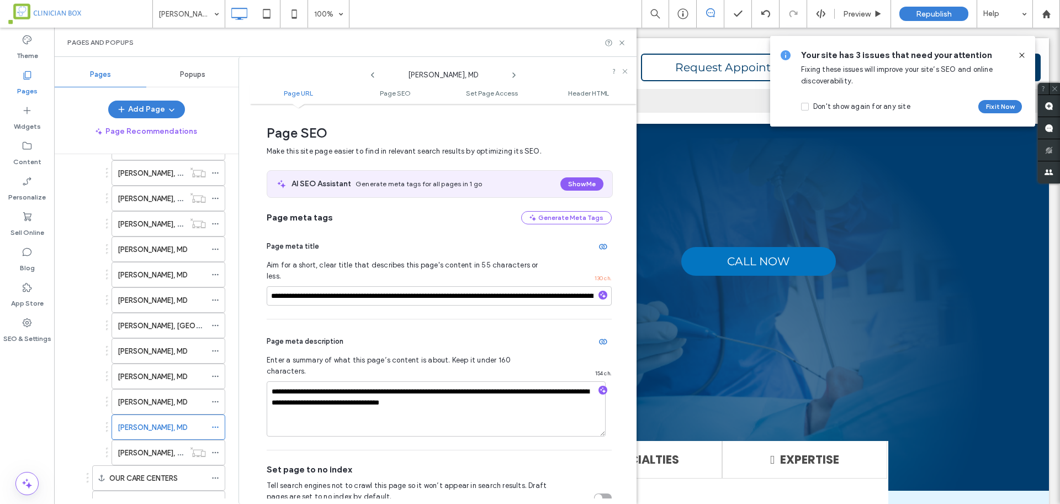
scroll to position [151, 0]
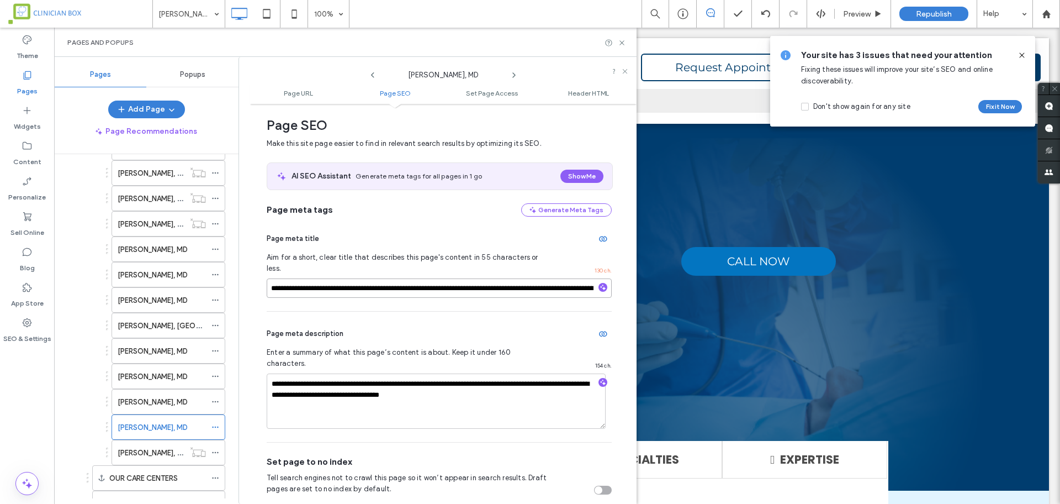
drag, startPoint x: 308, startPoint y: 275, endPoint x: 270, endPoint y: 276, distance: 38.1
click at [270, 278] on input "**********" at bounding box center [439, 287] width 345 height 19
paste input "*********"
type input "**********"
click at [403, 281] on input "**********" at bounding box center [439, 287] width 345 height 19
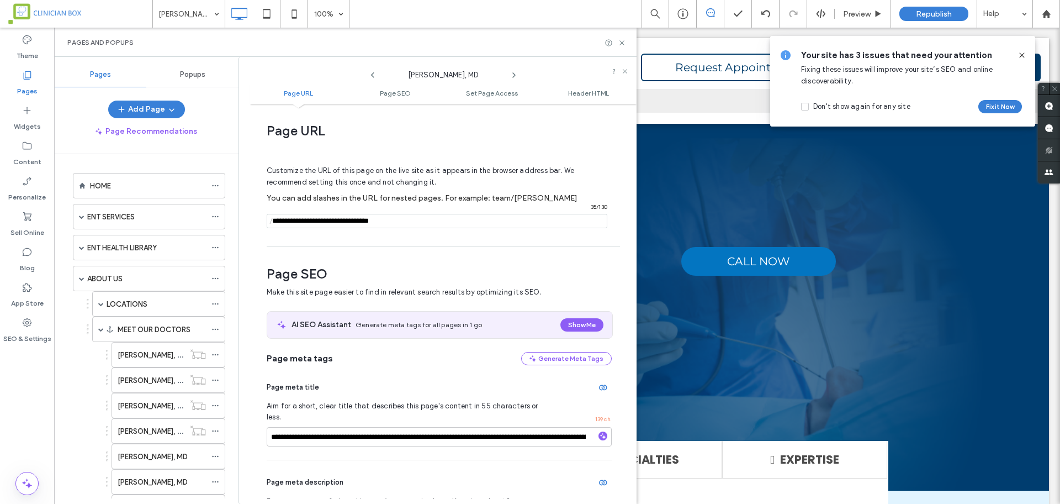
scroll to position [0, 0]
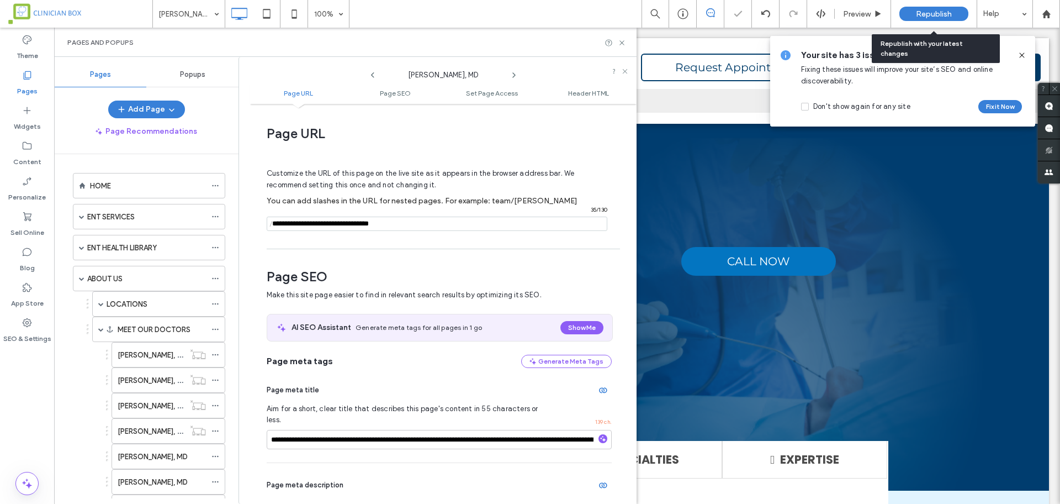
click at [944, 13] on span "Republish" at bounding box center [934, 13] width 36 height 9
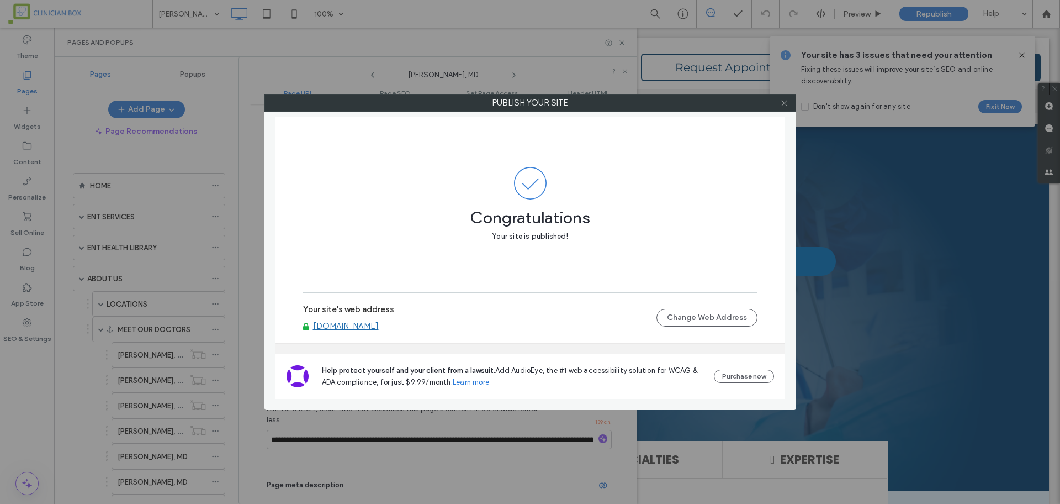
click at [783, 99] on icon at bounding box center [784, 103] width 8 height 8
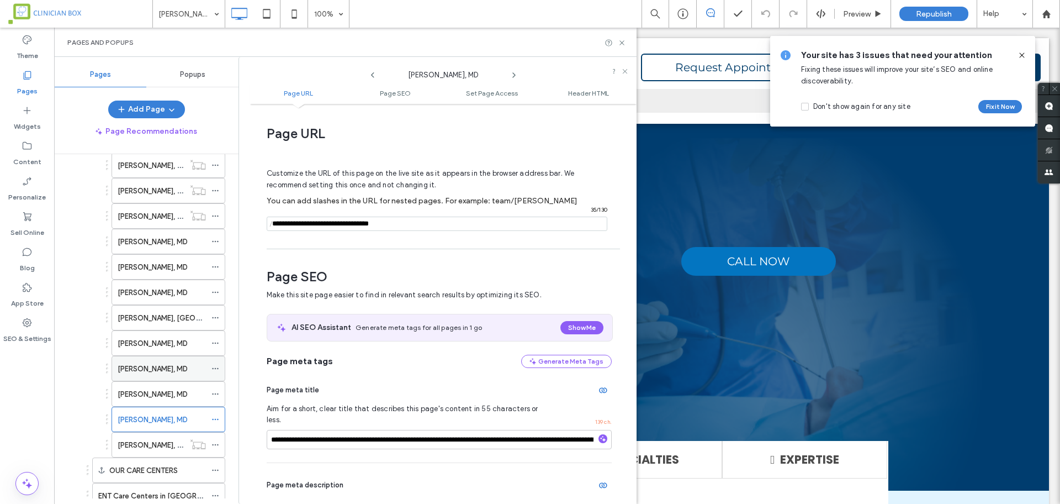
scroll to position [276, 0]
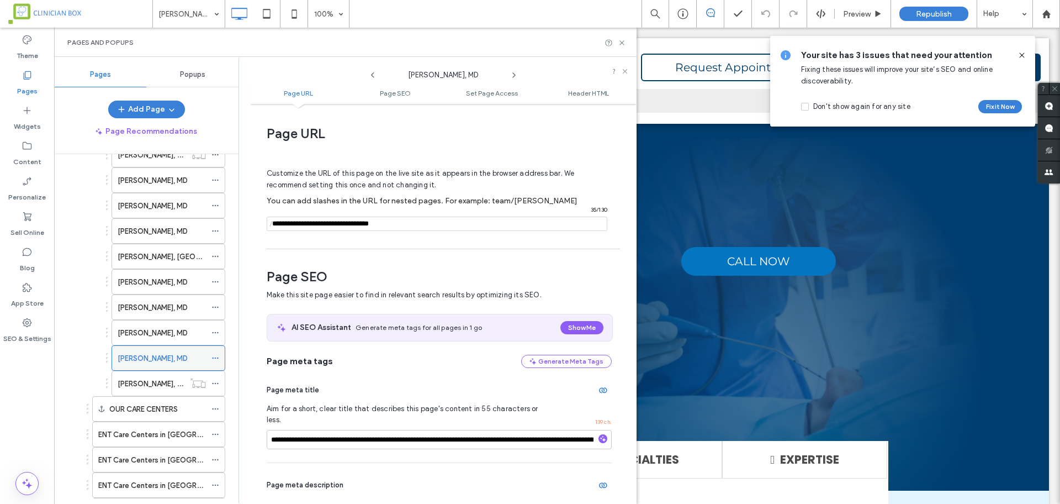
click at [168, 358] on label "Christopher Harryman, MD" at bounding box center [153, 357] width 70 height 19
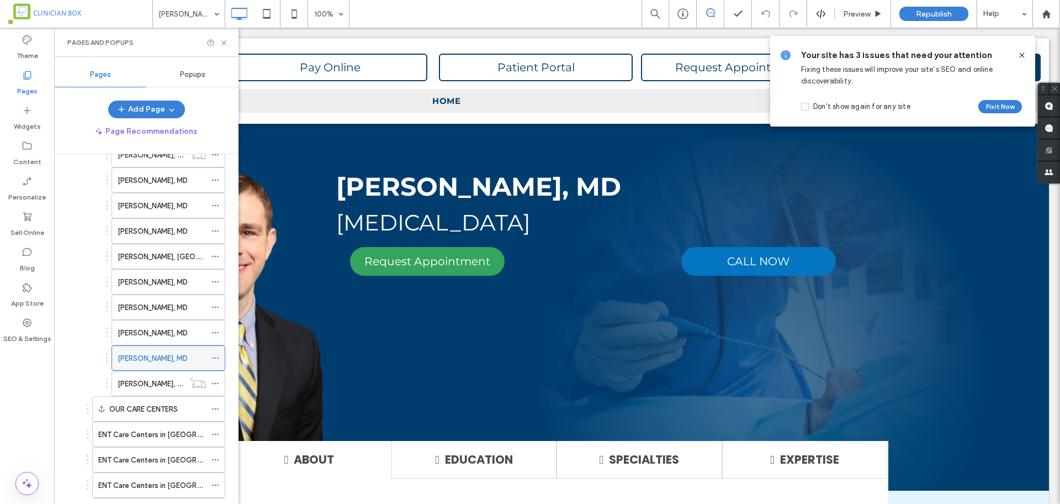
click at [168, 357] on label "Christopher Harryman, MD" at bounding box center [153, 357] width 70 height 19
click at [173, 356] on div "Elizabeth Burckardt, MD" at bounding box center [146, 361] width 83 height 19
click at [171, 356] on label "Christopher Harryman, MD" at bounding box center [153, 357] width 70 height 19
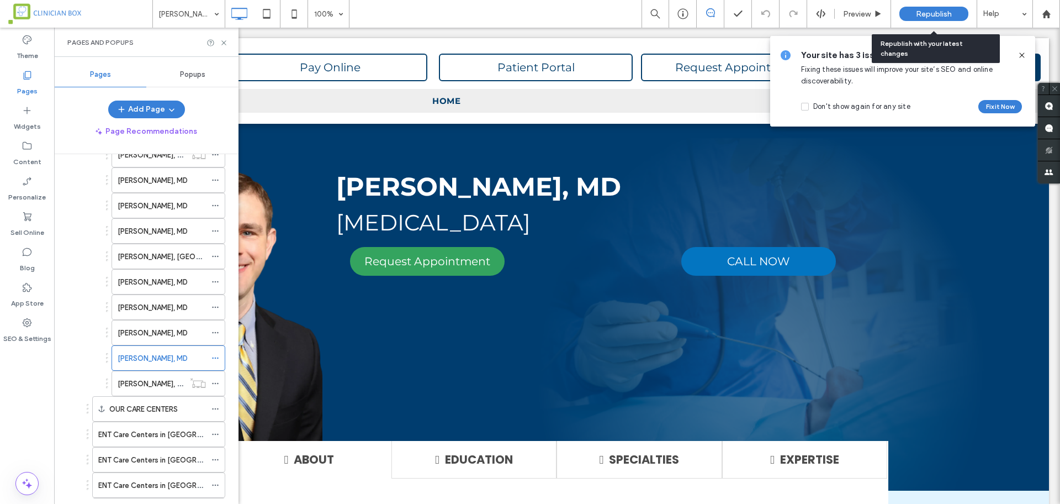
click at [943, 13] on span "Republish" at bounding box center [934, 13] width 36 height 9
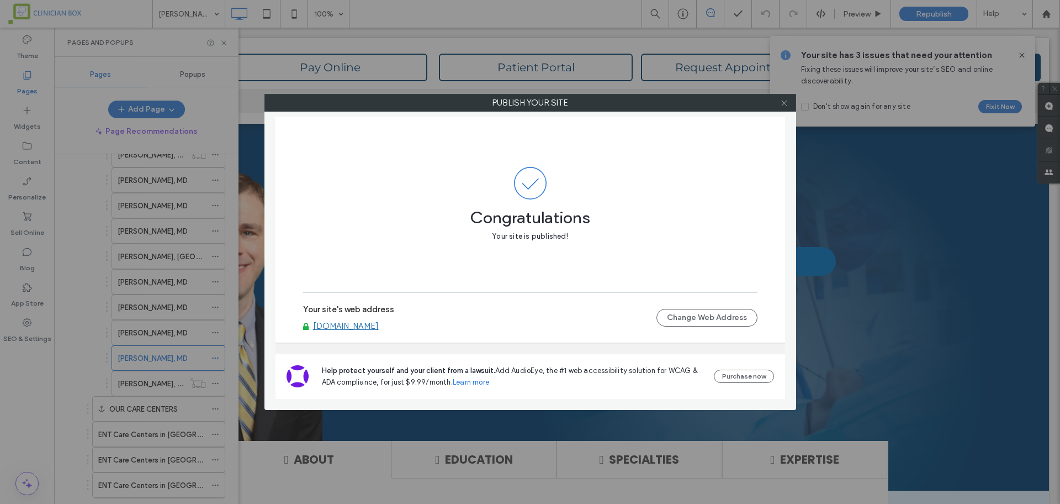
click at [781, 100] on icon at bounding box center [784, 103] width 8 height 8
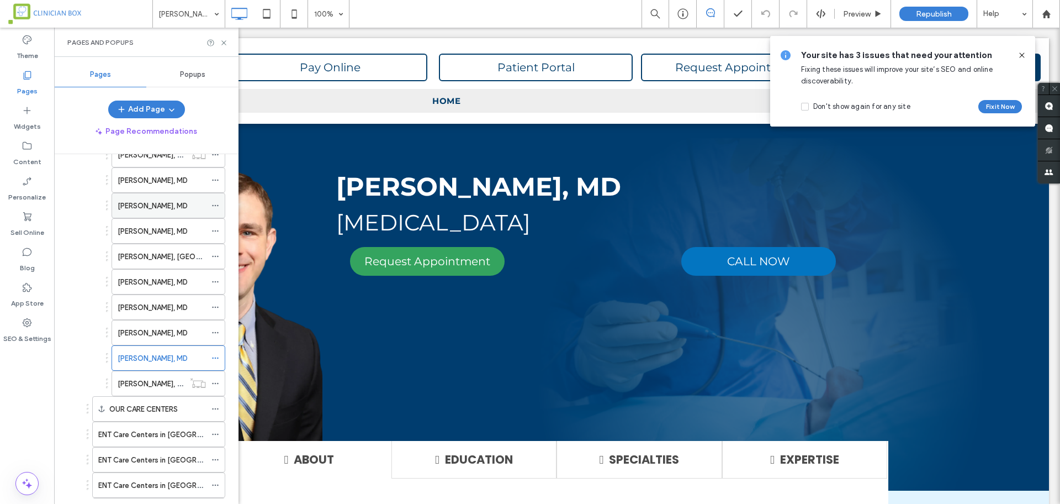
click at [167, 203] on label "Michael Brown, MD" at bounding box center [153, 205] width 70 height 19
click at [154, 180] on label "Jeffrey Nau, MD" at bounding box center [153, 180] width 70 height 19
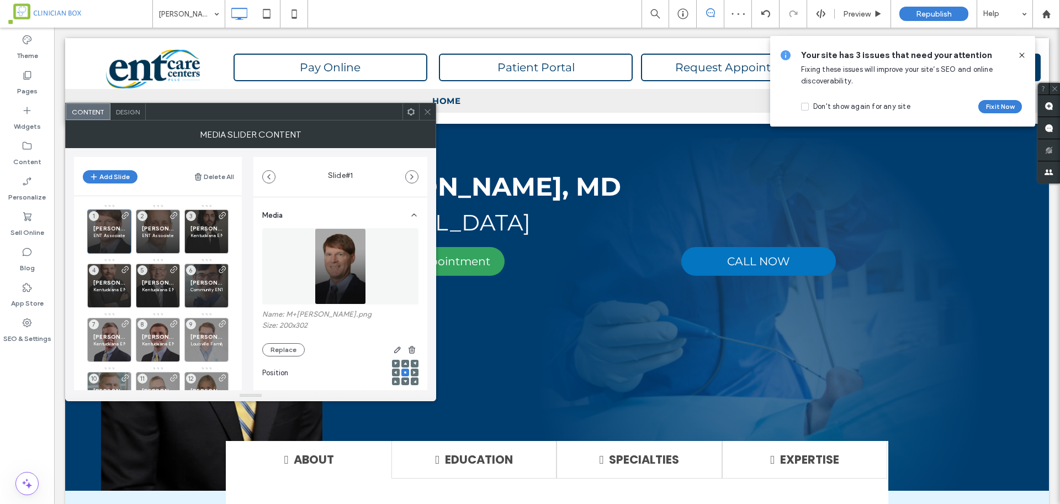
scroll to position [45, 0]
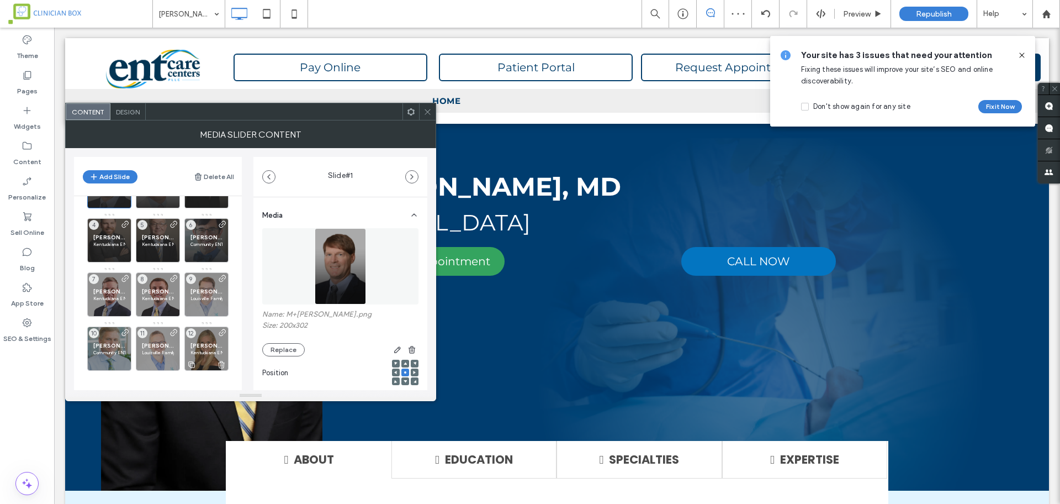
click at [213, 340] on div "Elizabeth Burckardt, MD Kentuckiana ENT Division 12" at bounding box center [206, 348] width 44 height 44
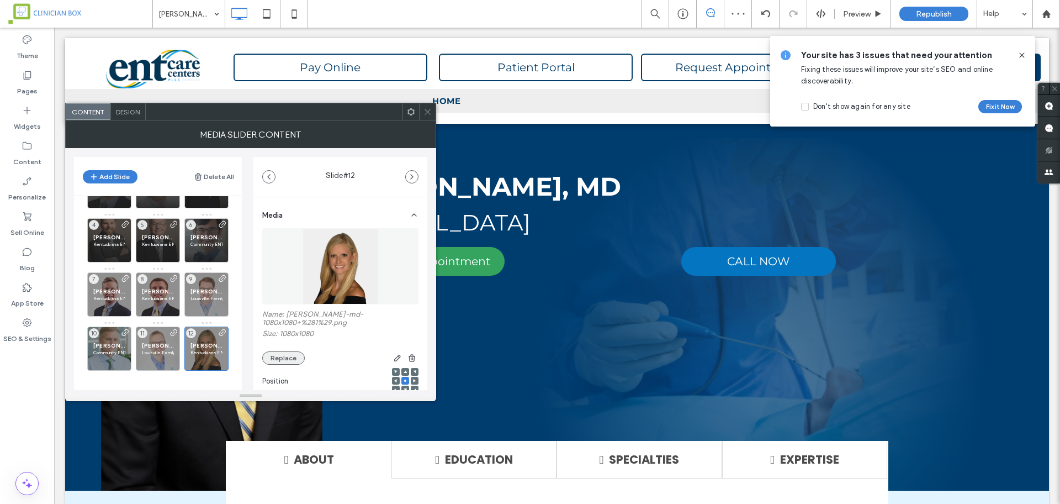
click at [290, 358] on button "Replace" at bounding box center [283, 357] width 43 height 13
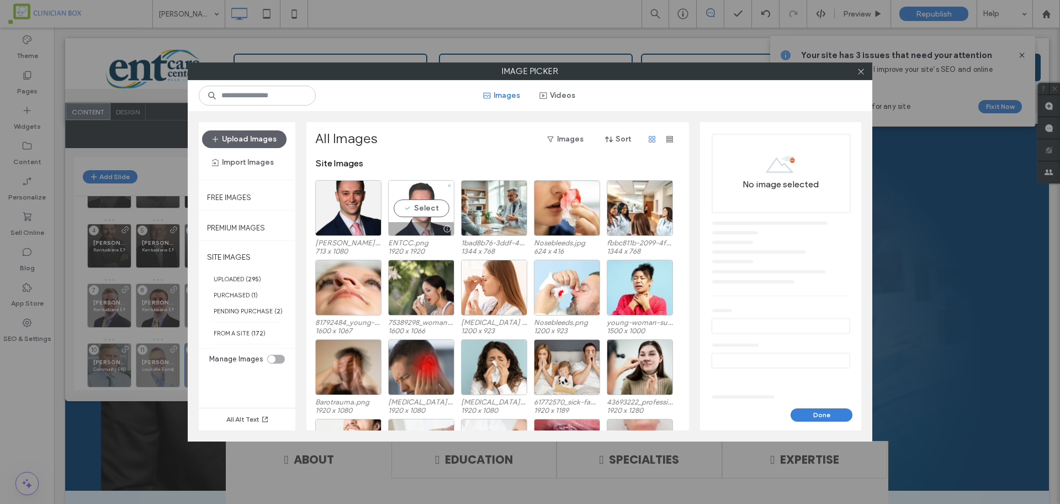
click at [418, 201] on div "Select" at bounding box center [421, 208] width 66 height 56
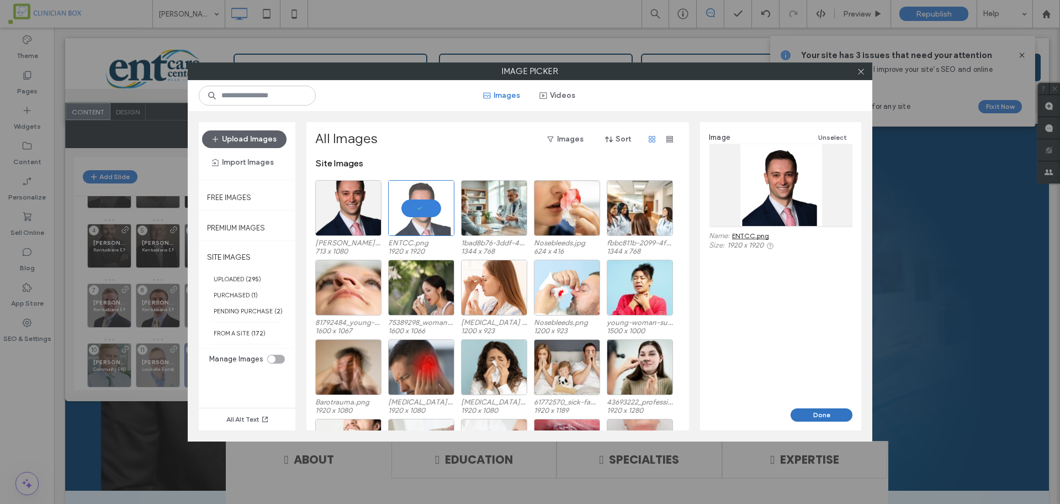
click at [812, 415] on button "Done" at bounding box center [822, 414] width 62 height 13
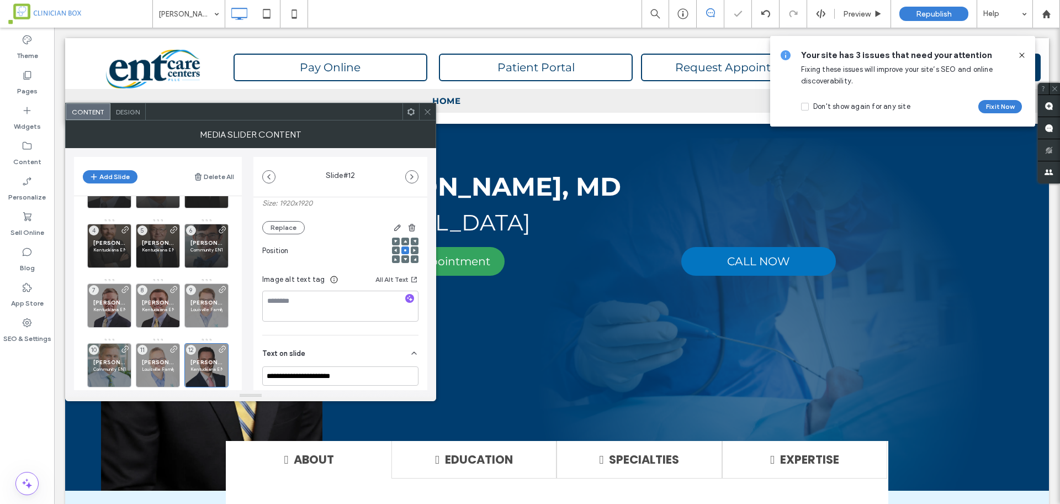
scroll to position [138, 0]
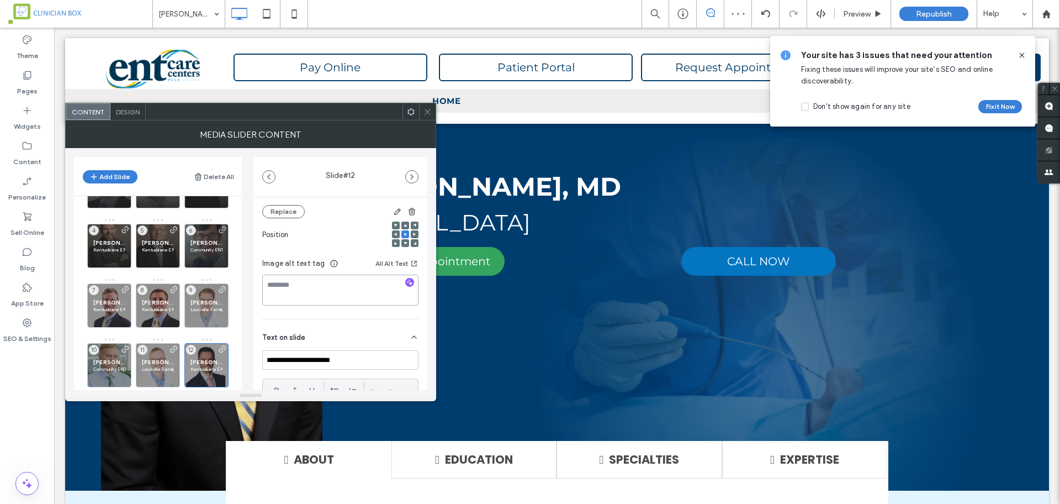
click at [318, 286] on textarea at bounding box center [340, 289] width 156 height 31
paste textarea "**********"
click at [323, 297] on textarea "**********" at bounding box center [337, 289] width 150 height 31
paste textarea
click at [271, 284] on textarea "**********" at bounding box center [337, 289] width 150 height 31
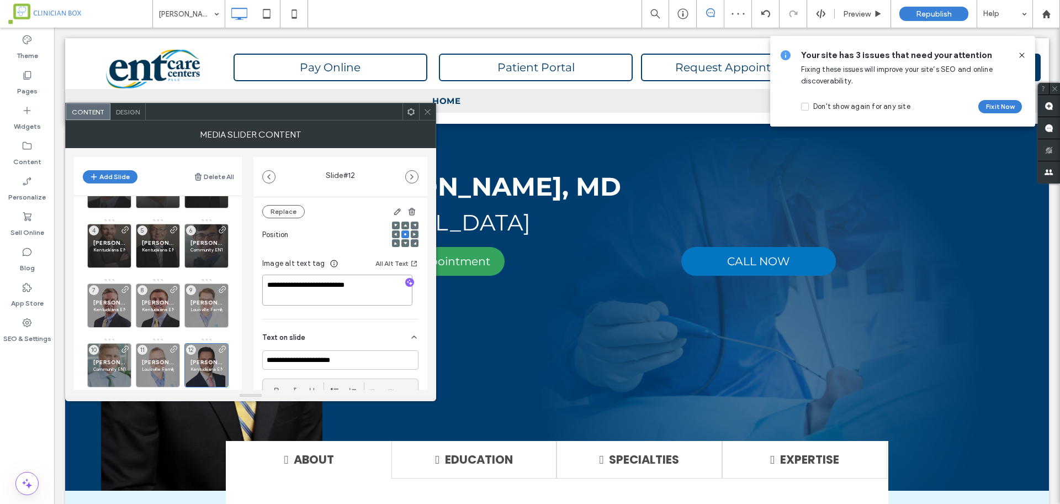
click at [359, 277] on textarea "**********" at bounding box center [337, 289] width 150 height 31
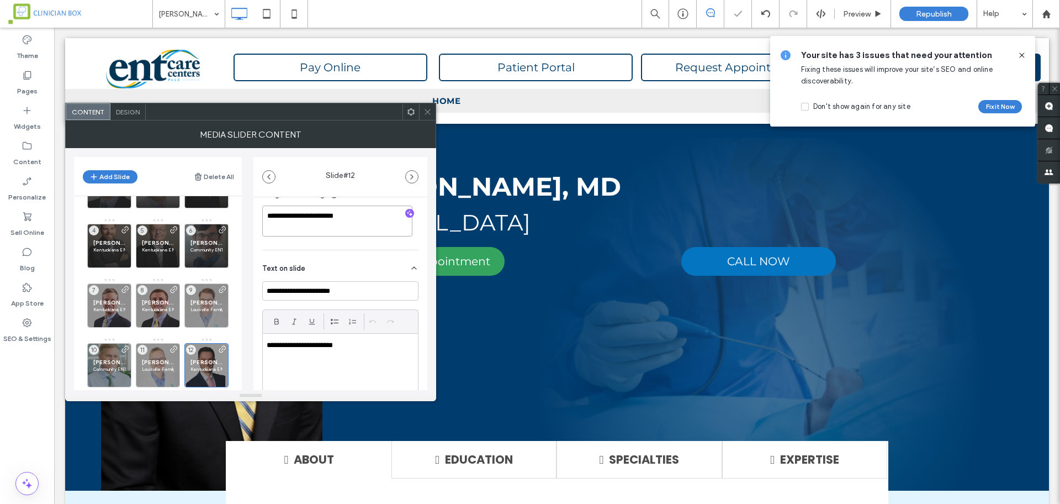
type textarea "**********"
drag, startPoint x: 364, startPoint y: 289, endPoint x: 160, endPoint y: 275, distance: 204.3
click at [160, 275] on div "**********" at bounding box center [250, 269] width 353 height 242
click at [347, 298] on input "**********" at bounding box center [340, 290] width 156 height 19
drag, startPoint x: 368, startPoint y: 295, endPoint x: 150, endPoint y: 263, distance: 220.4
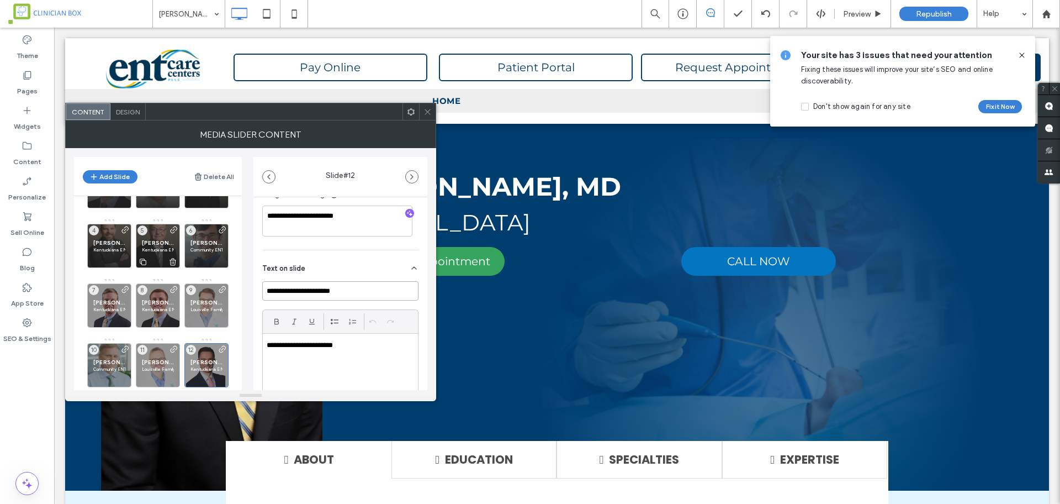
click at [162, 277] on div "**********" at bounding box center [250, 269] width 353 height 242
paste input "*"
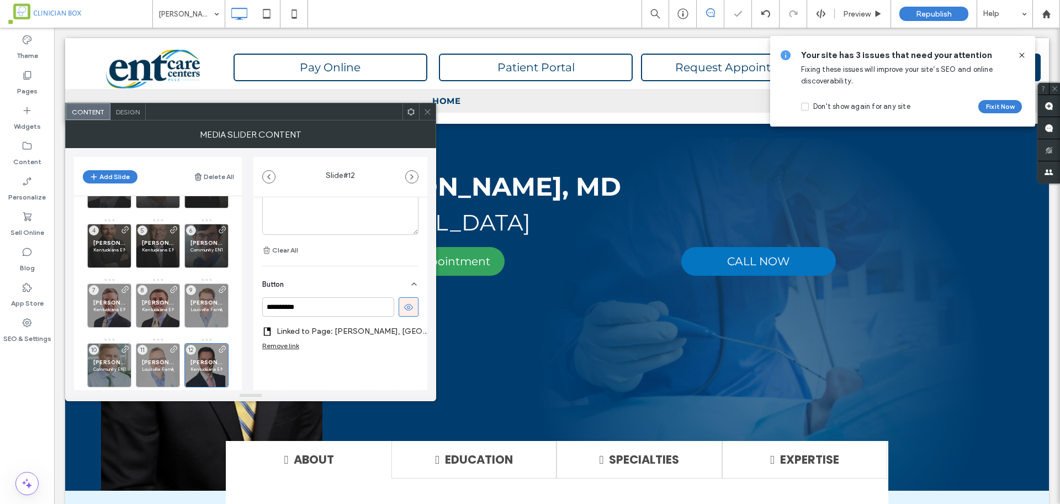
scroll to position [381, 0]
type input "**********"
click at [290, 341] on div "Remove link" at bounding box center [280, 345] width 37 height 8
click at [430, 112] on icon at bounding box center [428, 112] width 8 height 8
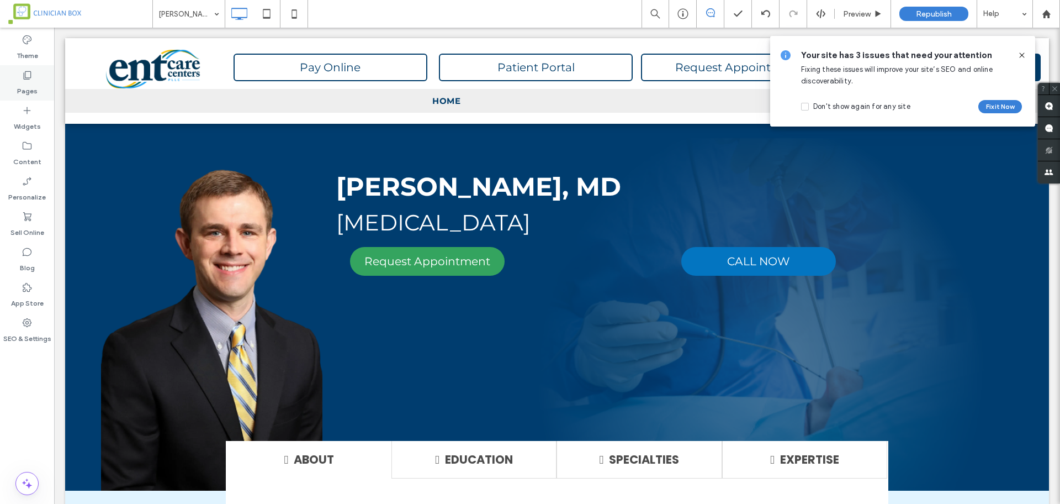
click at [33, 78] on div "Pages" at bounding box center [27, 82] width 54 height 35
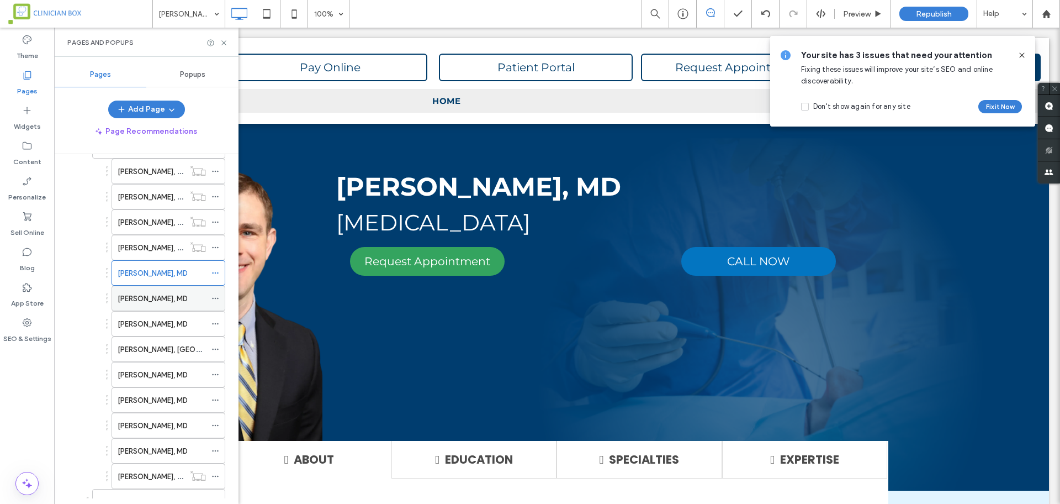
scroll to position [207, 0]
click at [167, 424] on label "Christopher Harryman, MD" at bounding box center [153, 427] width 70 height 19
click at [218, 426] on icon at bounding box center [216, 427] width 8 height 8
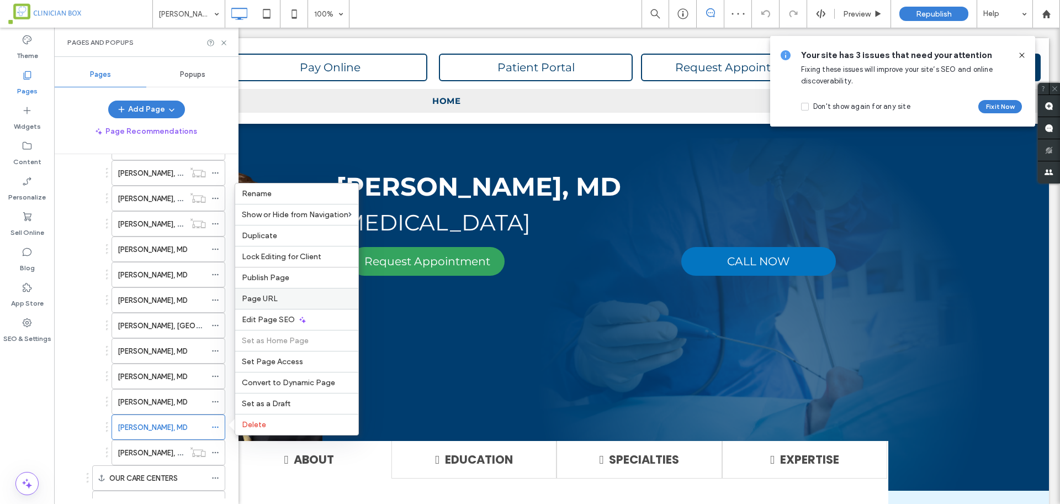
click at [281, 303] on label "Page URL" at bounding box center [297, 298] width 110 height 9
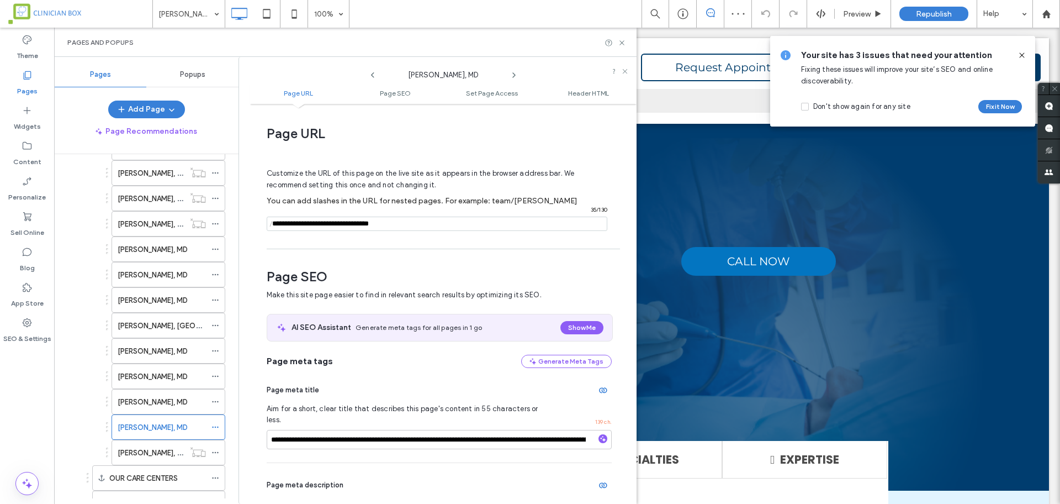
scroll to position [6, 0]
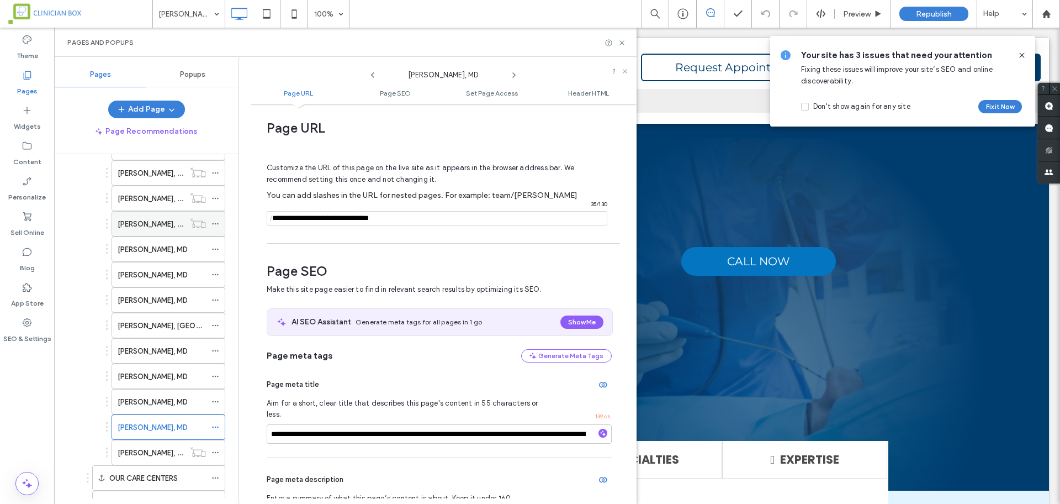
drag, startPoint x: 440, startPoint y: 219, endPoint x: 162, endPoint y: 230, distance: 278.6
click at [162, 230] on div "Pages Popups Add Page Page Recommendations HOME ENT SERVICES ENT Services ENT H…" at bounding box center [345, 280] width 583 height 447
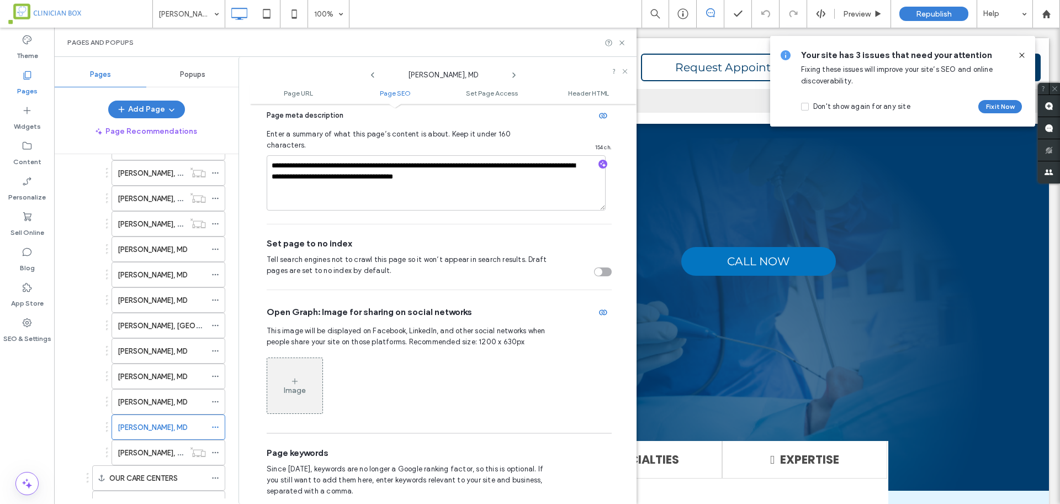
scroll to position [489, 0]
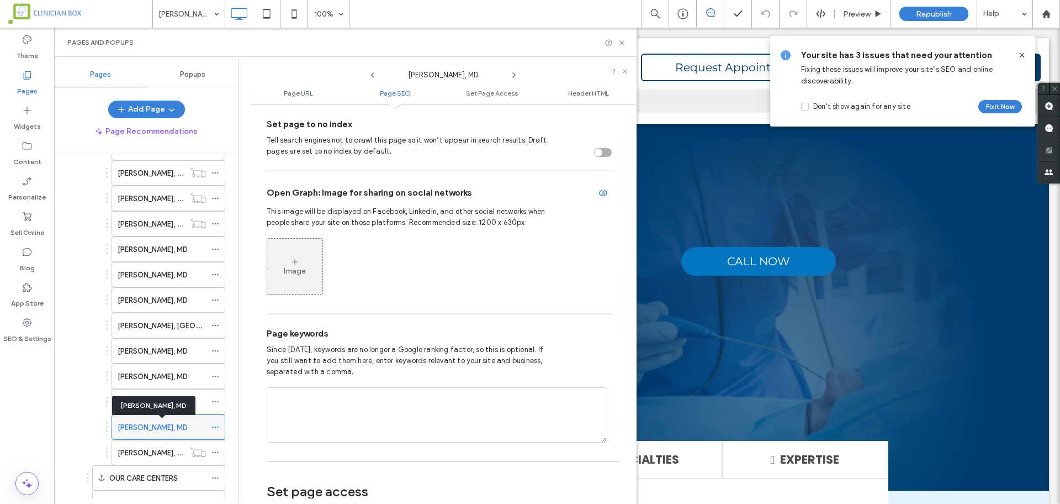
click at [185, 424] on label "Christopher Harryman, MD" at bounding box center [153, 427] width 70 height 19
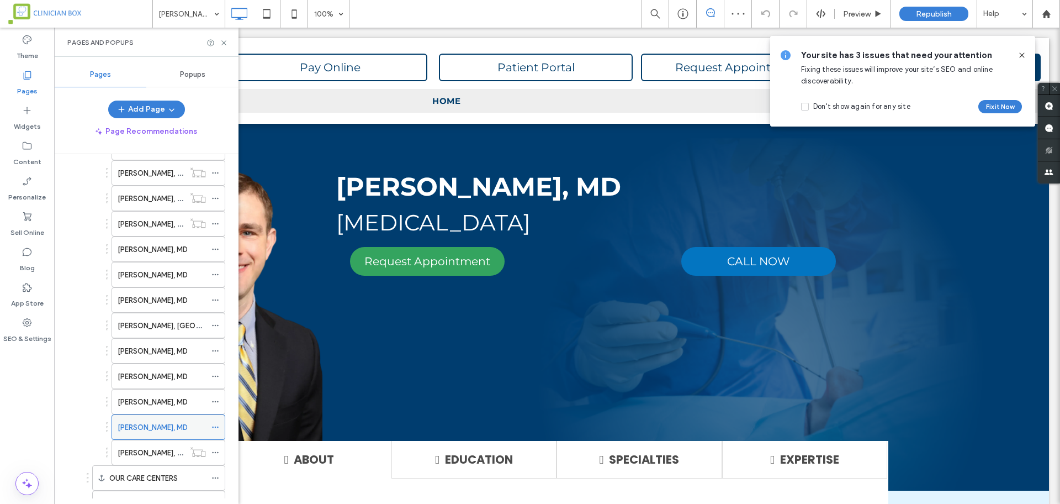
click at [214, 426] on icon at bounding box center [216, 427] width 8 height 8
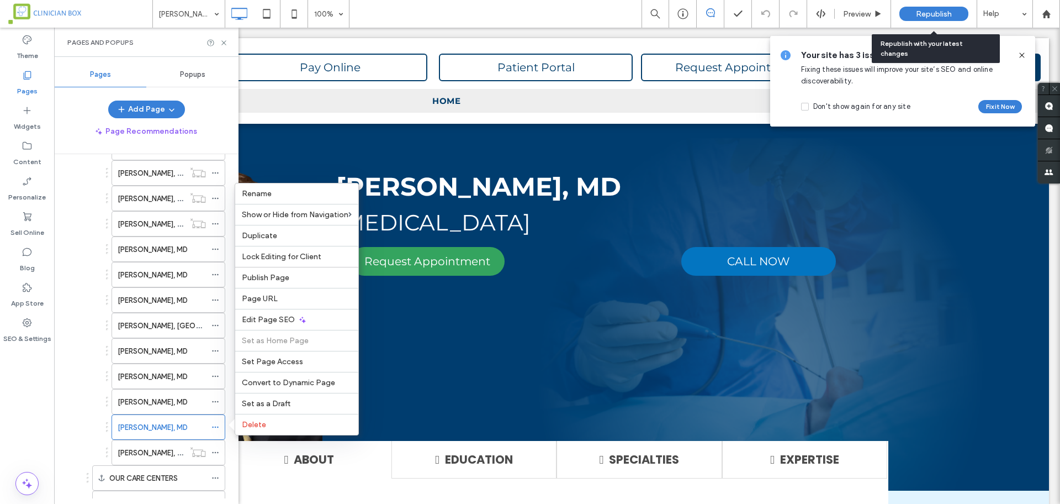
click at [929, 13] on span "Republish" at bounding box center [934, 13] width 36 height 9
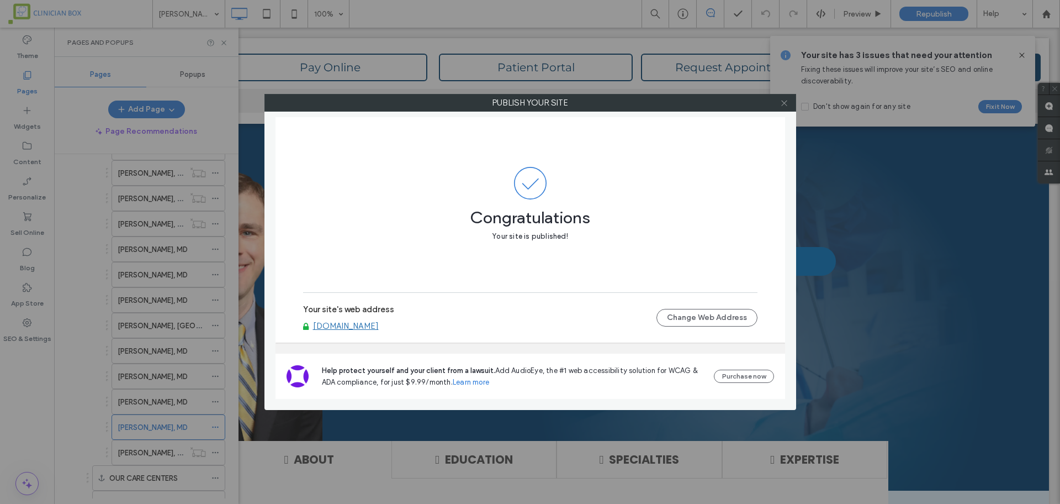
click at [781, 101] on icon at bounding box center [784, 103] width 8 height 8
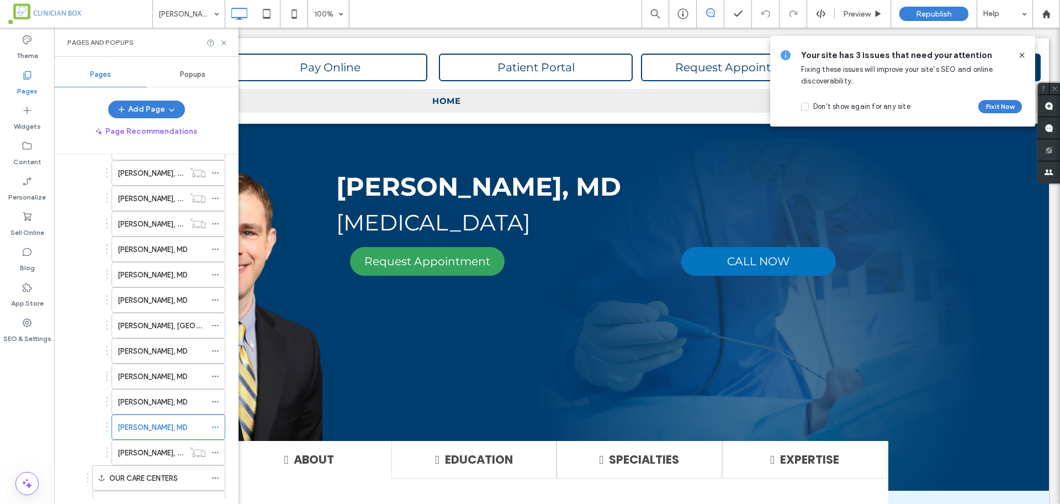
click at [1031, 57] on div "Your site has 3 issues that need your attention Fixing these issues will improv…" at bounding box center [902, 81] width 265 height 91
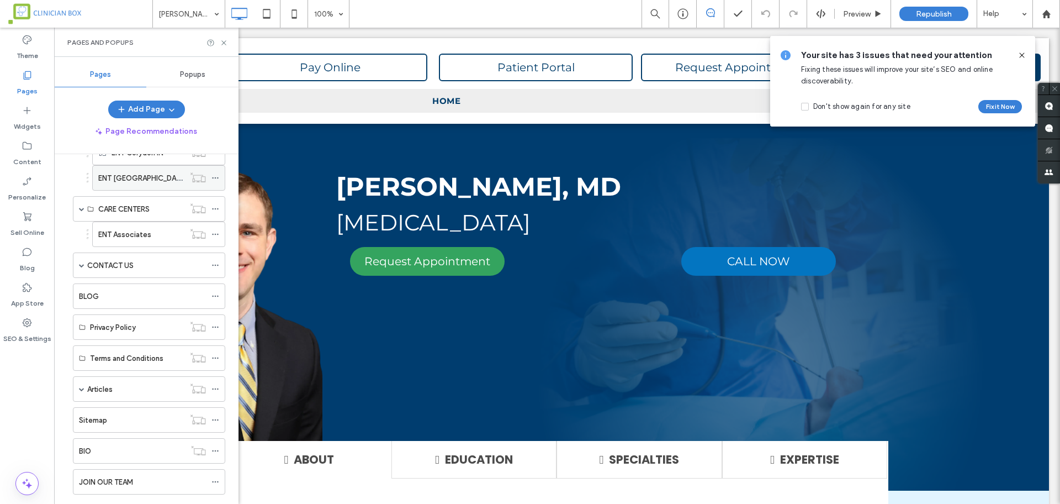
scroll to position [720, 0]
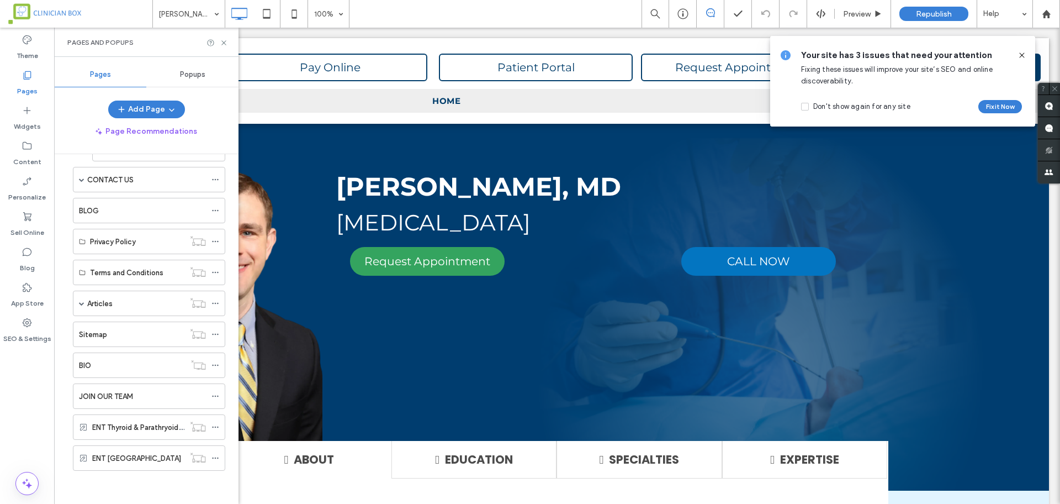
click at [28, 75] on icon at bounding box center [27, 75] width 11 height 11
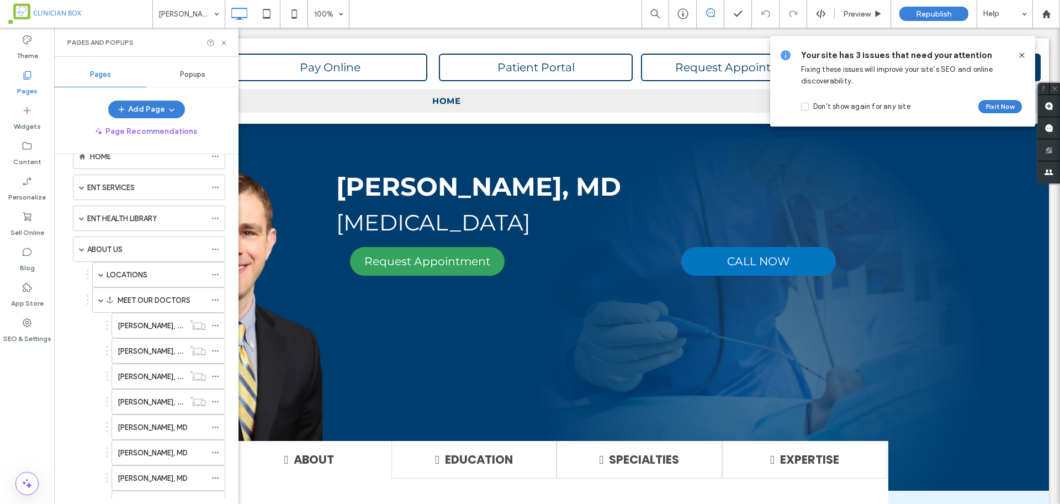
scroll to position [0, 0]
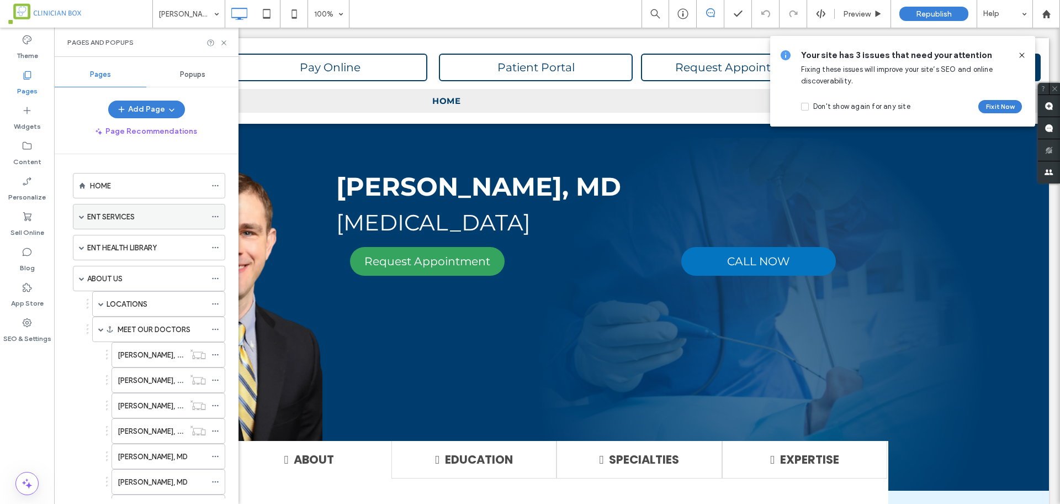
click at [117, 208] on div "ENT SERVICES" at bounding box center [146, 216] width 119 height 24
click at [112, 274] on label "ENT HEALTH LIBRARY" at bounding box center [122, 272] width 70 height 19
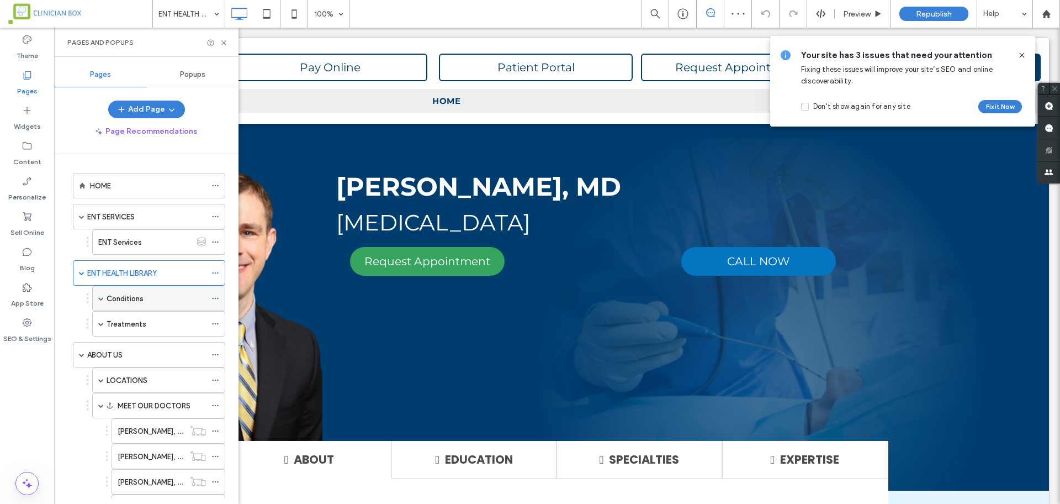
click at [146, 297] on div "Conditions" at bounding box center [156, 299] width 99 height 12
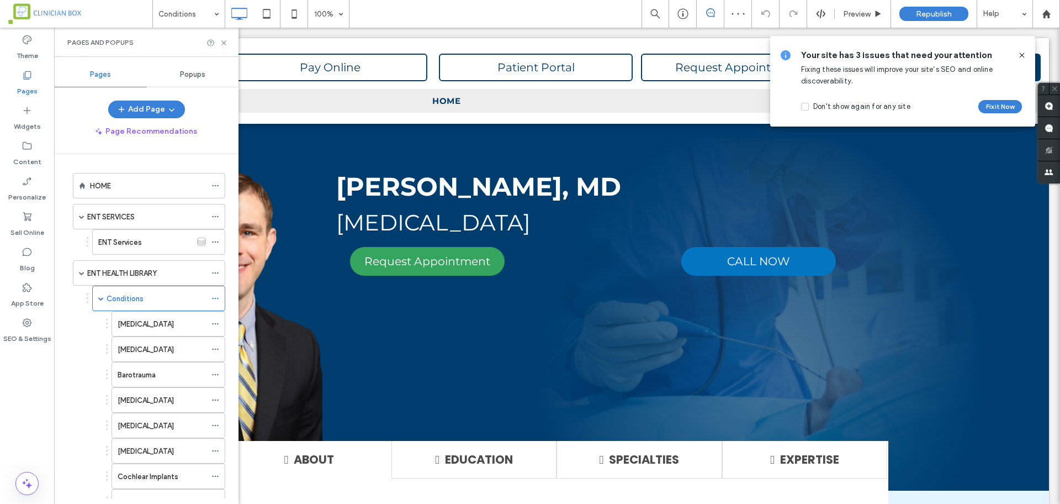
click at [130, 323] on div at bounding box center [530, 252] width 1060 height 504
click at [107, 191] on div "HOME" at bounding box center [148, 185] width 116 height 24
click at [1024, 49] on span at bounding box center [1022, 55] width 9 height 12
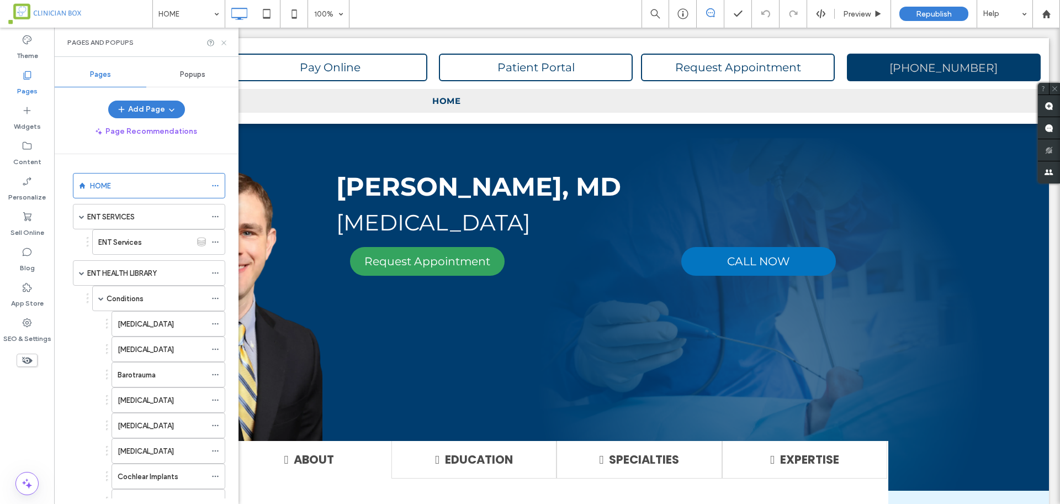
click at [224, 39] on icon at bounding box center [224, 43] width 8 height 8
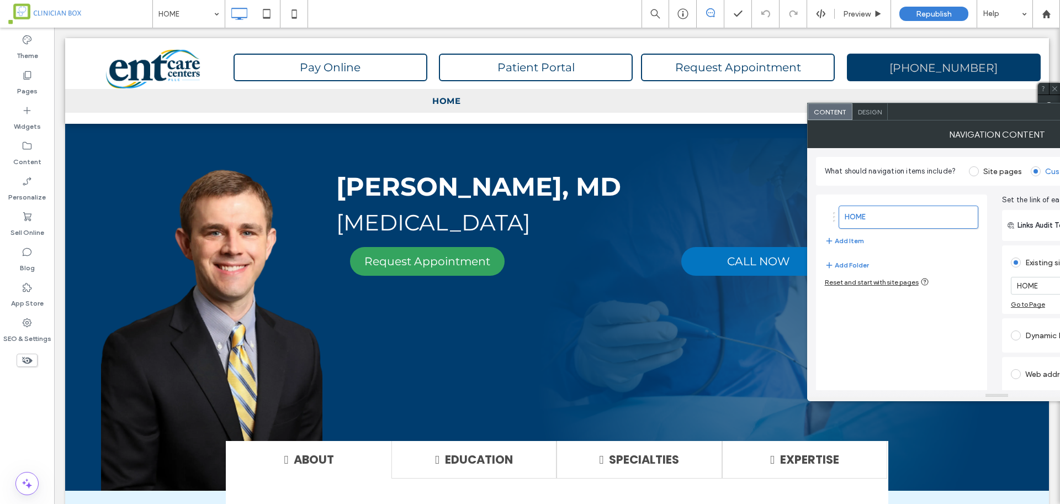
drag, startPoint x: 964, startPoint y: 119, endPoint x: 1003, endPoint y: 147, distance: 48.2
click at [888, 119] on div at bounding box center [1012, 111] width 249 height 17
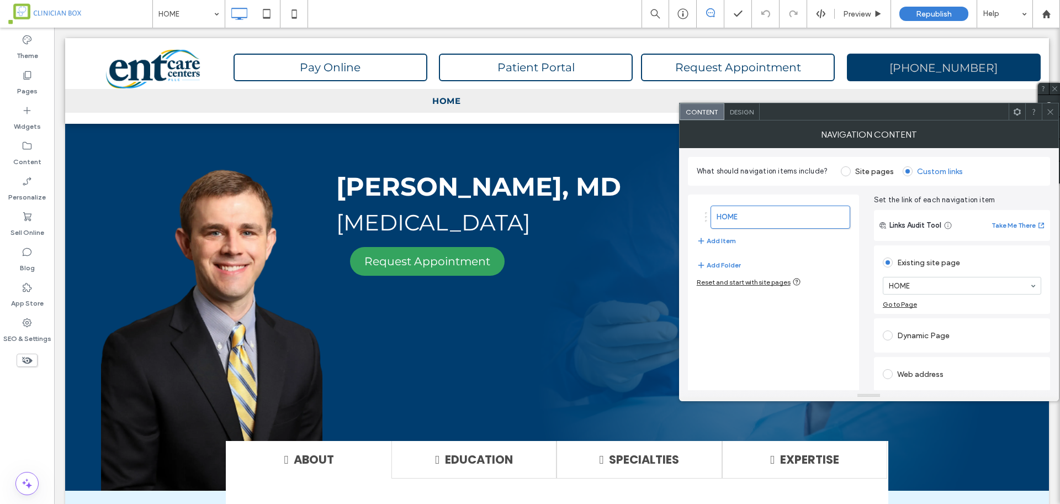
scroll to position [78, 0]
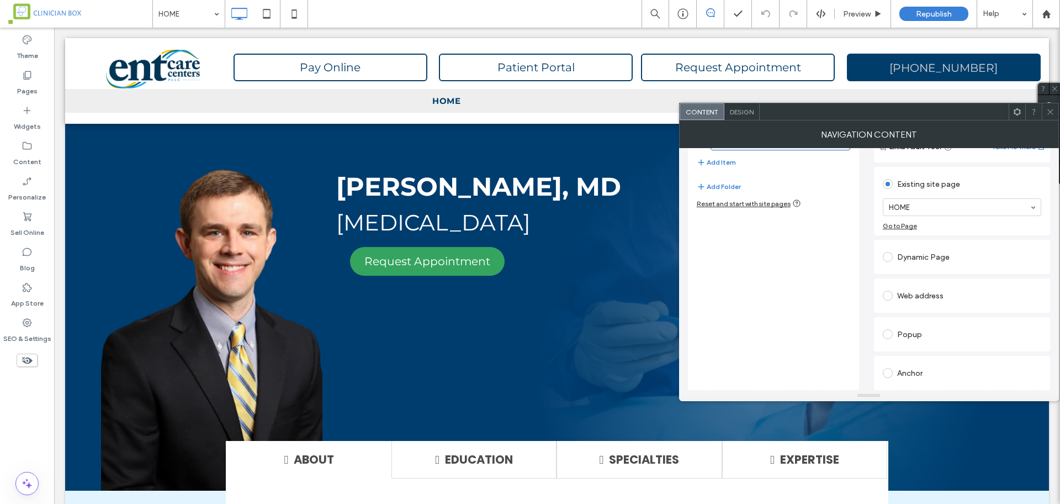
click at [1052, 118] on span at bounding box center [1051, 111] width 8 height 17
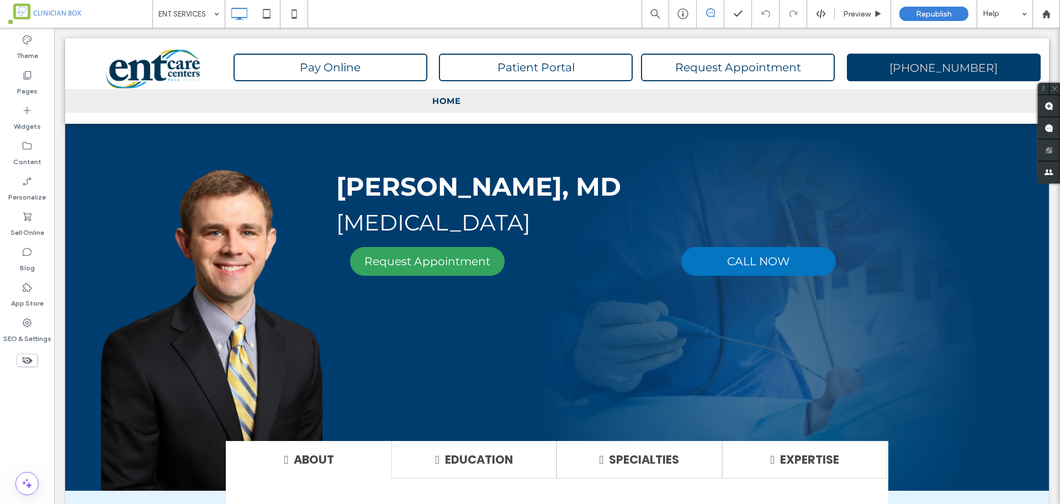
click at [181, 12] on div "ENT SERVICES Preview Republish Help Site Comments Team & Clients Automate new c…" at bounding box center [530, 252] width 1060 height 504
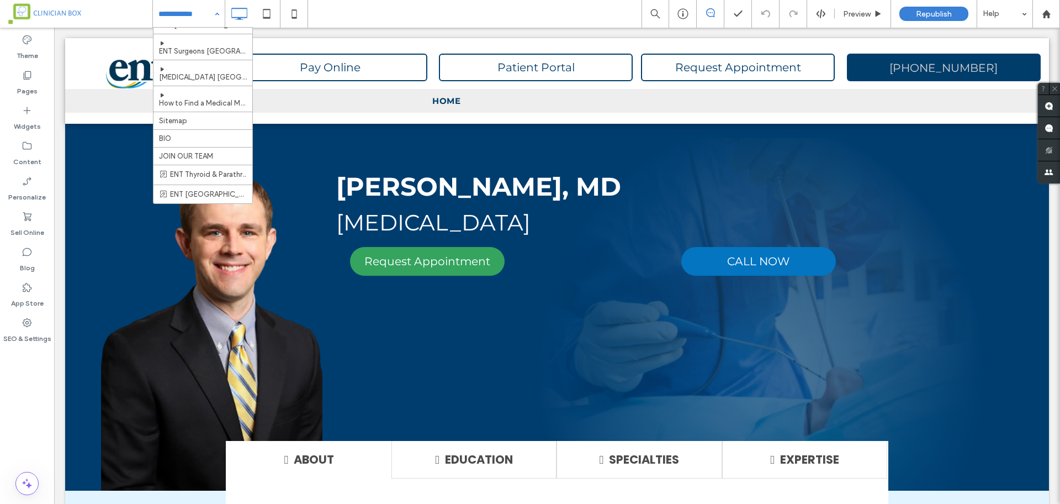
scroll to position [2147, 0]
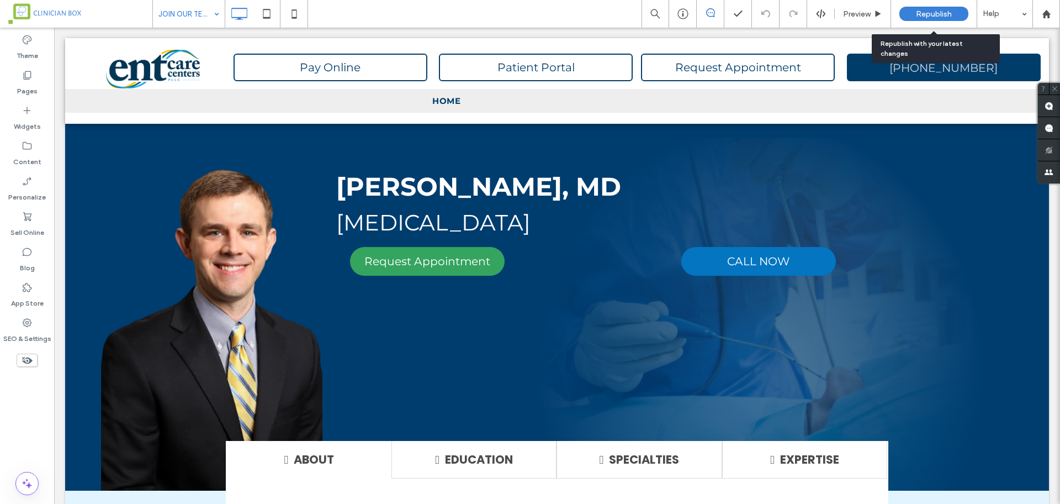
click at [929, 15] on span "Republish" at bounding box center [934, 13] width 36 height 9
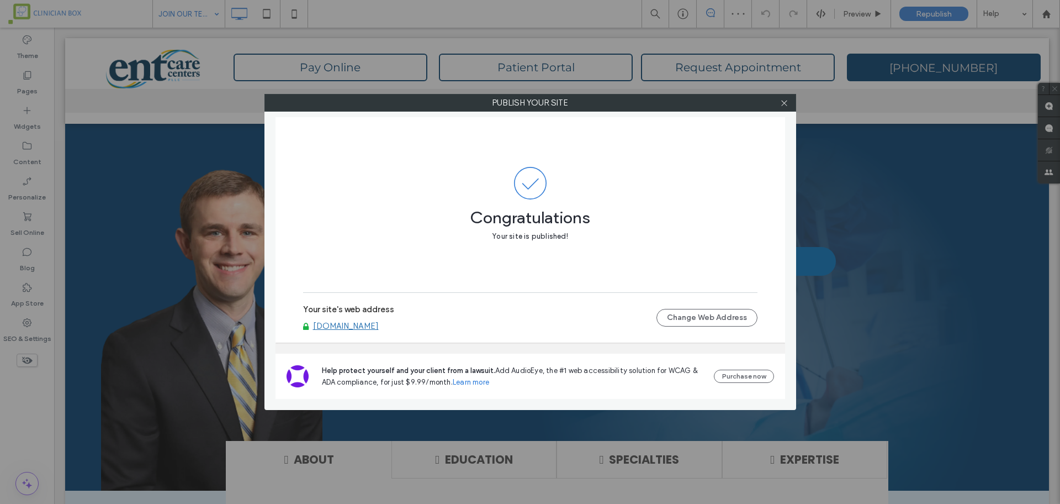
click at [786, 93] on div "Publish your site Congratulations Your site is published! Your site's web addre…" at bounding box center [530, 252] width 1060 height 504
click at [780, 100] on div at bounding box center [784, 102] width 17 height 17
click at [1048, 18] on div "Publish your site Congratulations Your site is published! Your site's web addre…" at bounding box center [530, 252] width 1060 height 504
click at [786, 102] on icon at bounding box center [784, 103] width 8 height 8
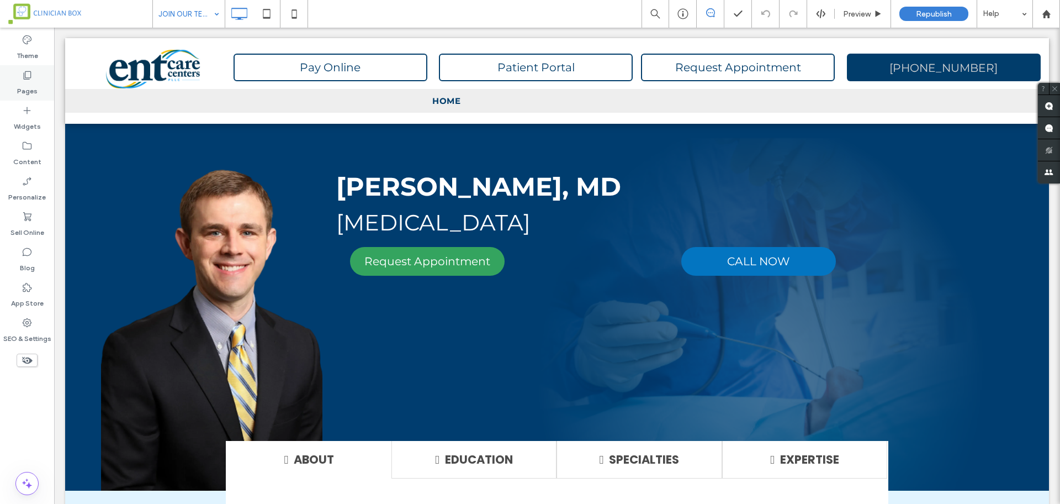
click at [24, 76] on use at bounding box center [28, 75] width 8 height 8
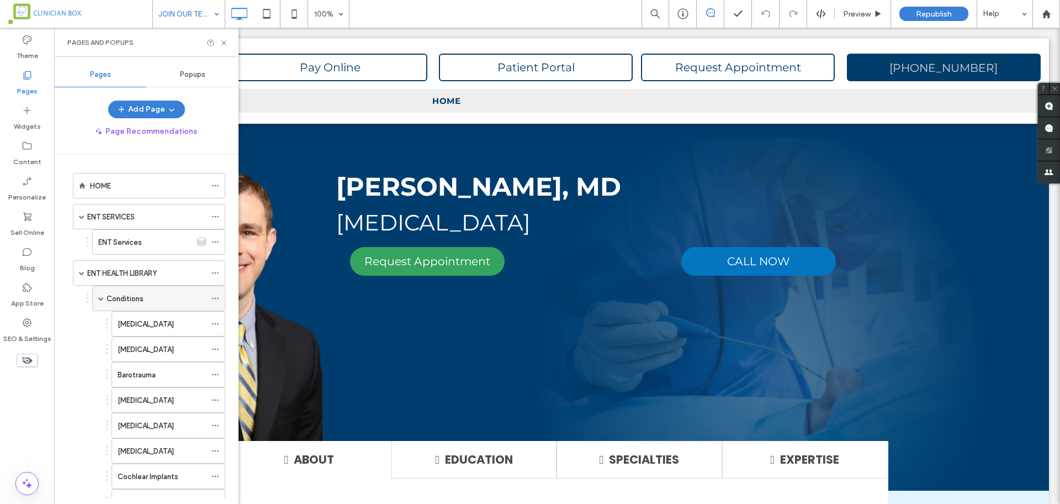
click at [105, 295] on div "Conditions" at bounding box center [158, 298] width 133 height 25
click at [84, 272] on div "ENT HEALTH LIBRARY" at bounding box center [149, 272] width 152 height 25
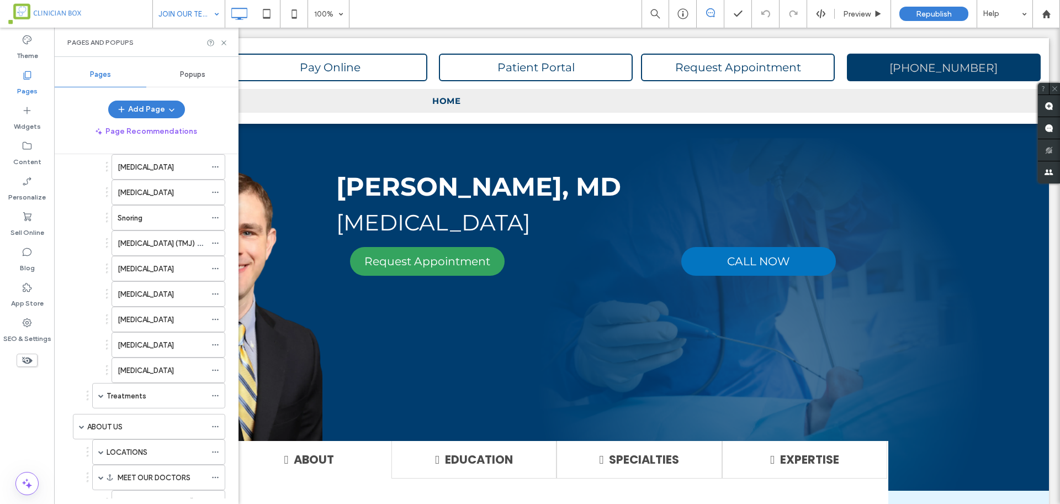
scroll to position [966, 0]
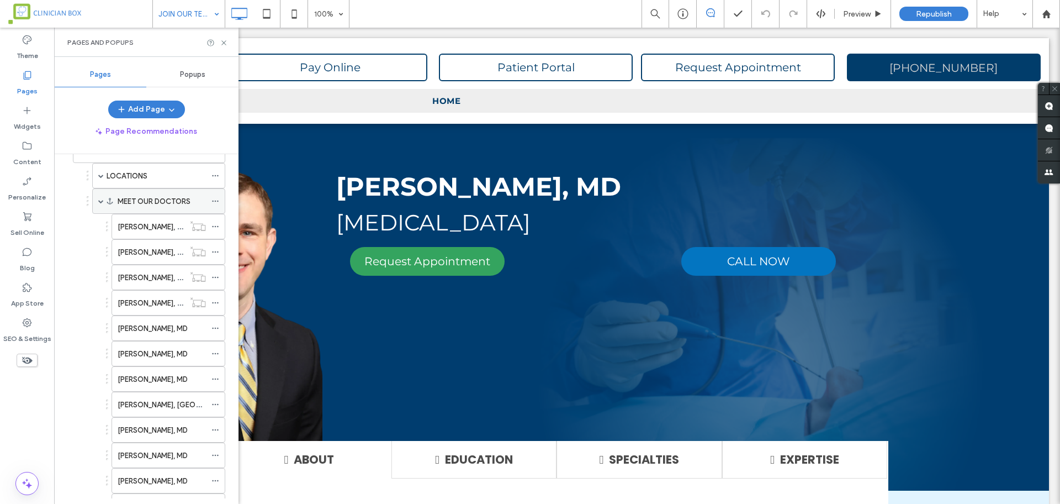
click at [147, 204] on label "MEET OUR DOCTORS" at bounding box center [154, 201] width 73 height 19
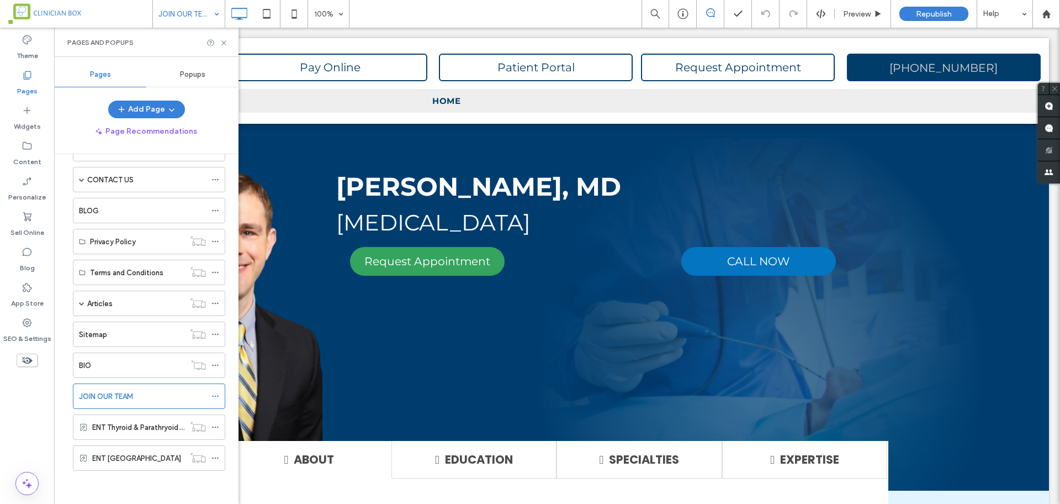
scroll to position [128, 0]
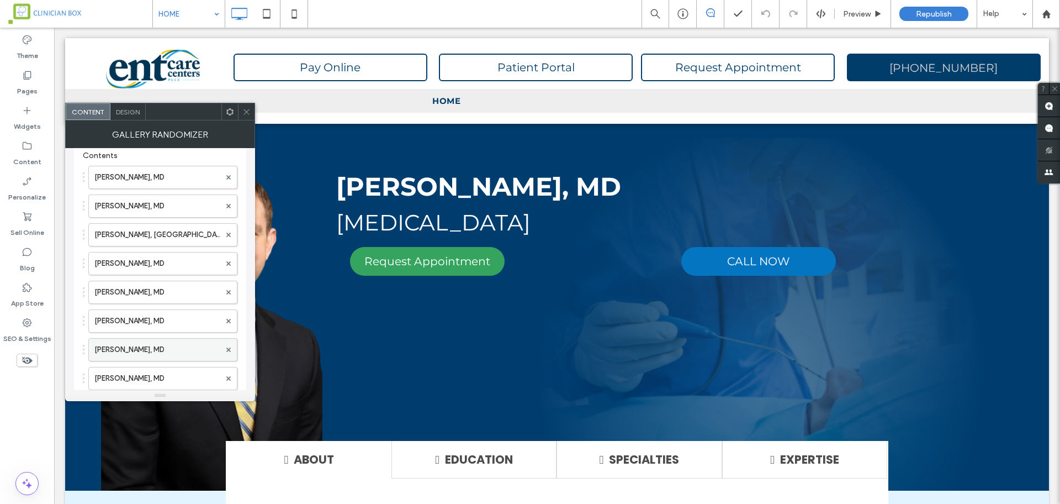
scroll to position [130, 0]
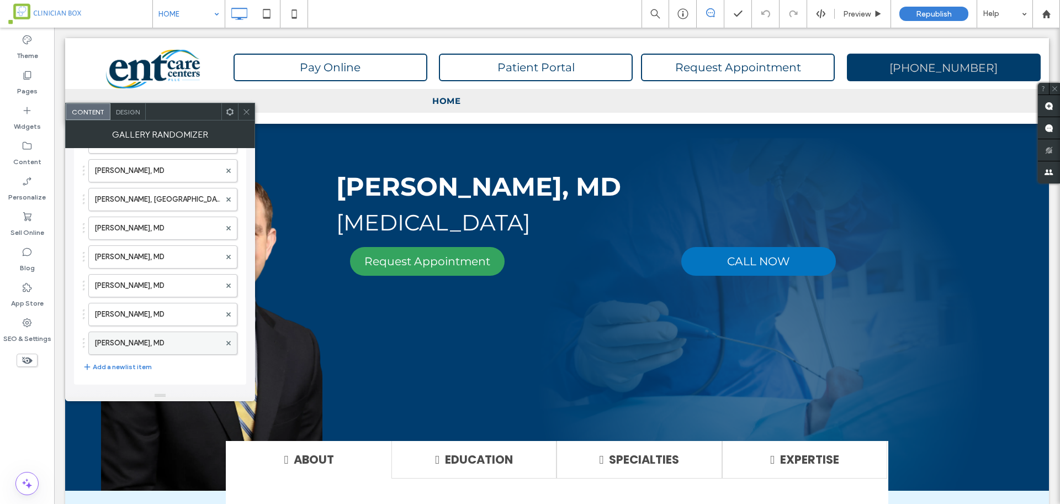
click at [150, 341] on label "Christopher Harryman, MD" at bounding box center [157, 343] width 126 height 22
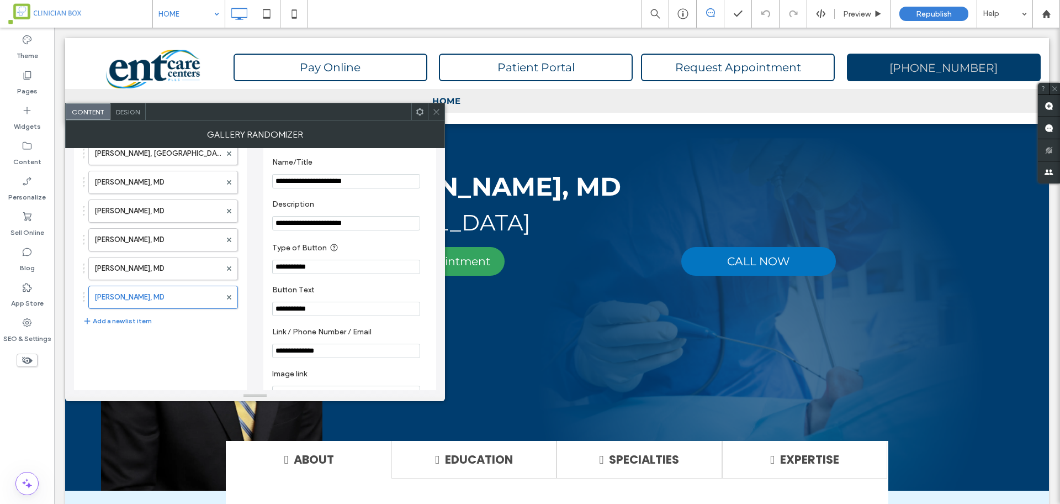
scroll to position [199, 0]
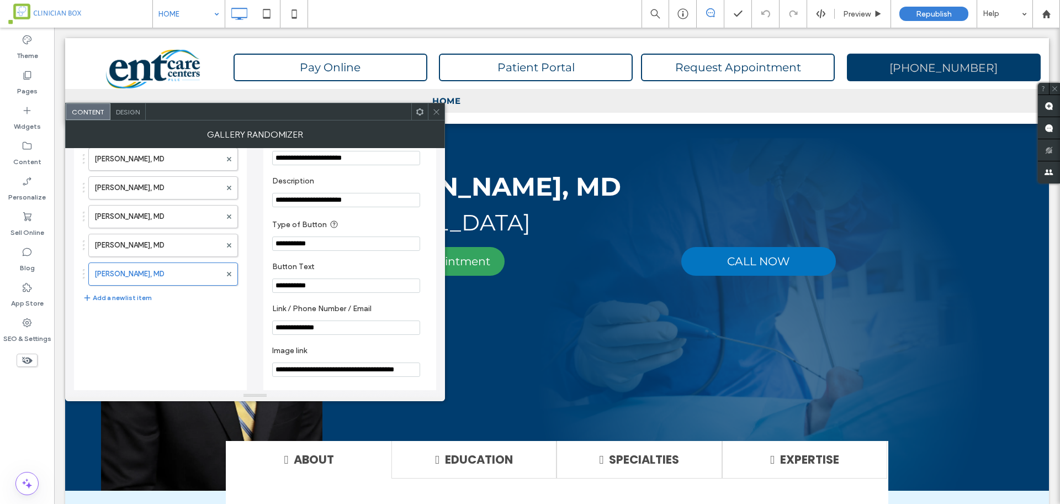
click at [287, 366] on input "**********" at bounding box center [346, 369] width 148 height 14
click at [287, 368] on input "**********" at bounding box center [346, 369] width 148 height 14
paste input "**********"
type input "**********"
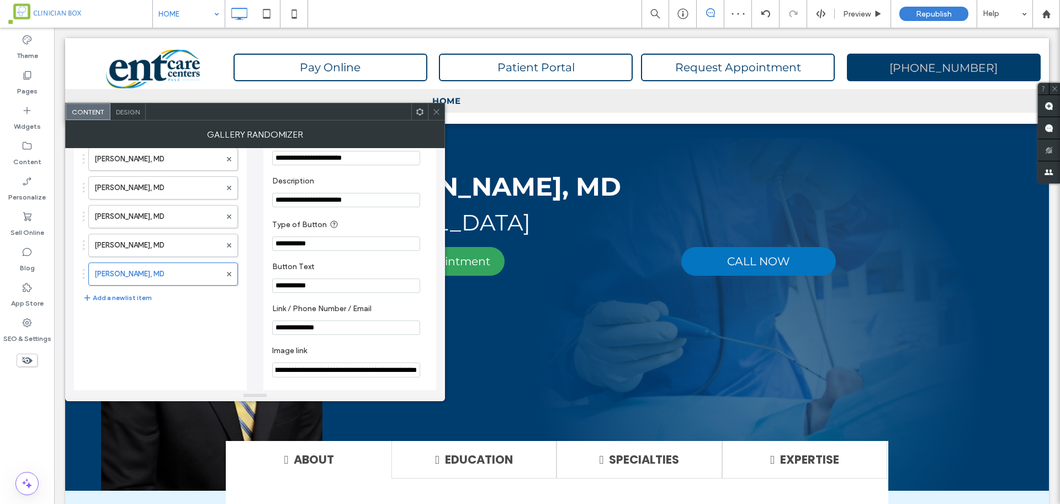
scroll to position [0, 0]
click at [436, 113] on icon at bounding box center [436, 112] width 8 height 8
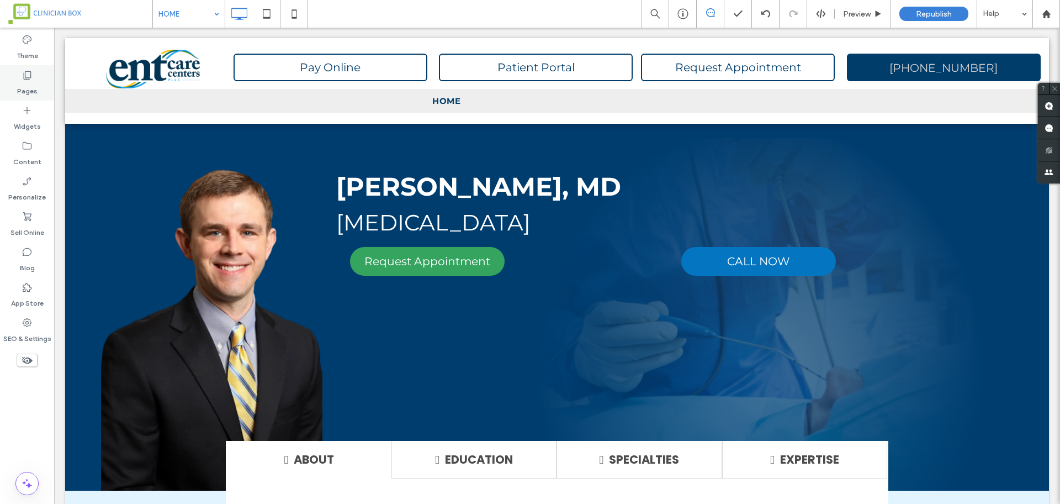
click at [28, 75] on icon at bounding box center [27, 75] width 11 height 11
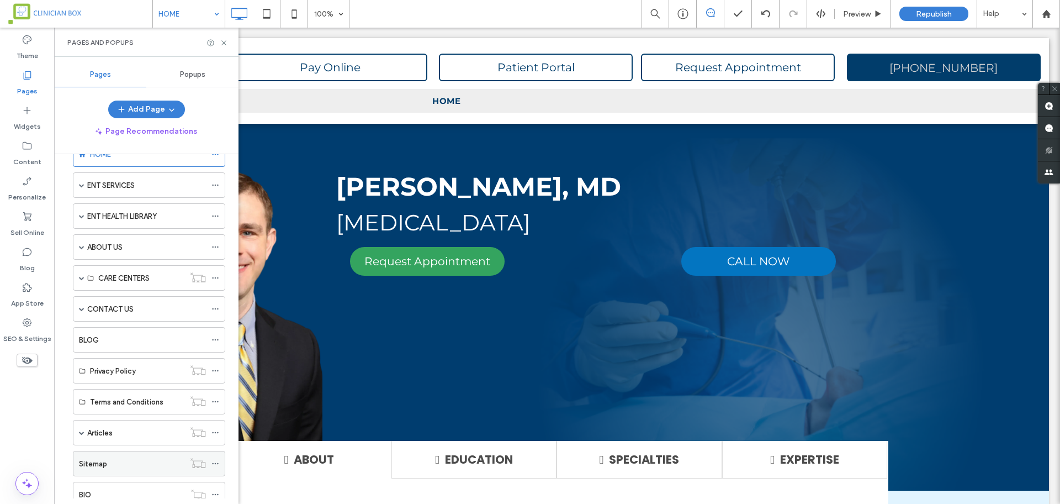
scroll to position [23, 0]
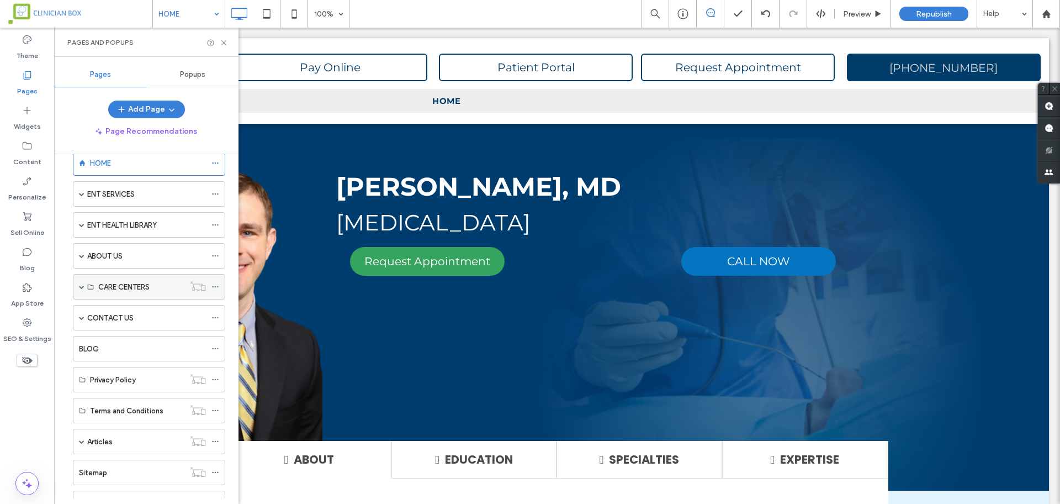
click at [80, 285] on span at bounding box center [82, 287] width 6 height 6
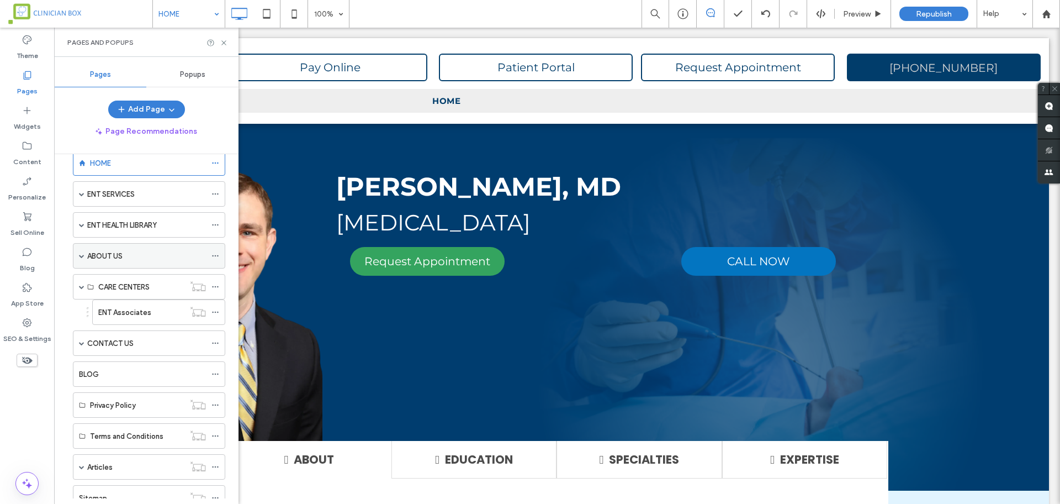
click at [83, 250] on span at bounding box center [82, 256] width 6 height 24
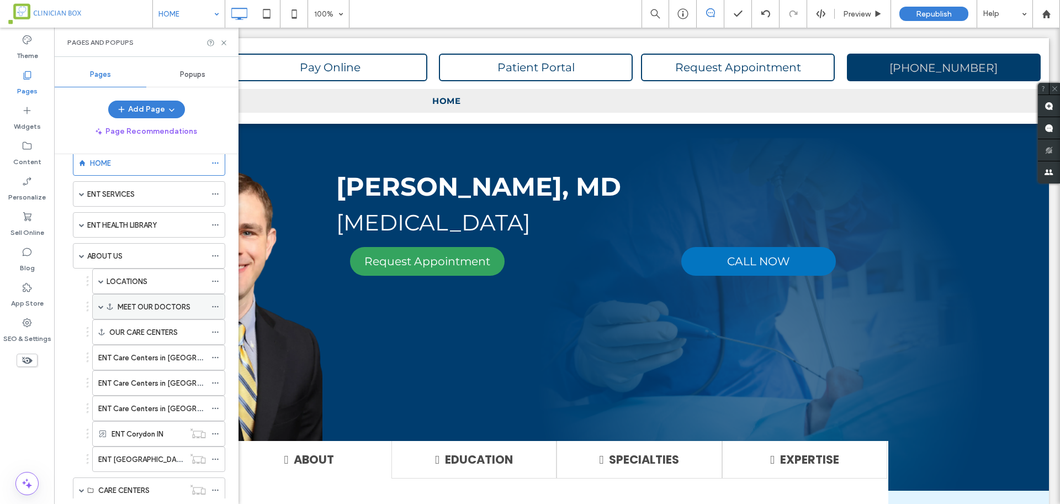
click at [97, 304] on div "MEET OUR DOCTORS" at bounding box center [158, 306] width 133 height 25
click at [98, 306] on div "MEET OUR DOCTORS" at bounding box center [158, 306] width 133 height 25
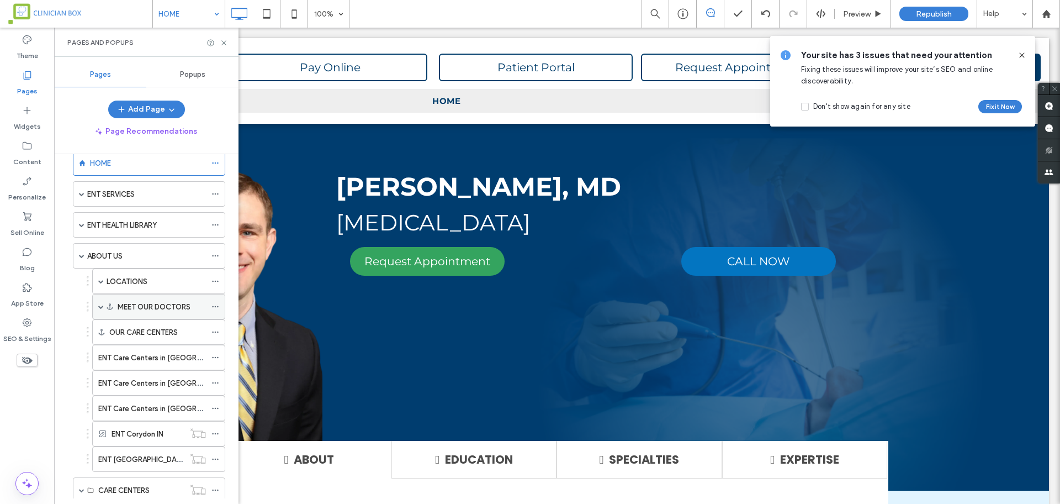
click at [100, 306] on span at bounding box center [101, 307] width 6 height 6
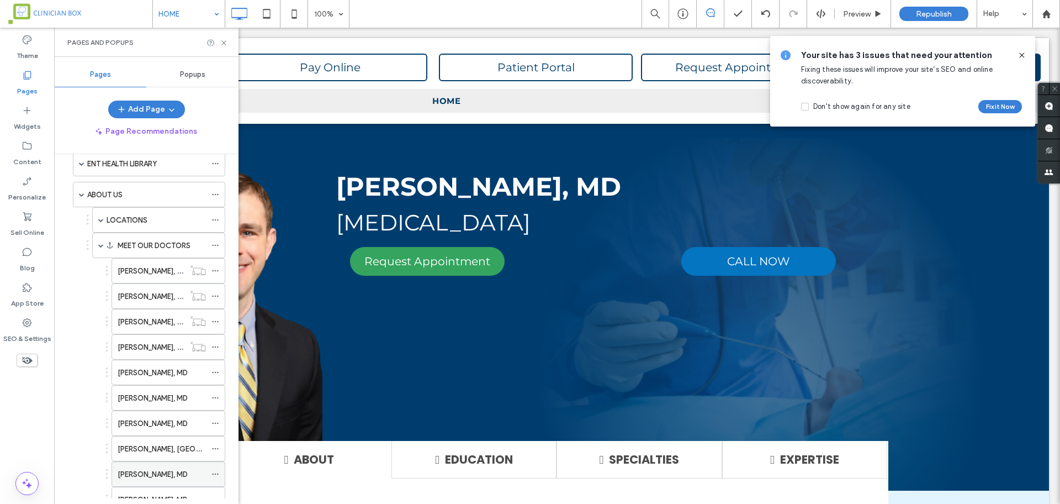
scroll to position [161, 0]
click at [154, 473] on label "Christopher Harryman, MD" at bounding box center [153, 473] width 70 height 19
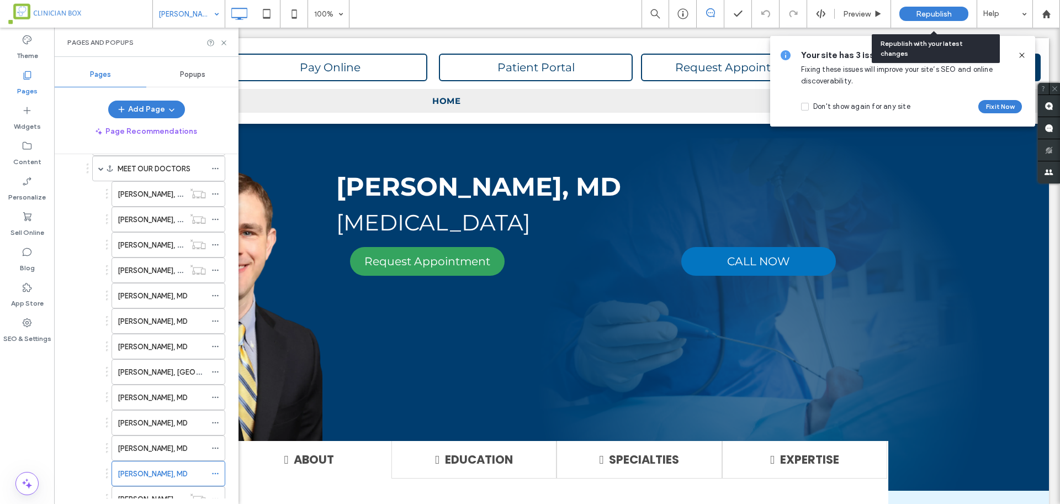
click at [922, 15] on span "Republish" at bounding box center [934, 13] width 36 height 9
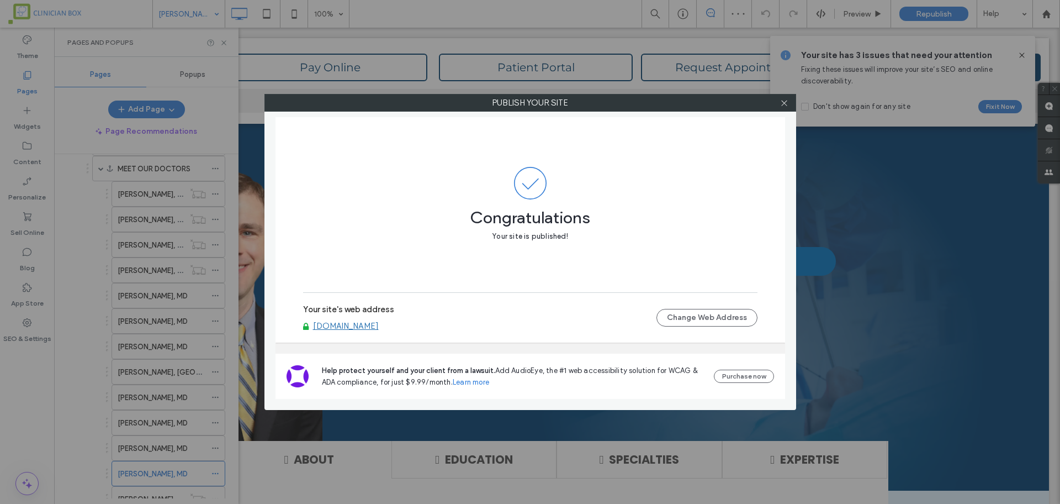
click at [701, 116] on div "Publish your site Congratulations Your site is published! Your site's web addre…" at bounding box center [531, 252] width 532 height 316
click at [785, 104] on icon at bounding box center [784, 103] width 8 height 8
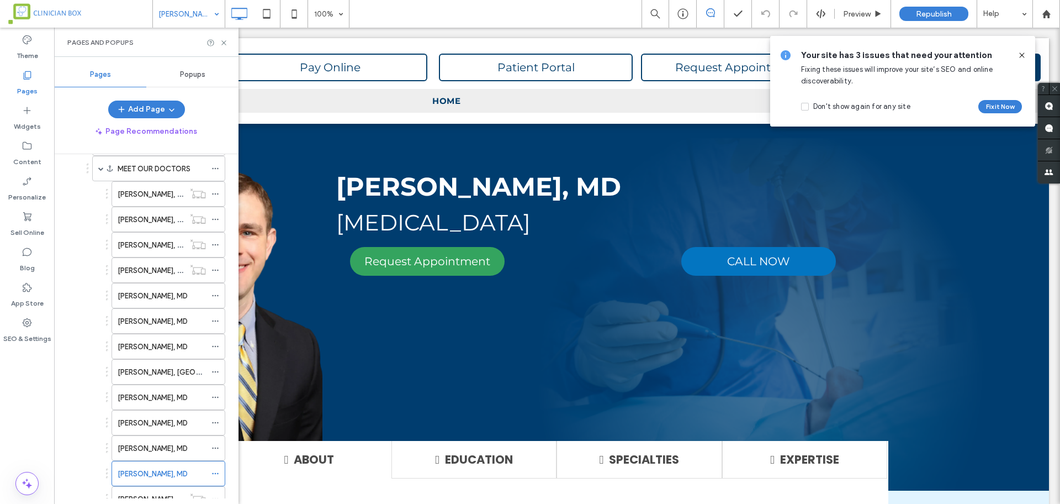
click at [1020, 51] on icon at bounding box center [1022, 55] width 9 height 9
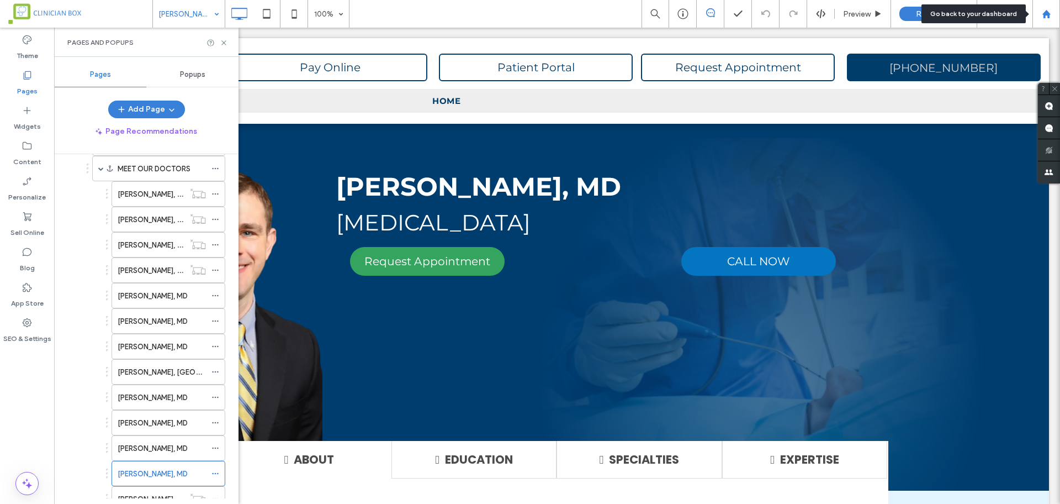
click at [1054, 10] on div at bounding box center [1046, 13] width 27 height 9
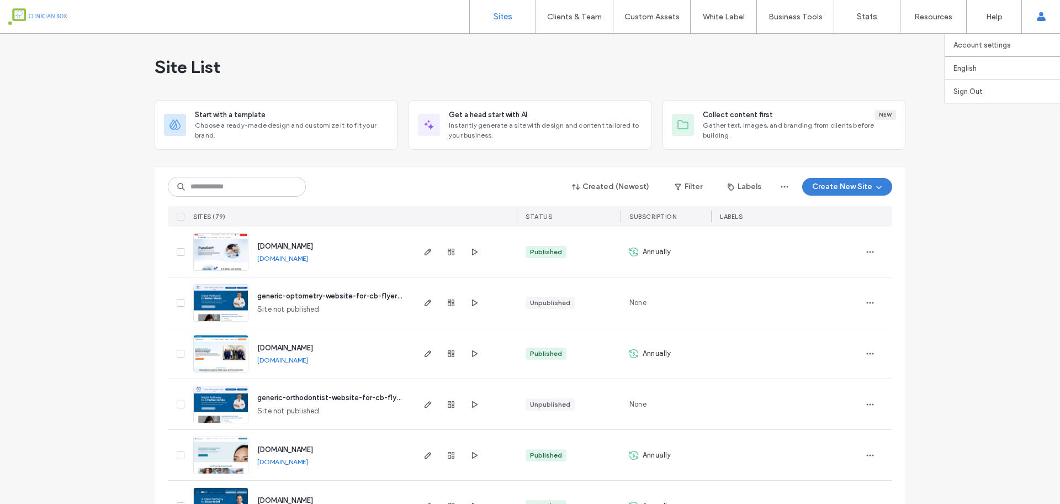
click at [1046, 18] on div "Account settings English Español ([GEOGRAPHIC_DATA]) Português Français Deutsch…" at bounding box center [1041, 16] width 39 height 33
click at [970, 92] on label "Sign Out" at bounding box center [968, 91] width 29 height 8
